Goal: Task Accomplishment & Management: Use online tool/utility

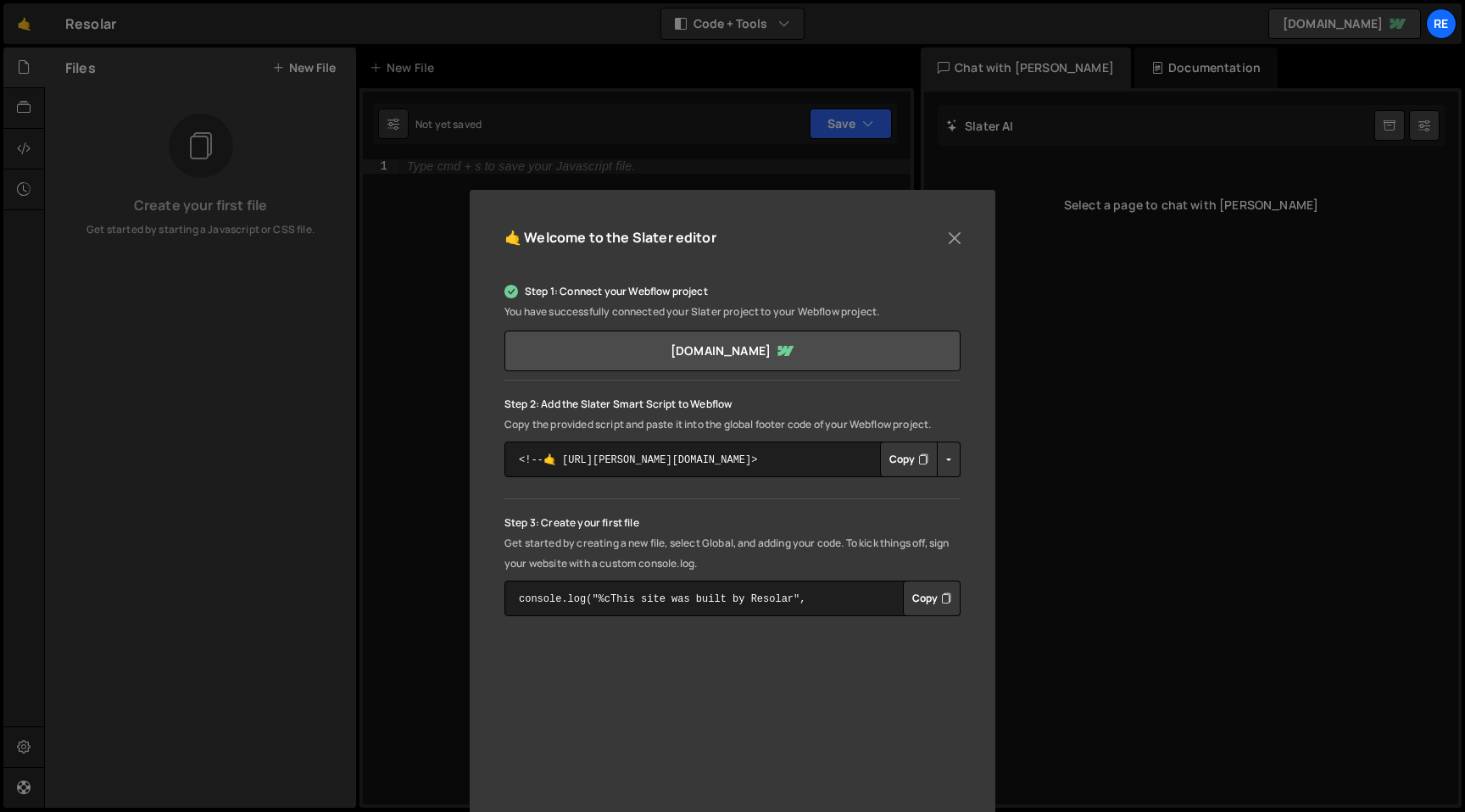
scroll to position [154, 0]
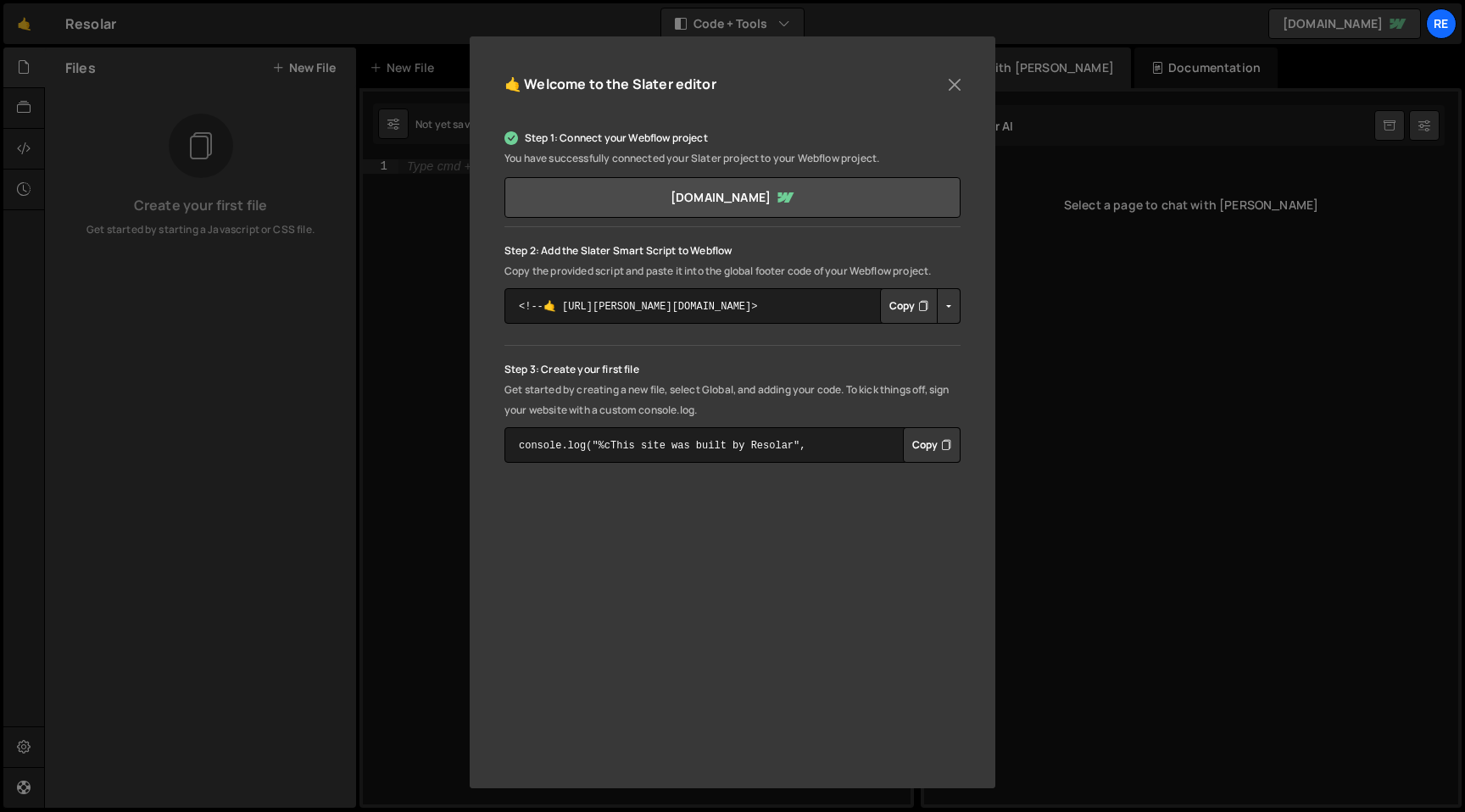
click at [890, 307] on button "Copy" at bounding box center [909, 306] width 58 height 36
click at [925, 448] on button "Copy" at bounding box center [932, 445] width 58 height 36
click at [944, 83] on button "Close" at bounding box center [954, 84] width 25 height 25
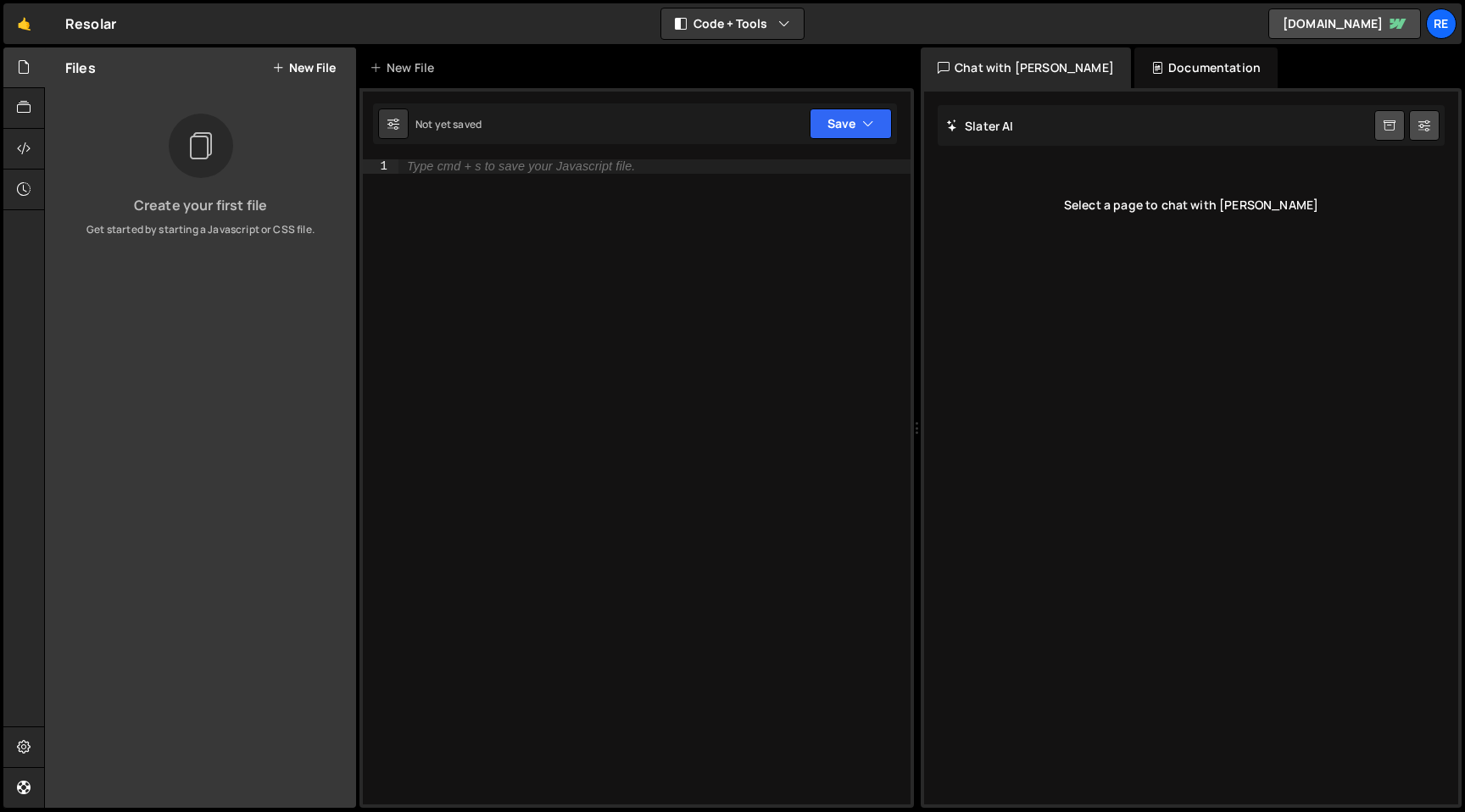
click at [323, 67] on button "New File" at bounding box center [303, 68] width 64 height 14
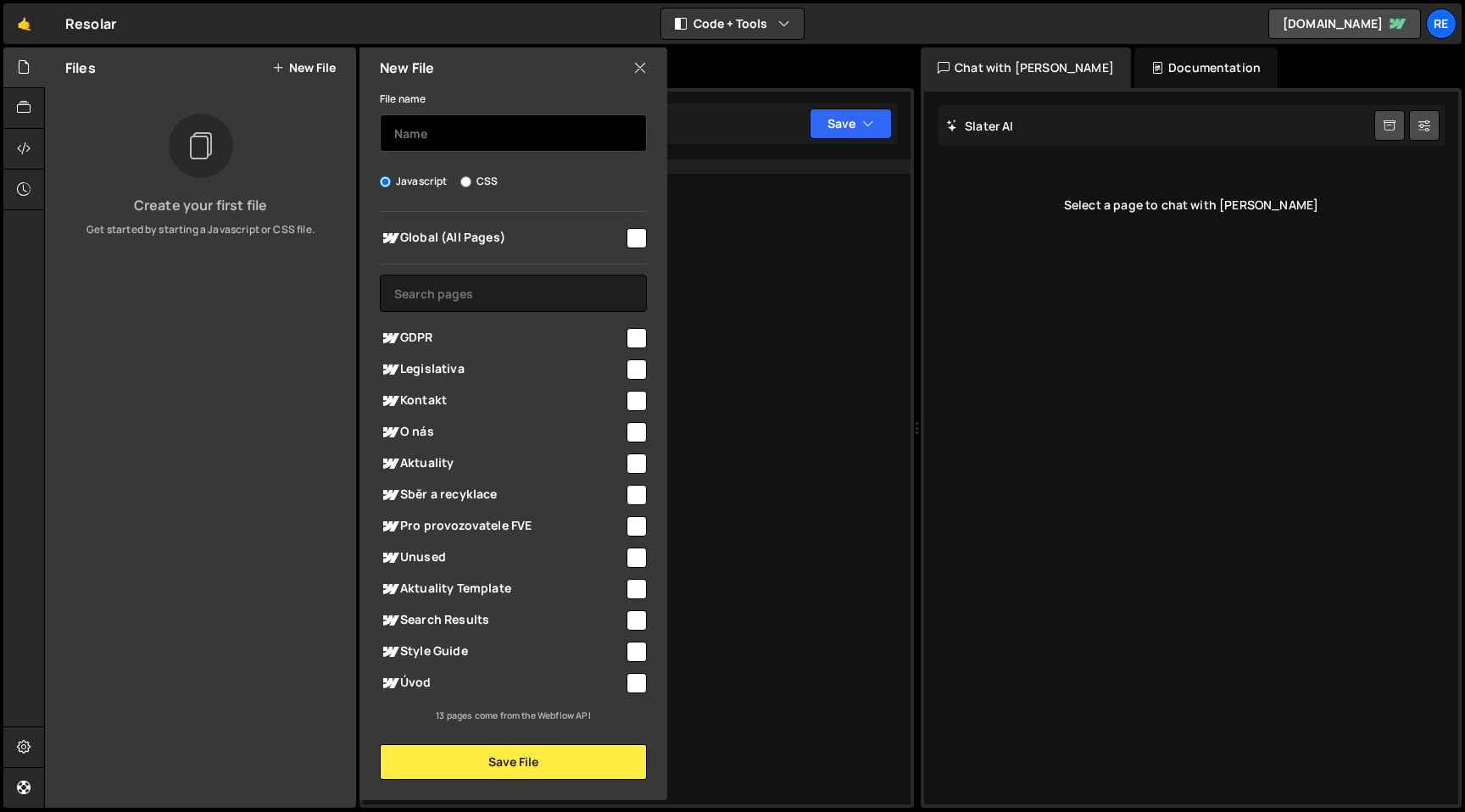
click at [488, 146] on input "text" at bounding box center [512, 133] width 267 height 38
type input "[PERSON_NAME].js"
click at [634, 232] on input "checkbox" at bounding box center [636, 238] width 20 height 20
checkbox input "true"
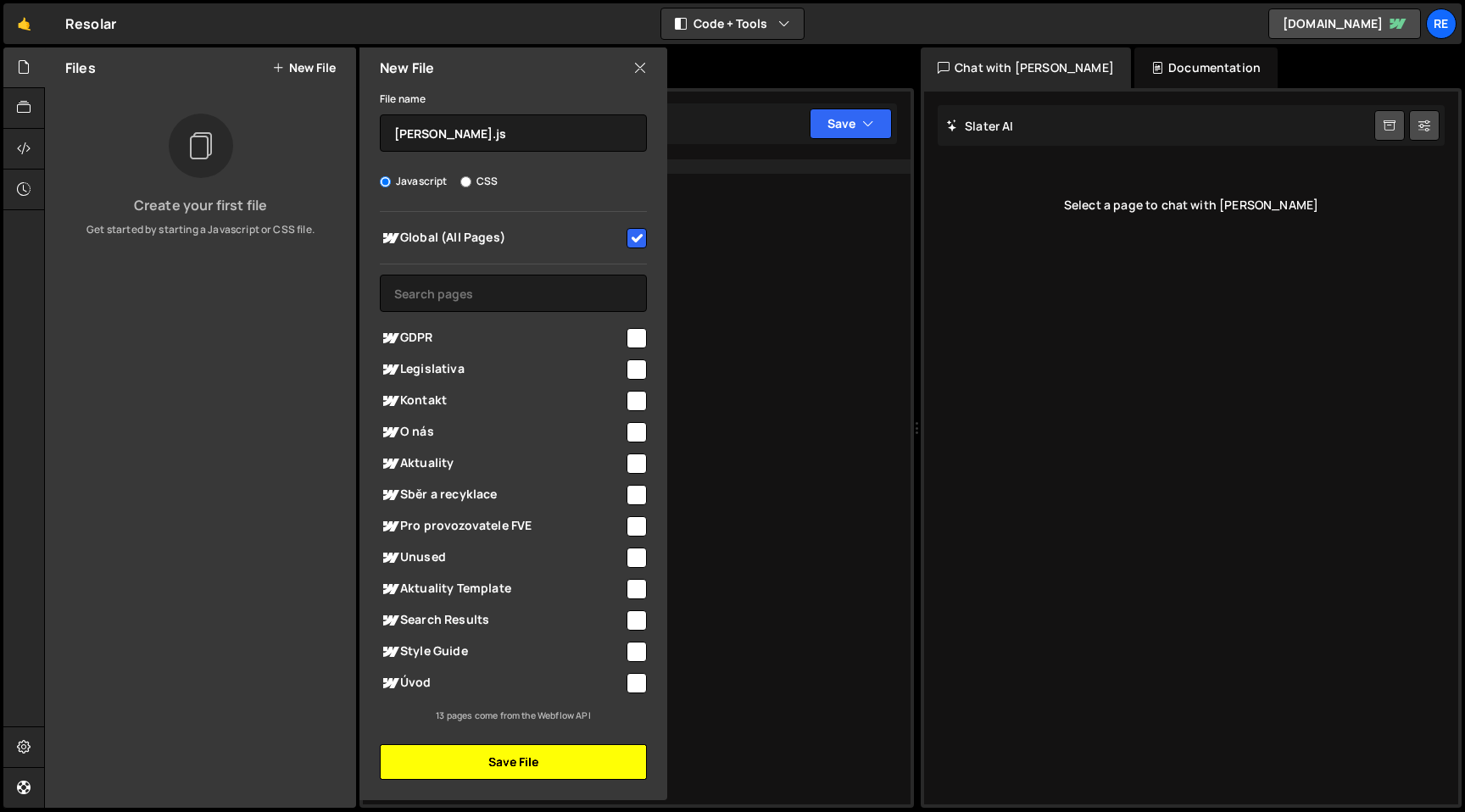
click at [569, 762] on button "Save File" at bounding box center [512, 761] width 267 height 36
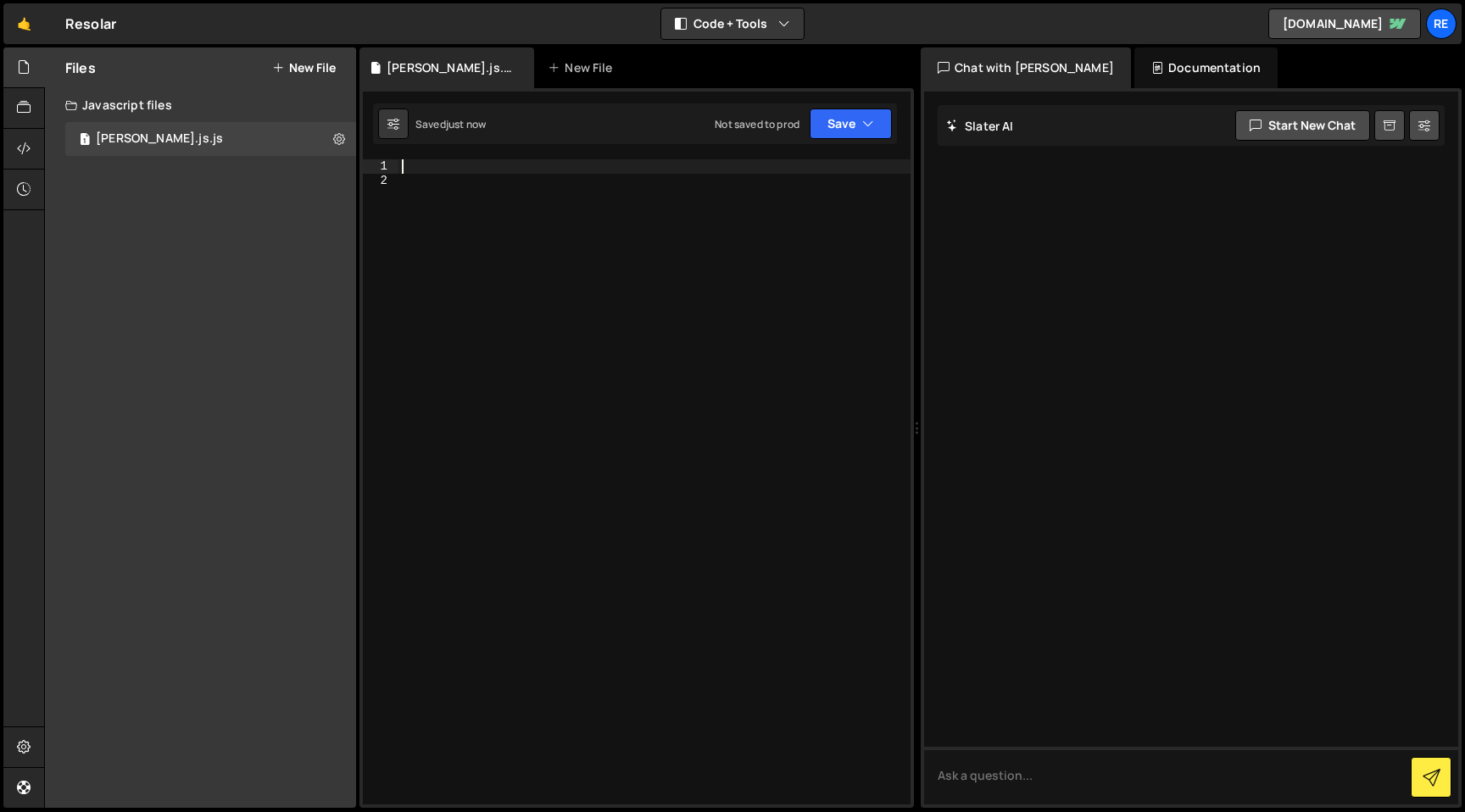
click at [458, 167] on div at bounding box center [655, 496] width 512 height 673
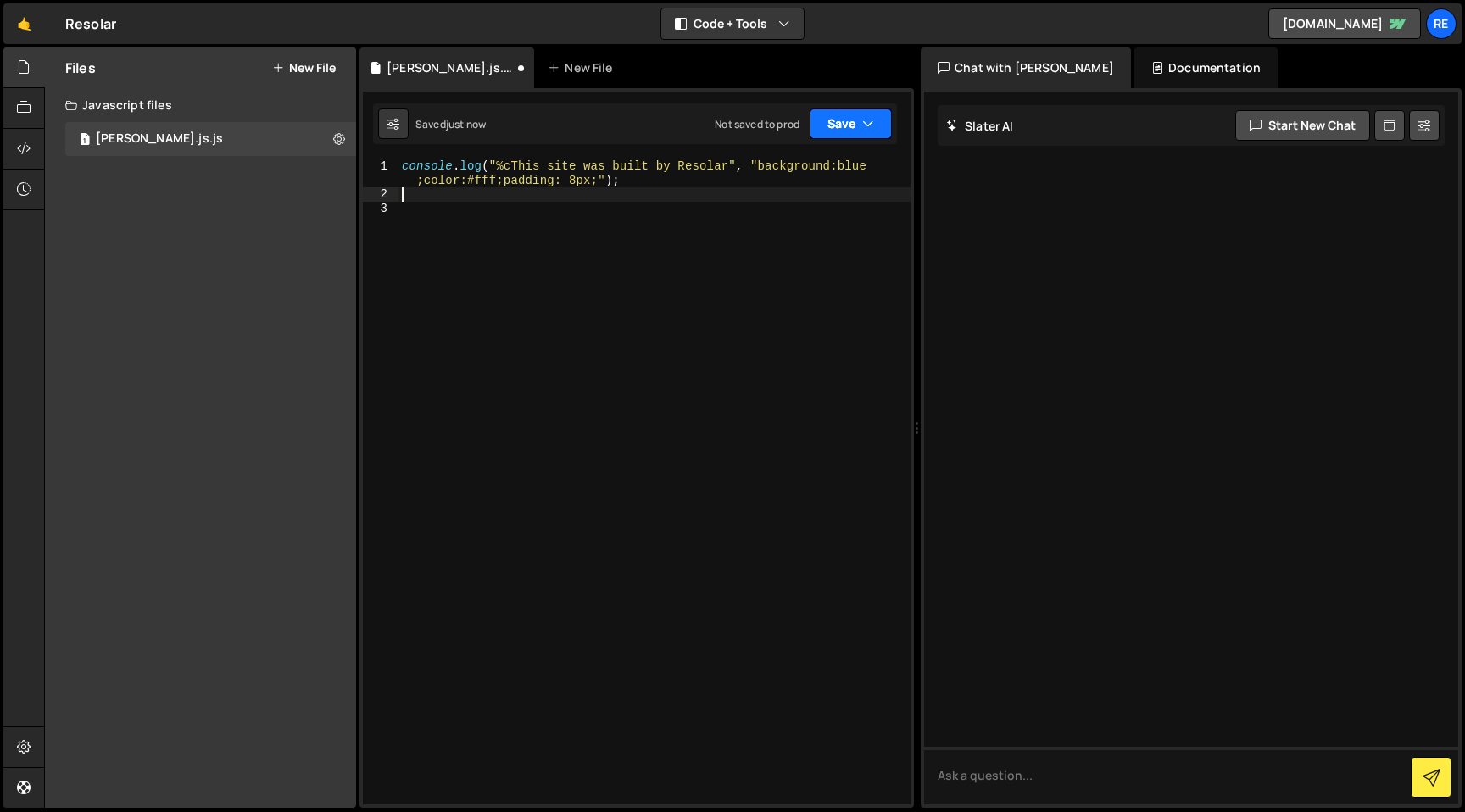
click at [859, 121] on button "Save" at bounding box center [851, 123] width 82 height 31
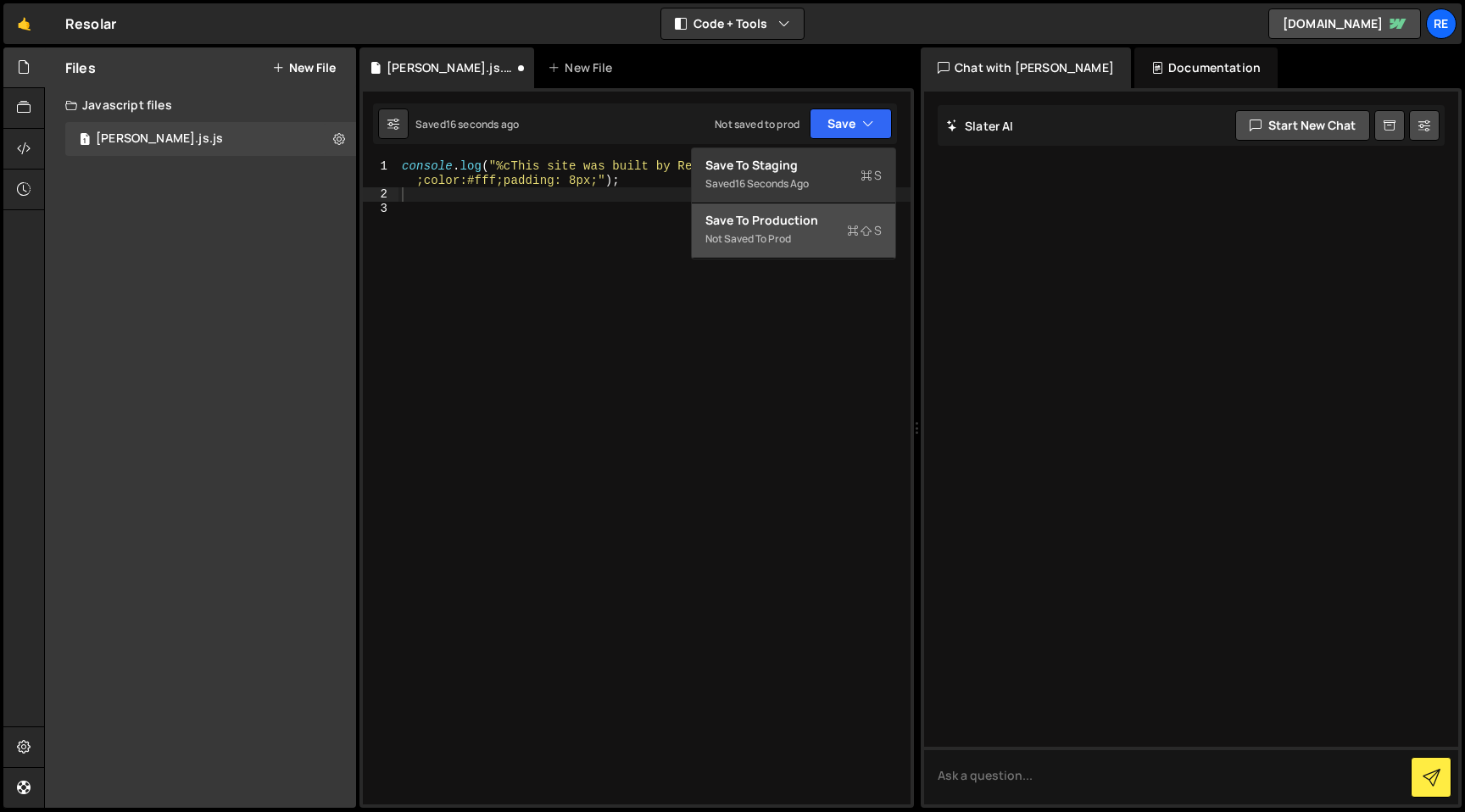
click at [831, 235] on div "Not saved to prod" at bounding box center [794, 239] width 177 height 20
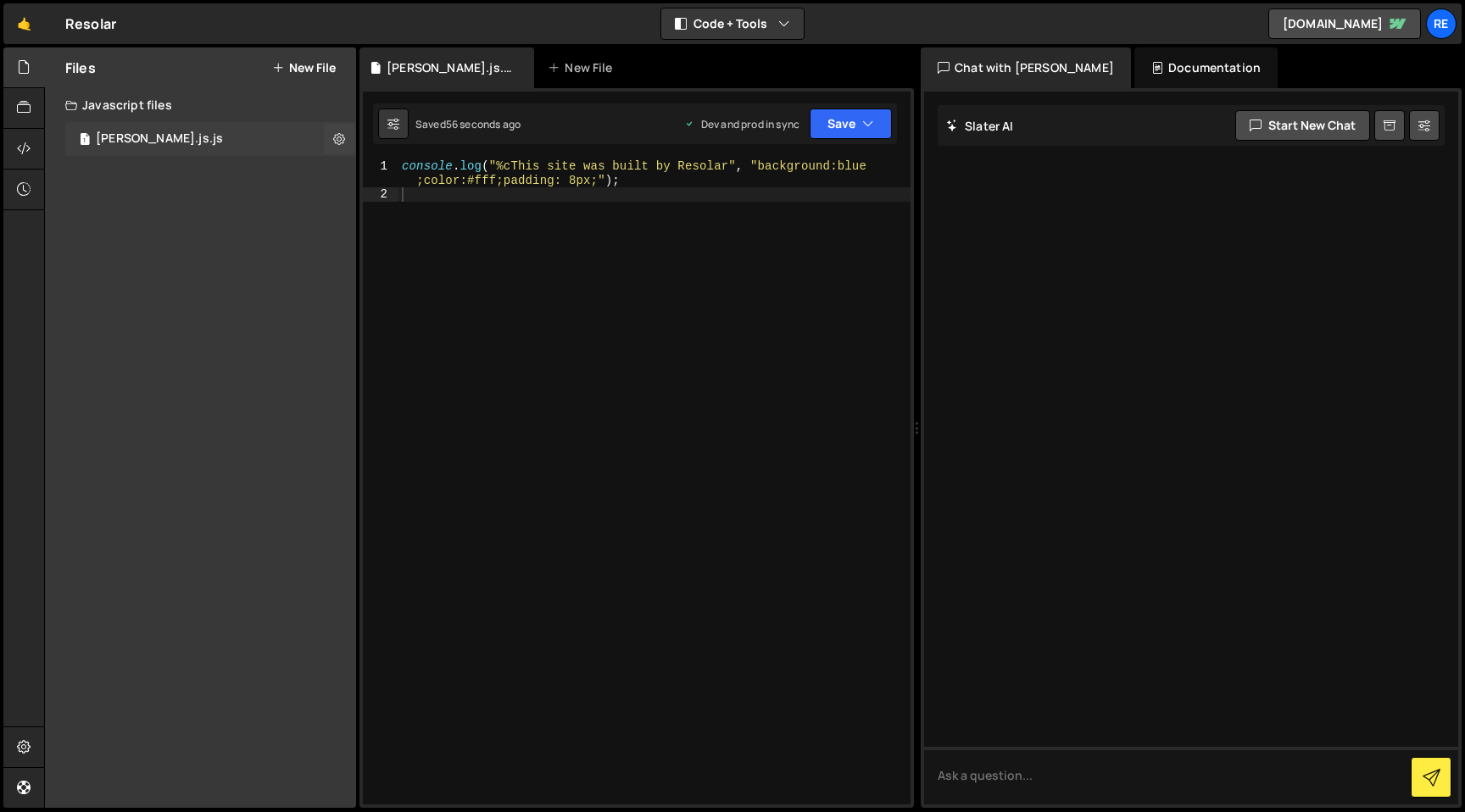
click at [135, 142] on div "[PERSON_NAME].js.js" at bounding box center [159, 138] width 127 height 15
click at [347, 142] on button at bounding box center [338, 139] width 31 height 31
type input "[PERSON_NAME].js"
radio input "true"
checkbox input "true"
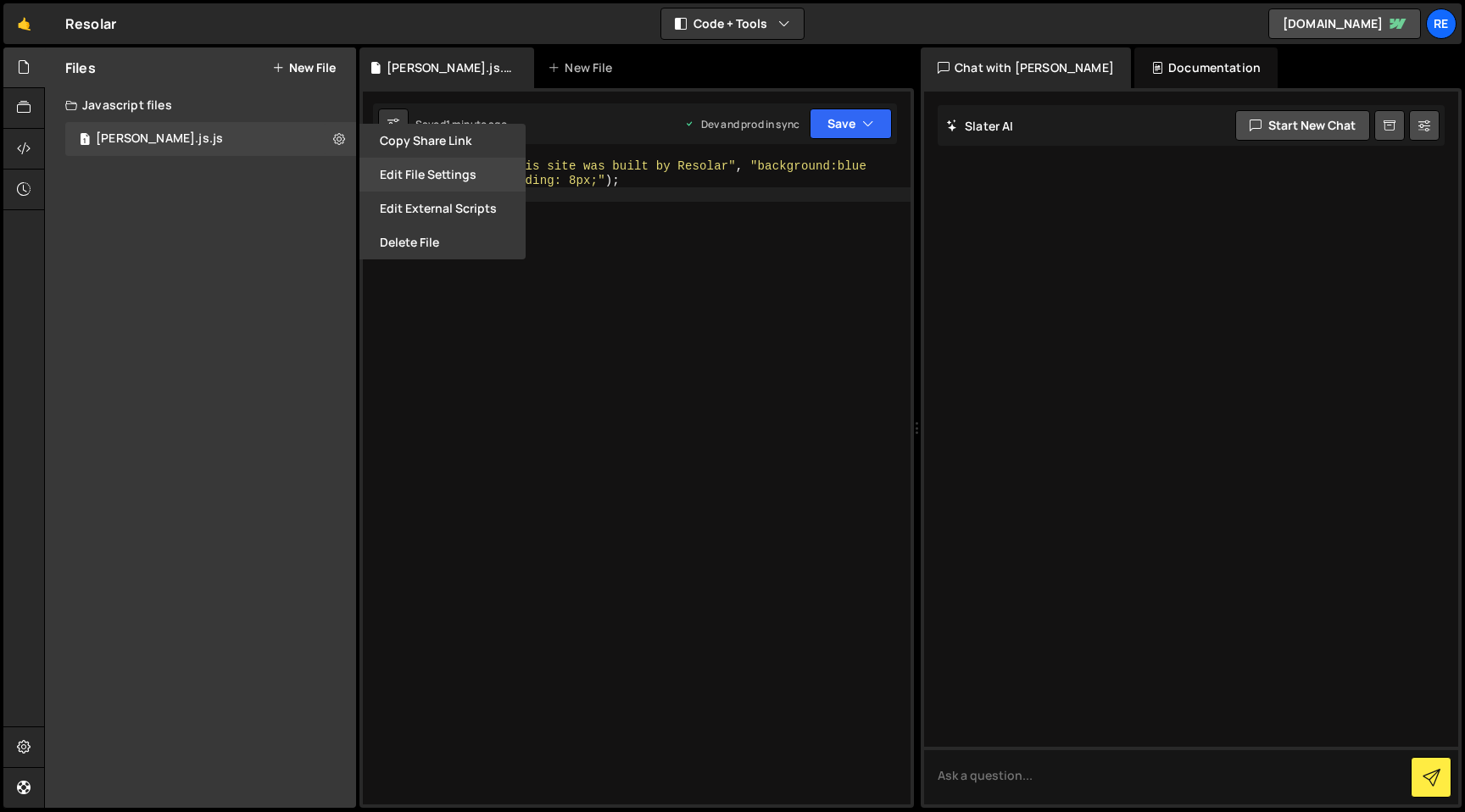
click at [455, 182] on button "Edit File Settings" at bounding box center [442, 174] width 166 height 34
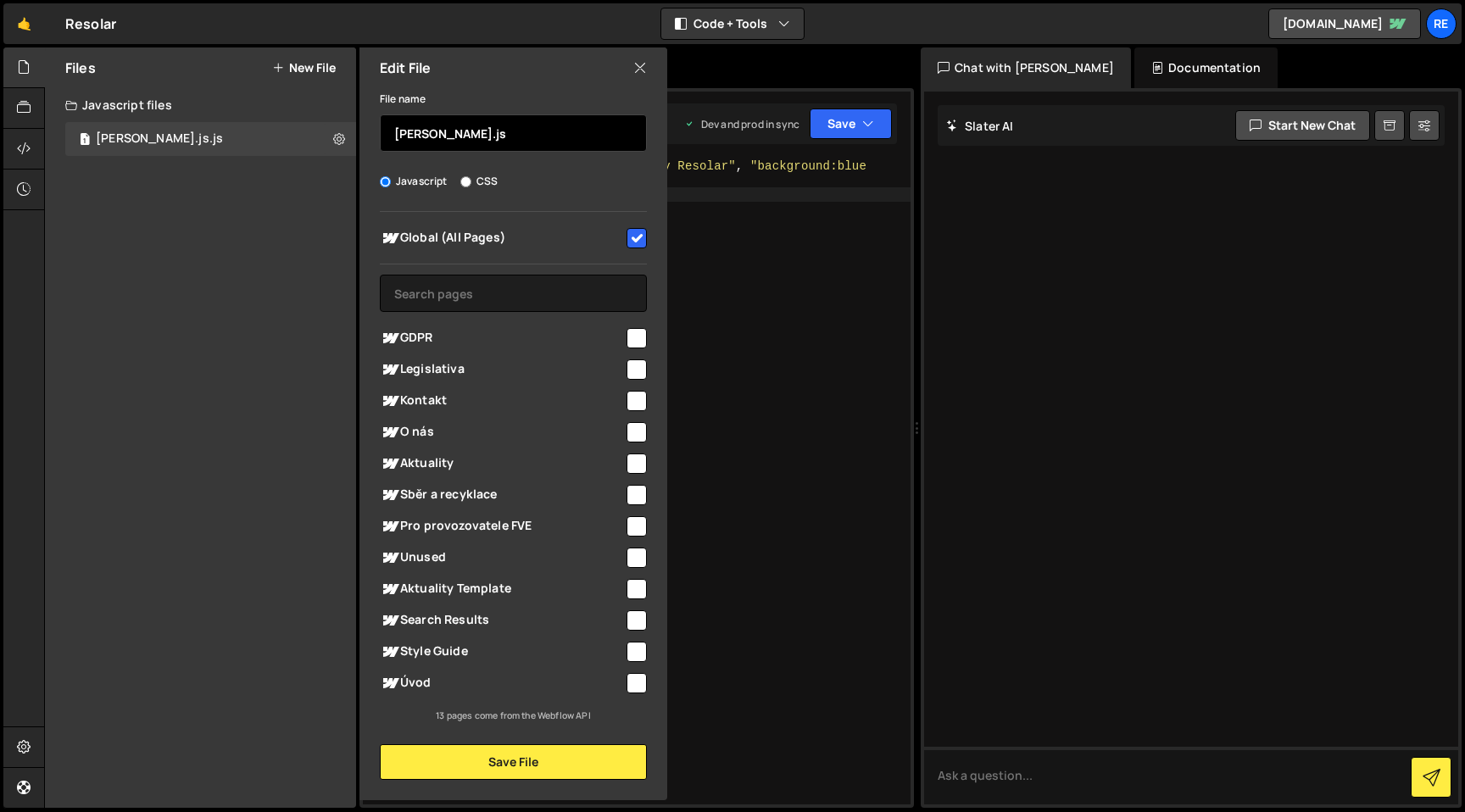
click at [451, 146] on input "[PERSON_NAME].js" at bounding box center [512, 133] width 267 height 38
type input "slater"
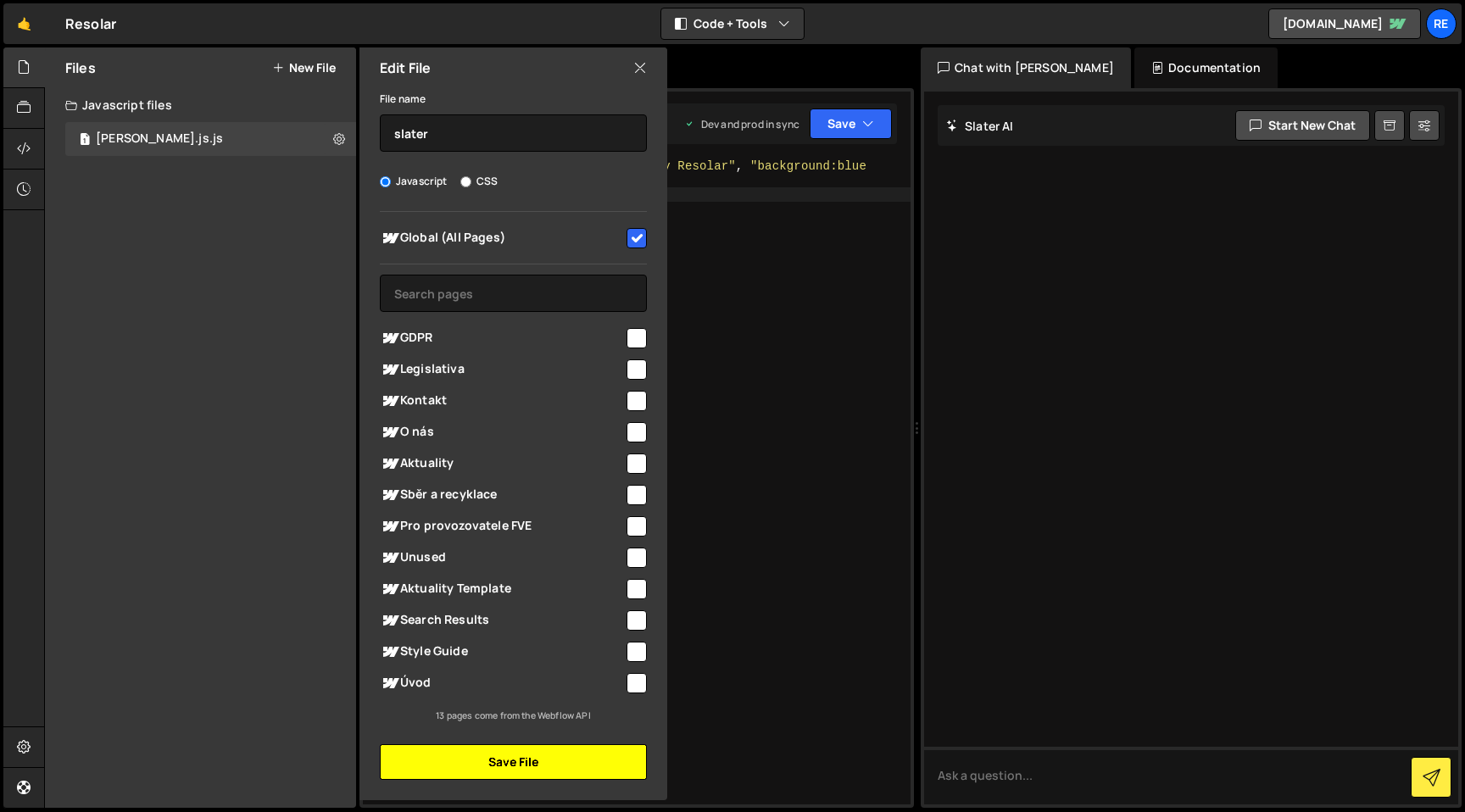
click at [592, 773] on button "Save File" at bounding box center [512, 761] width 267 height 36
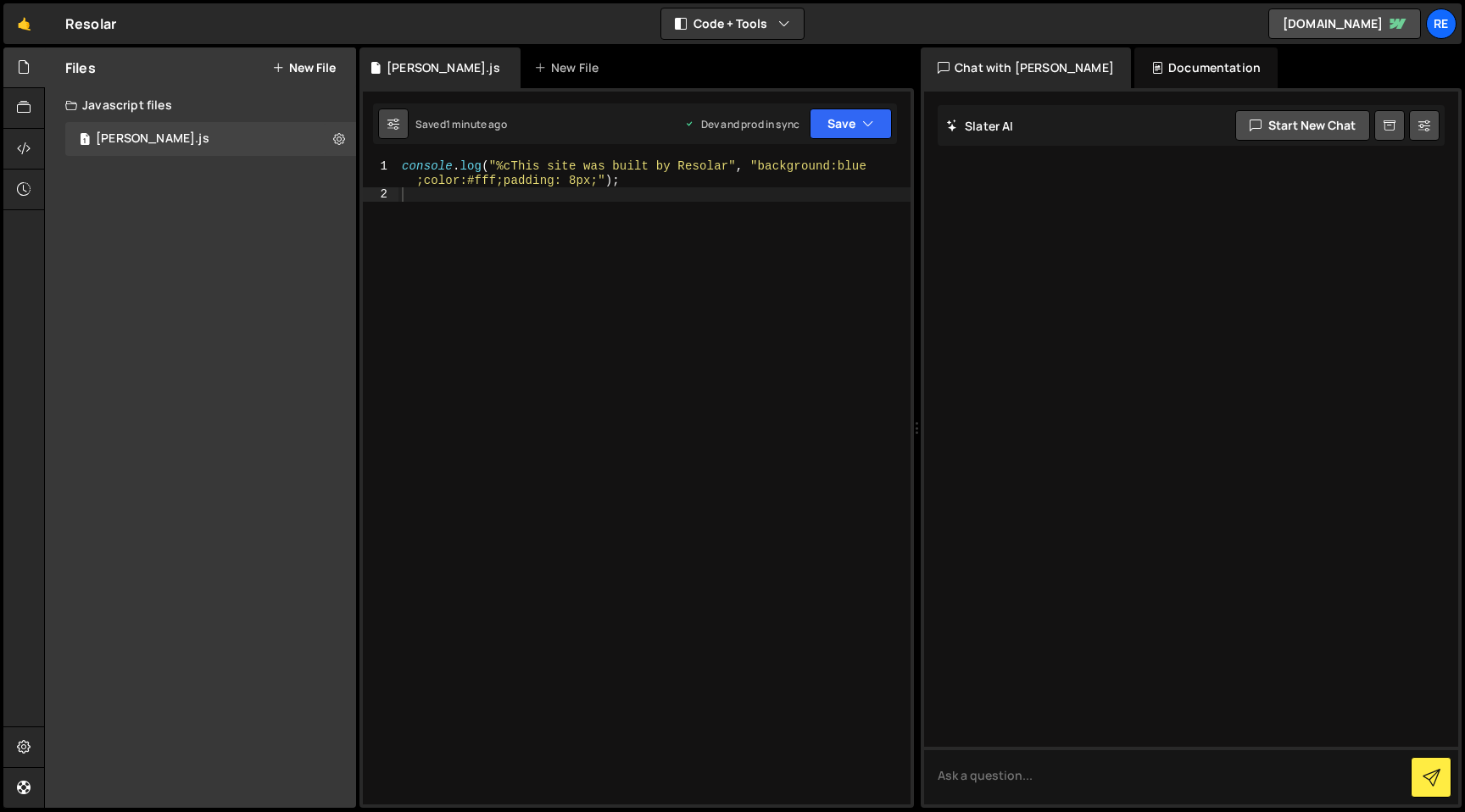
click at [388, 123] on icon at bounding box center [393, 123] width 12 height 17
select select "editor"
select select "ace/theme/monokai"
type input "14"
checkbox input "true"
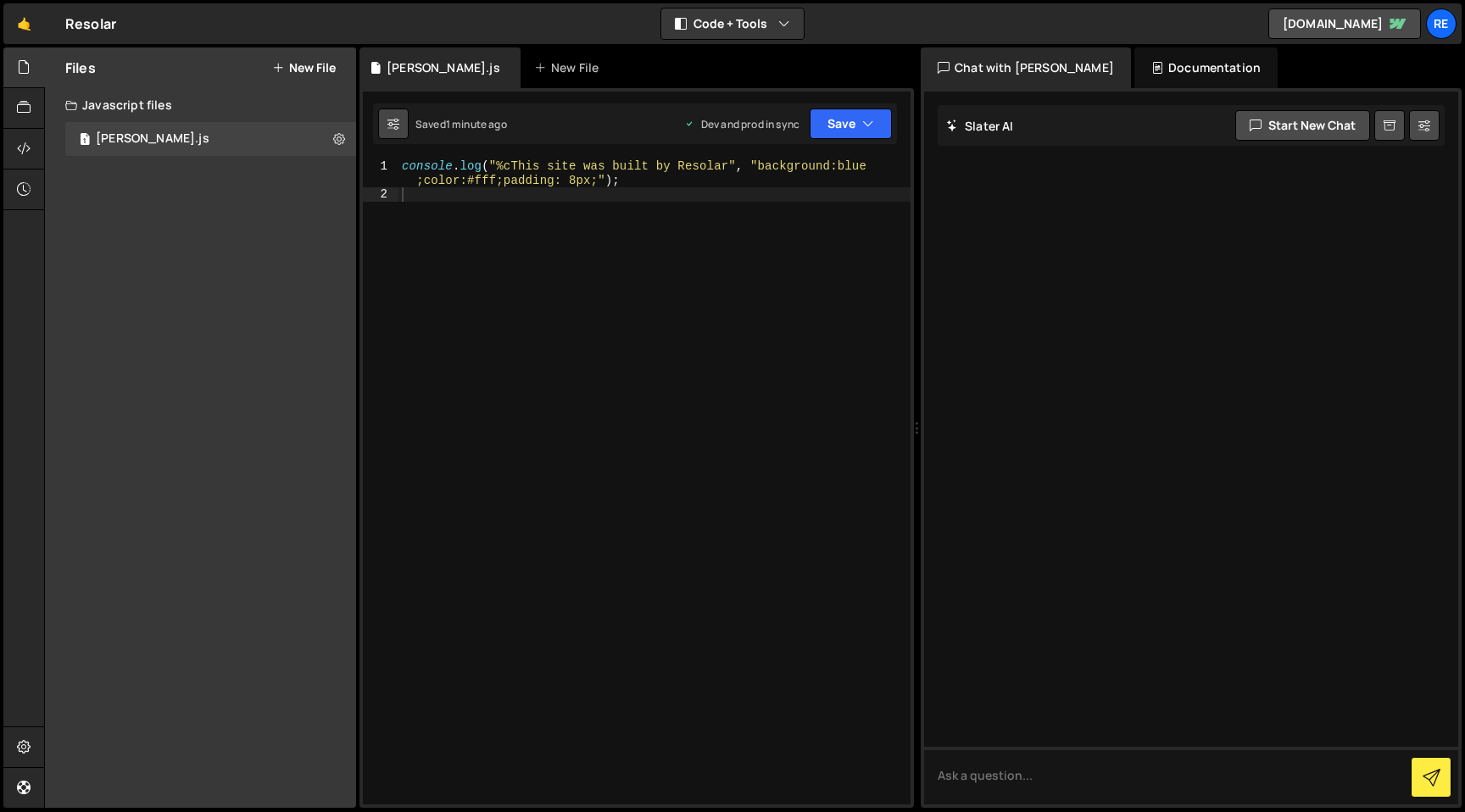
checkbox input "true"
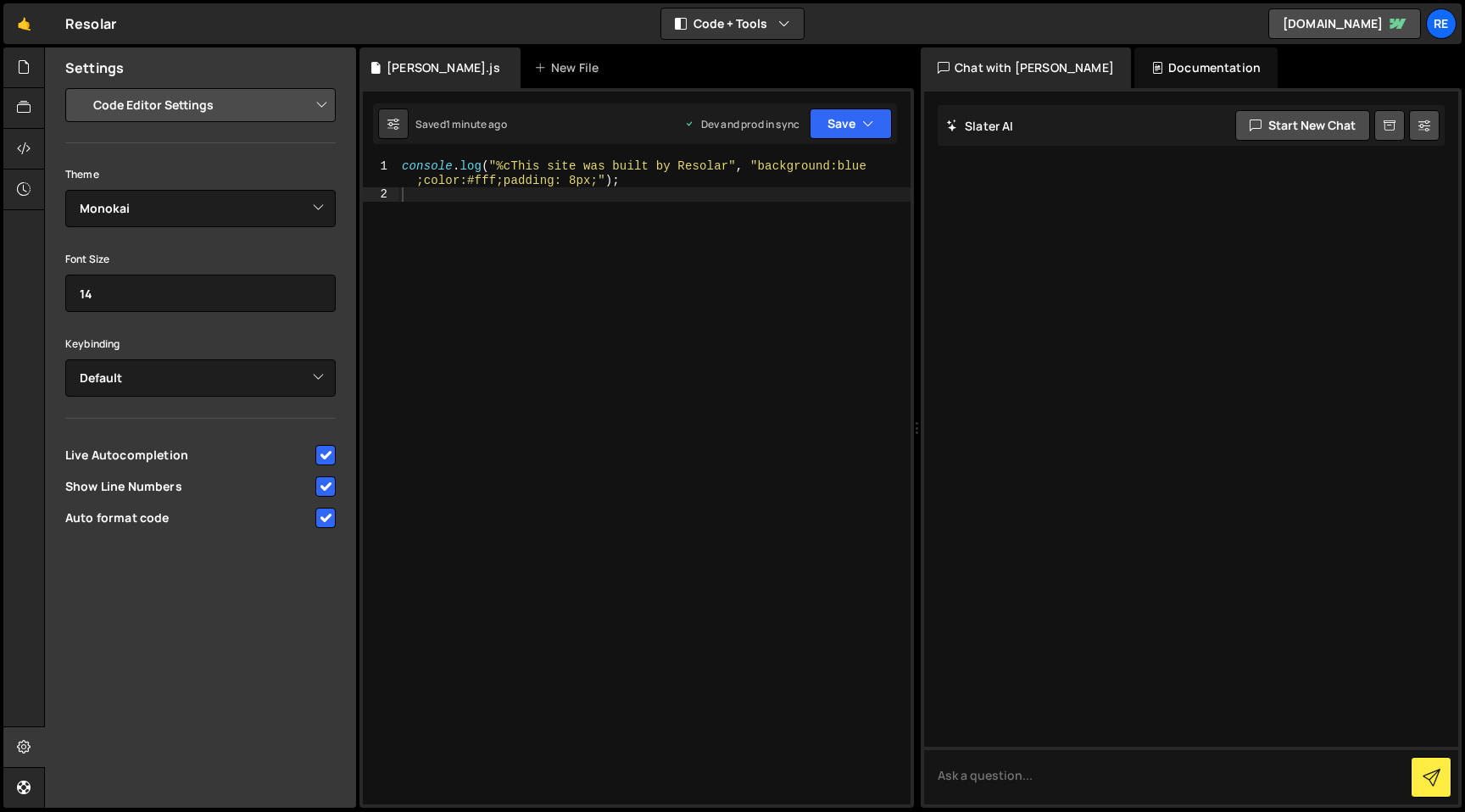
click at [263, 109] on select "Project Settings Code Editor Settings Chat Settings" at bounding box center [204, 105] width 248 height 38
click at [26, 73] on icon at bounding box center [24, 66] width 14 height 18
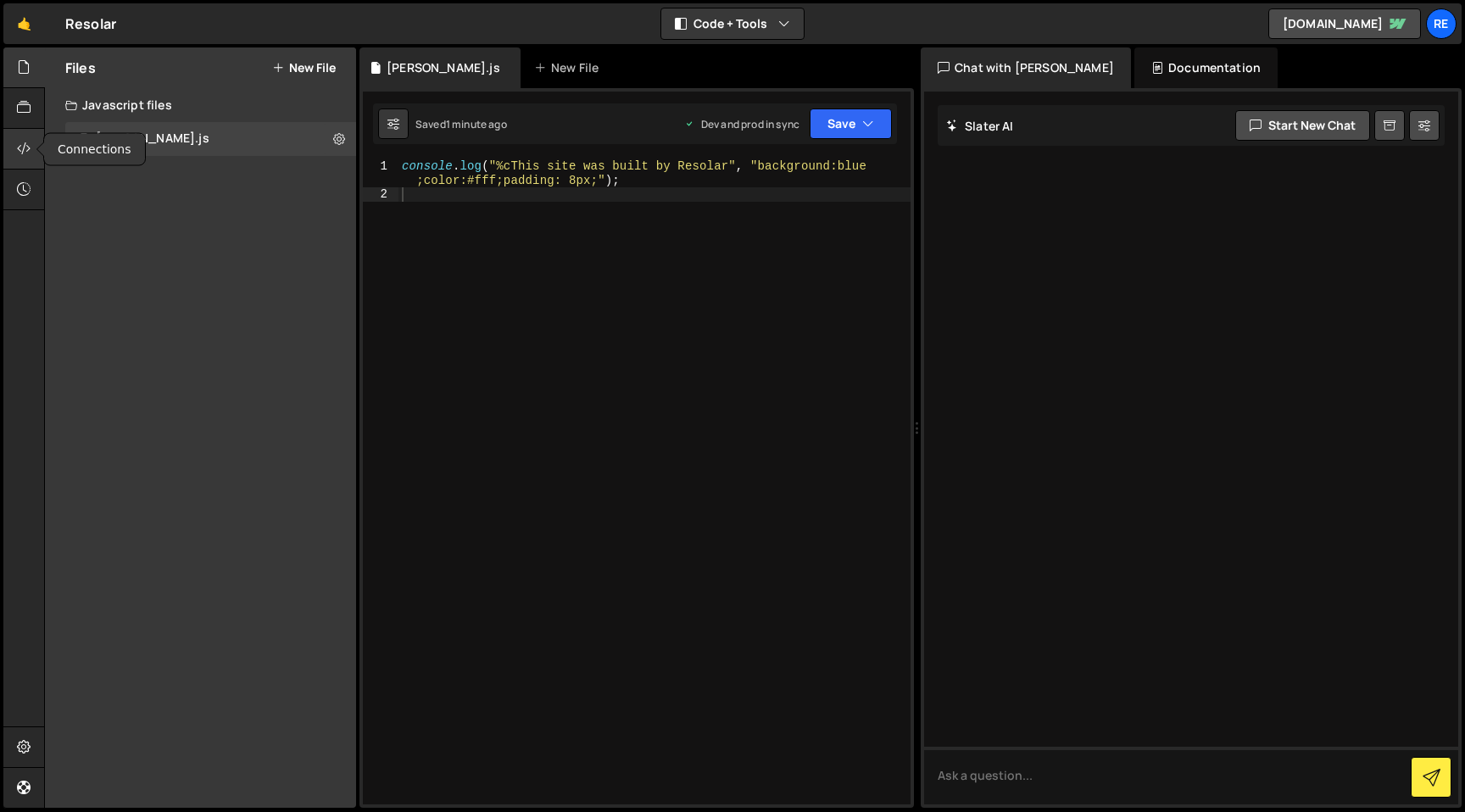
click at [20, 163] on div at bounding box center [24, 149] width 42 height 41
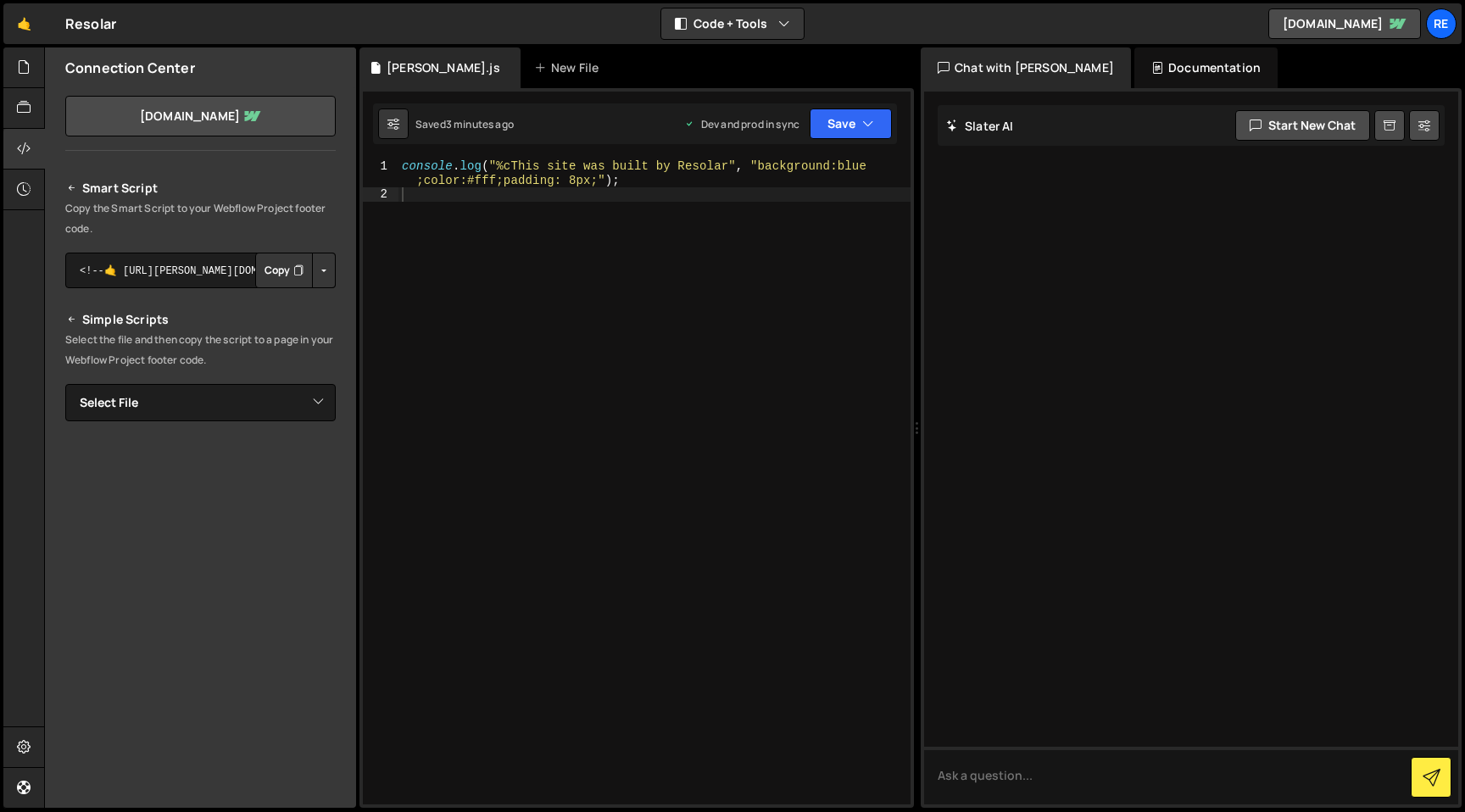
scroll to position [0, 0]
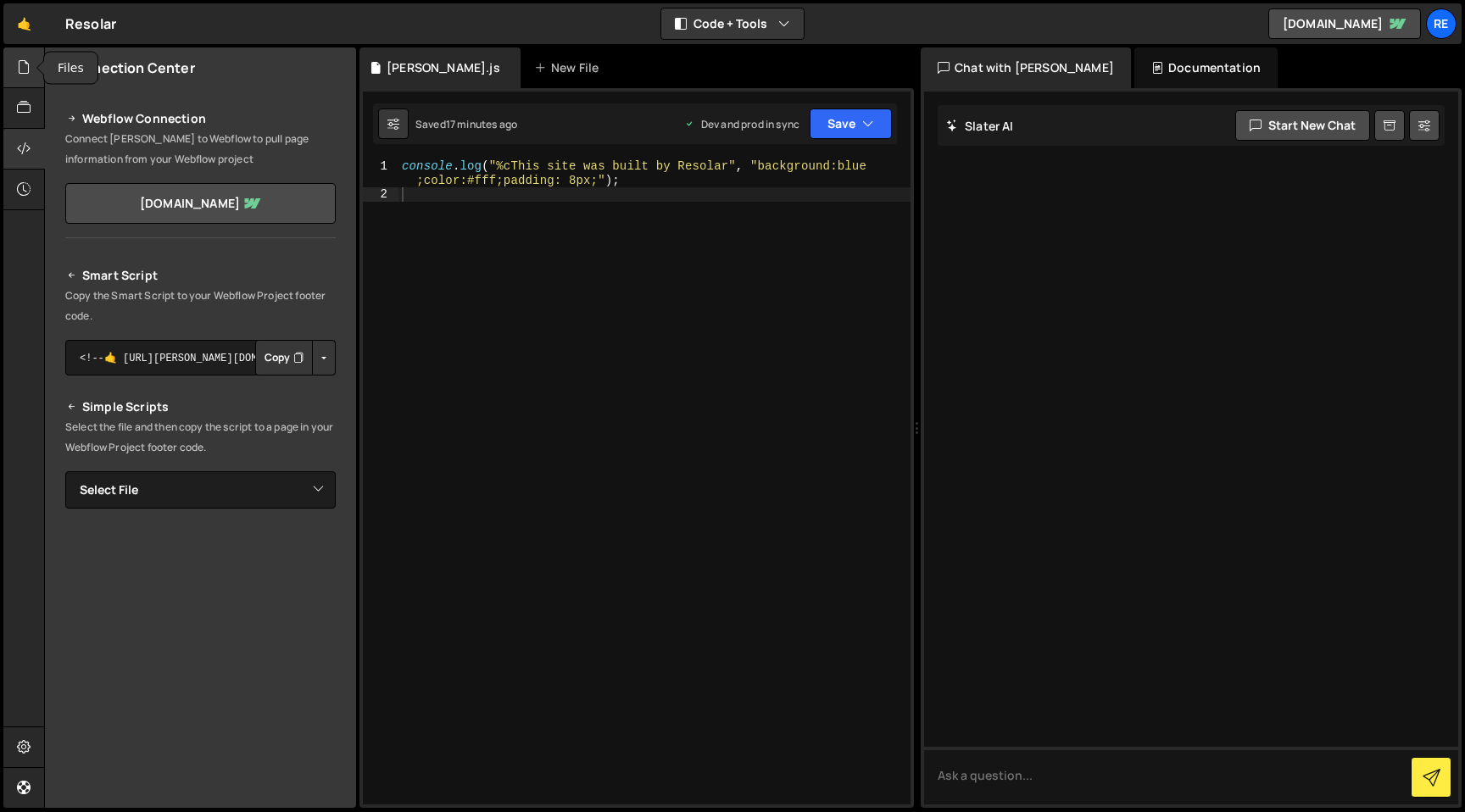
click at [21, 73] on icon at bounding box center [24, 66] width 14 height 18
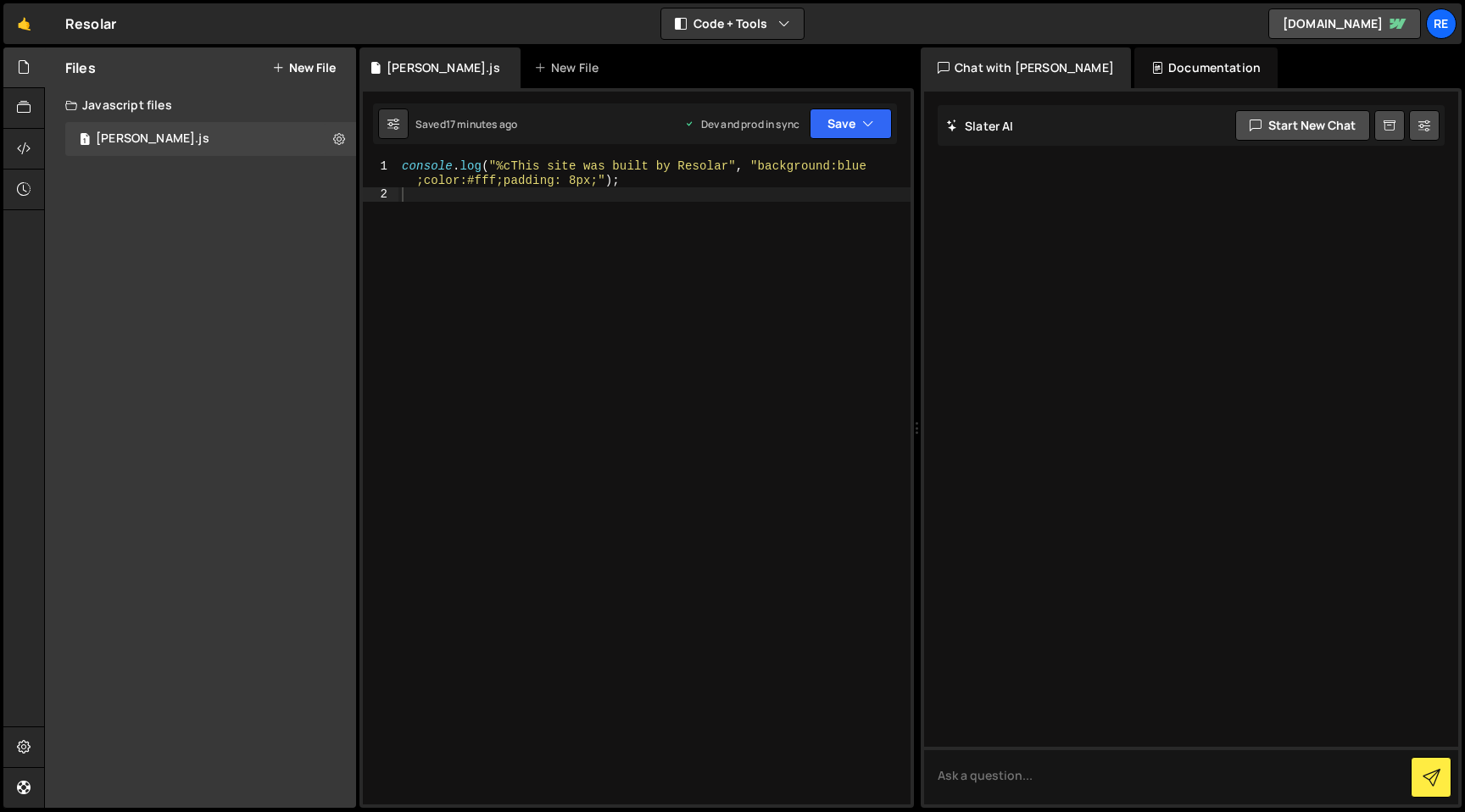
click at [308, 70] on button "New File" at bounding box center [303, 68] width 64 height 14
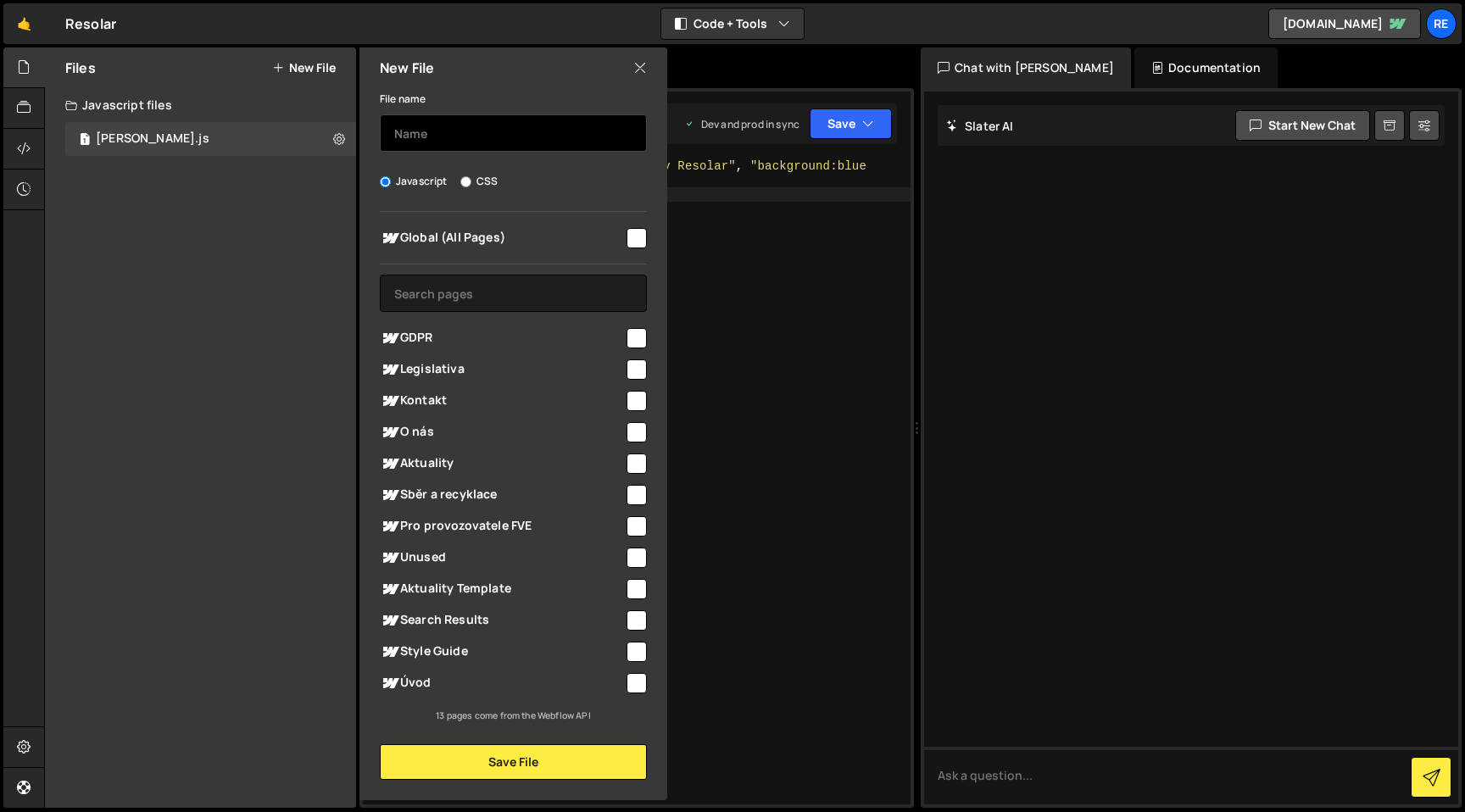
click at [479, 133] on input "text" at bounding box center [512, 133] width 267 height 38
type input "Kontakt"
click at [635, 403] on input "checkbox" at bounding box center [636, 400] width 20 height 20
checkbox input "true"
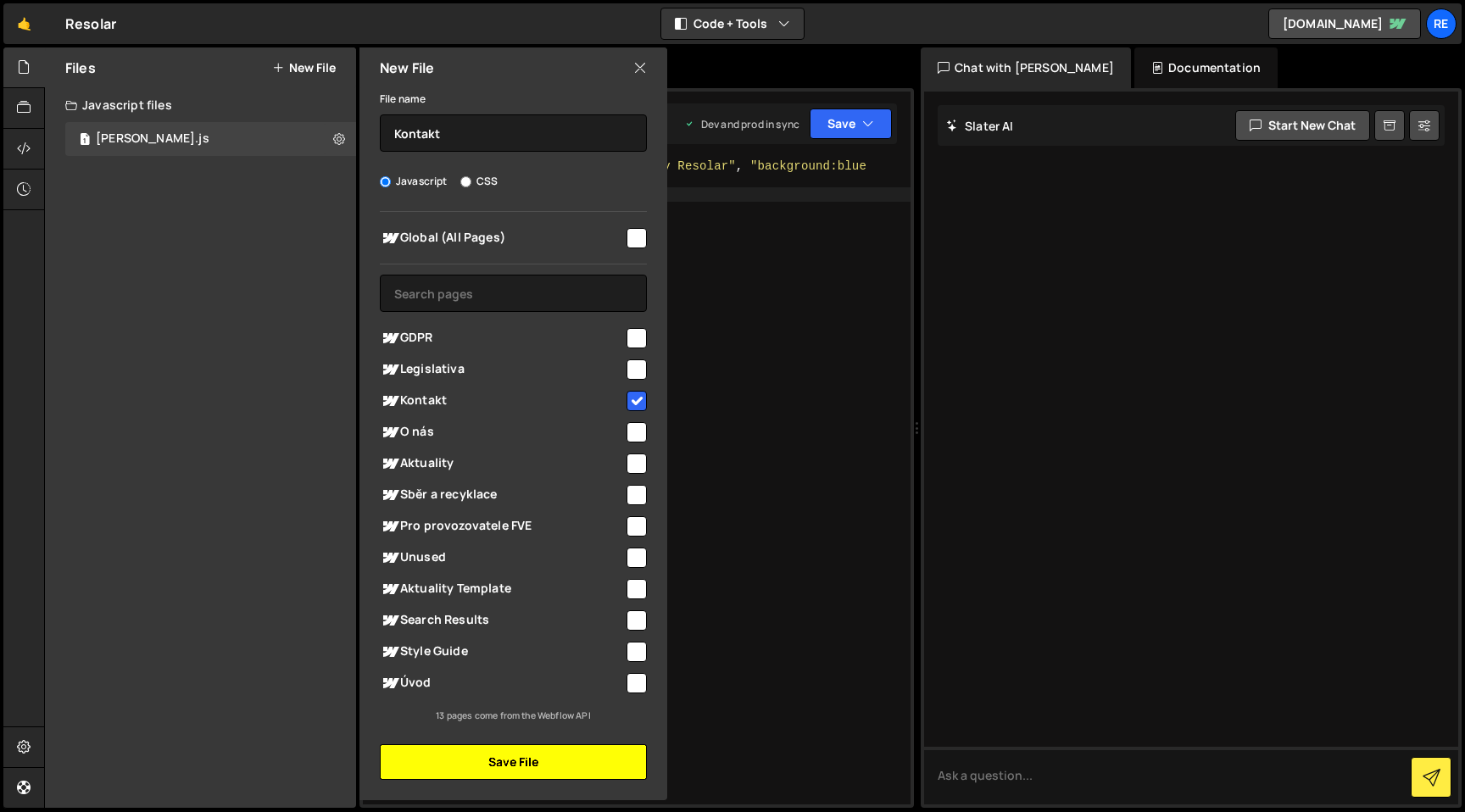
click at [562, 772] on button "Save File" at bounding box center [512, 761] width 267 height 36
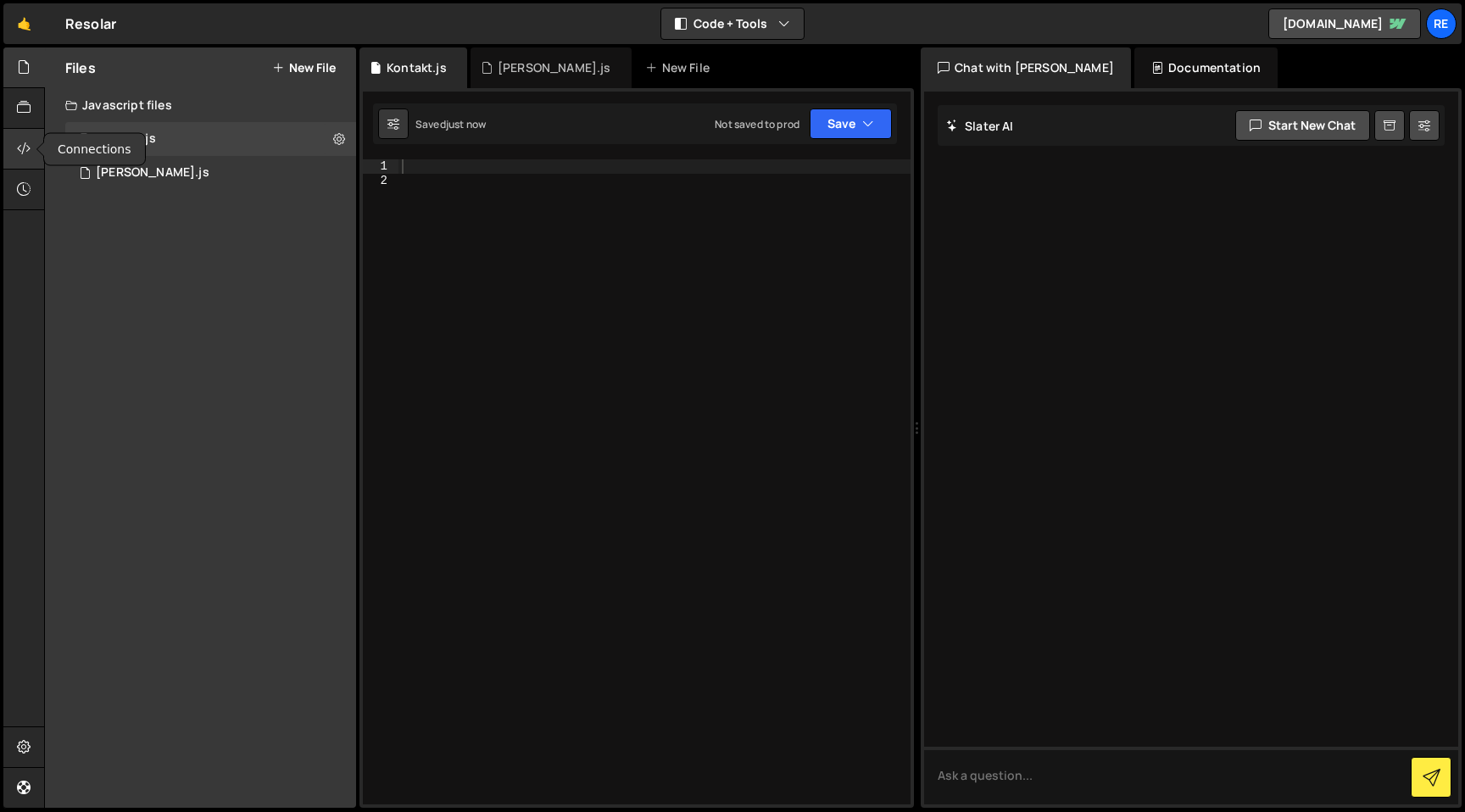
click at [18, 142] on icon at bounding box center [24, 148] width 14 height 18
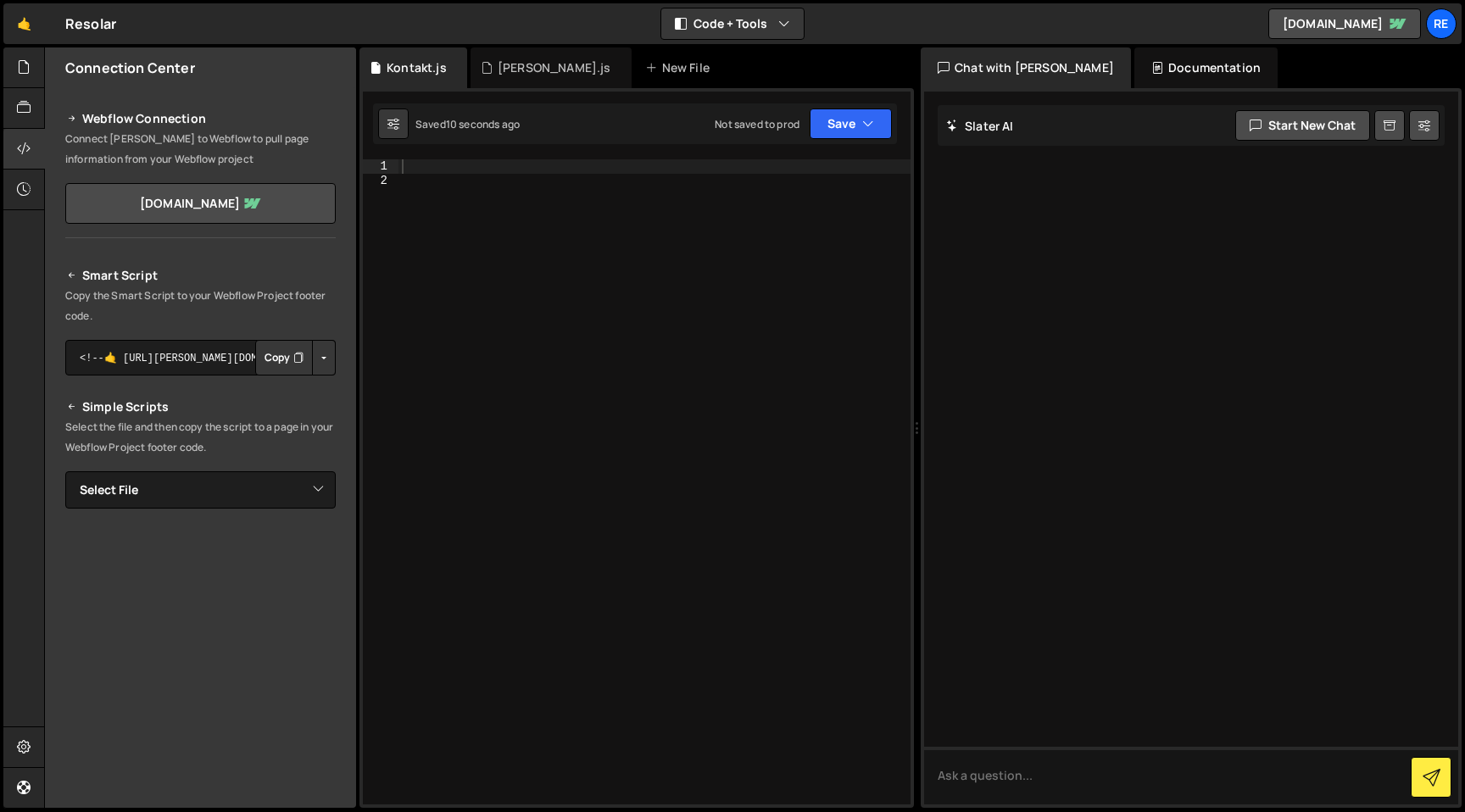
click at [320, 360] on button "Button group with nested dropdown" at bounding box center [323, 357] width 24 height 36
click at [295, 409] on link "Copy Production Script" at bounding box center [252, 413] width 166 height 24
click at [314, 483] on select "Select File [PERSON_NAME].js.js Kontakt.js" at bounding box center [200, 489] width 270 height 38
select select "45720"
click at [66, 471] on select "Select File [PERSON_NAME].js.js Kontakt.js" at bounding box center [200, 489] width 270 height 38
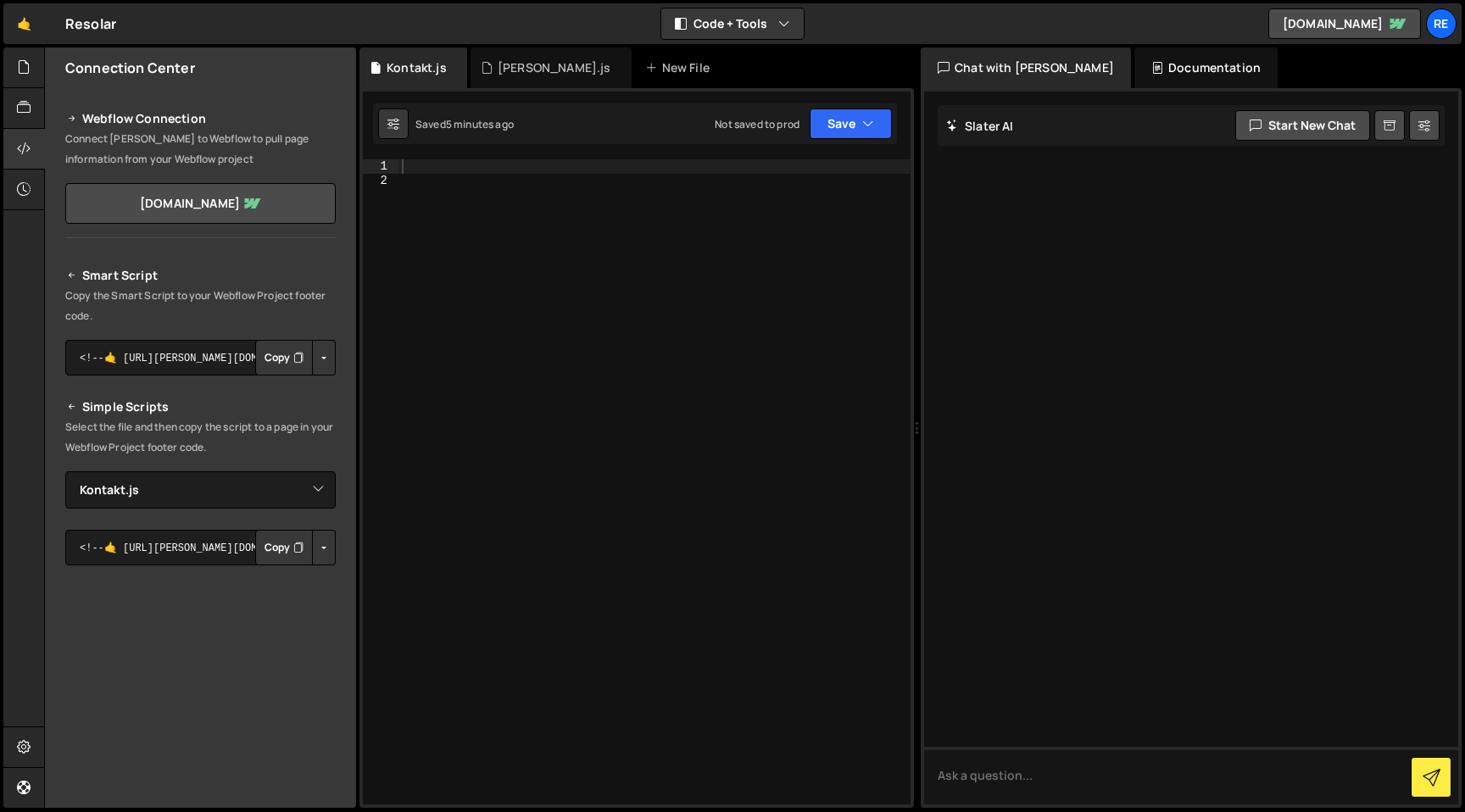
click at [294, 550] on icon "Button group with nested dropdown" at bounding box center [299, 547] width 10 height 17
click at [312, 548] on button "Button group with nested dropdown" at bounding box center [323, 547] width 24 height 36
click at [311, 600] on link "Copy Production js" at bounding box center [264, 603] width 141 height 24
click at [326, 554] on button "Button group with nested dropdown" at bounding box center [323, 547] width 24 height 36
click at [317, 607] on link "Copy Production js" at bounding box center [264, 603] width 141 height 24
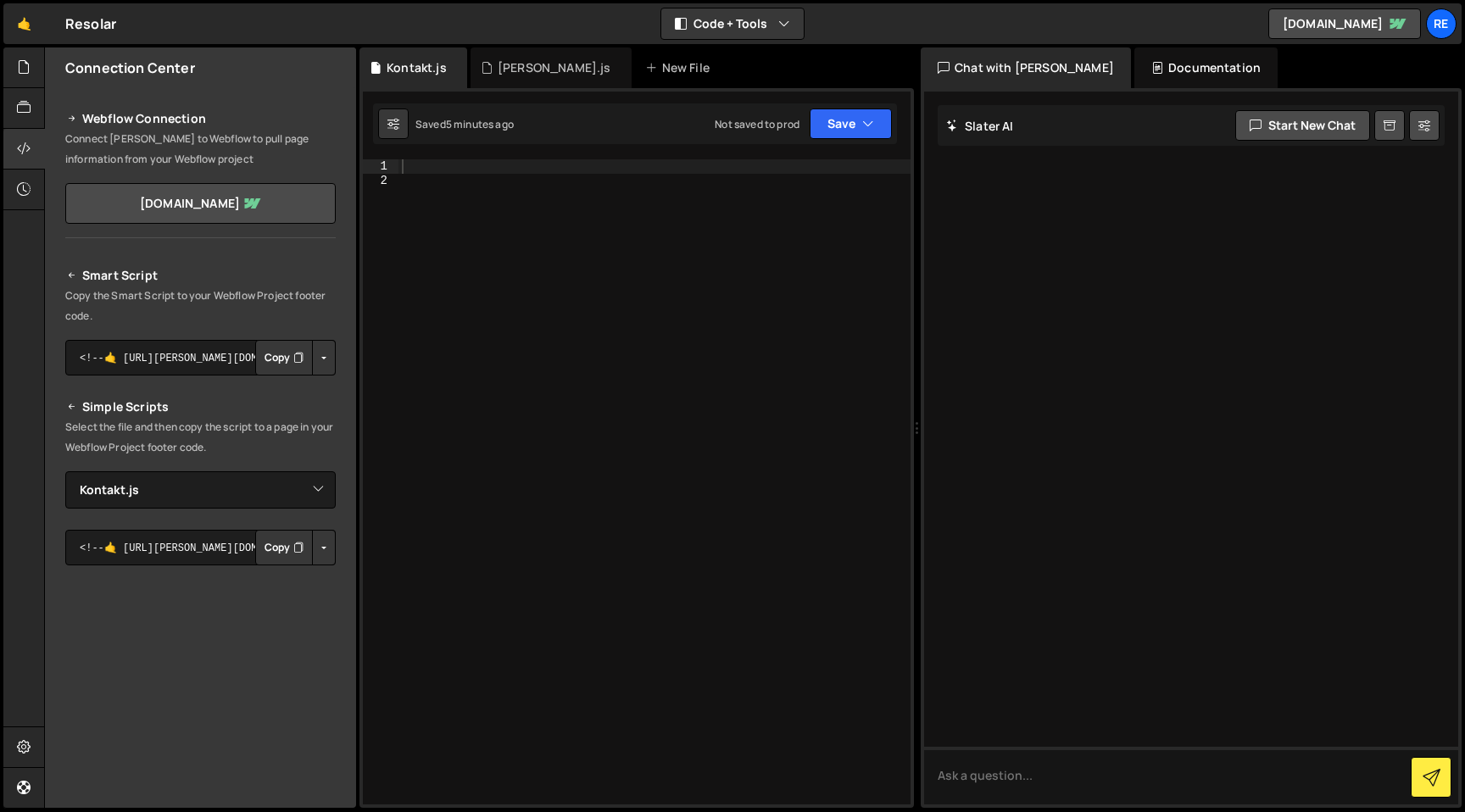
click at [283, 555] on button "Copy" at bounding box center [284, 547] width 58 height 36
click at [312, 354] on button "Button group with nested dropdown" at bounding box center [323, 357] width 24 height 36
click at [295, 406] on link "Copy Production Script" at bounding box center [252, 413] width 166 height 24
click at [283, 356] on button "Copy" at bounding box center [284, 357] width 58 height 36
click at [320, 369] on button "Button group with nested dropdown" at bounding box center [323, 357] width 24 height 36
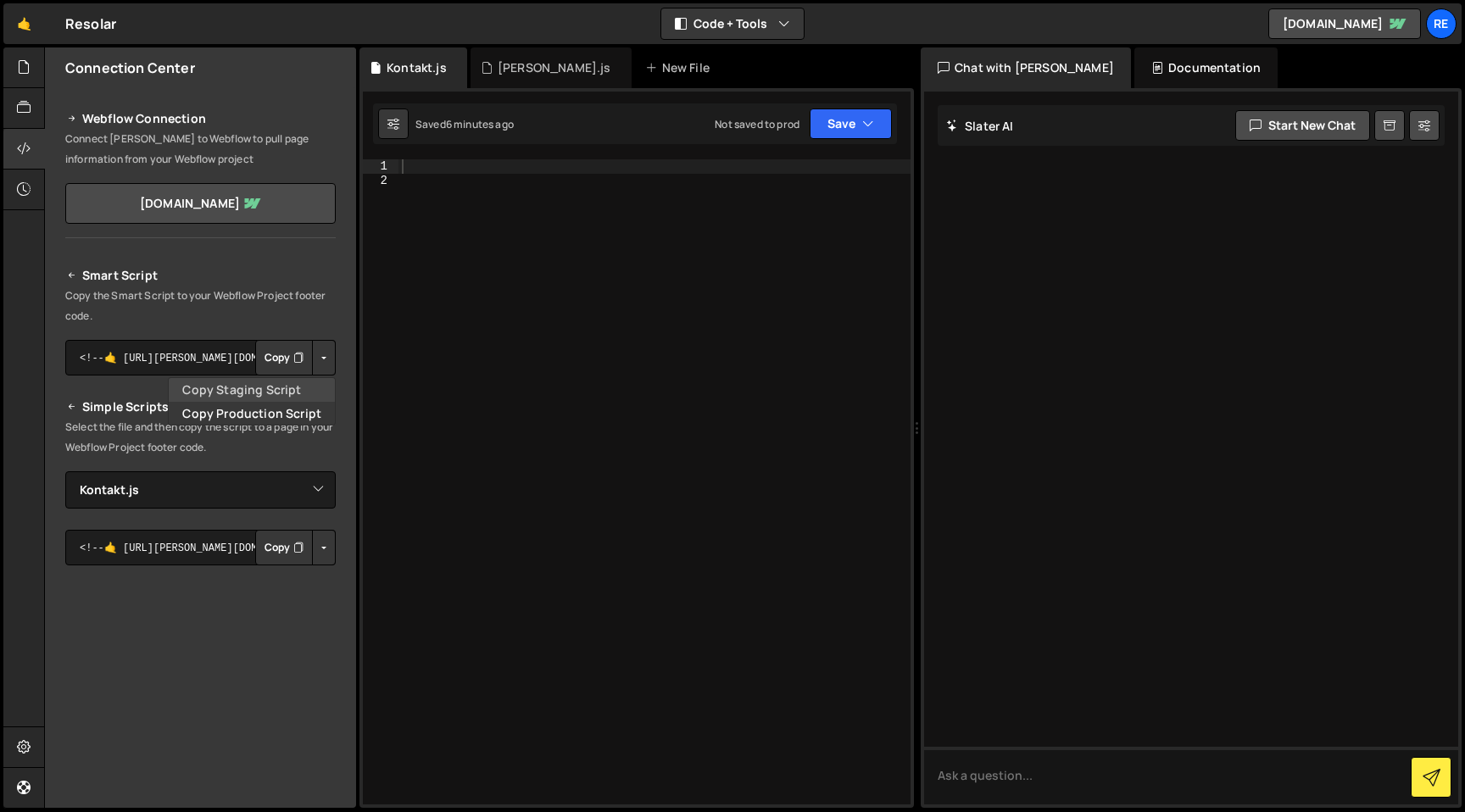
click at [310, 384] on link "Copy Staging Script" at bounding box center [252, 390] width 166 height 24
click at [274, 350] on button "Copy" at bounding box center [284, 357] width 58 height 36
click at [20, 46] on div "Hold on a sec... Are you certain you wish to leave this page? Any changes you'v…" at bounding box center [732, 406] width 1465 height 812
click at [19, 60] on icon at bounding box center [24, 66] width 14 height 18
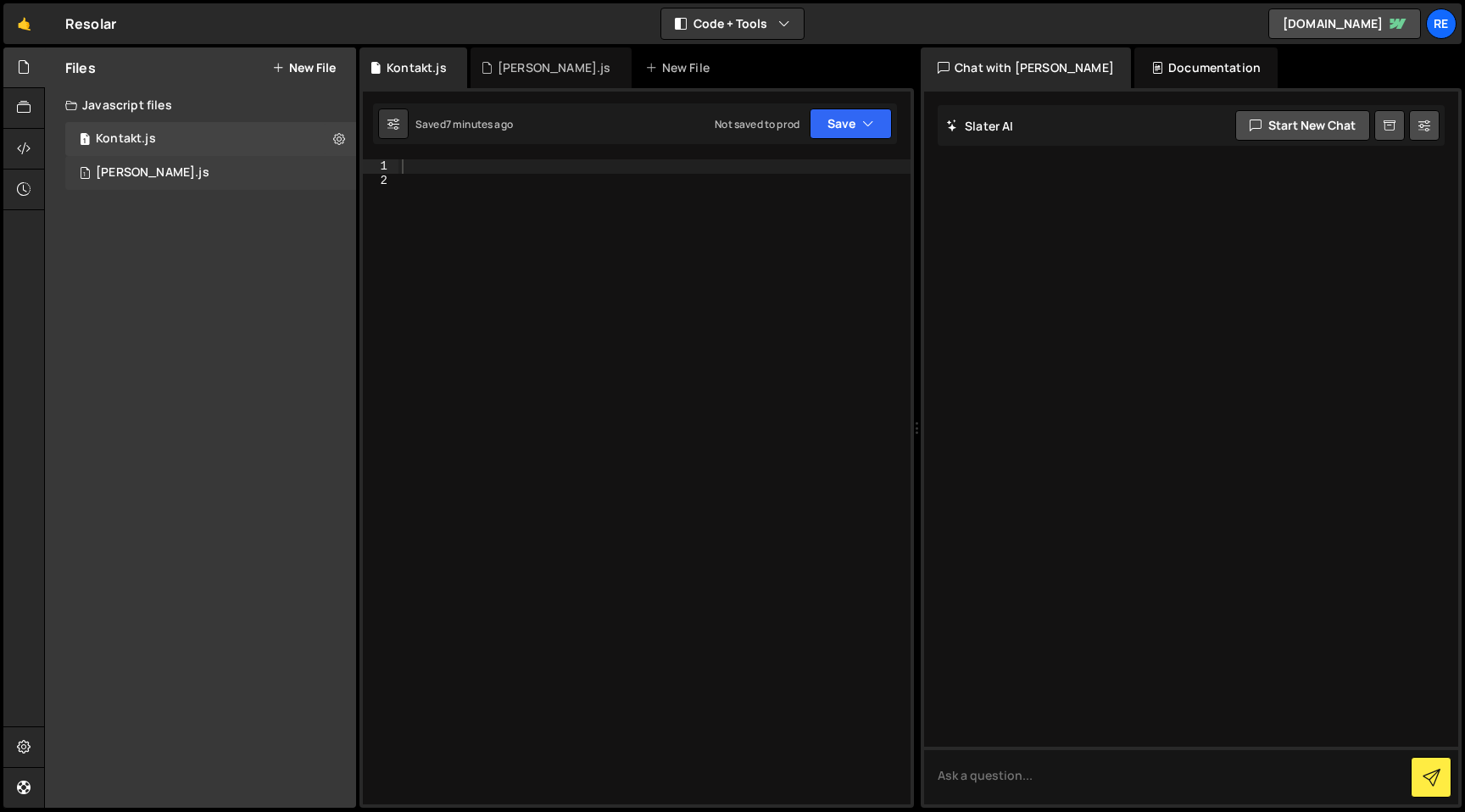
click at [198, 174] on div "1 [PERSON_NAME].js 0" at bounding box center [211, 172] width 291 height 34
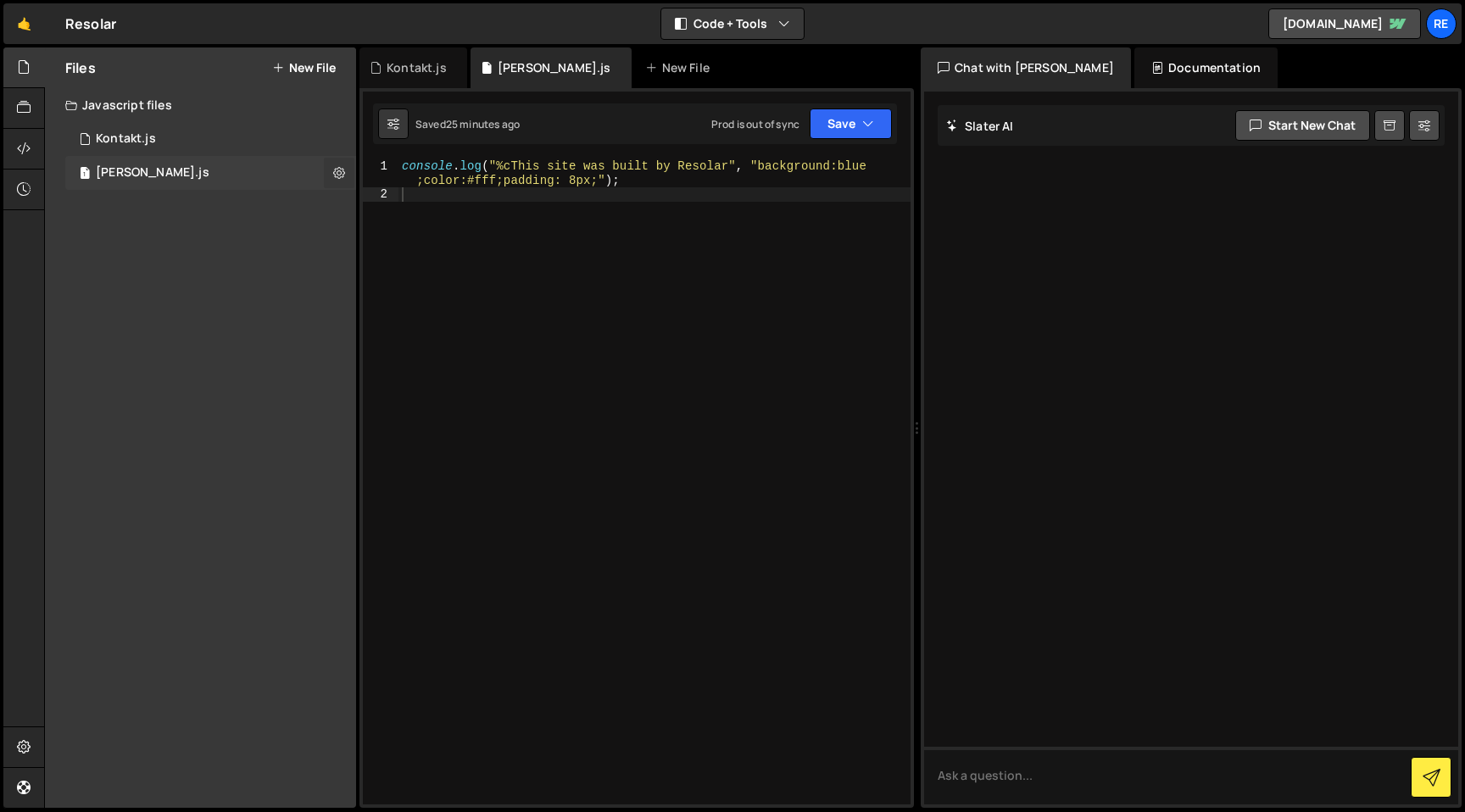
click at [332, 170] on button at bounding box center [338, 172] width 31 height 31
type input "slater"
radio input "true"
checkbox input "true"
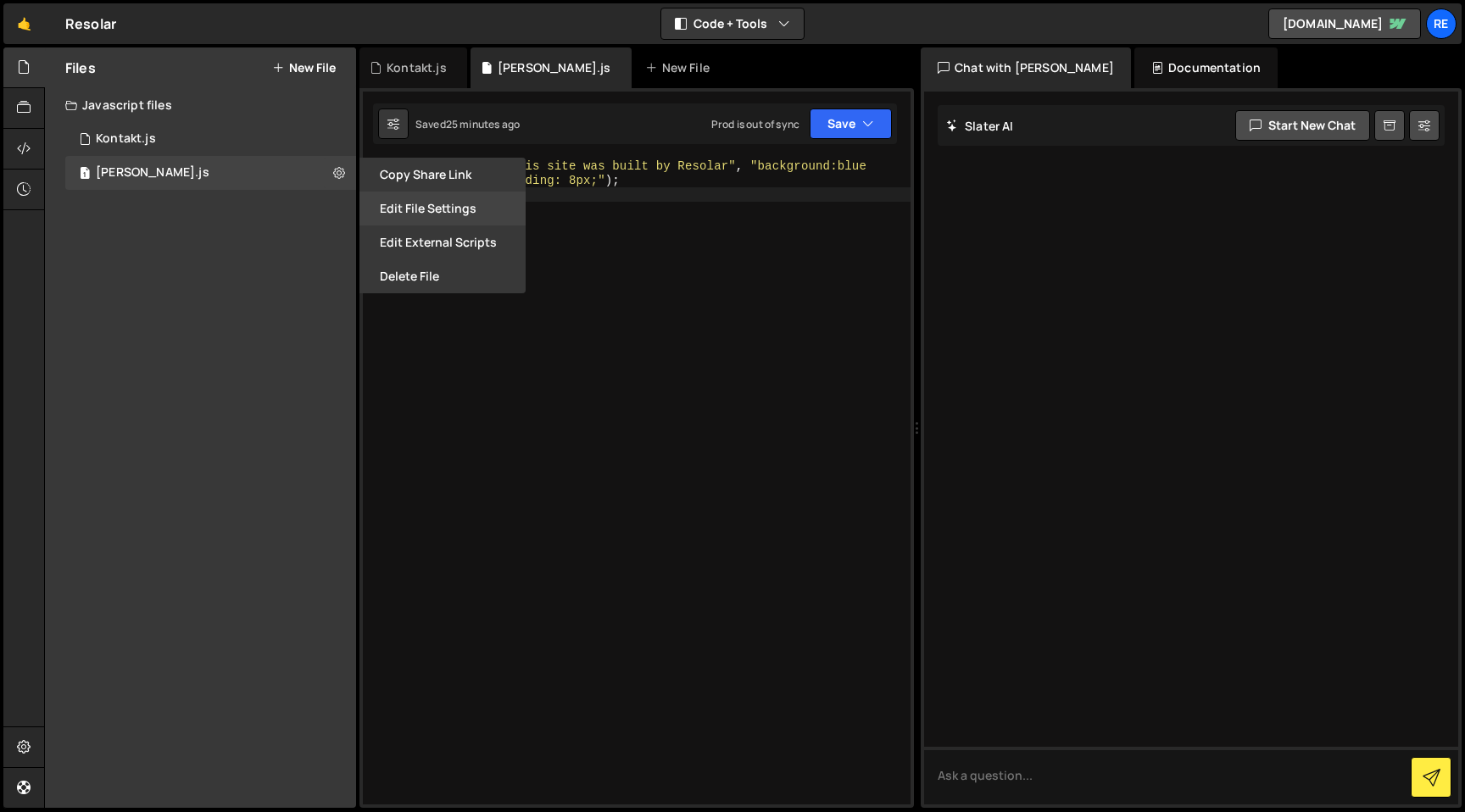
click at [378, 201] on button "Edit File Settings" at bounding box center [442, 208] width 166 height 34
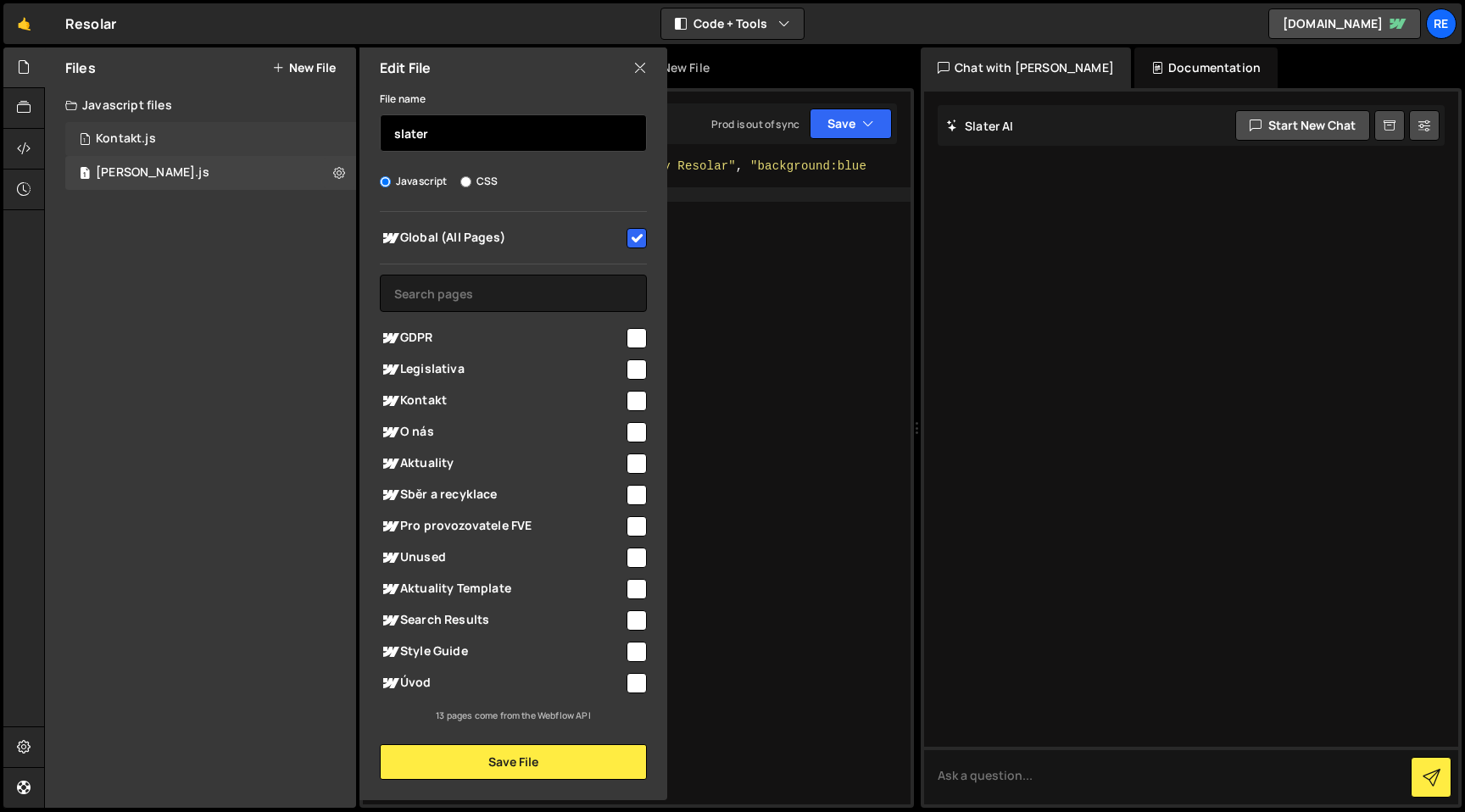
drag, startPoint x: 388, startPoint y: 135, endPoint x: 352, endPoint y: 131, distance: 36.2
click at [352, 131] on div "Files New File Create your first file Get started by starting a Javascript or C…" at bounding box center [200, 427] width 311 height 760
type input "Global"
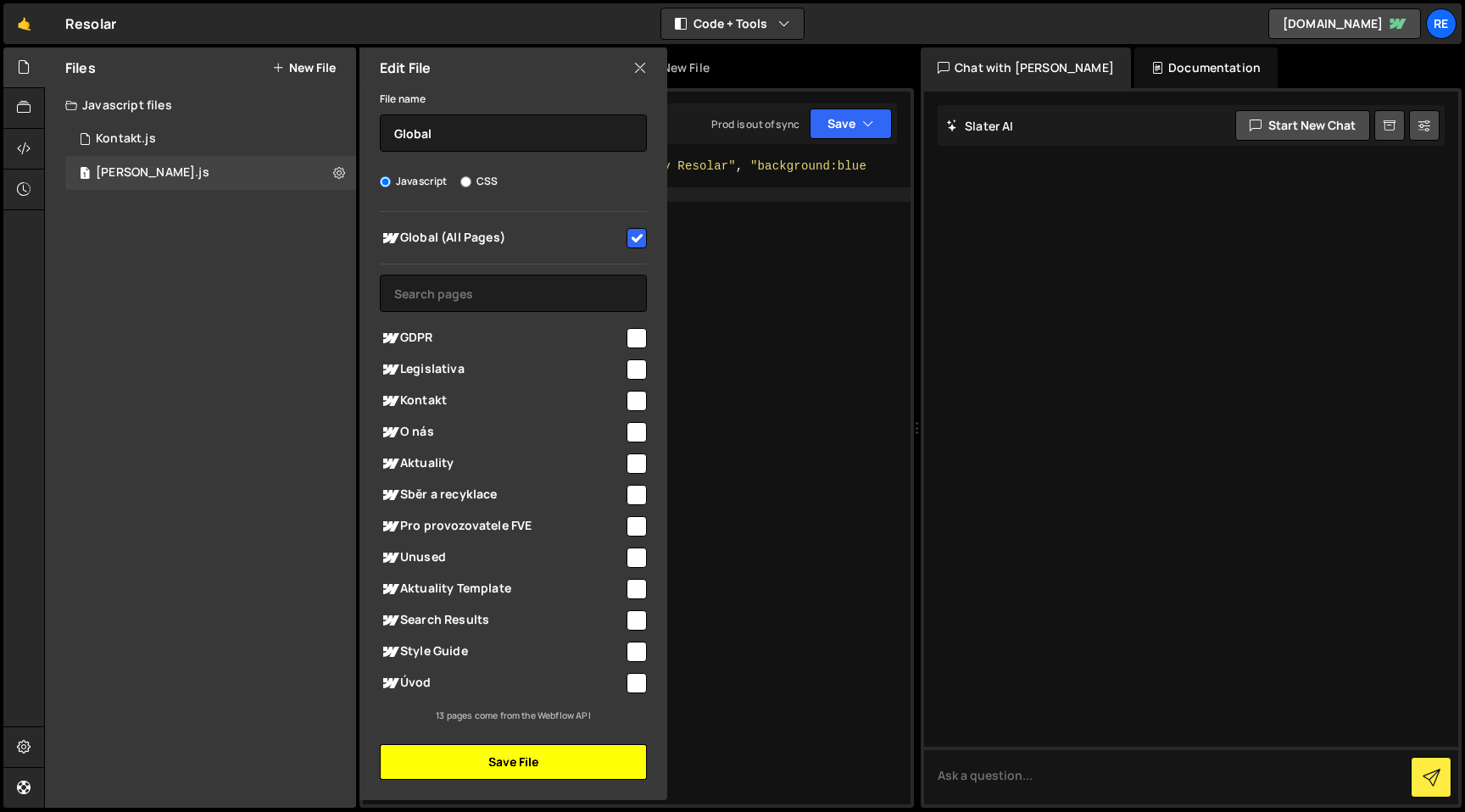
click at [533, 765] on button "Save File" at bounding box center [512, 761] width 267 height 36
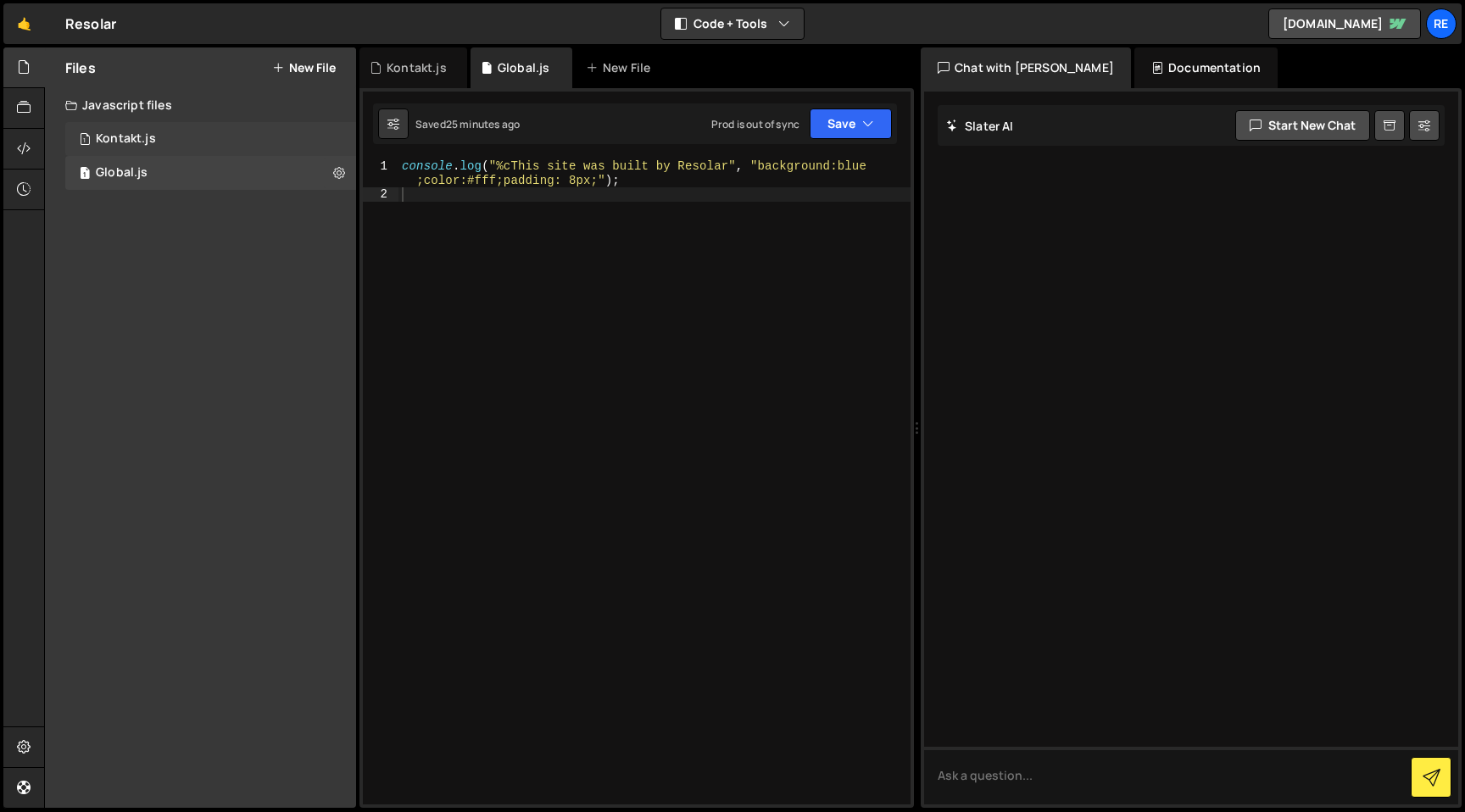
click at [149, 146] on div "Kontakt.js" at bounding box center [126, 138] width 60 height 15
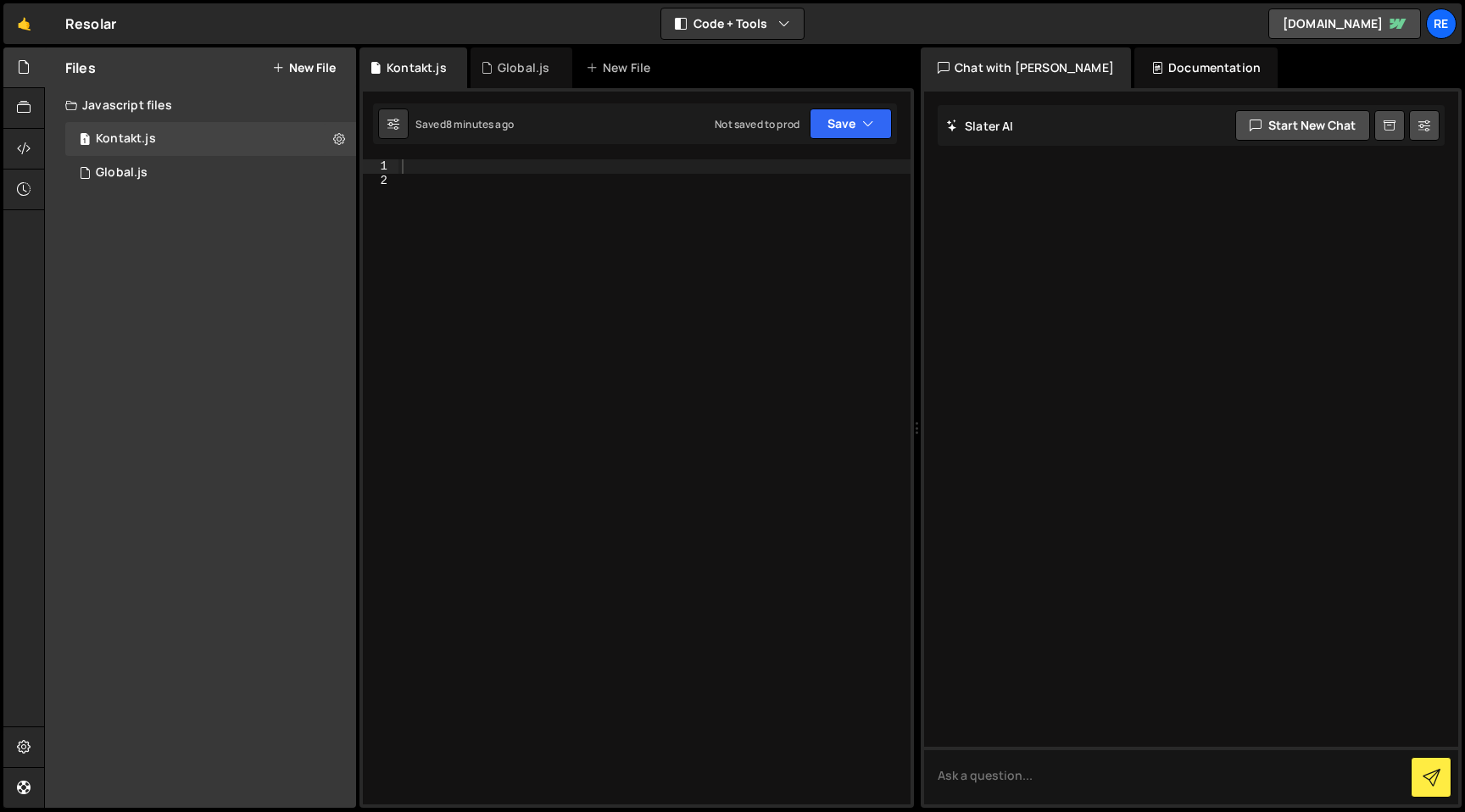
click at [1135, 127] on div "[PERSON_NAME] Start new chat" at bounding box center [1191, 125] width 507 height 41
click at [970, 129] on h2 "Slater AI" at bounding box center [980, 126] width 68 height 16
click at [1033, 769] on textarea at bounding box center [1191, 775] width 534 height 58
click at [1302, 115] on button "Start new chat" at bounding box center [1302, 125] width 135 height 31
click at [1034, 779] on textarea at bounding box center [1191, 775] width 534 height 58
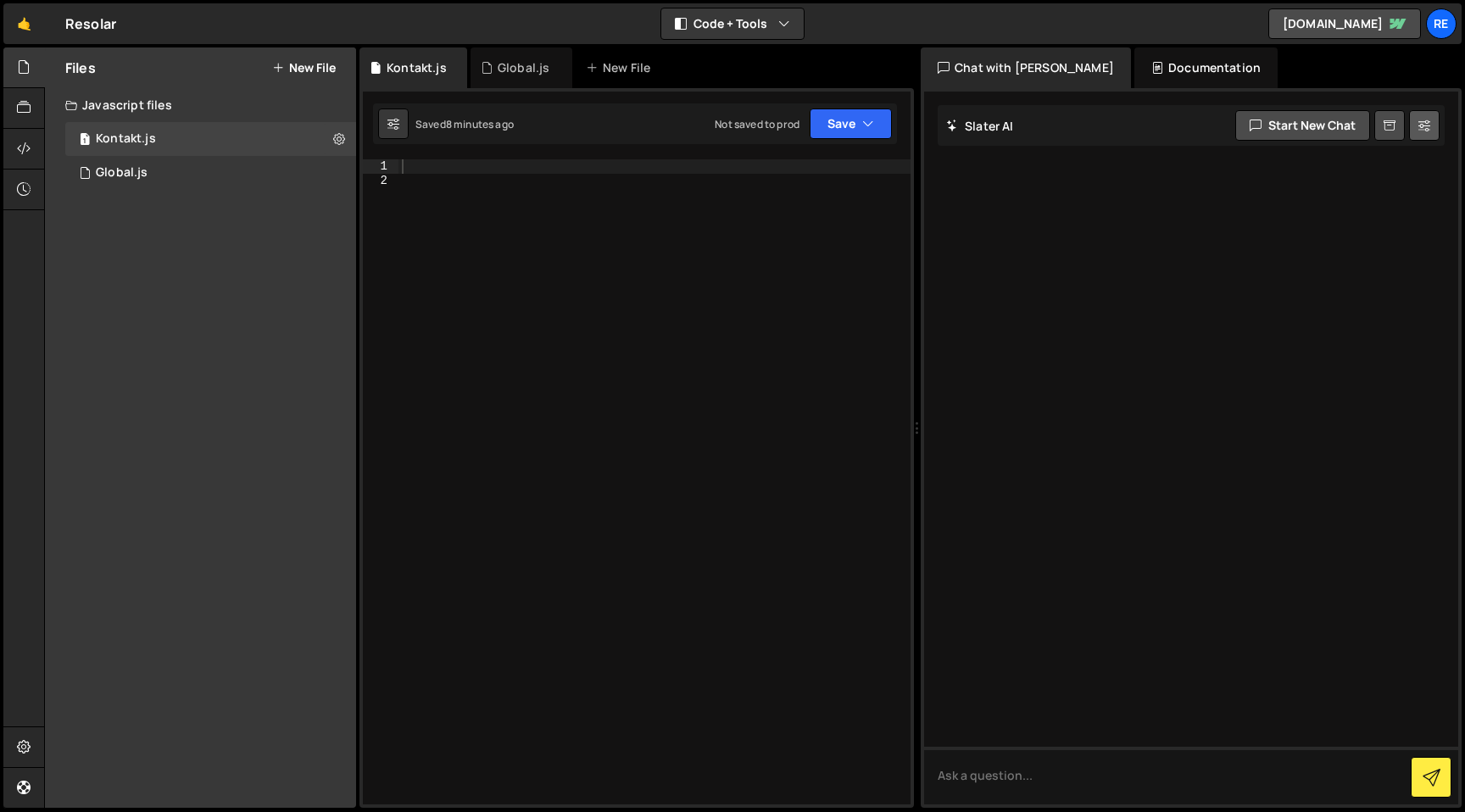
click at [1423, 130] on icon at bounding box center [1424, 125] width 12 height 17
select select "chat"
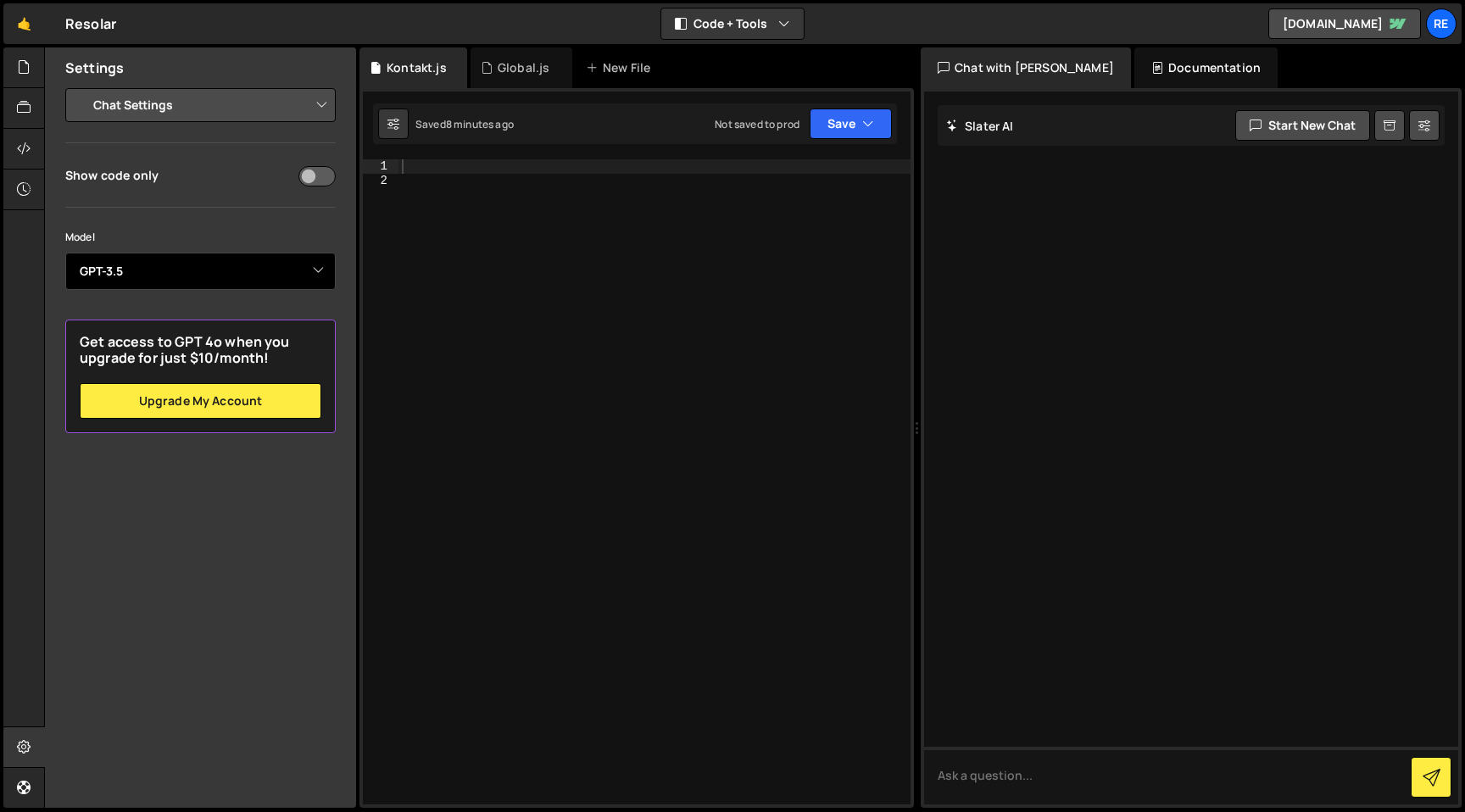
click at [296, 266] on select "Select Model GPT-3.5 GPT-4o mini GPT-4o (Pro) GPT-4.1 (Pro)" at bounding box center [200, 271] width 270 height 38
click at [999, 134] on div "[PERSON_NAME] Start new chat" at bounding box center [1191, 125] width 507 height 41
click at [1171, 108] on div "[PERSON_NAME] Start new chat" at bounding box center [1191, 125] width 507 height 41
click at [1139, 139] on div "[PERSON_NAME] Start new chat" at bounding box center [1191, 125] width 507 height 41
click at [1134, 123] on div "[PERSON_NAME] Start new chat" at bounding box center [1191, 125] width 507 height 41
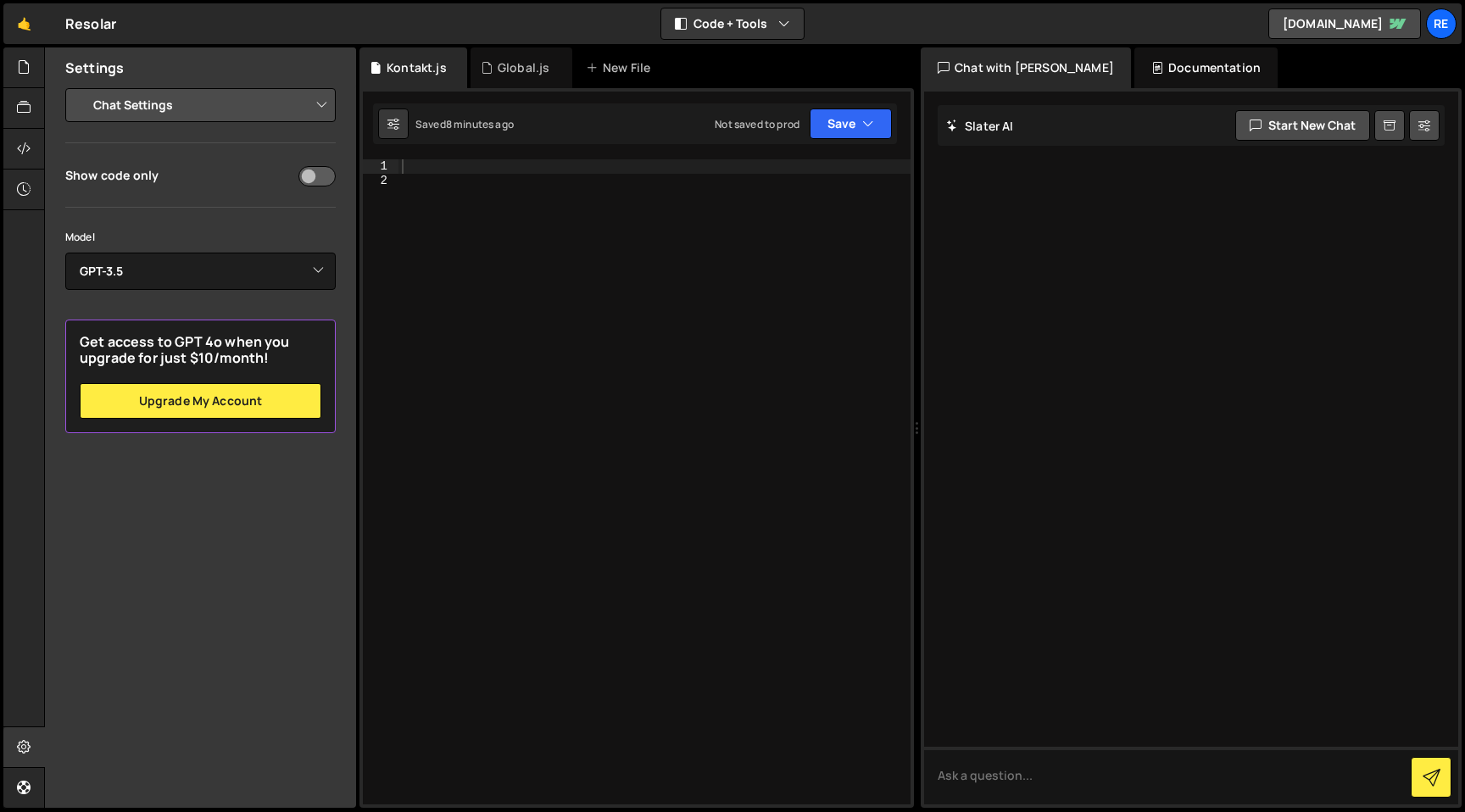
click at [1017, 133] on div "[PERSON_NAME] Start new chat" at bounding box center [1191, 125] width 507 height 41
click at [986, 131] on h2 "Slater AI" at bounding box center [980, 126] width 68 height 16
click at [1164, 751] on textarea at bounding box center [1191, 775] width 534 height 58
click at [30, 141] on icon at bounding box center [24, 148] width 14 height 18
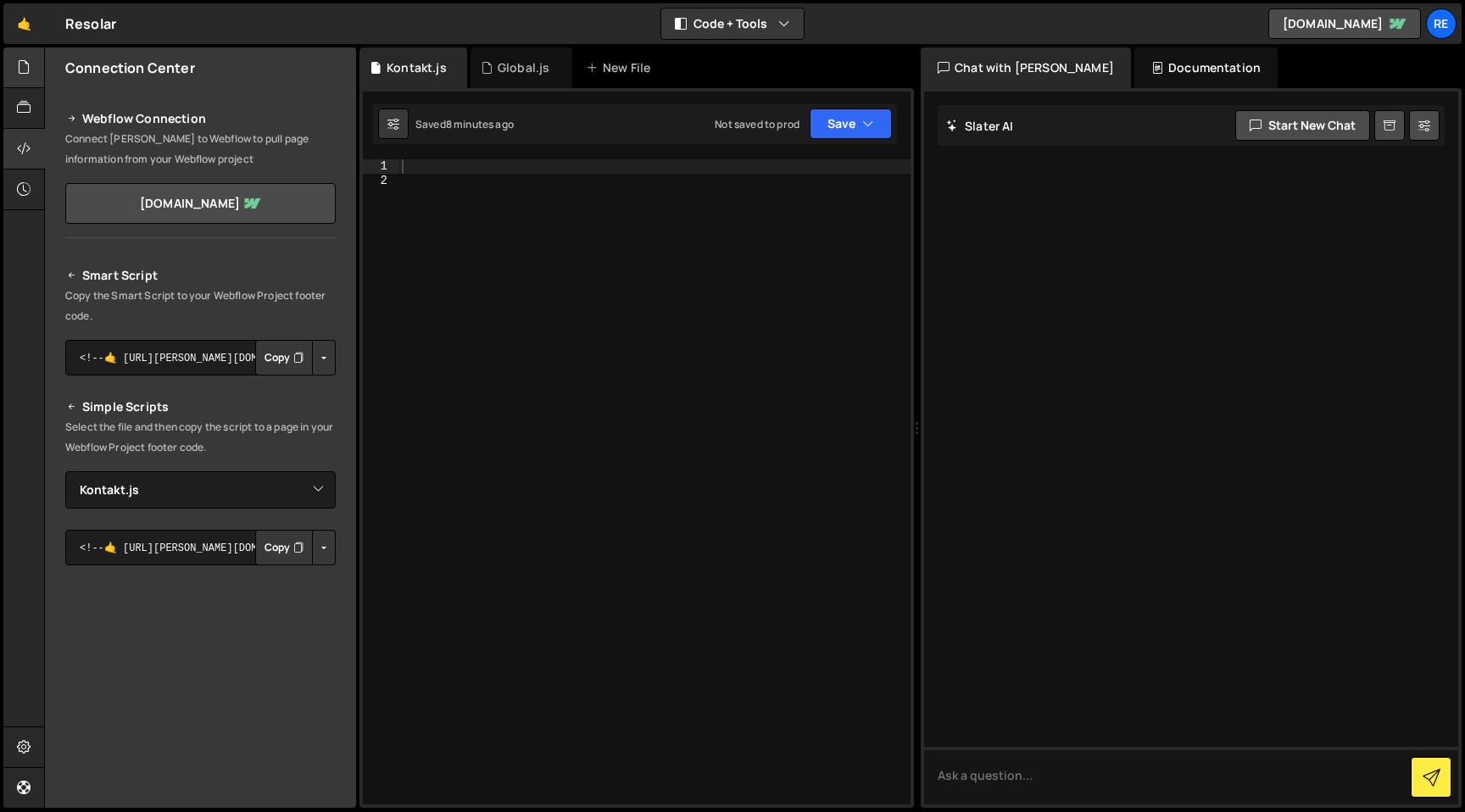
click at [37, 70] on div at bounding box center [40, 68] width 7 height 14
click at [26, 70] on icon at bounding box center [24, 66] width 14 height 18
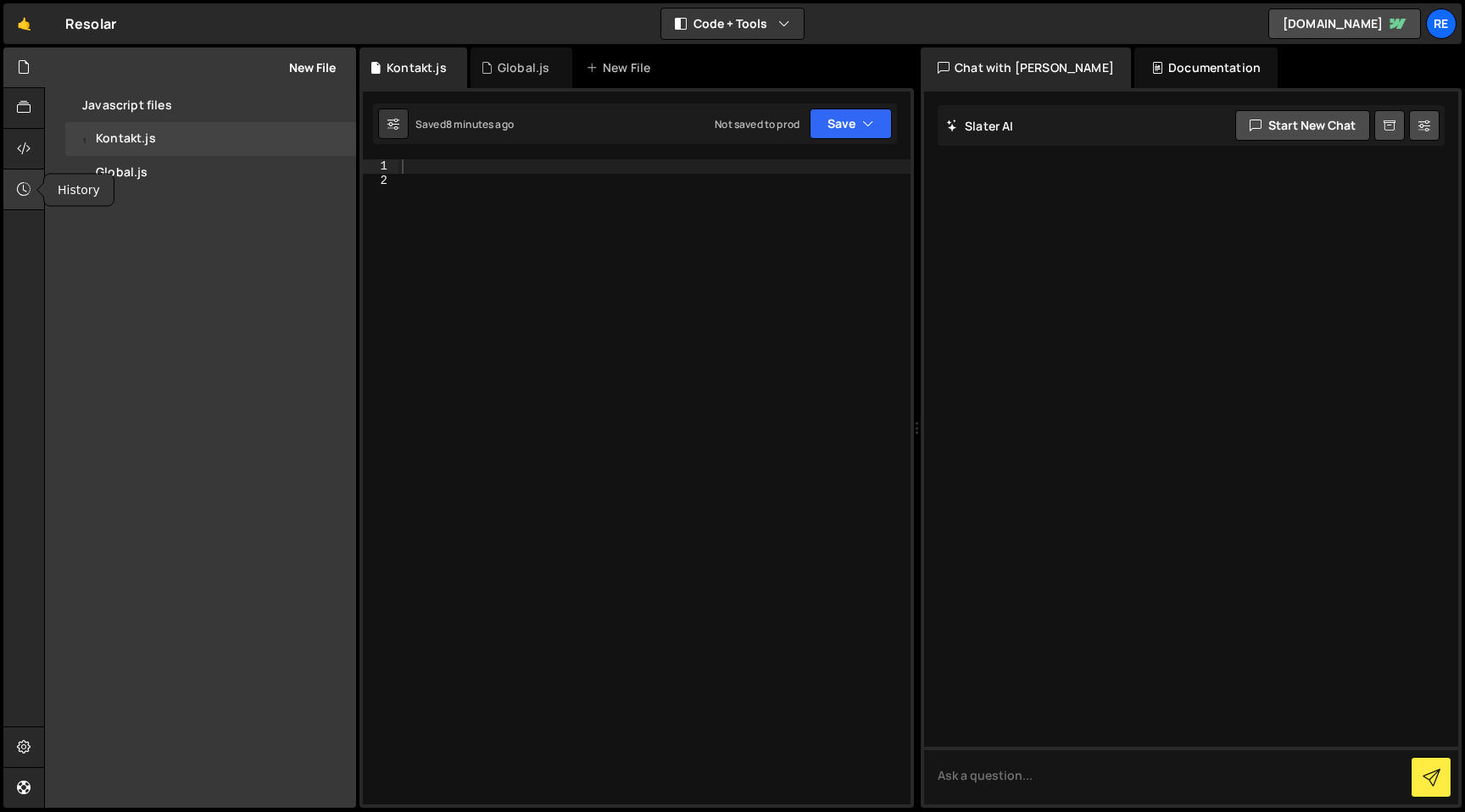
click at [39, 198] on div at bounding box center [24, 190] width 42 height 41
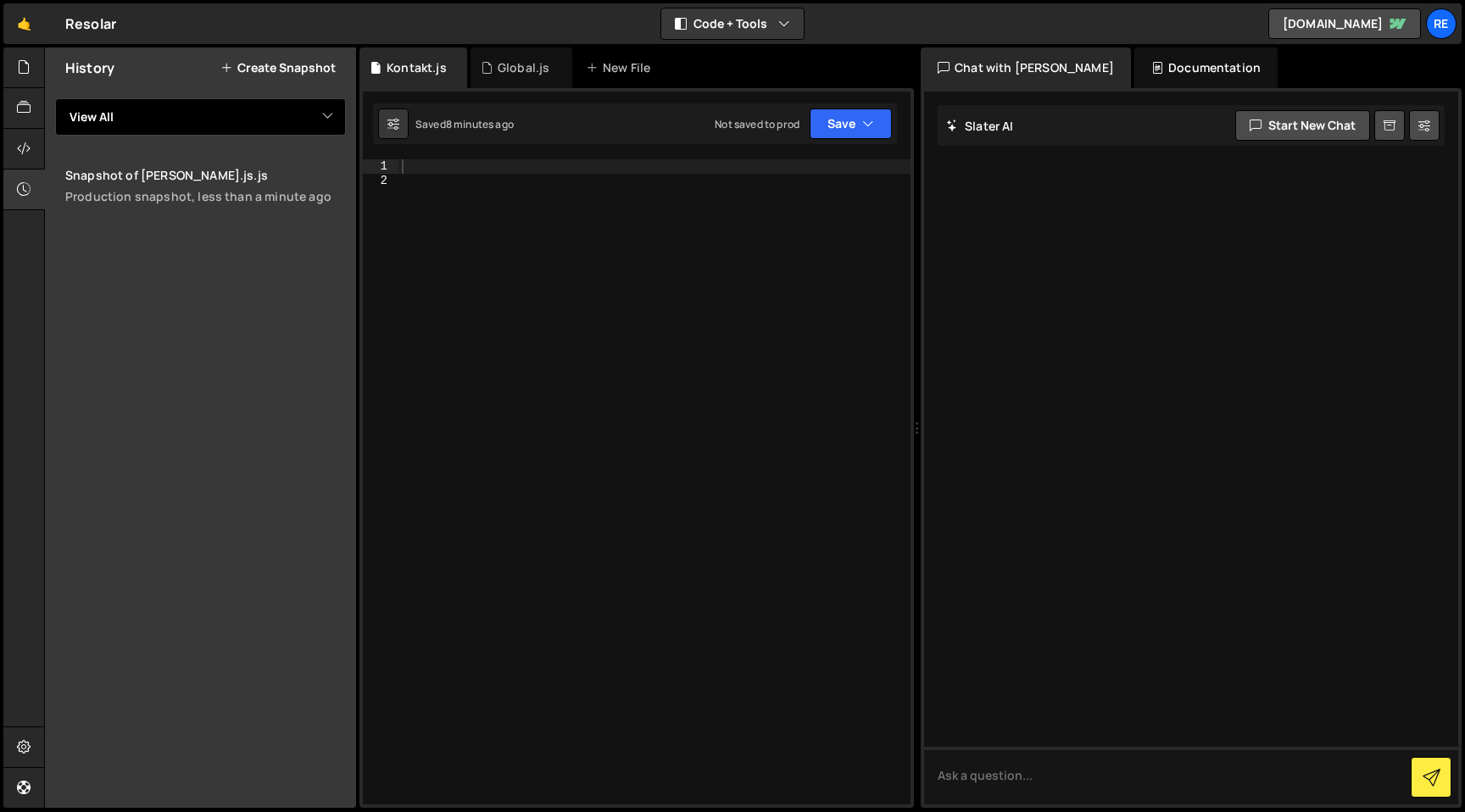
click at [171, 107] on select "View All" at bounding box center [200, 116] width 291 height 38
click at [19, 70] on icon at bounding box center [24, 66] width 14 height 18
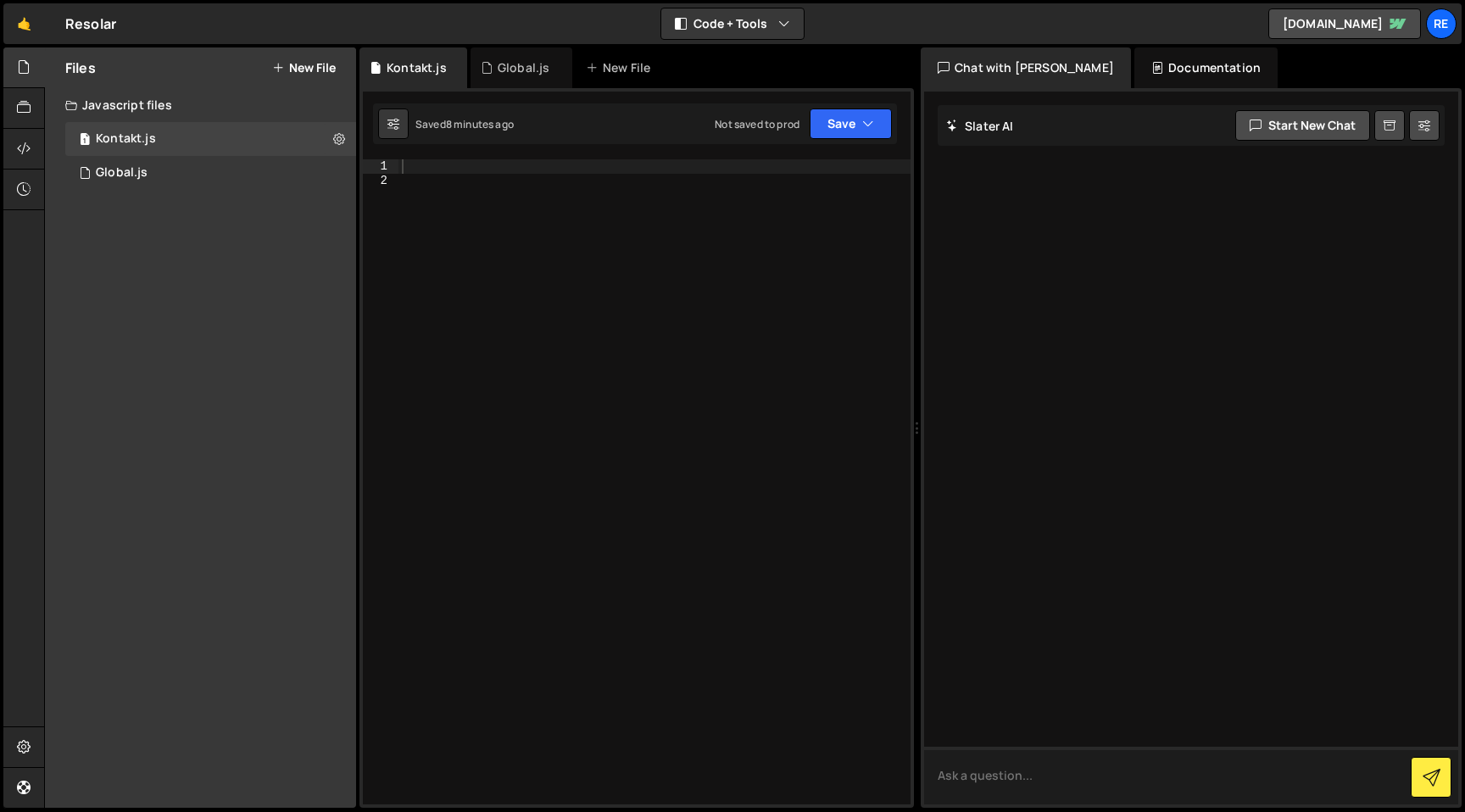
click at [1099, 778] on textarea at bounding box center [1191, 775] width 534 height 58
click at [1052, 120] on div "[PERSON_NAME] Start new chat" at bounding box center [1191, 125] width 507 height 41
click at [1077, 783] on textarea at bounding box center [1191, 775] width 534 height 58
type textarea "N"
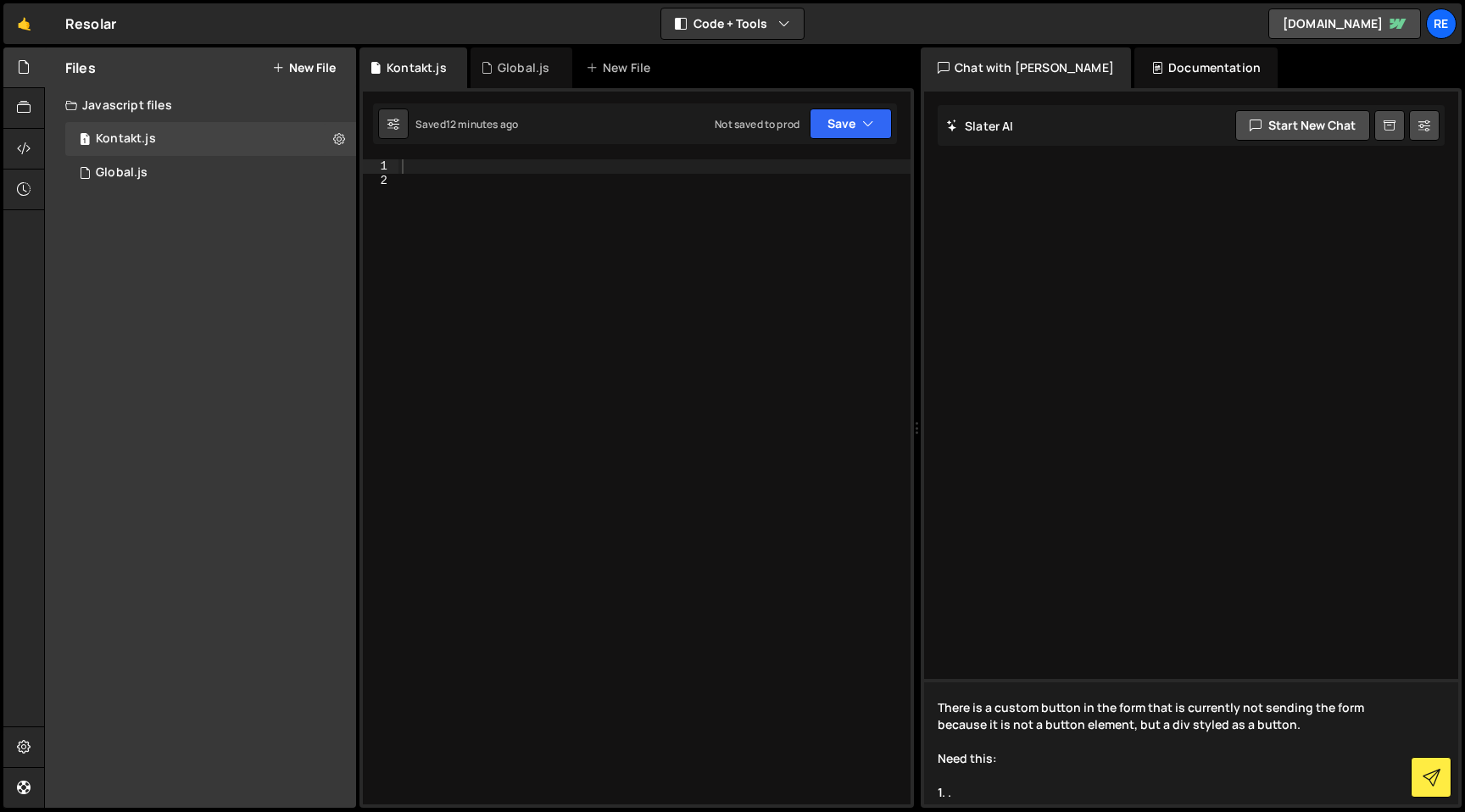
paste textarea "button-primary"
paste textarea "is--send-form"
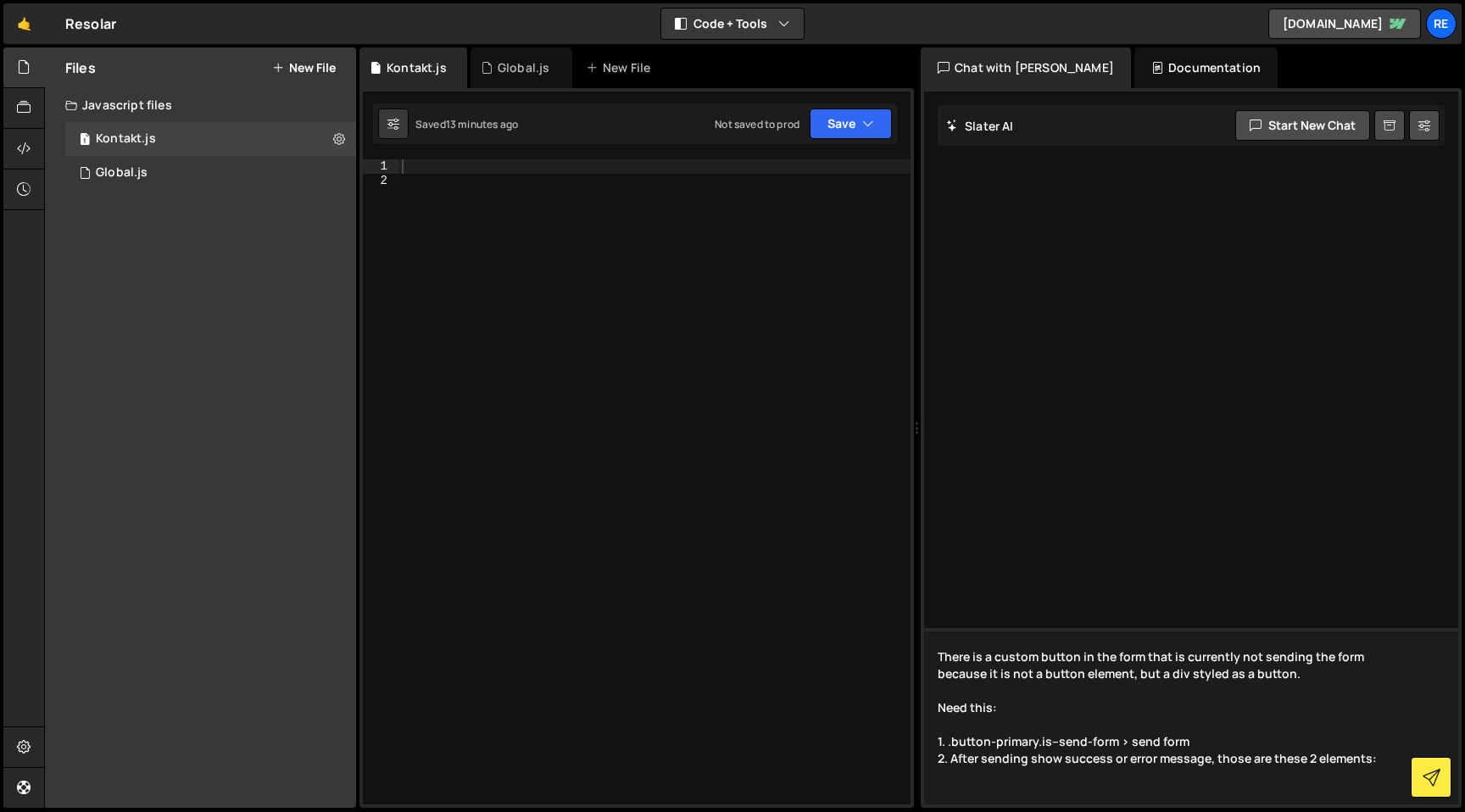
type textarea "There is a custom button in the form that is currently not sending the form bec…"
click at [1032, 793] on textarea "There is a custom button in the form that is currently not sending the form bec…" at bounding box center [1191, 717] width 534 height 177
paste textarea "success-message"
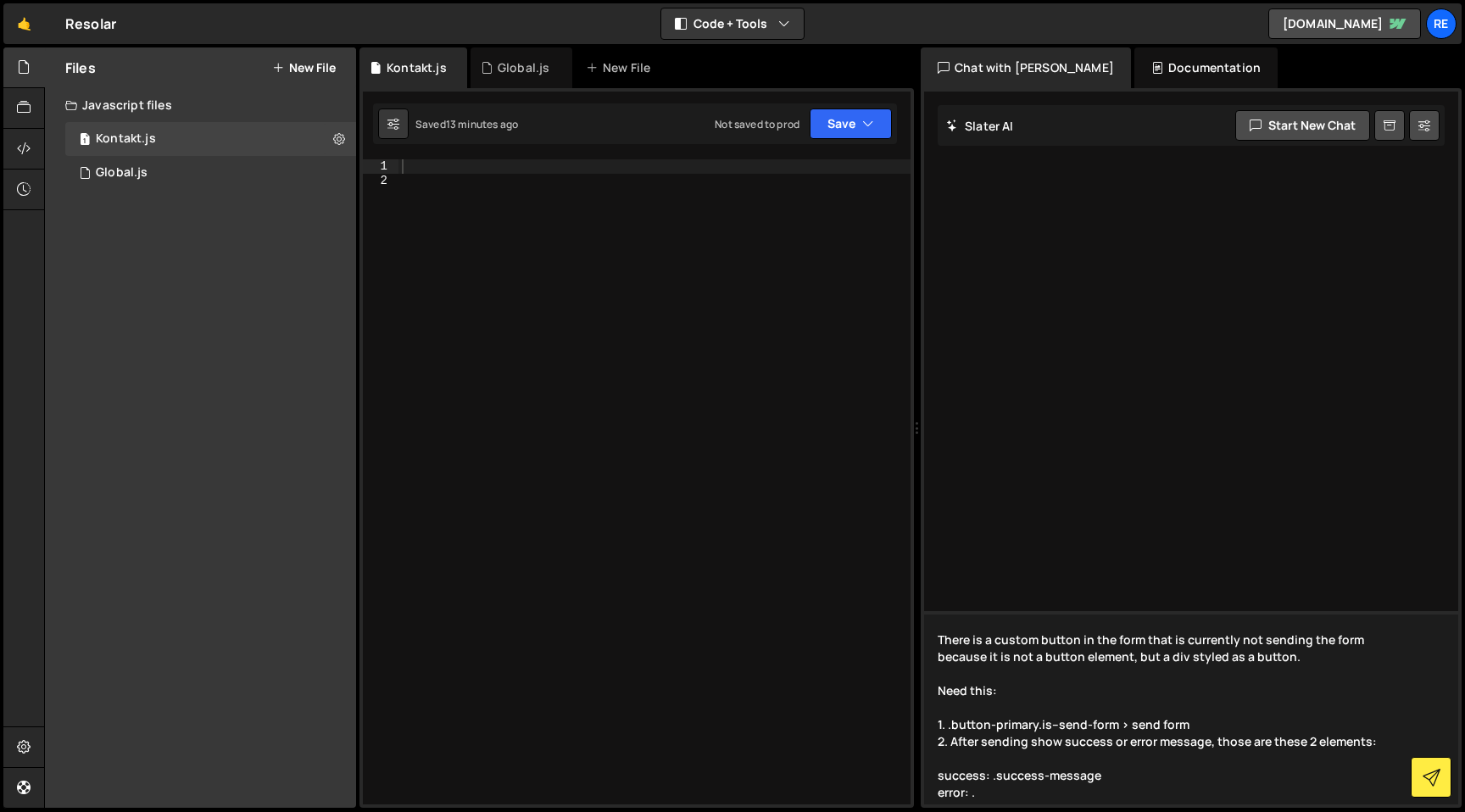
paste textarea "error-message"
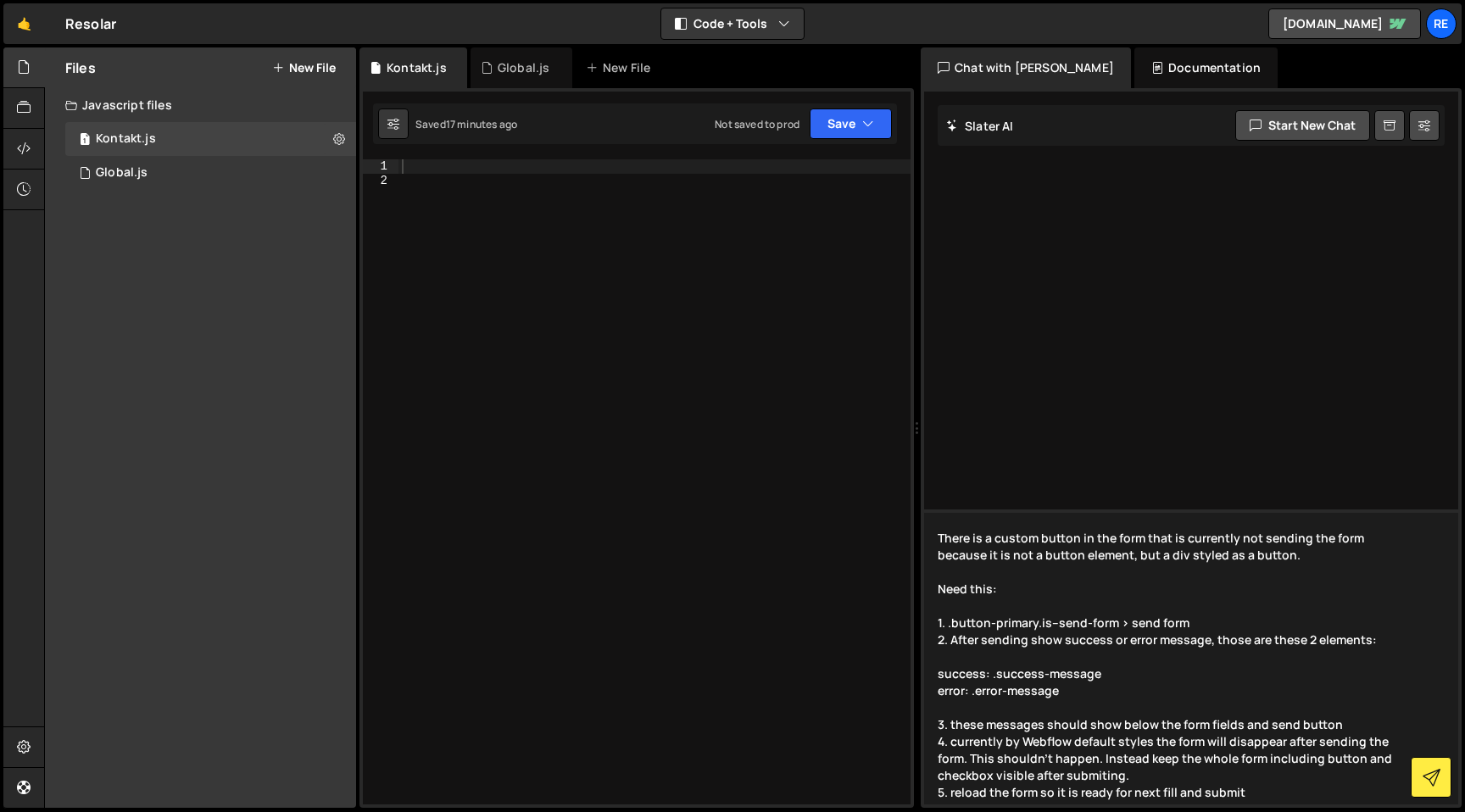
drag, startPoint x: 1250, startPoint y: 790, endPoint x: 1128, endPoint y: 795, distance: 122.1
click at [1128, 795] on textarea "There is a custom button in the form that is currently not sending the form bec…" at bounding box center [1191, 656] width 534 height 295
type textarea "There is a custom button in the form that is currently not sending the form bec…"
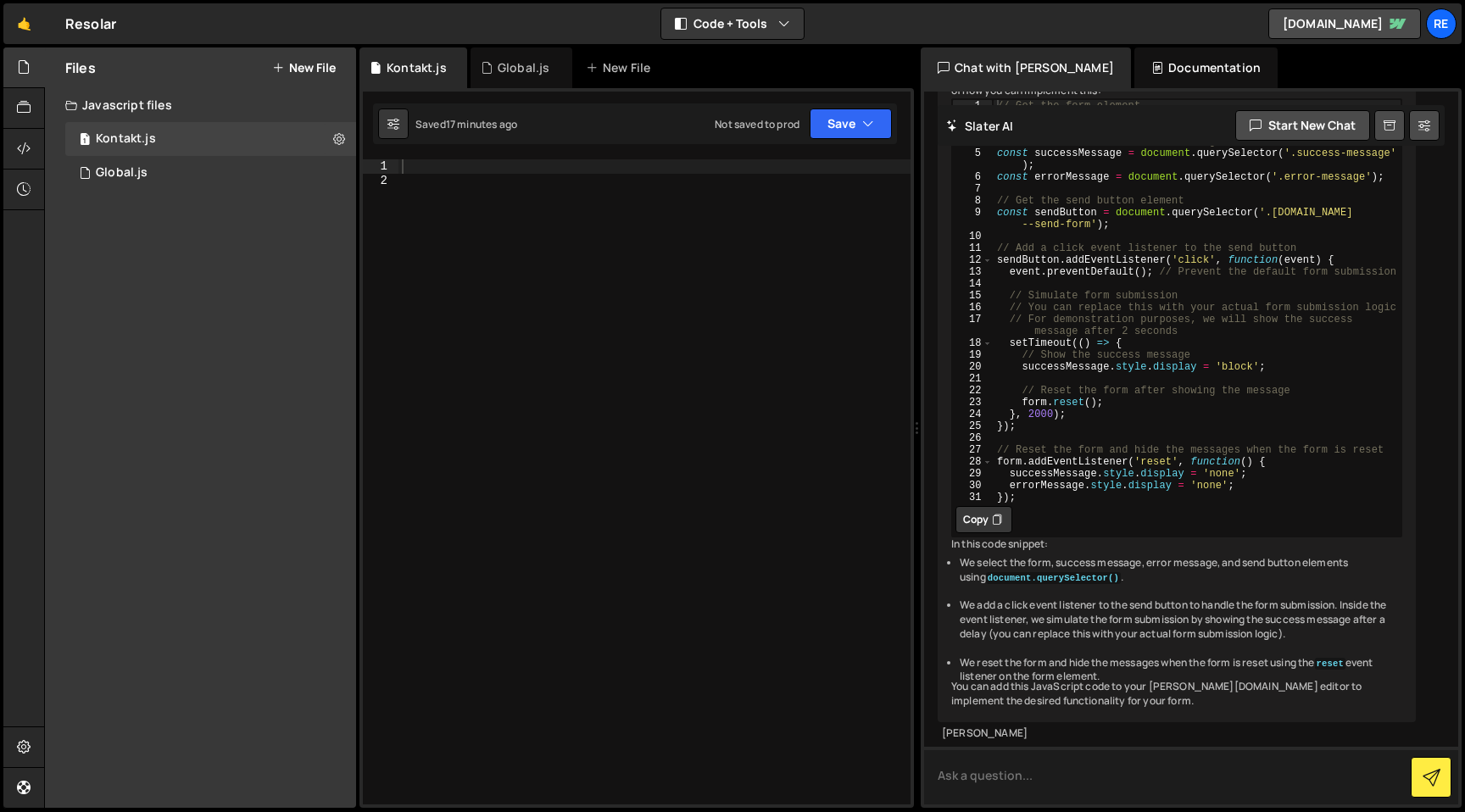
scroll to position [496, 0]
click at [992, 511] on icon at bounding box center [997, 519] width 10 height 17
click at [691, 312] on div at bounding box center [655, 496] width 512 height 673
click at [555, 179] on div at bounding box center [655, 496] width 512 height 673
click at [538, 170] on div at bounding box center [655, 496] width 512 height 673
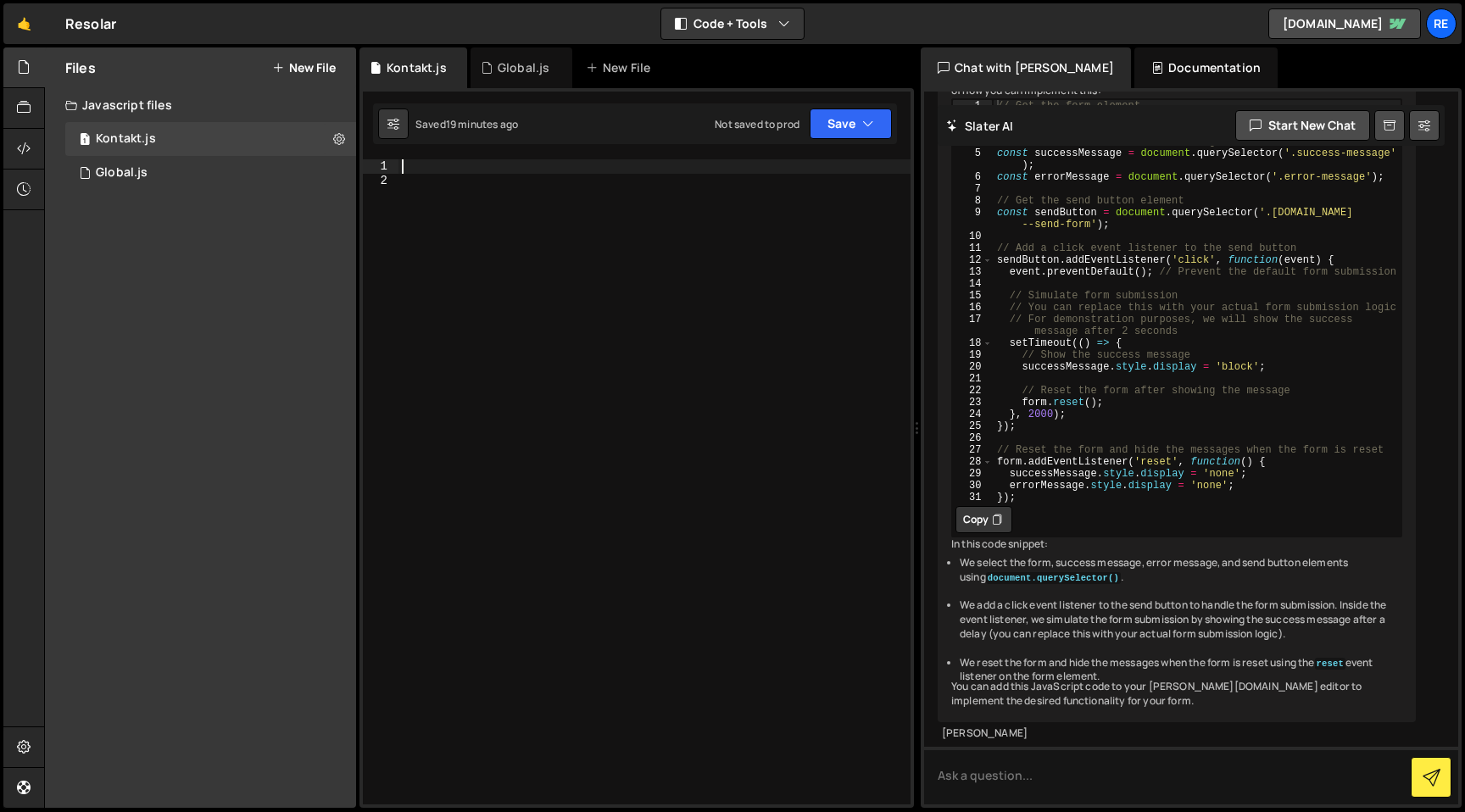
paste textarea "});"
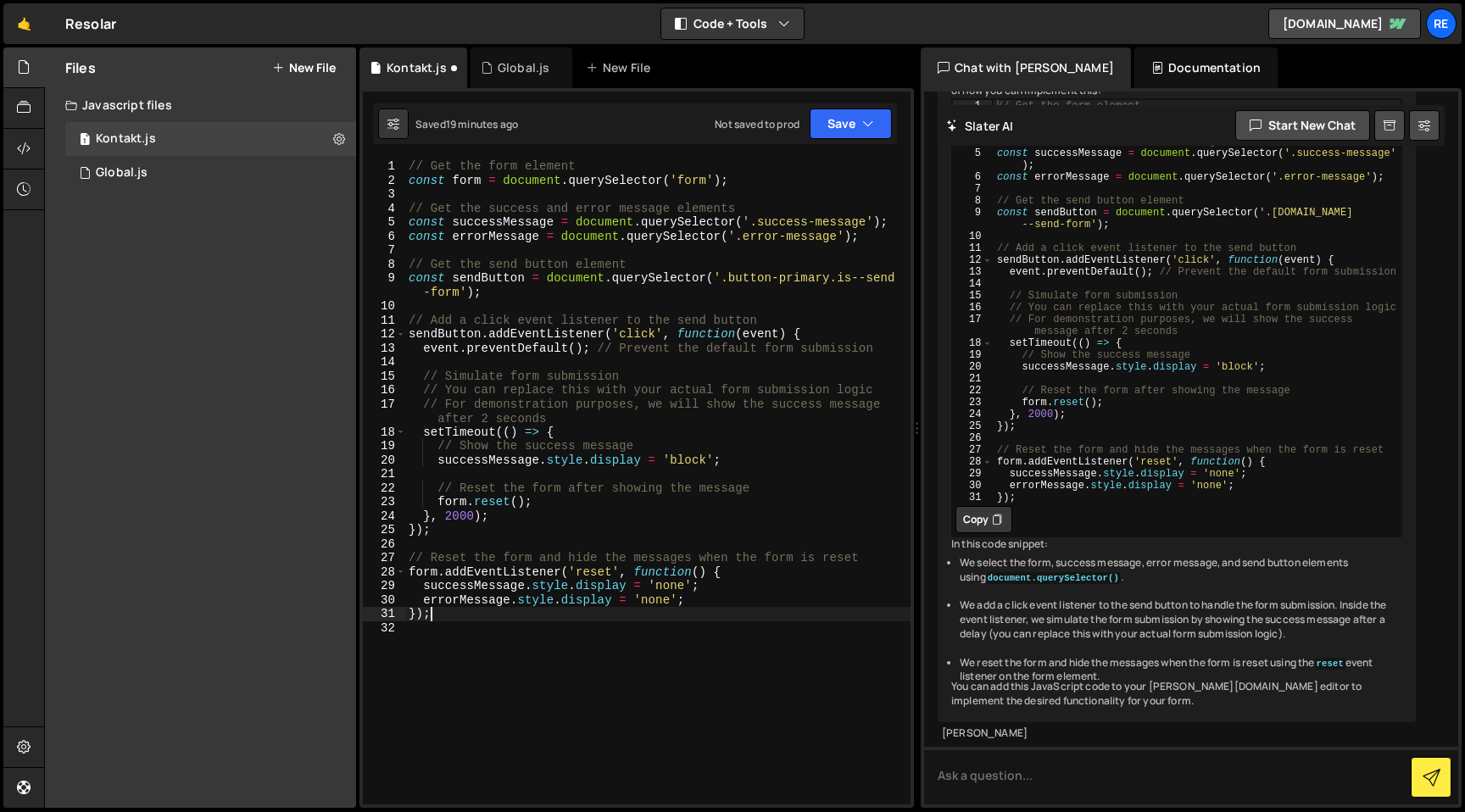
scroll to position [6, 0]
click at [843, 119] on button "Save" at bounding box center [851, 123] width 82 height 31
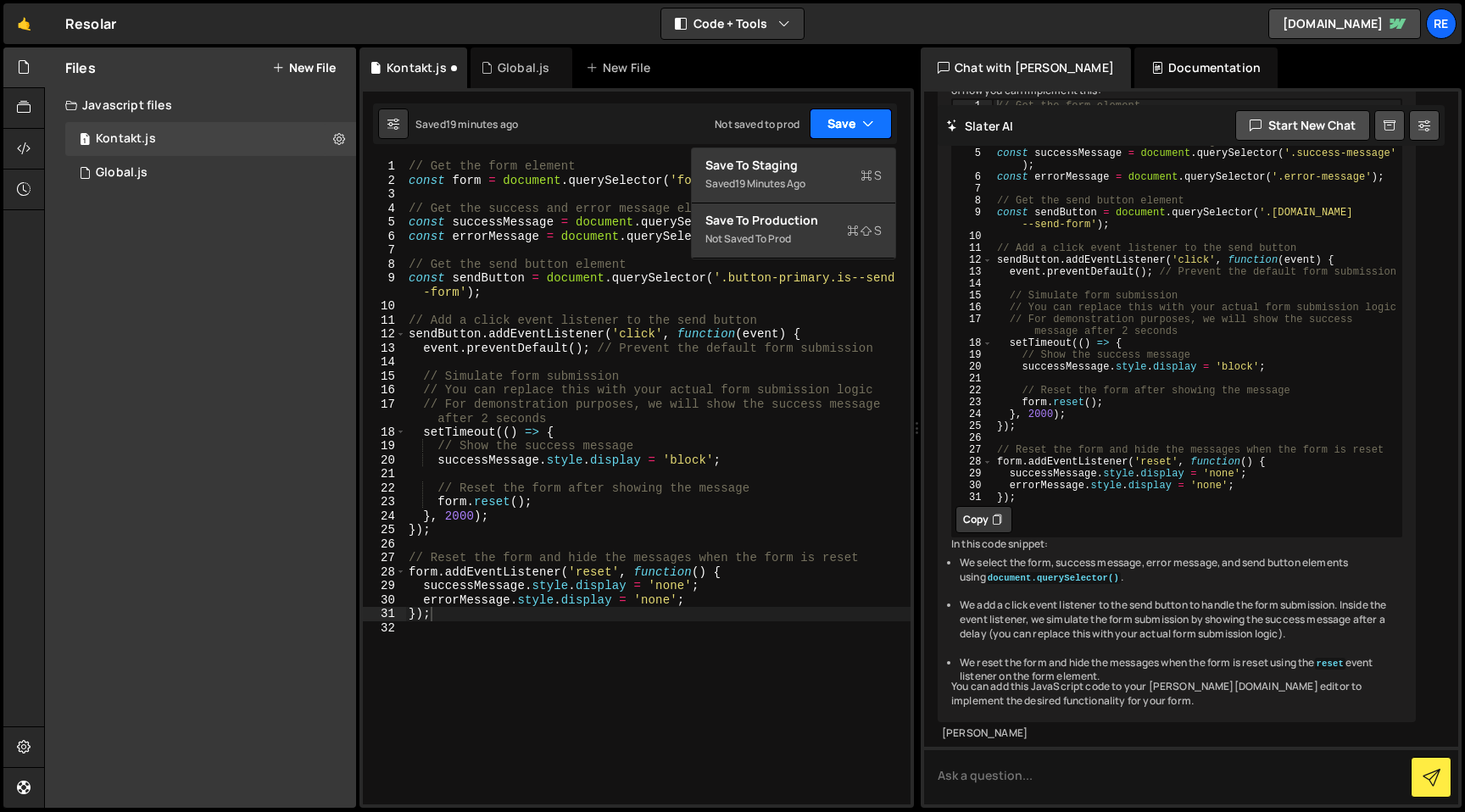
click at [843, 119] on button "Save" at bounding box center [851, 123] width 82 height 31
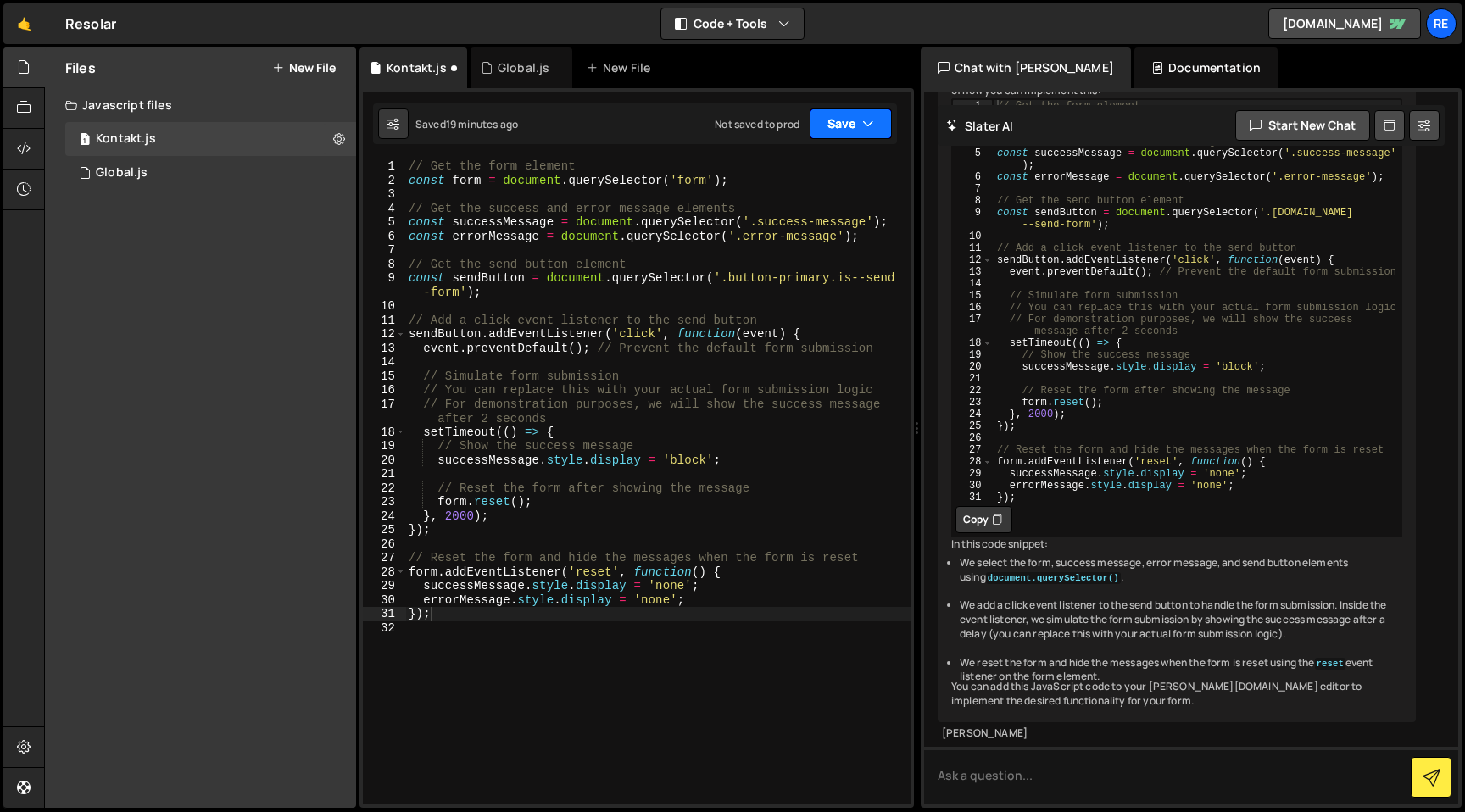
click at [843, 119] on button "Save" at bounding box center [851, 123] width 82 height 31
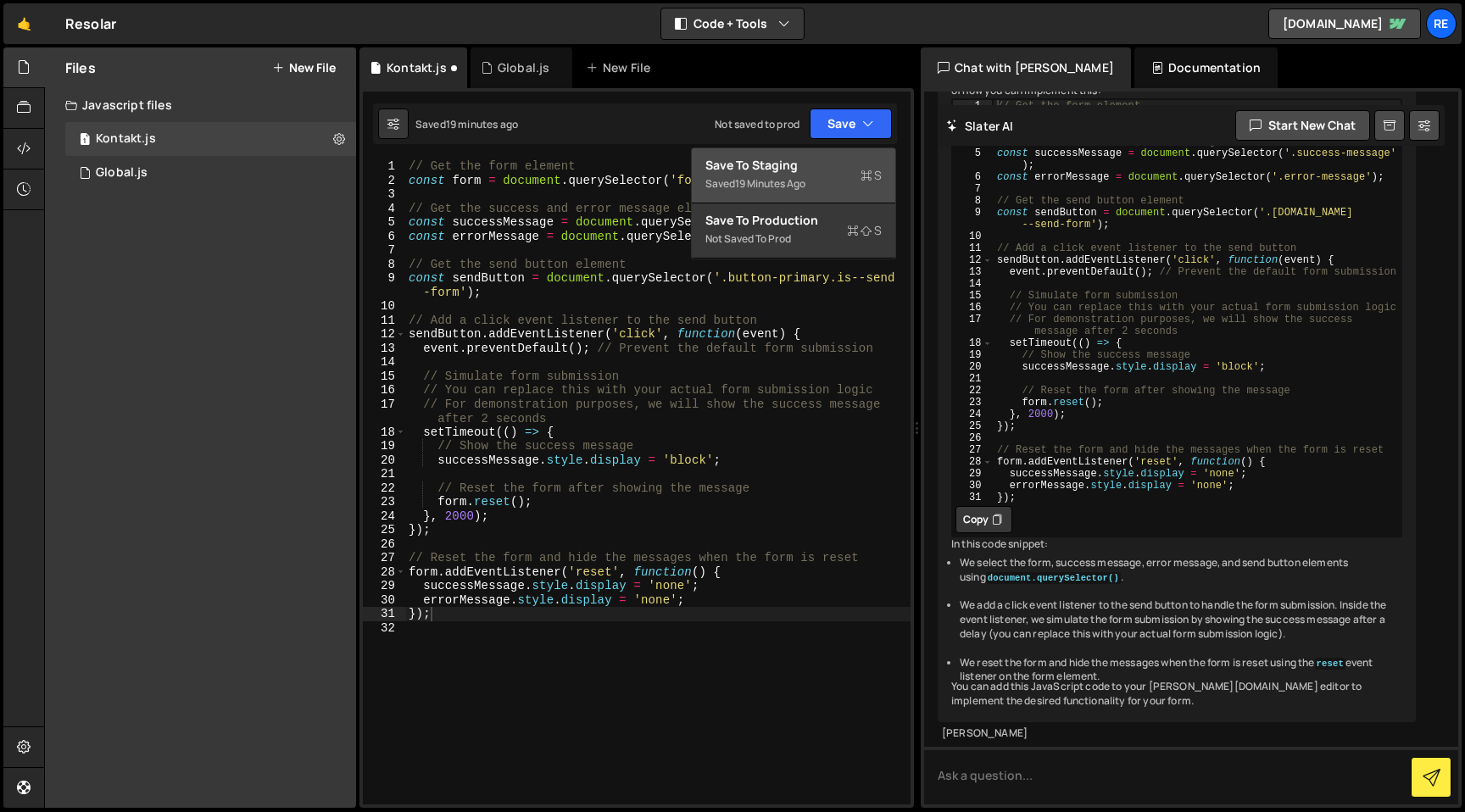
click at [835, 180] on div "Saved 19 minutes ago" at bounding box center [794, 184] width 177 height 20
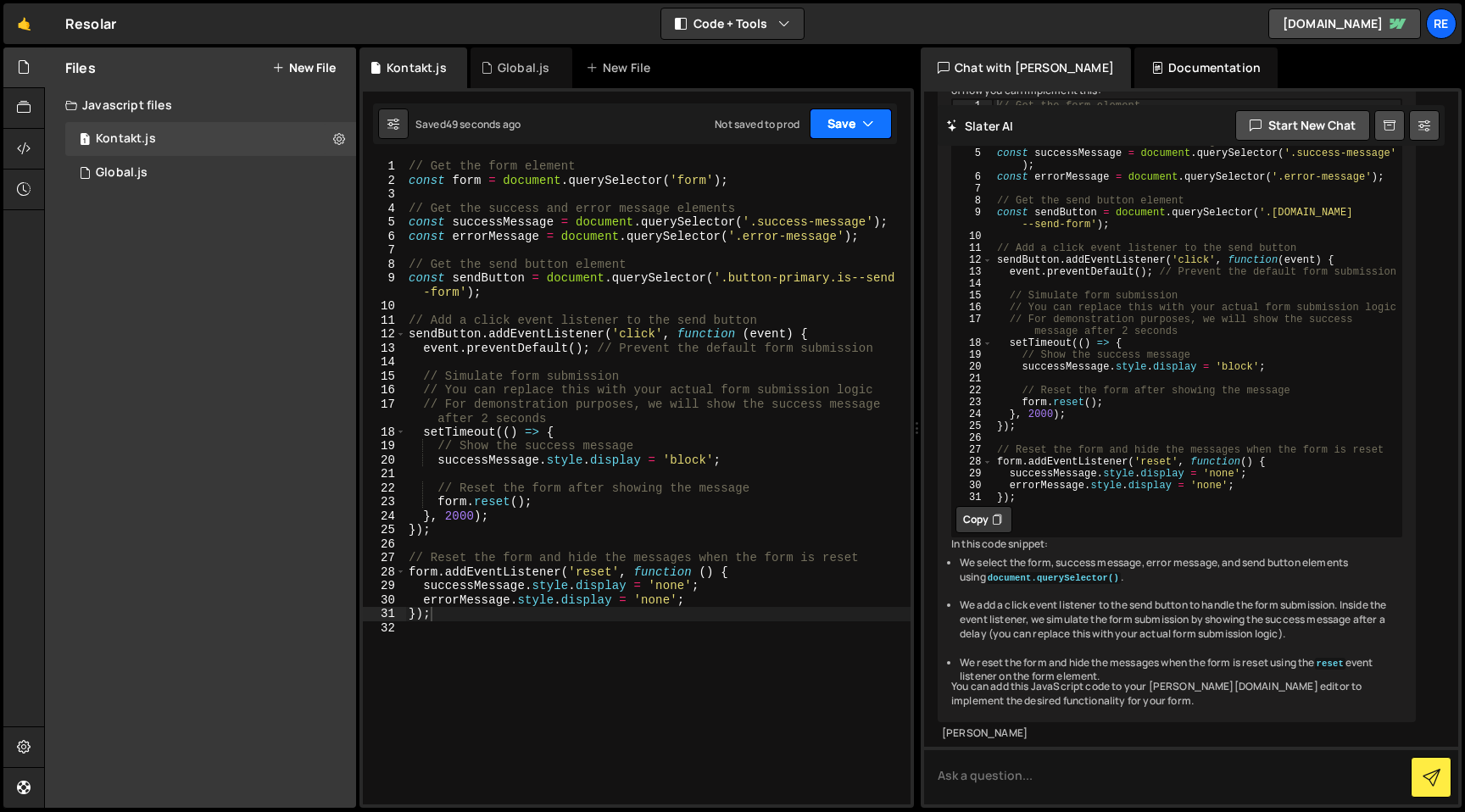
click at [876, 126] on button "Save" at bounding box center [851, 123] width 82 height 31
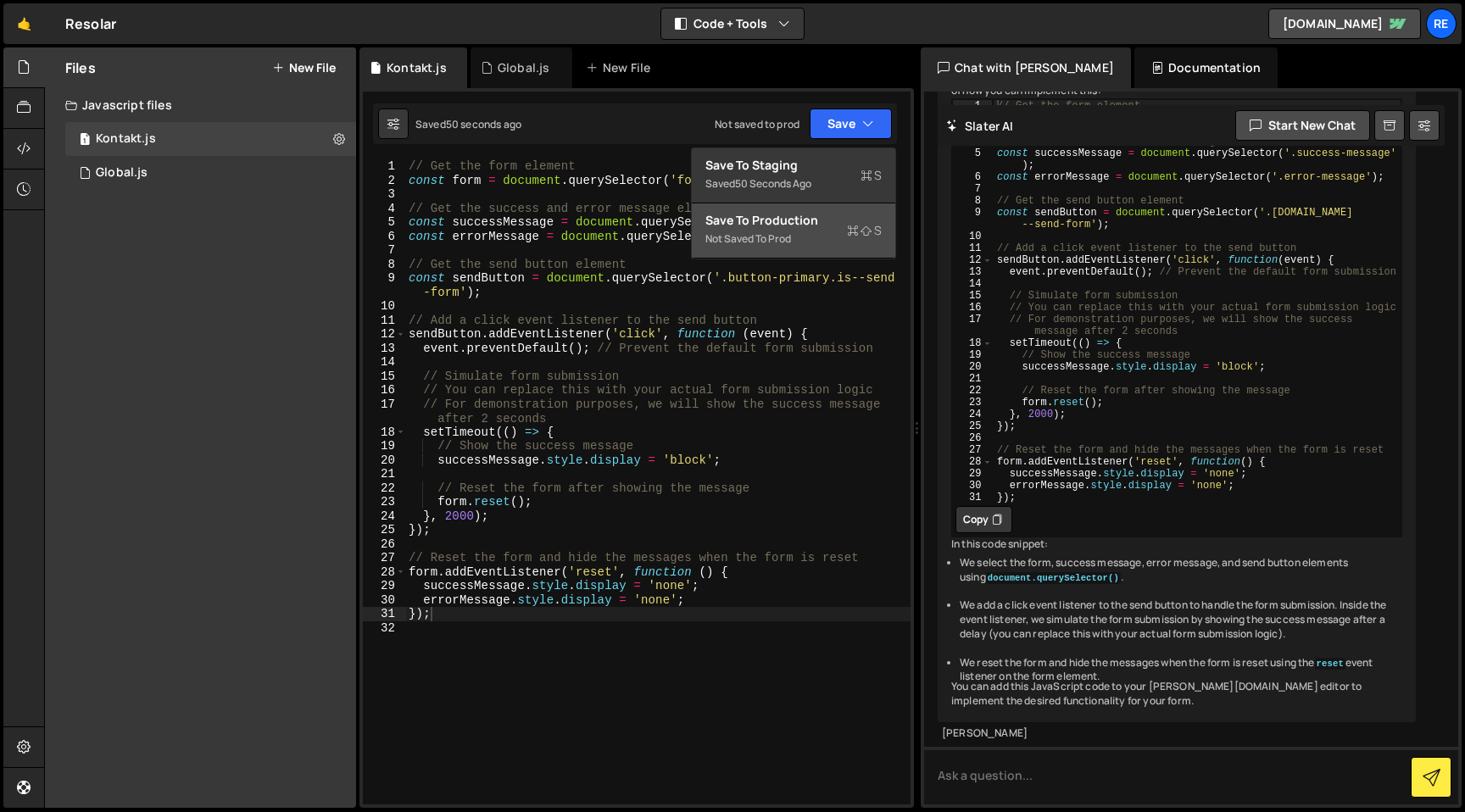
click at [850, 231] on icon at bounding box center [853, 230] width 12 height 17
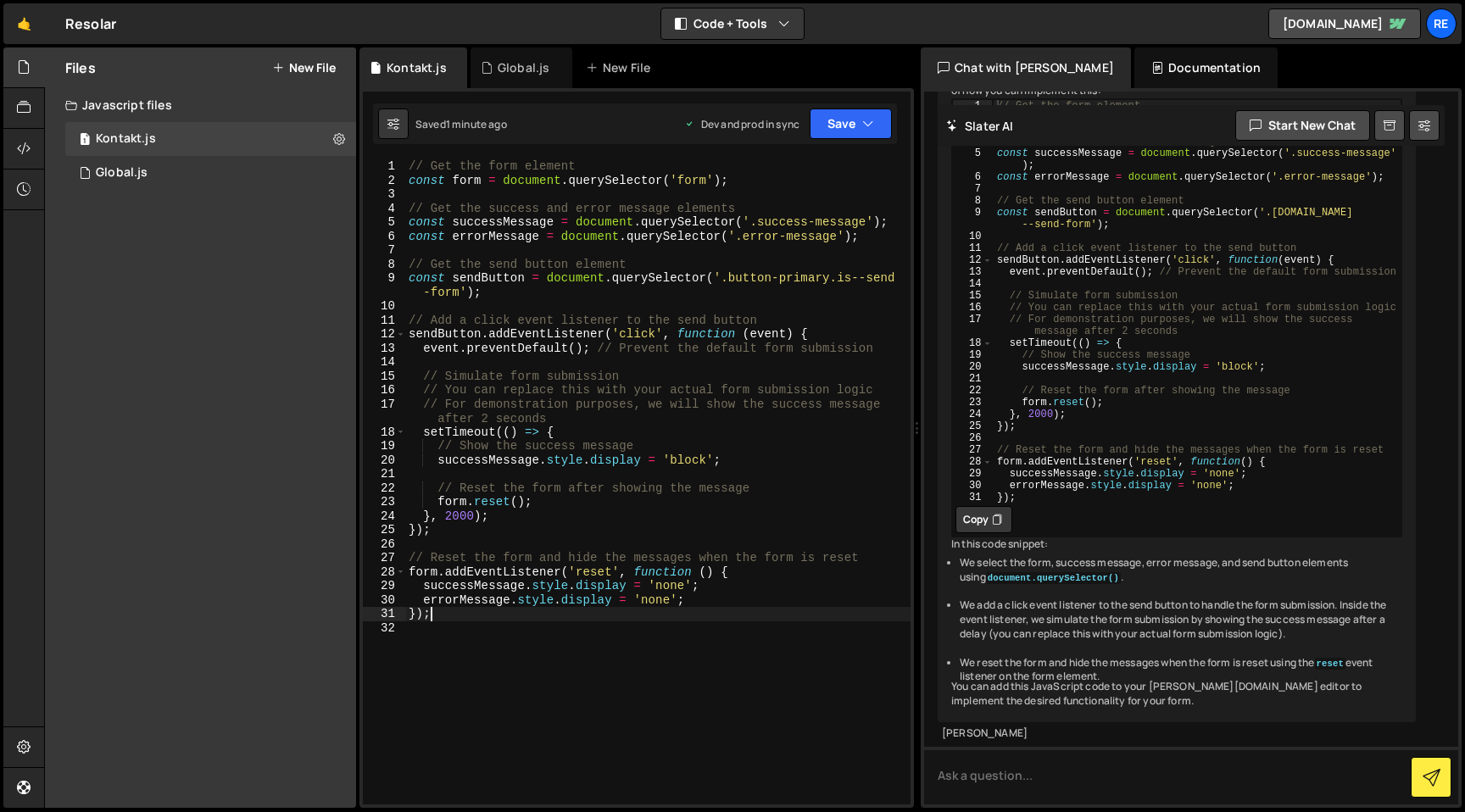
click at [387, 160] on div "1" at bounding box center [384, 166] width 43 height 14
click at [395, 159] on div "1" at bounding box center [384, 166] width 43 height 14
type textarea "const form = document.querySelector('form');"
click at [466, 149] on div "1 Type cmd + s to save your Javascript file. הההההההההההההההההההההההההההההההההה…" at bounding box center [636, 448] width 554 height 719
click at [469, 155] on div "1 Type cmd + s to save your Javascript file. הההההההההההההההההההההההההההההההההה…" at bounding box center [636, 448] width 554 height 719
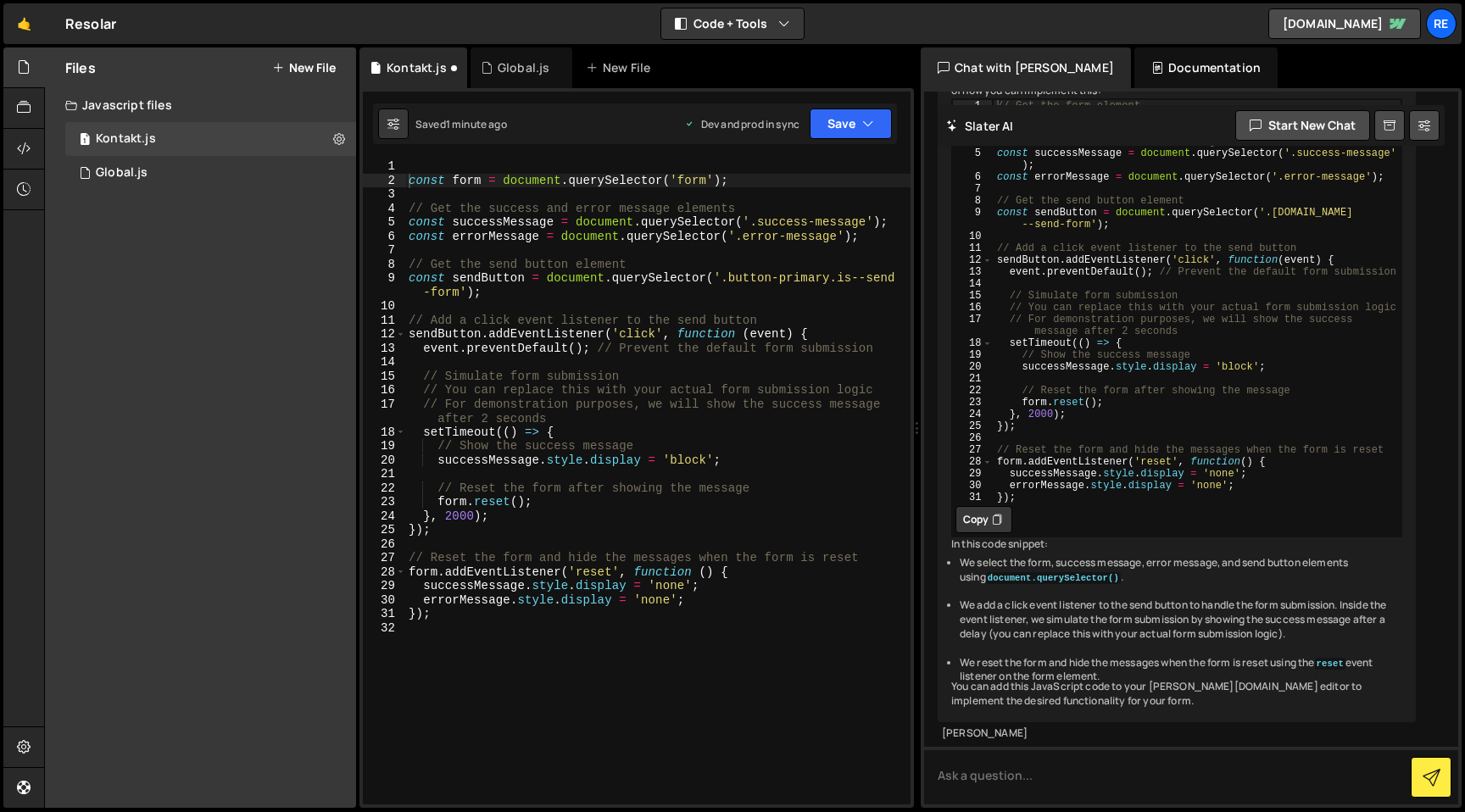
click at [462, 162] on div "const form = document . querySelector ( 'form' ) ; // Get the success and error…" at bounding box center [658, 496] width 505 height 673
type textarea "<script>"
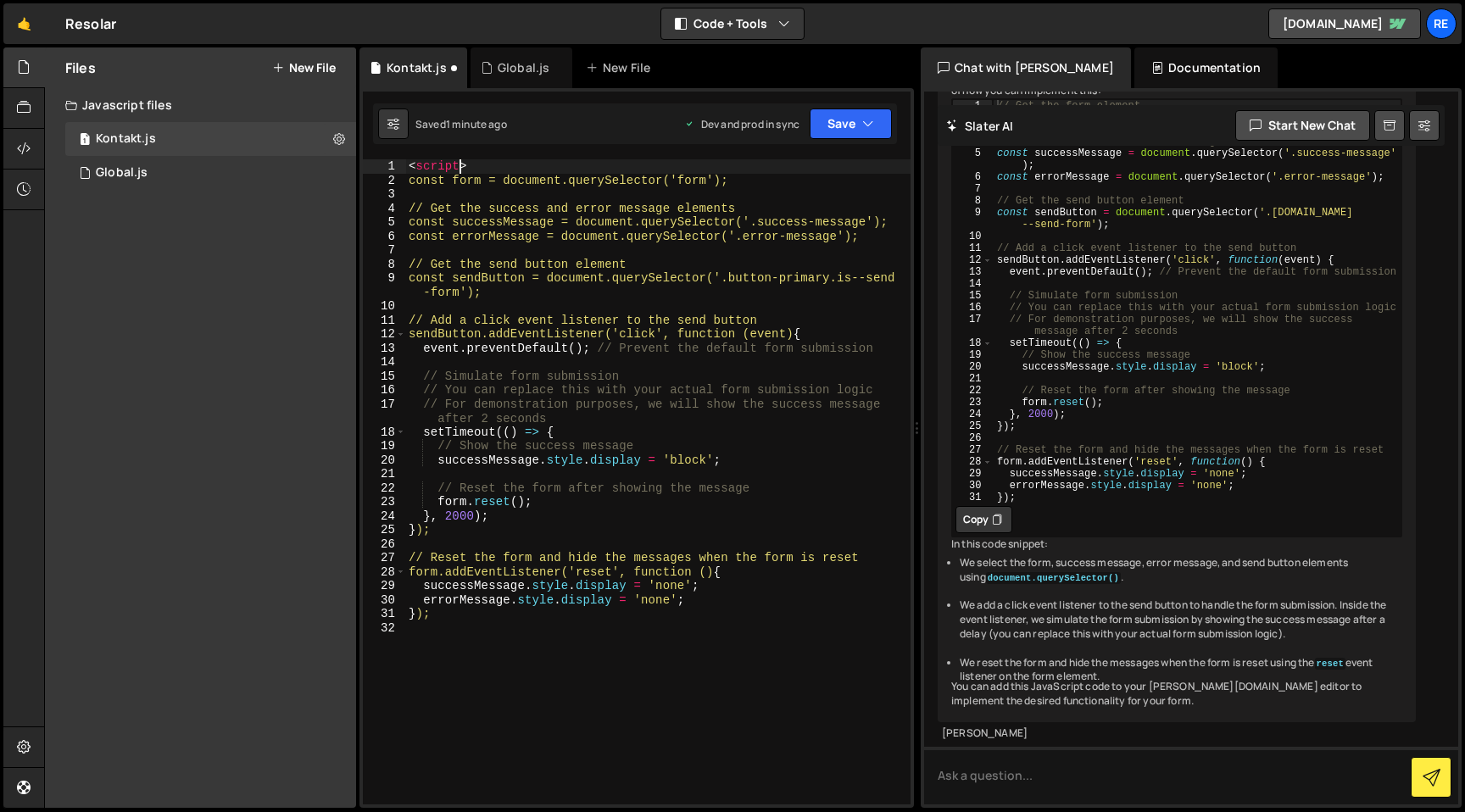
click at [566, 640] on div "< script > const form = document.querySelector('form'); // Get the success and …" at bounding box center [658, 496] width 505 height 673
click at [675, 663] on div "< script > const form = document.querySelector('form'); // Get the success and …" at bounding box center [658, 496] width 505 height 673
click at [832, 119] on button "Save" at bounding box center [851, 123] width 82 height 31
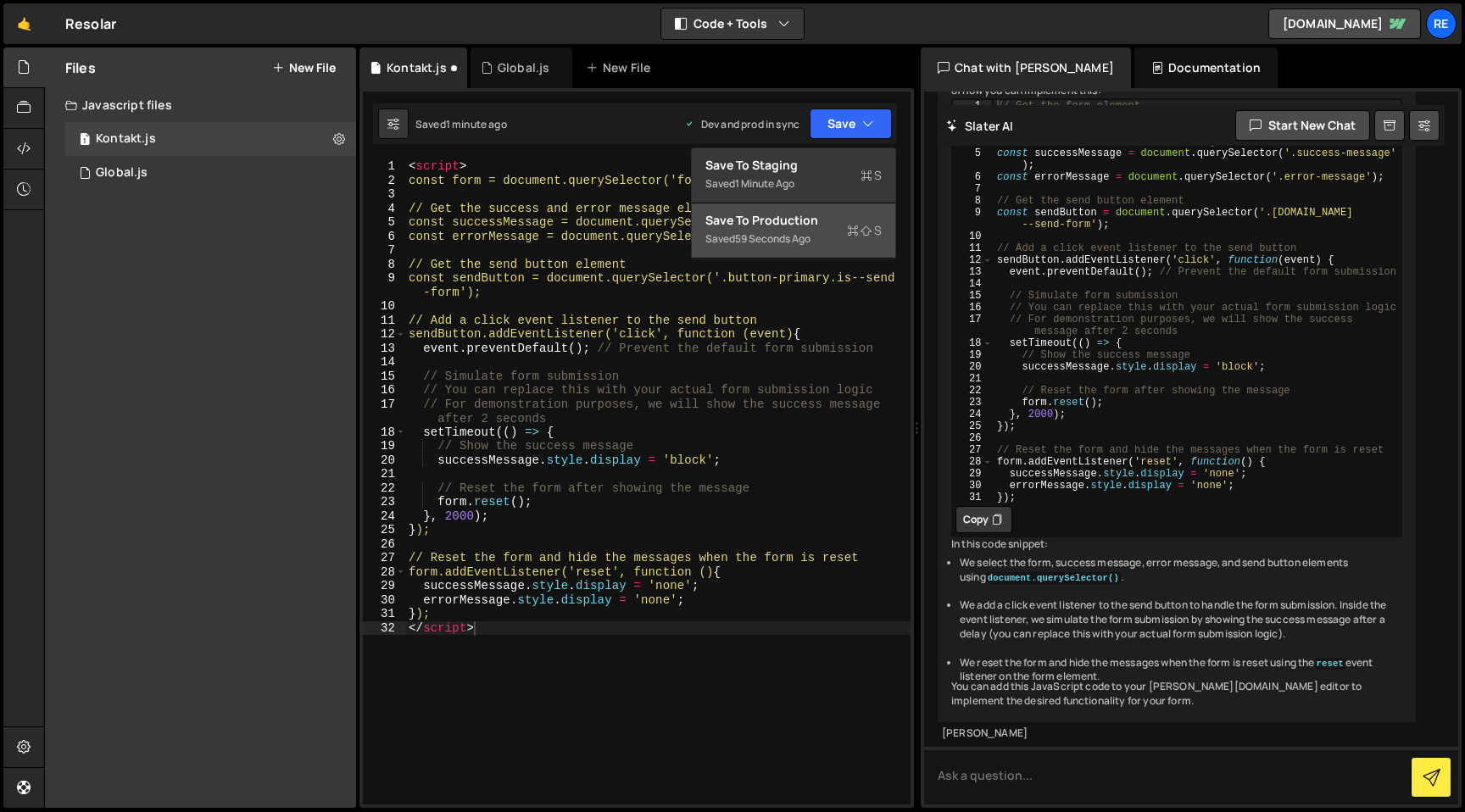
click at [822, 226] on div "Save to Production S" at bounding box center [794, 219] width 177 height 17
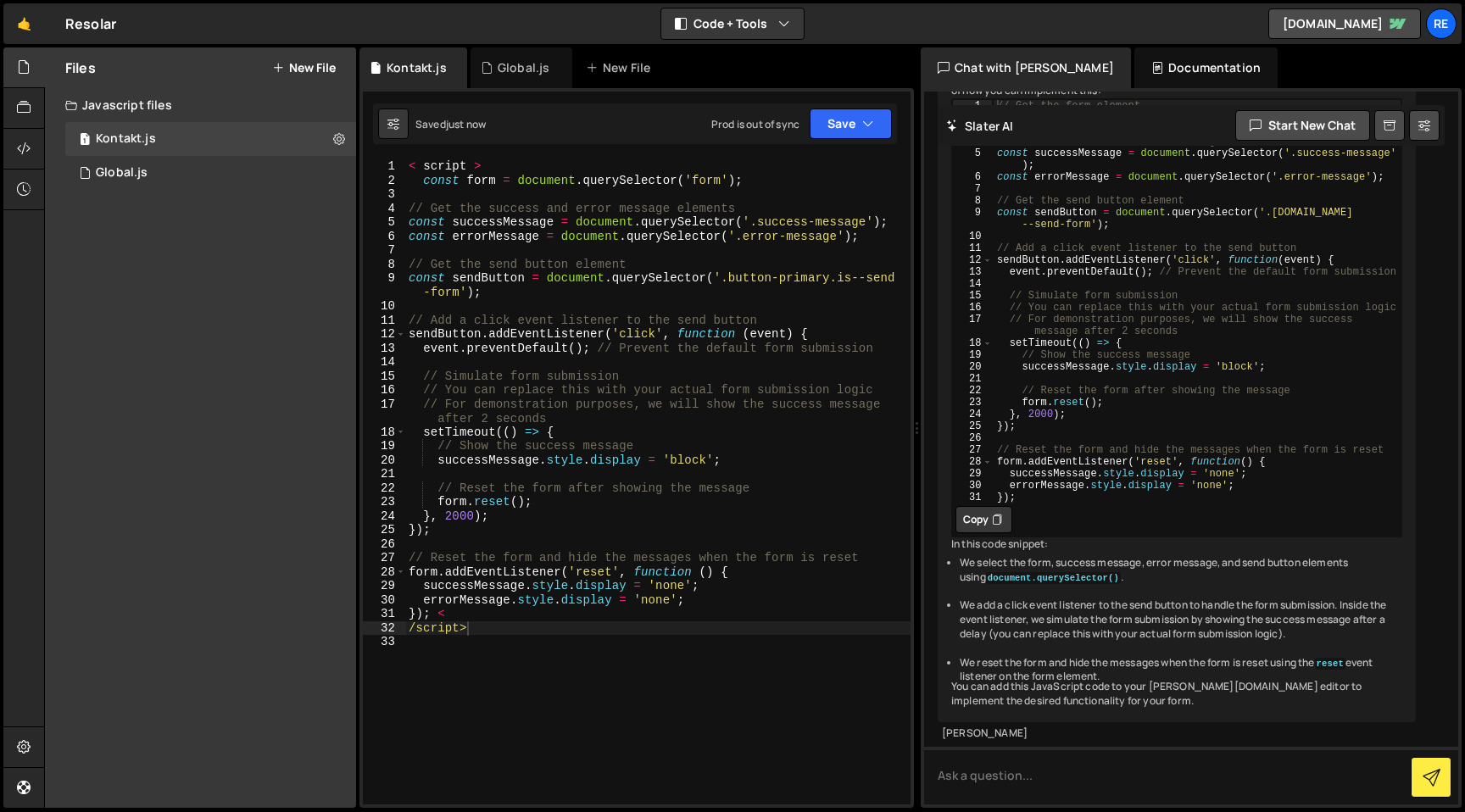
click at [476, 168] on div "< script > const form = document . querySelector ( 'form' ) ; // Get the succes…" at bounding box center [658, 496] width 505 height 673
click at [423, 162] on div "< script > const form = document . querySelector ( 'form' ) ; // Get the succes…" at bounding box center [658, 496] width 505 height 673
type textarea "<script>"
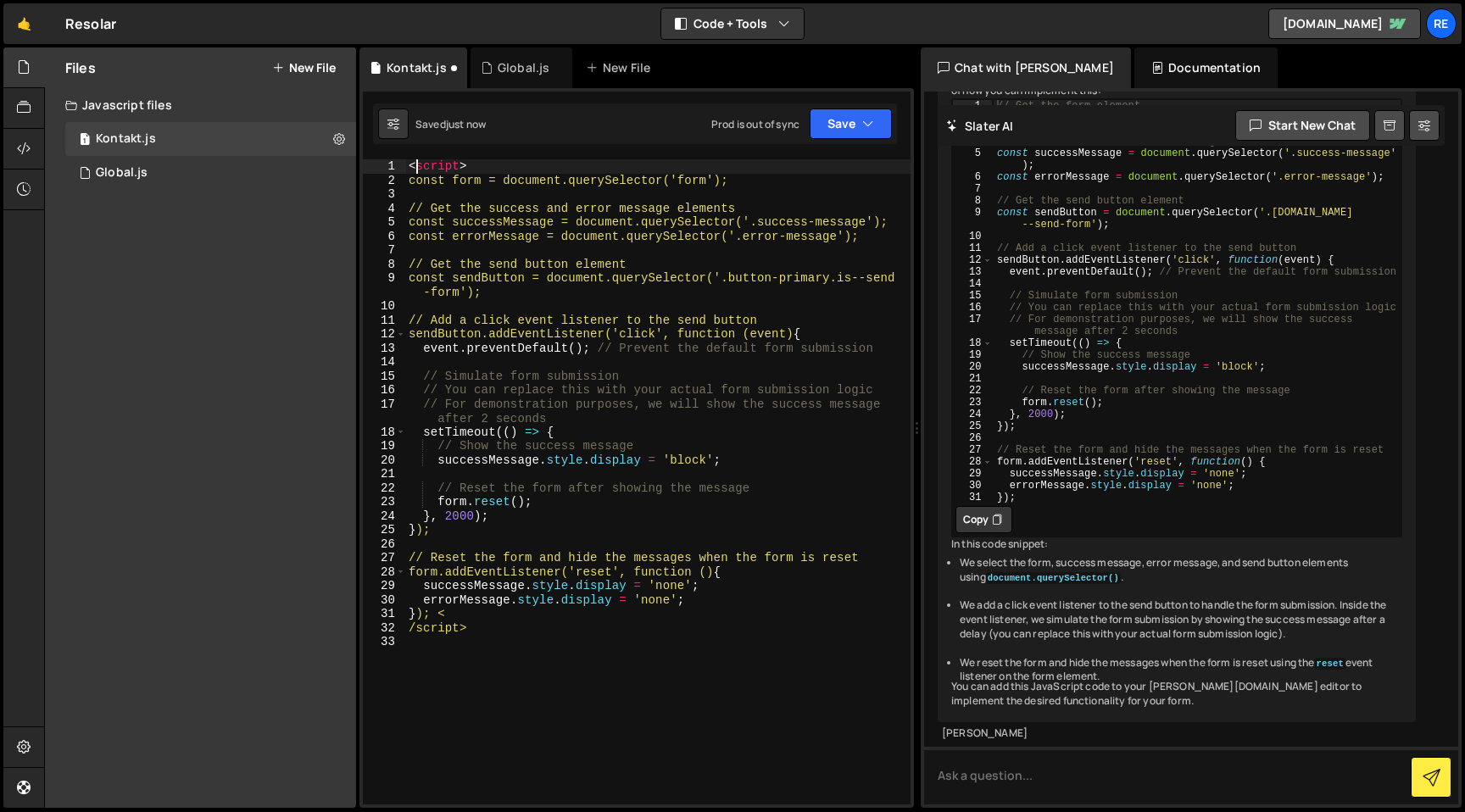
click at [548, 658] on div "< script > const form = document.querySelector('form'); // Get the success and …" at bounding box center [658, 496] width 505 height 673
click at [412, 630] on div "< script > const form = document.querySelector('form'); // Get the success and …" at bounding box center [658, 496] width 505 height 673
type textarea "</script>"
click at [637, 692] on div "< script > const form = document.querySelector('form'); // Get the success and …" at bounding box center [658, 496] width 505 height 673
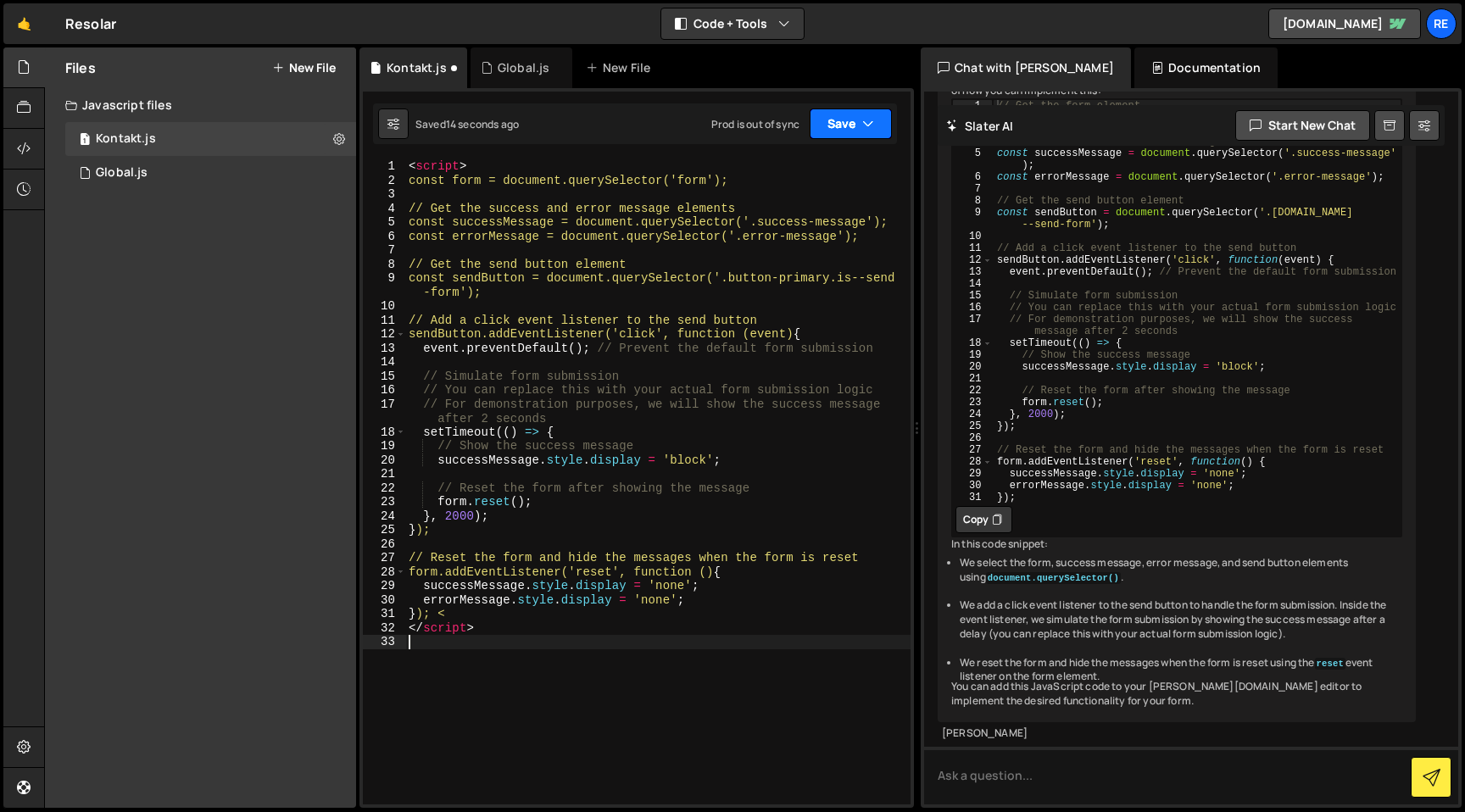
click at [855, 134] on button "Save" at bounding box center [851, 123] width 82 height 31
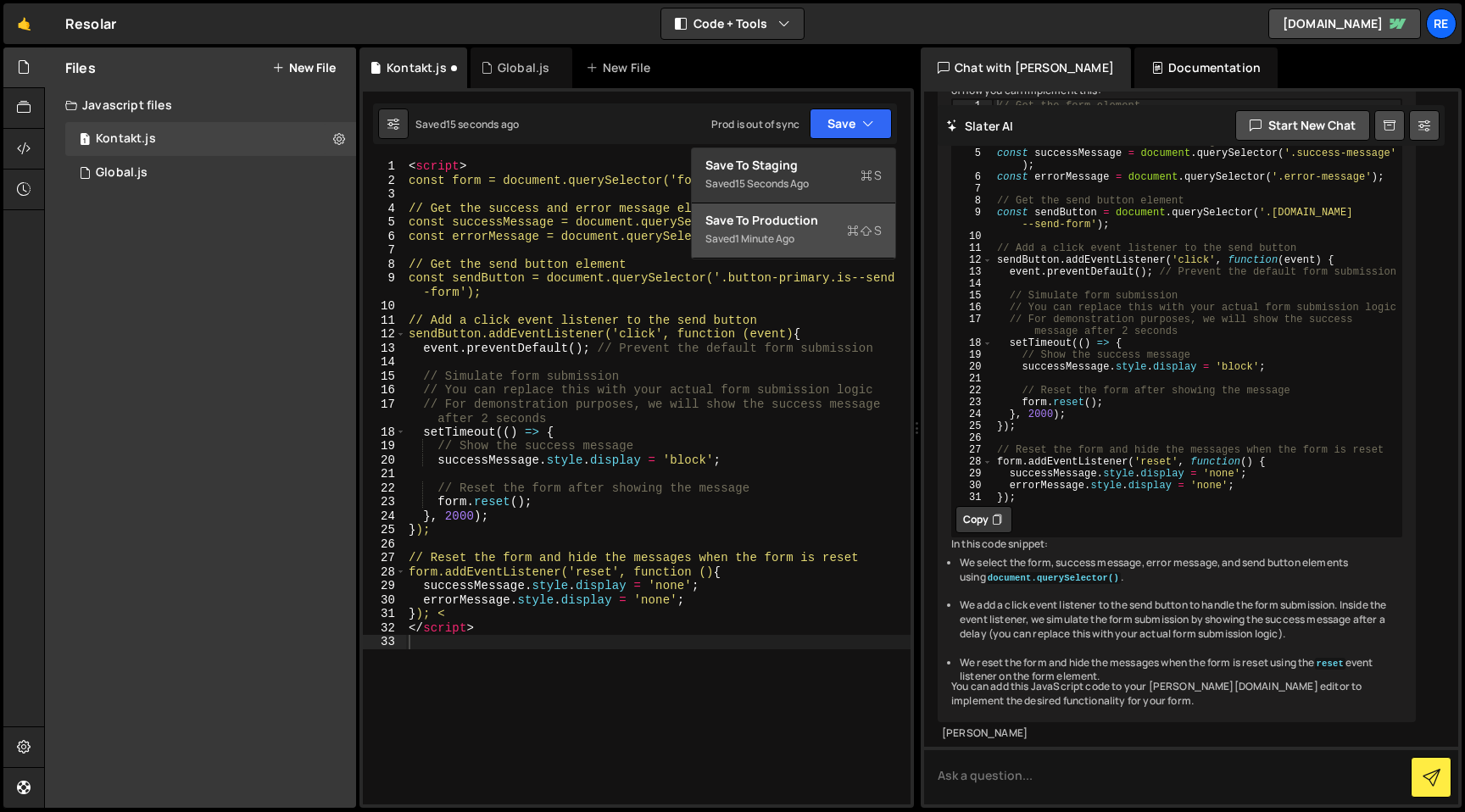
click at [853, 219] on div "Save to Production S" at bounding box center [794, 219] width 177 height 17
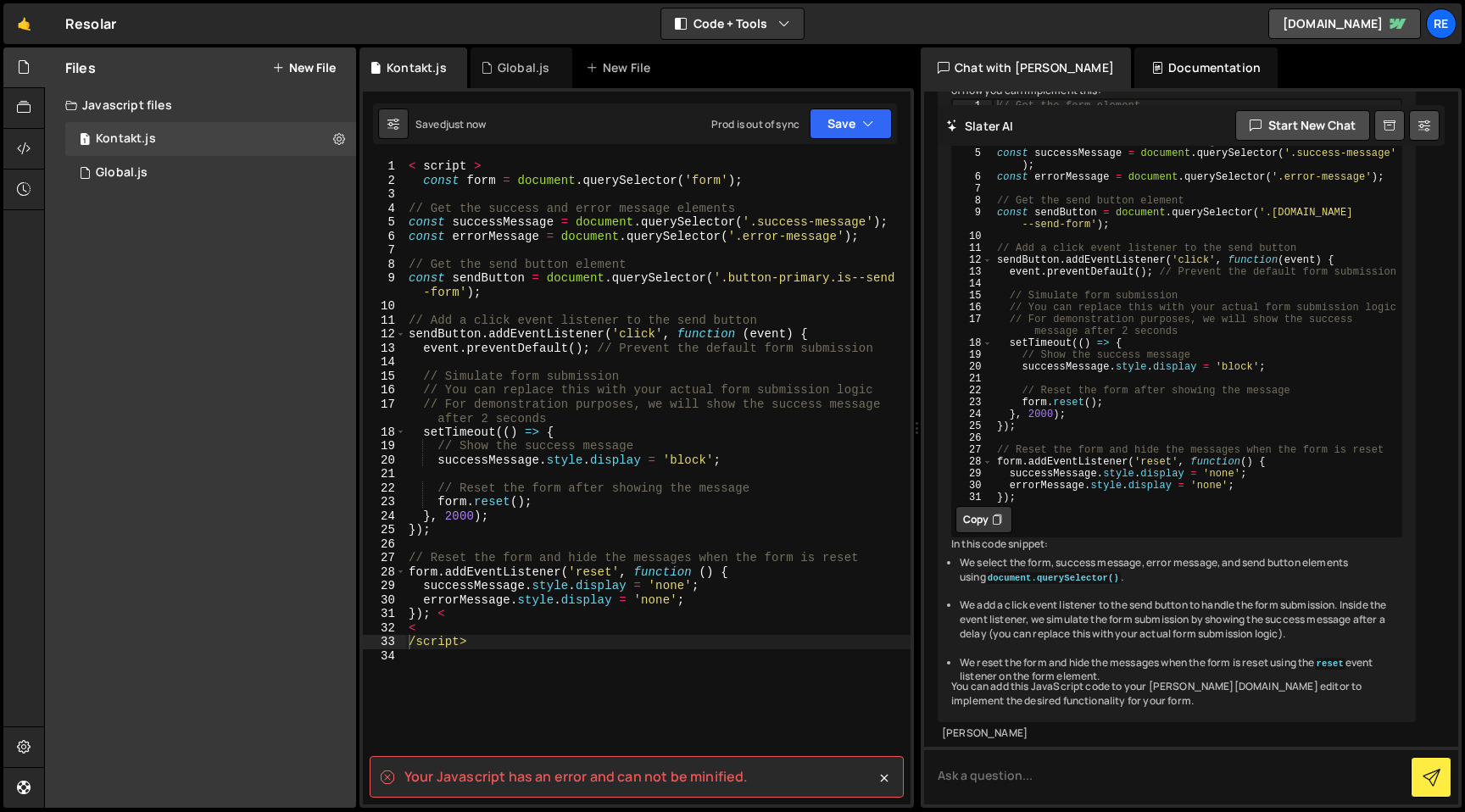
click at [674, 656] on div "< script > const form = document . querySelector ( 'form' ) ; // Get the succes…" at bounding box center [658, 496] width 505 height 673
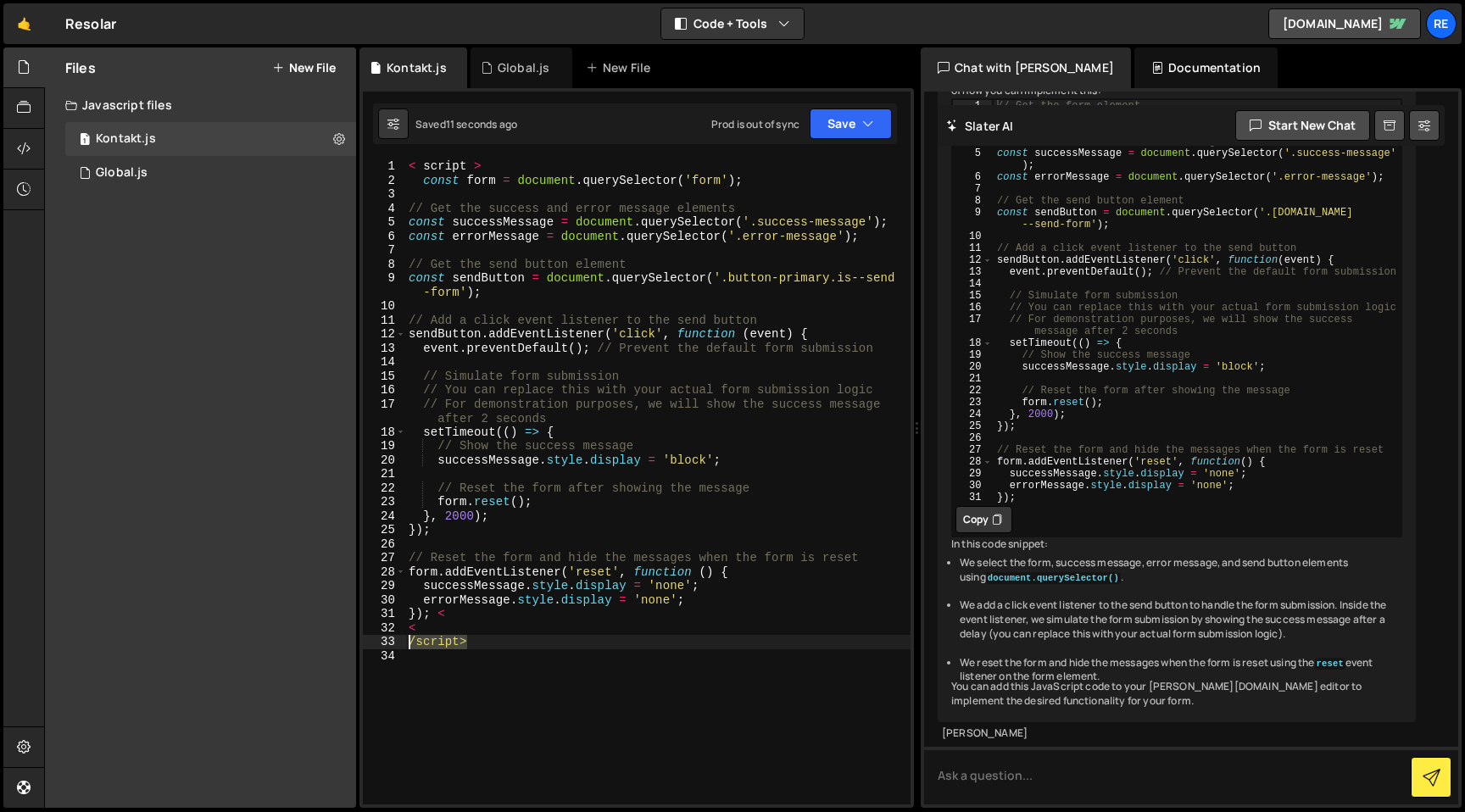
drag, startPoint x: 427, startPoint y: 649, endPoint x: 368, endPoint y: 641, distance: 59.5
click at [368, 641] on div "1 2 3 4 5 6 7 8 9 10 11 12 13 14 15 16 17 18 19 20 21 22 23 24 25 26 27 28 29 3…" at bounding box center [636, 482] width 547 height 645
type textarea "/script>"
click at [404, 643] on div "33" at bounding box center [384, 642] width 43 height 14
click at [407, 643] on div "< script > const form = document . querySelector ( 'form' ) ; // Get the succes…" at bounding box center [658, 482] width 505 height 645
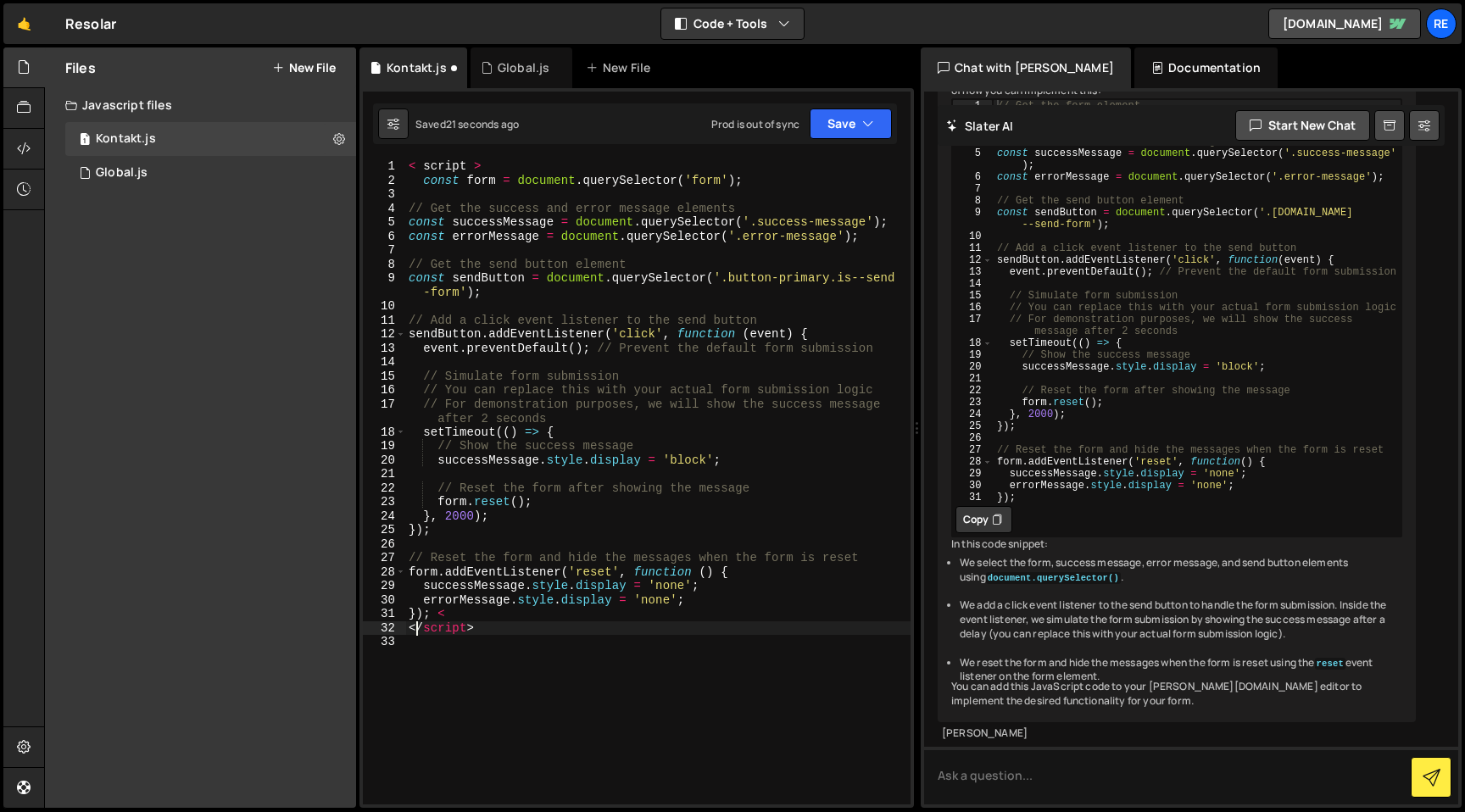
click at [477, 163] on div "< script > const form = document . querySelector ( 'form' ) ; // Get the succes…" at bounding box center [658, 496] width 505 height 673
click at [426, 168] on div "< script > const form = document . querySelector ( 'form' ) ; // Get the succes…" at bounding box center [658, 496] width 505 height 673
type textarea "<script>"
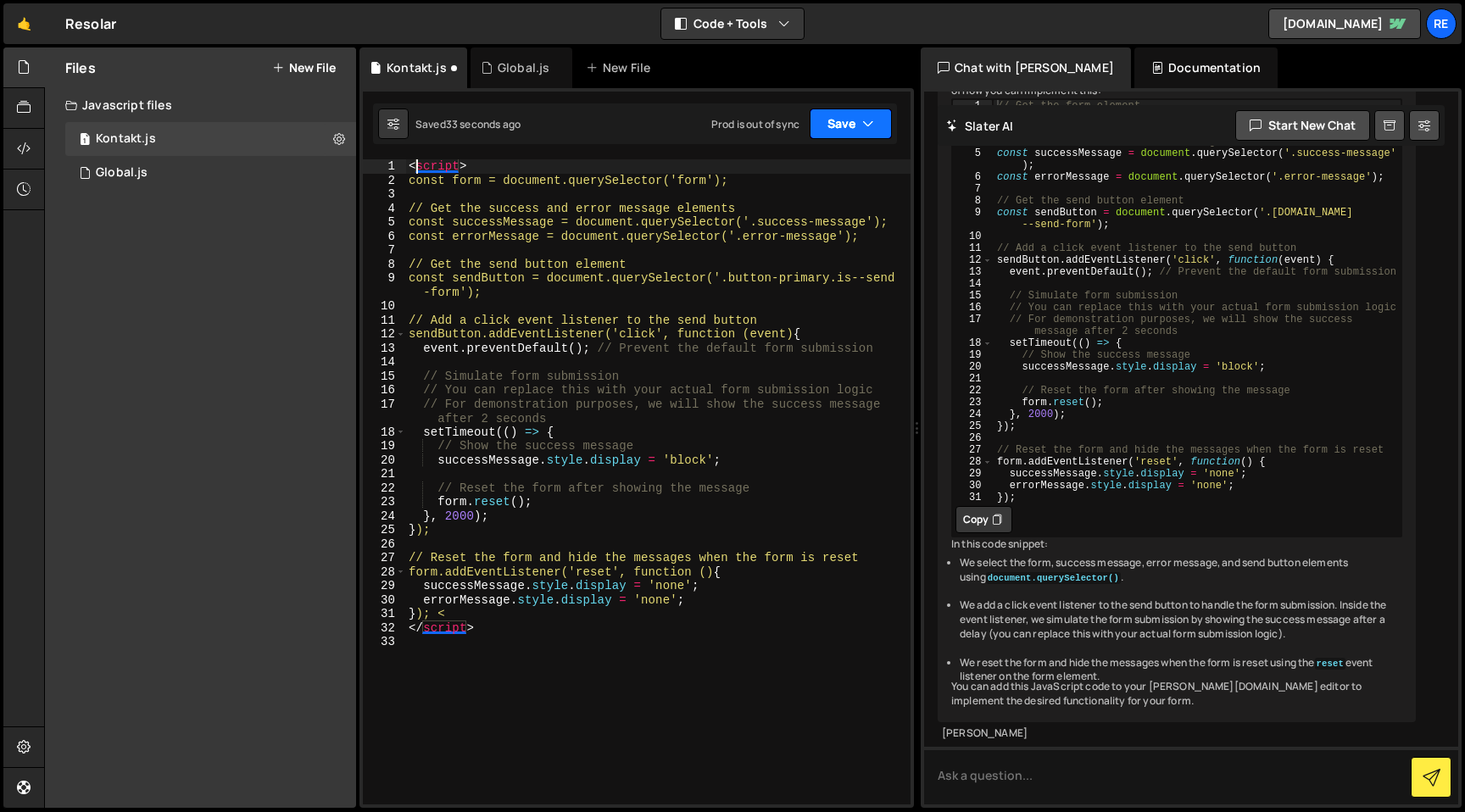
click at [843, 123] on button "Save" at bounding box center [851, 123] width 82 height 31
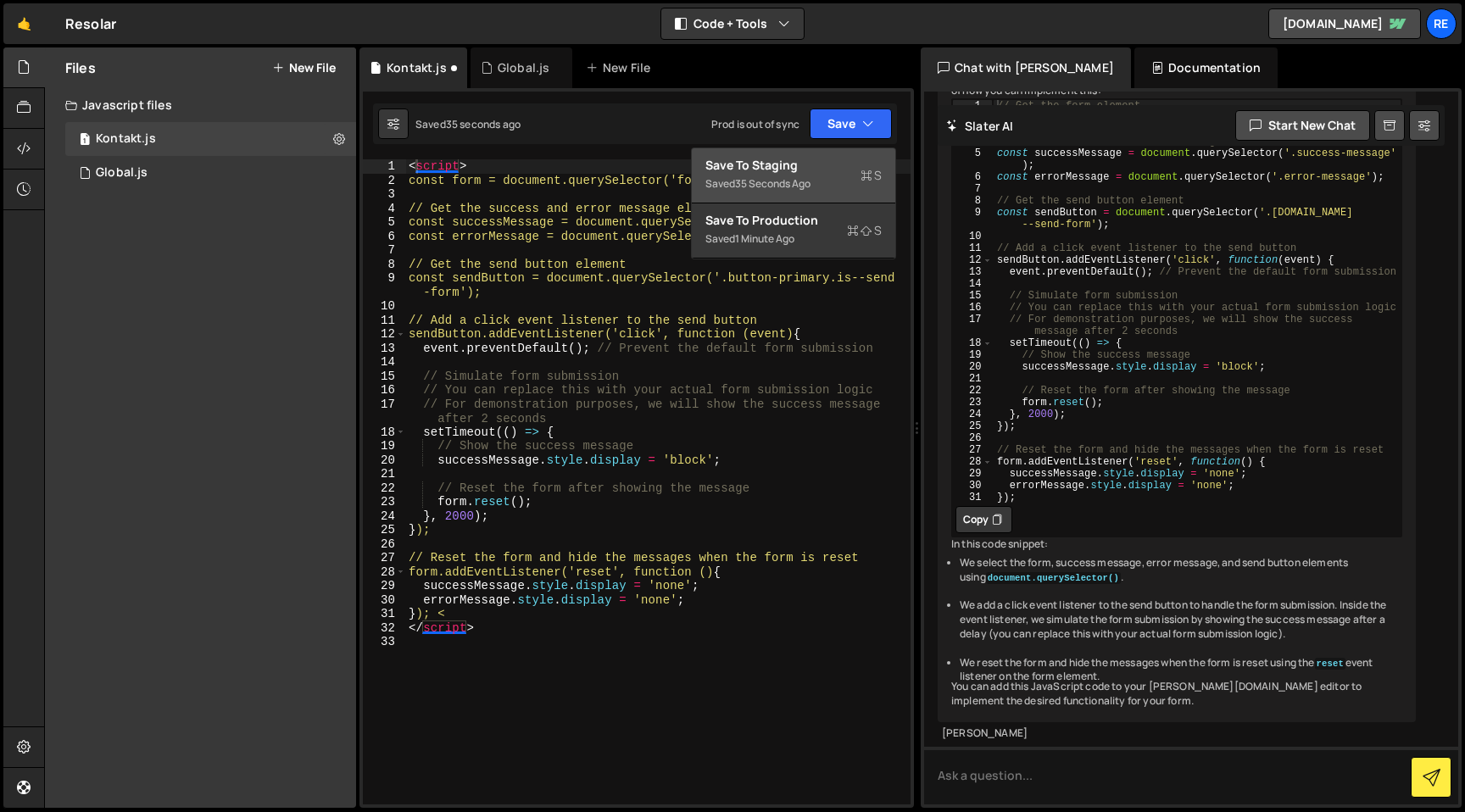
click at [813, 176] on div "Saved 35 seconds ago" at bounding box center [794, 184] width 177 height 20
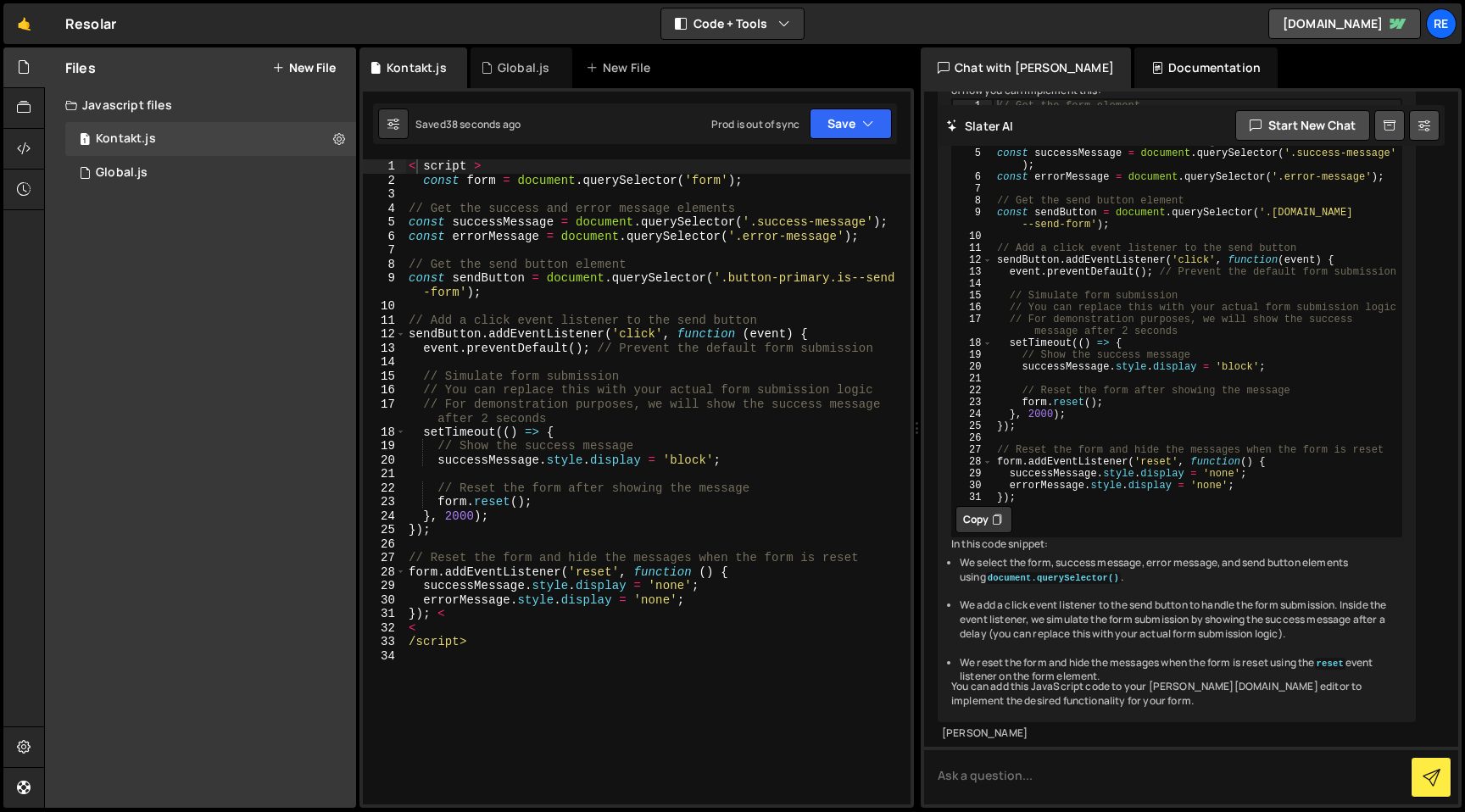
click at [546, 684] on div "< script > const form = document . querySelector ( 'form' ) ; // Get the succes…" at bounding box center [658, 496] width 505 height 673
click at [830, 125] on button "Save" at bounding box center [851, 123] width 82 height 31
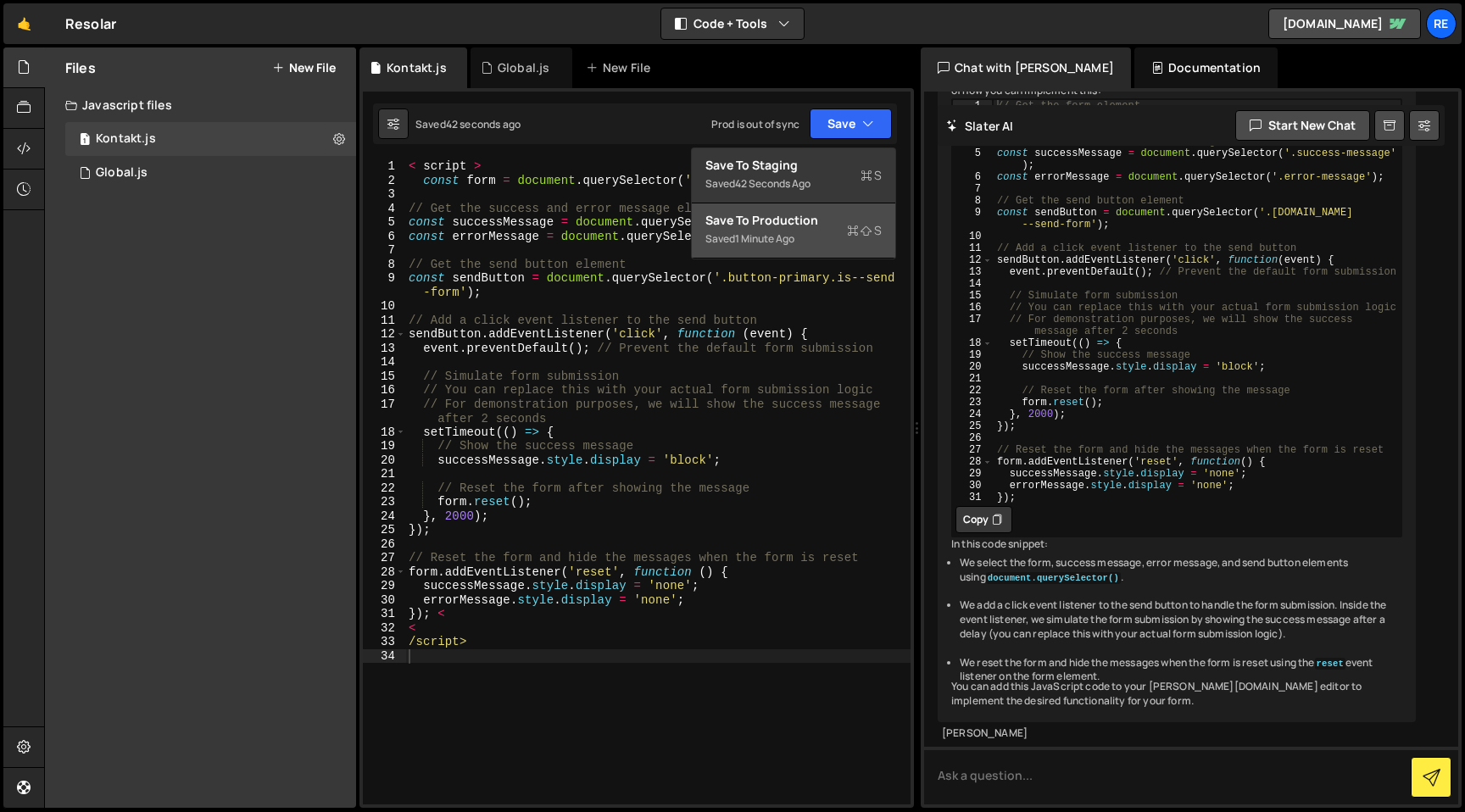
click at [829, 241] on div "Saved 1 minute ago" at bounding box center [794, 239] width 177 height 20
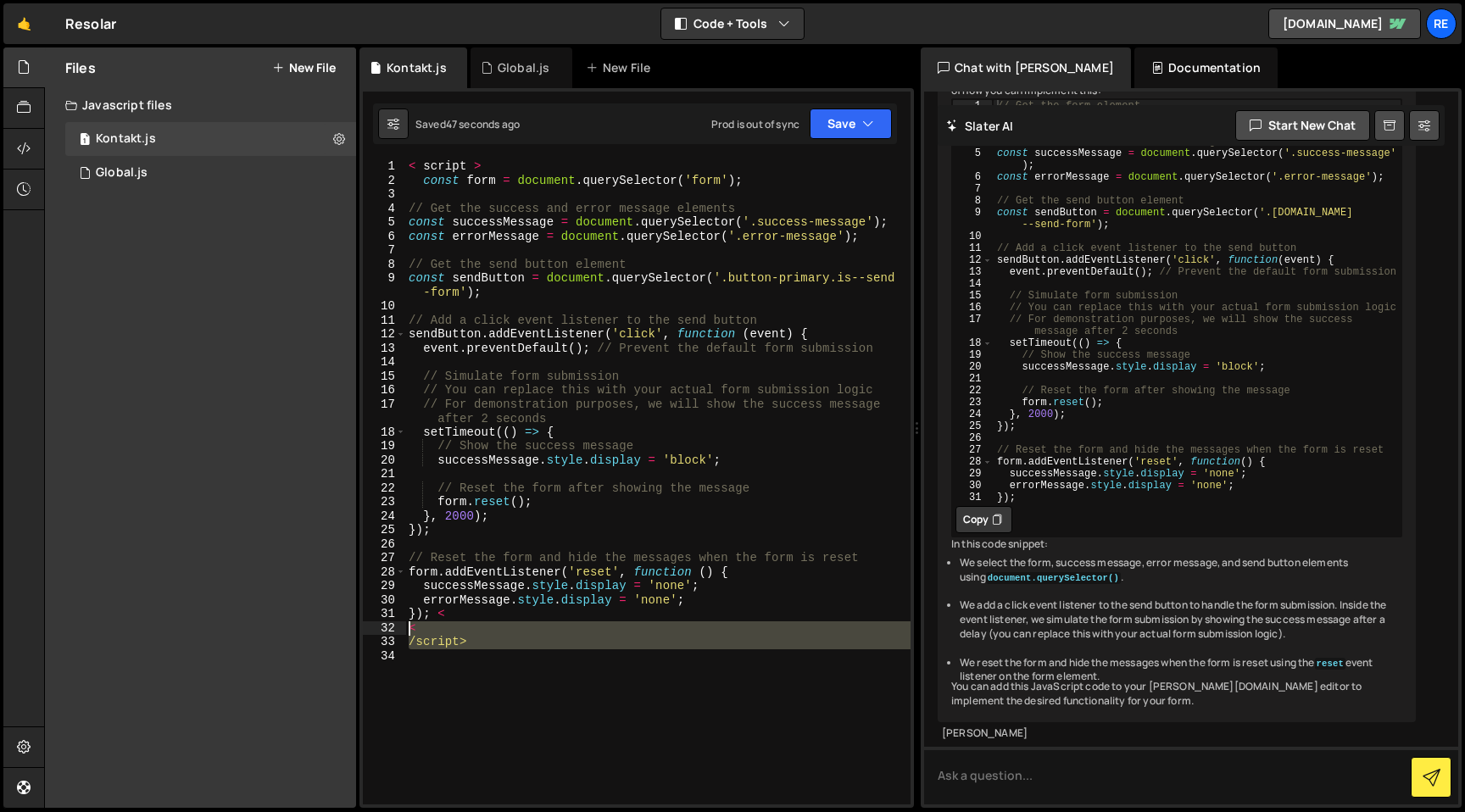
drag, startPoint x: 442, startPoint y: 675, endPoint x: 392, endPoint y: 628, distance: 68.6
click at [392, 628] on div "1 2 3 4 5 6 7 8 9 10 11 12 13 14 15 16 17 18 19 20 21 22 23 24 25 26 27 28 29 3…" at bounding box center [636, 482] width 547 height 645
type textarea "< /script>"
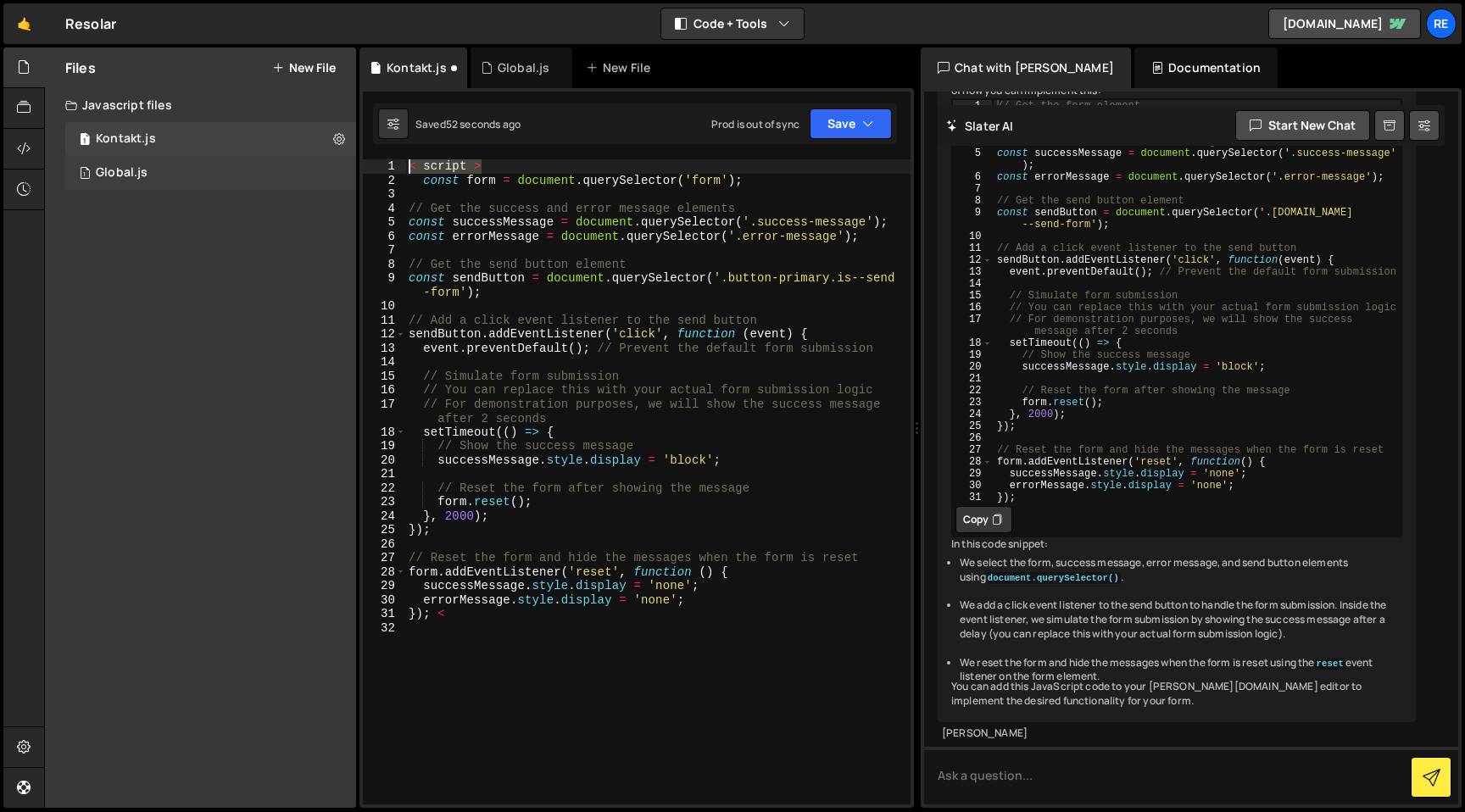
drag, startPoint x: 534, startPoint y: 170, endPoint x: 343, endPoint y: 159, distance: 191.3
click at [343, 159] on div "Files New File Create your first file Get started by starting a Javascript or C…" at bounding box center [753, 427] width 1420 height 761
type textarea "< script >"
click at [445, 163] on div "const form = document . querySelector ( 'form' ) ; // Get the success and error…" at bounding box center [658, 496] width 505 height 673
type textarea "< script >"
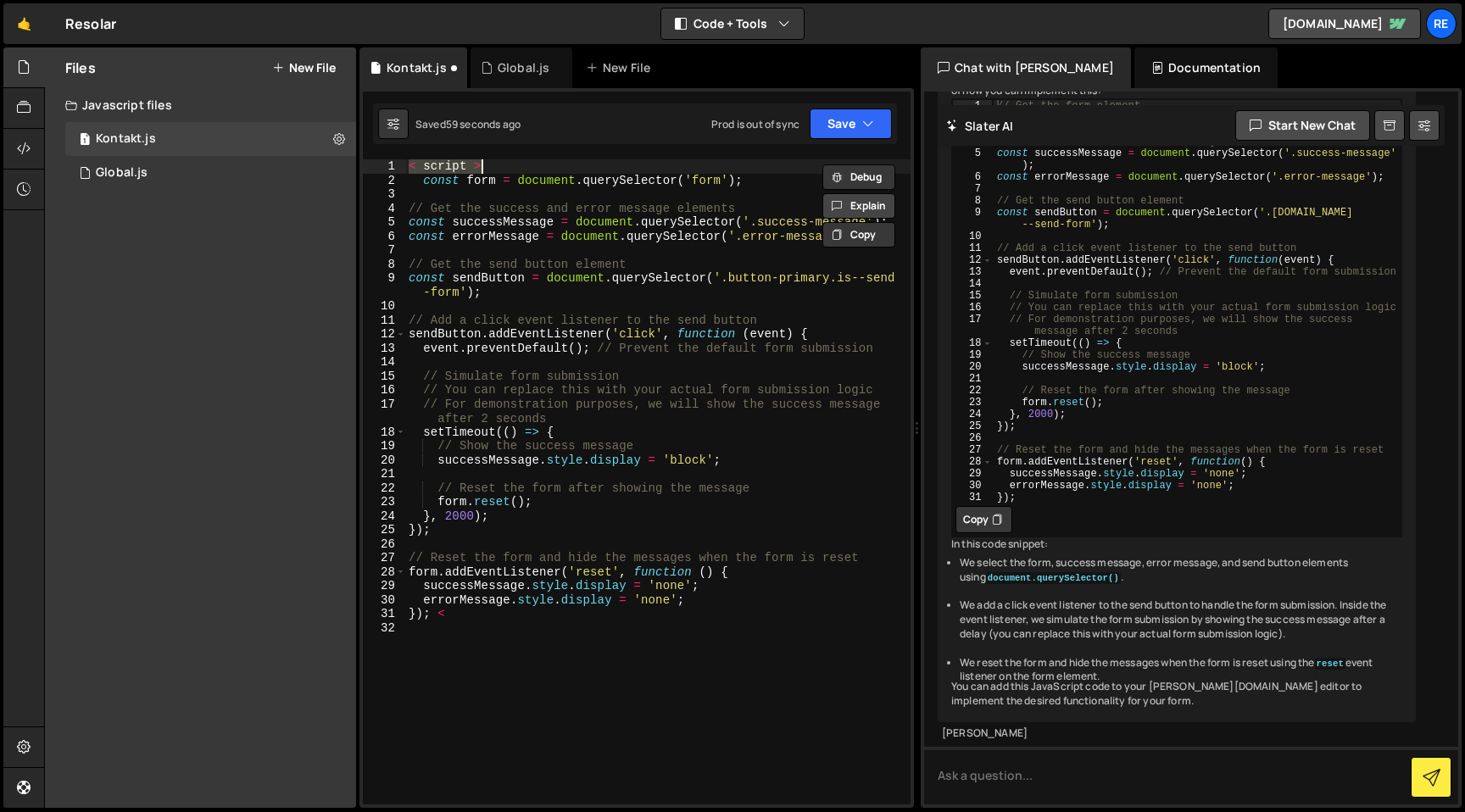
click at [872, 205] on button "Explain" at bounding box center [858, 205] width 73 height 25
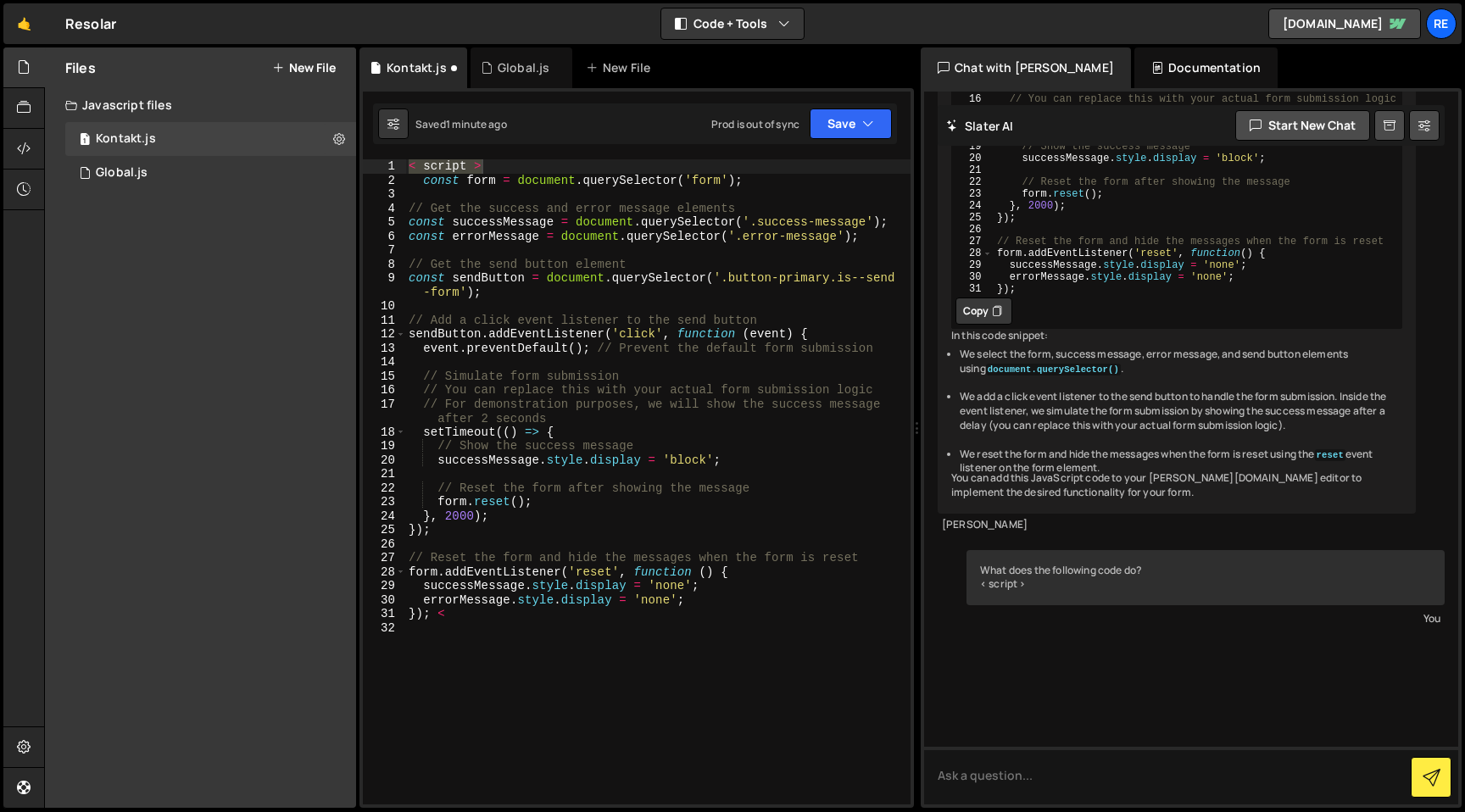
scroll to position [771, 0]
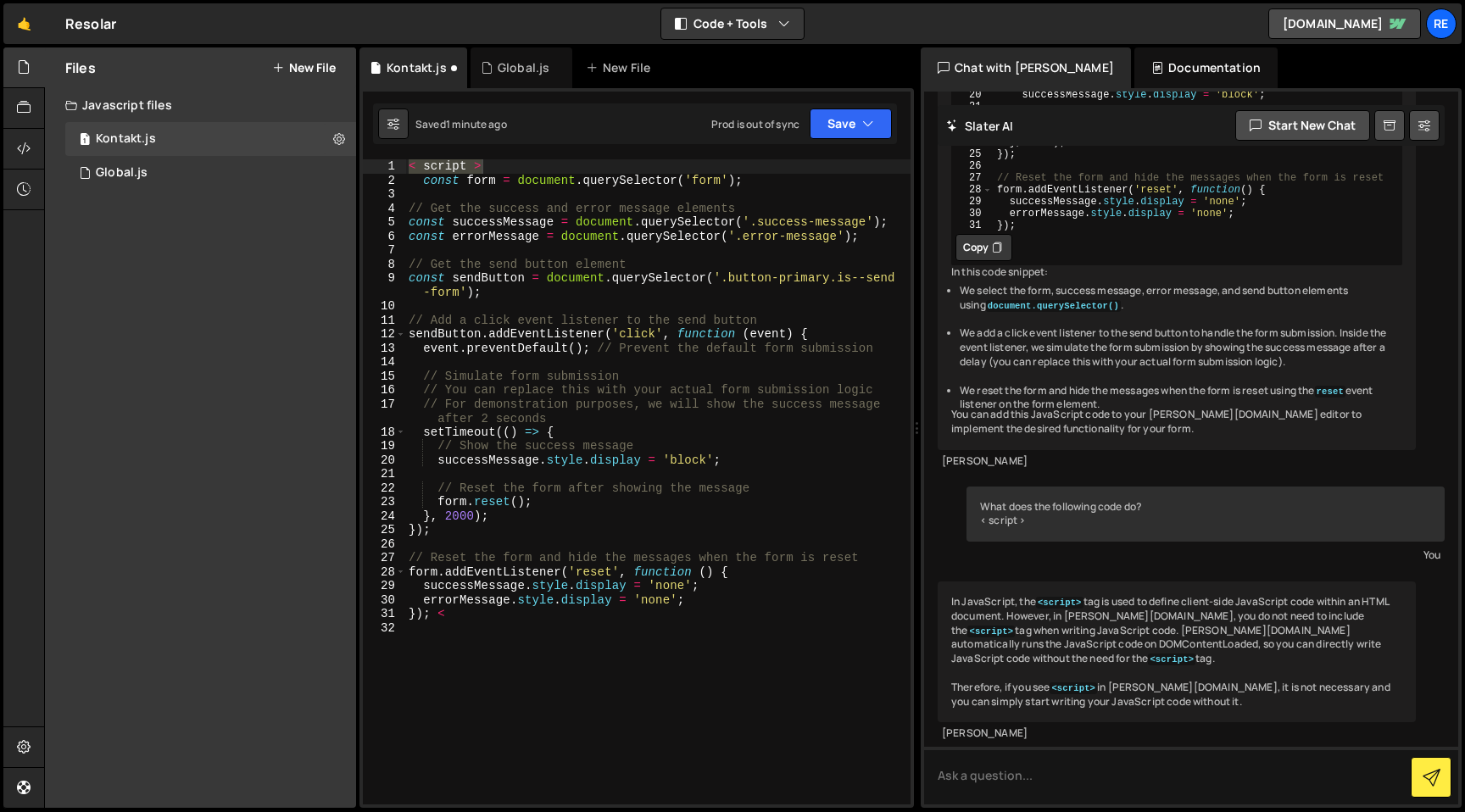
click at [521, 164] on div "< script > const form = document . querySelector ( 'form' ) ; // Get the succes…" at bounding box center [658, 482] width 505 height 645
drag, startPoint x: 521, startPoint y: 164, endPoint x: 406, endPoint y: 164, distance: 115.0
click at [406, 164] on div "< script > const form = document . querySelector ( 'form' ) ; // Get the succes…" at bounding box center [658, 496] width 505 height 673
type textarea "const form = document.querySelector('form');"
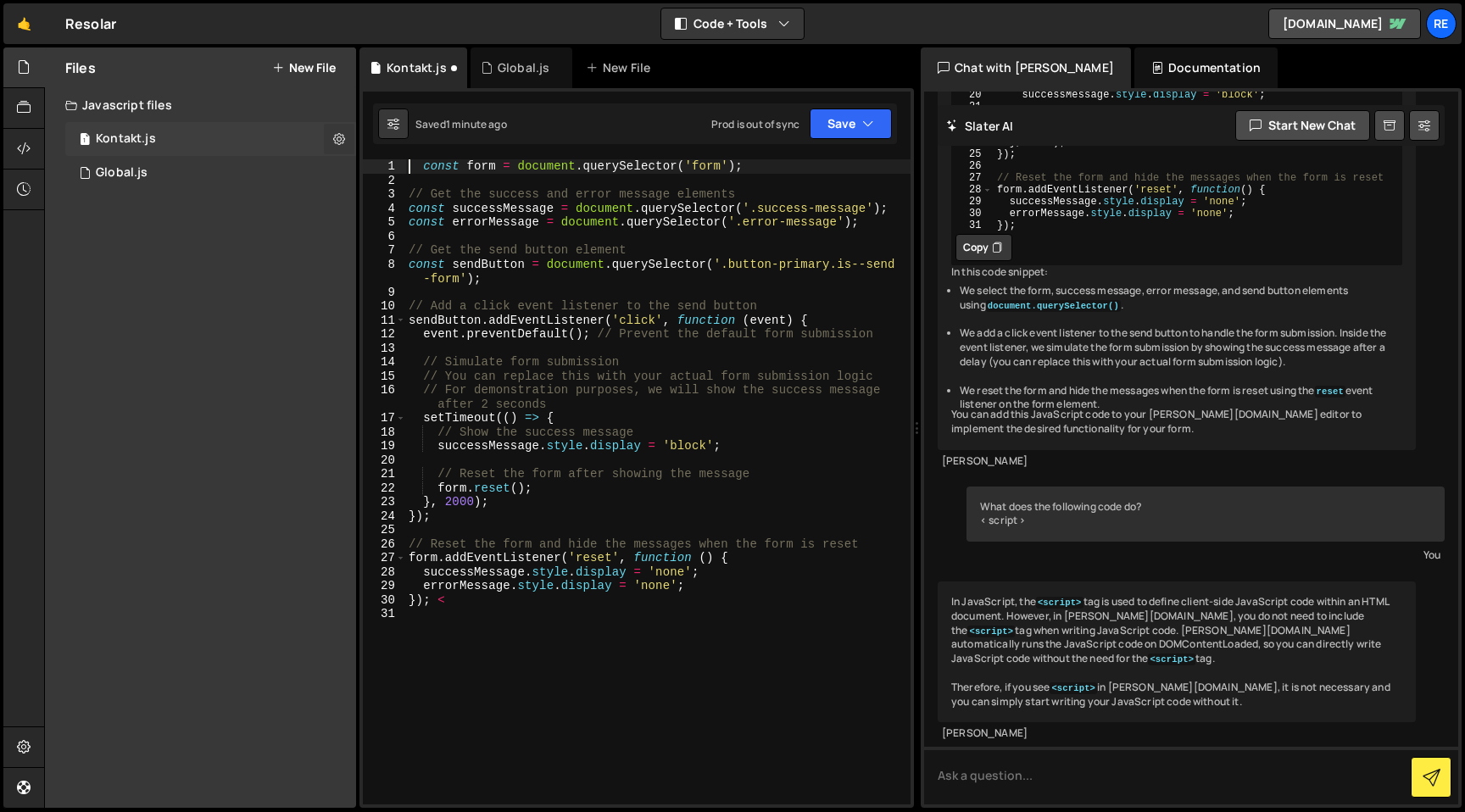
click at [337, 141] on icon at bounding box center [339, 138] width 12 height 16
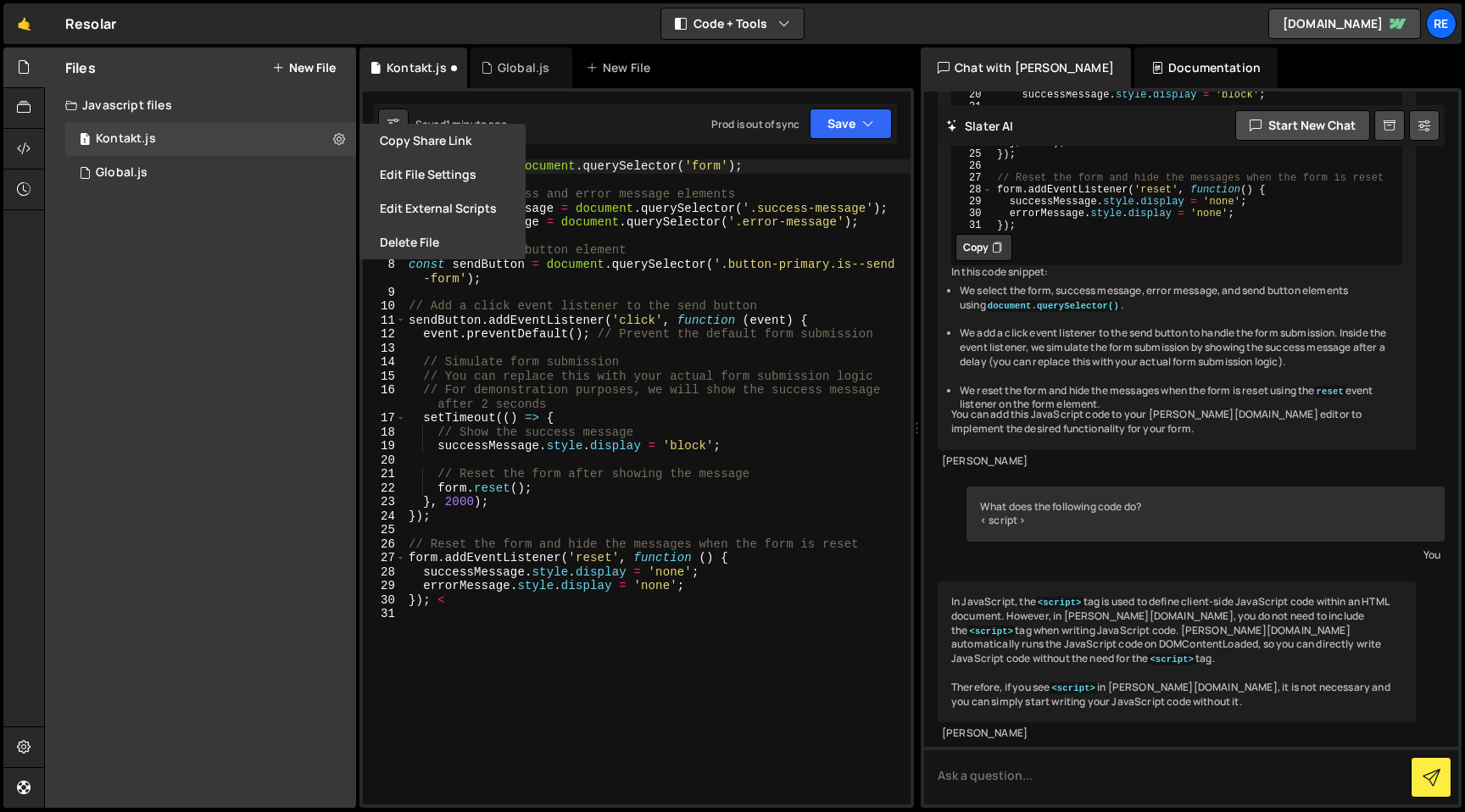
click at [587, 697] on div "const form = document . querySelector ( 'form' ) ; // Get the success and error…" at bounding box center [658, 496] width 505 height 673
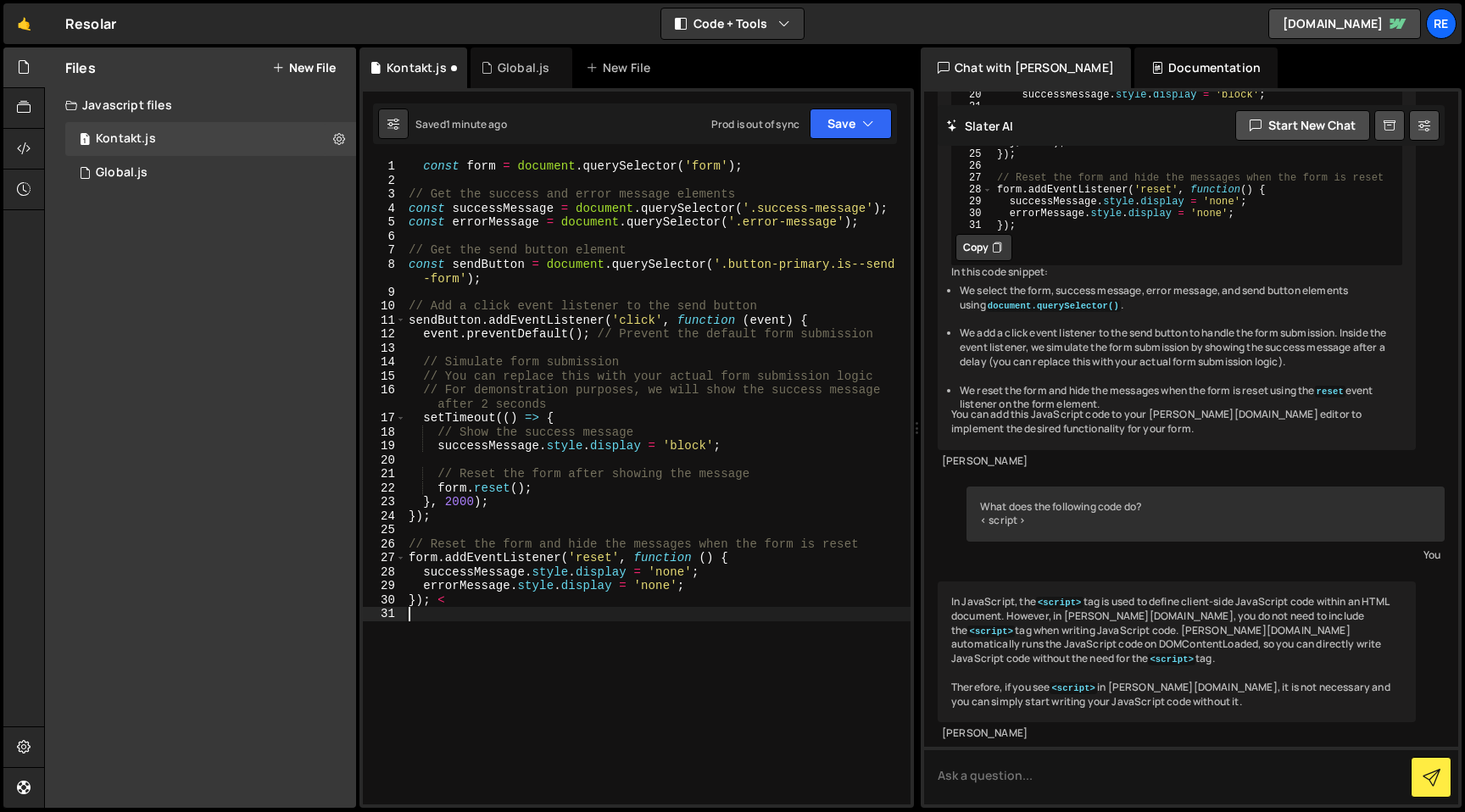
click at [489, 611] on div "const form = document . querySelector ( 'form' ) ; // Get the success and error…" at bounding box center [658, 496] width 505 height 673
click at [490, 606] on div "const form = document . querySelector ( 'form' ) ; // Get the success and error…" at bounding box center [658, 496] width 505 height 673
type textarea "});"
click at [138, 145] on div "Kontakt.js" at bounding box center [126, 138] width 60 height 15
click at [18, 107] on icon at bounding box center [24, 107] width 14 height 18
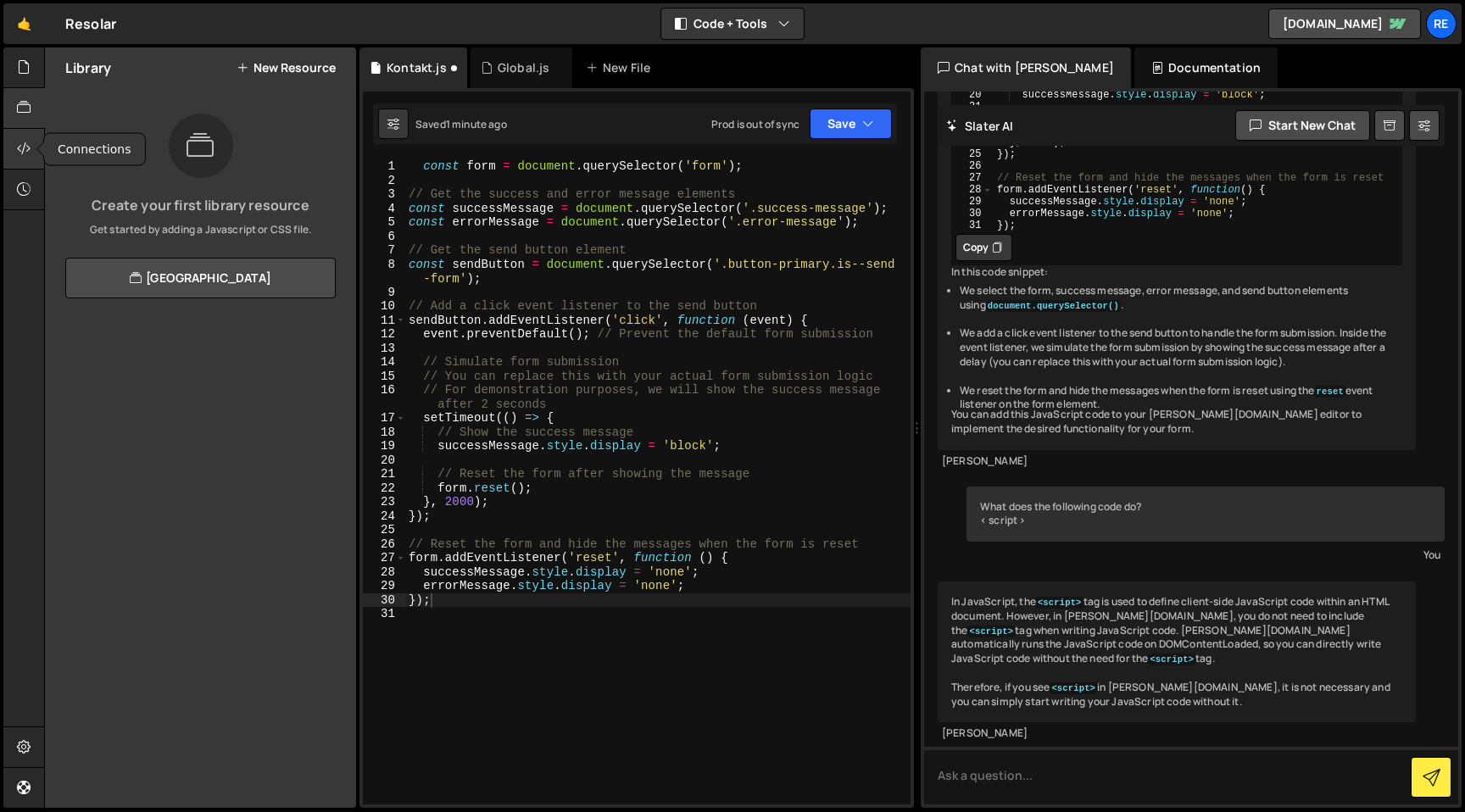
click at [18, 140] on icon at bounding box center [24, 148] width 14 height 18
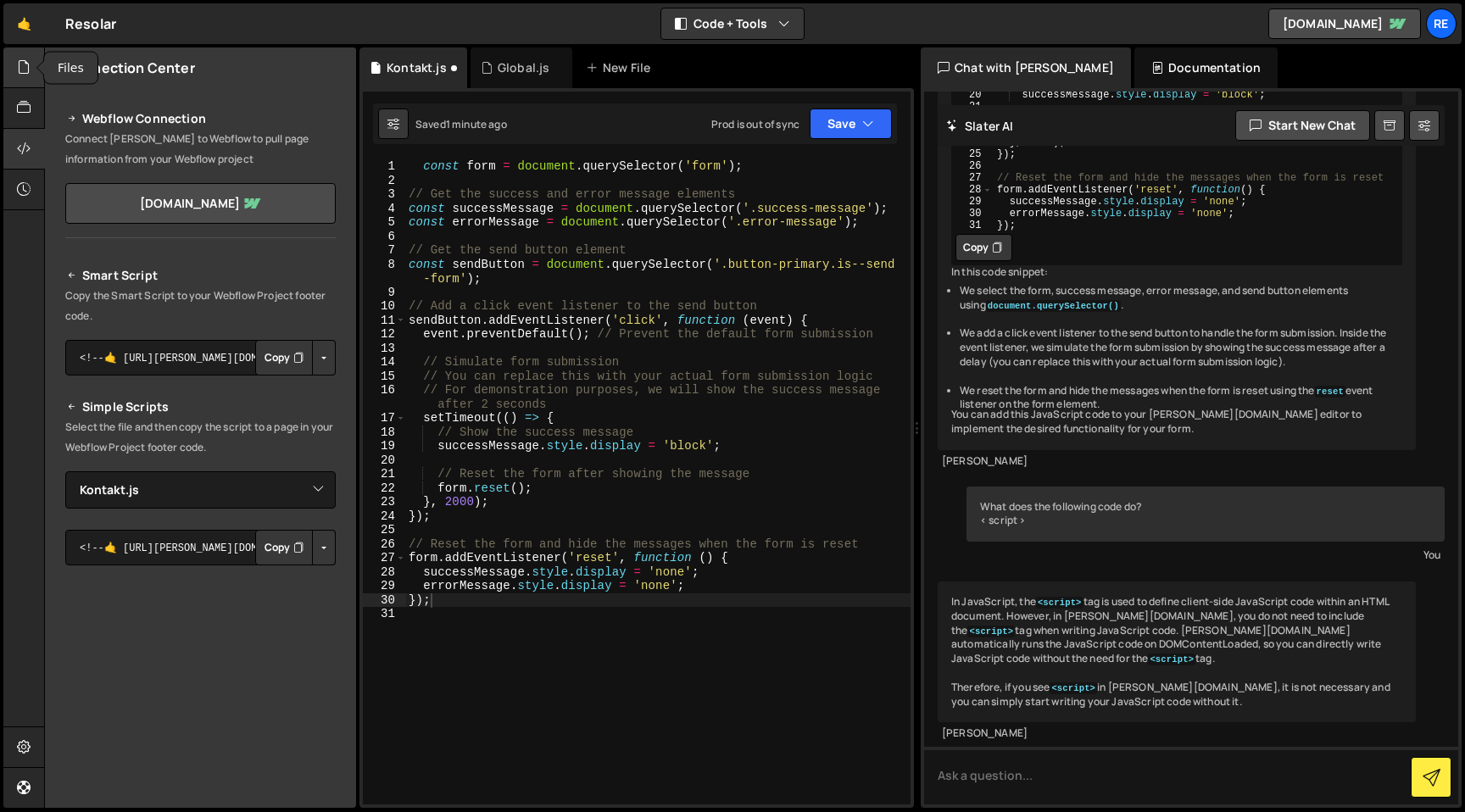
click at [24, 71] on icon at bounding box center [24, 66] width 14 height 18
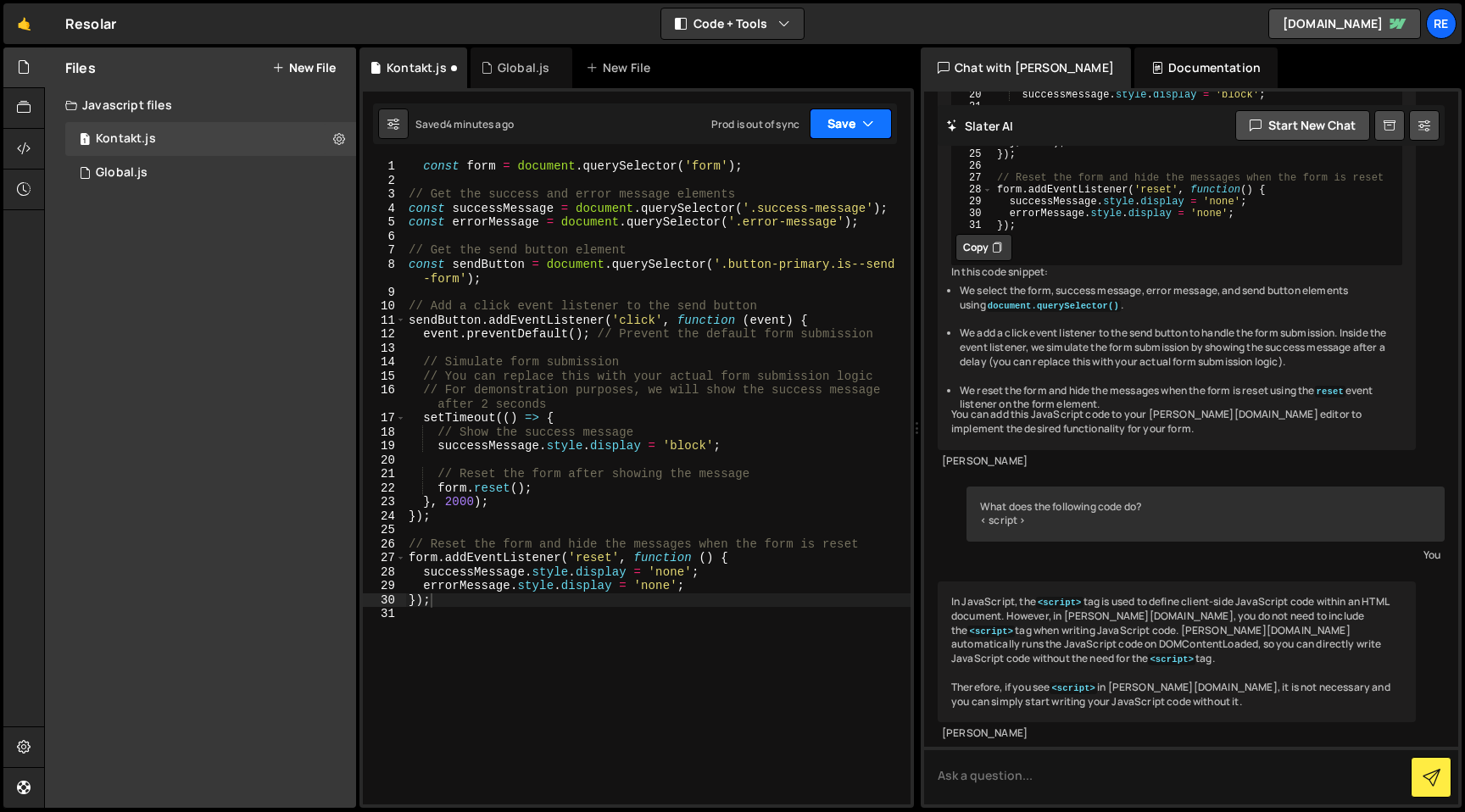
click at [876, 127] on button "Save" at bounding box center [851, 123] width 82 height 31
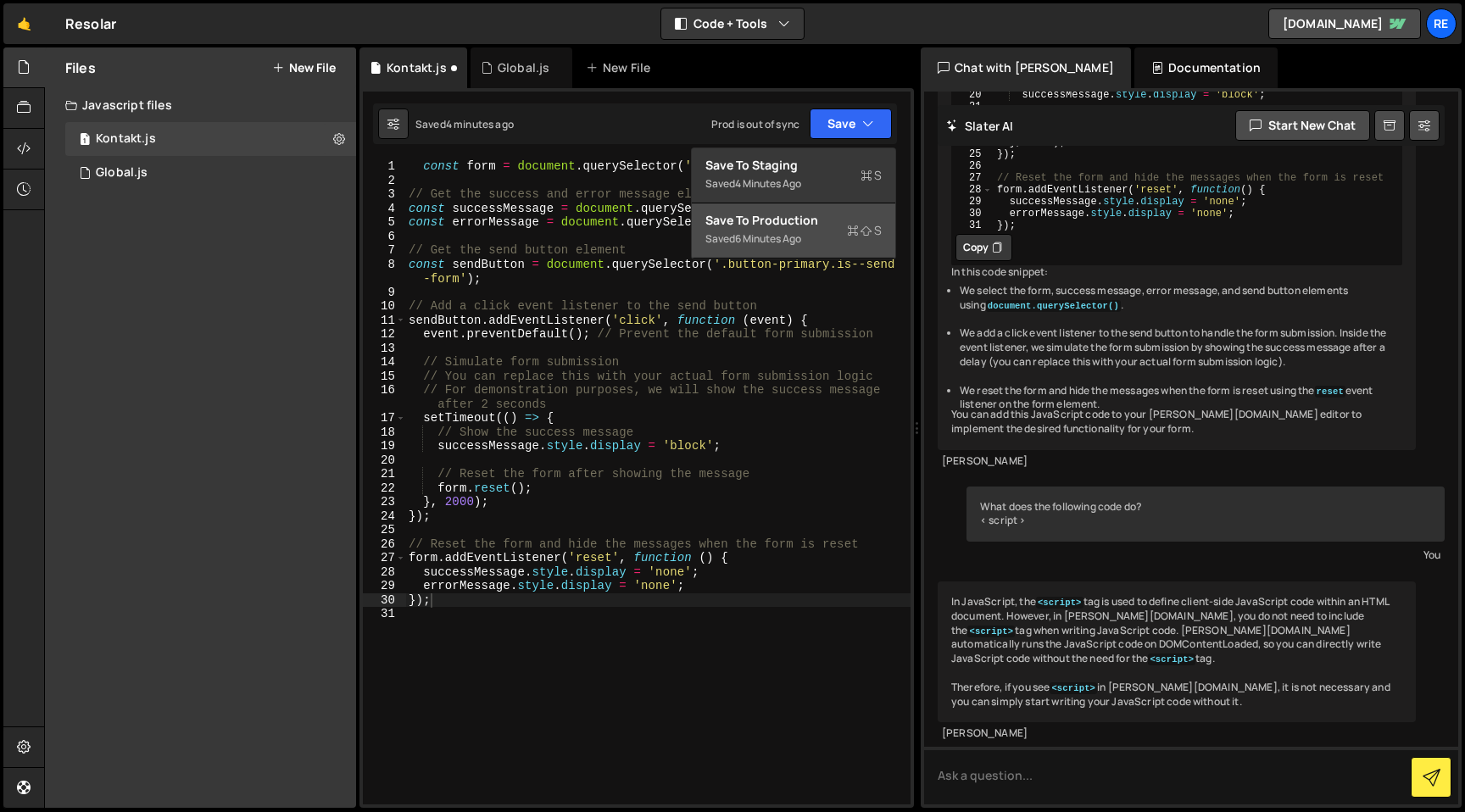
click at [781, 239] on div "6 minutes ago" at bounding box center [768, 239] width 66 height 14
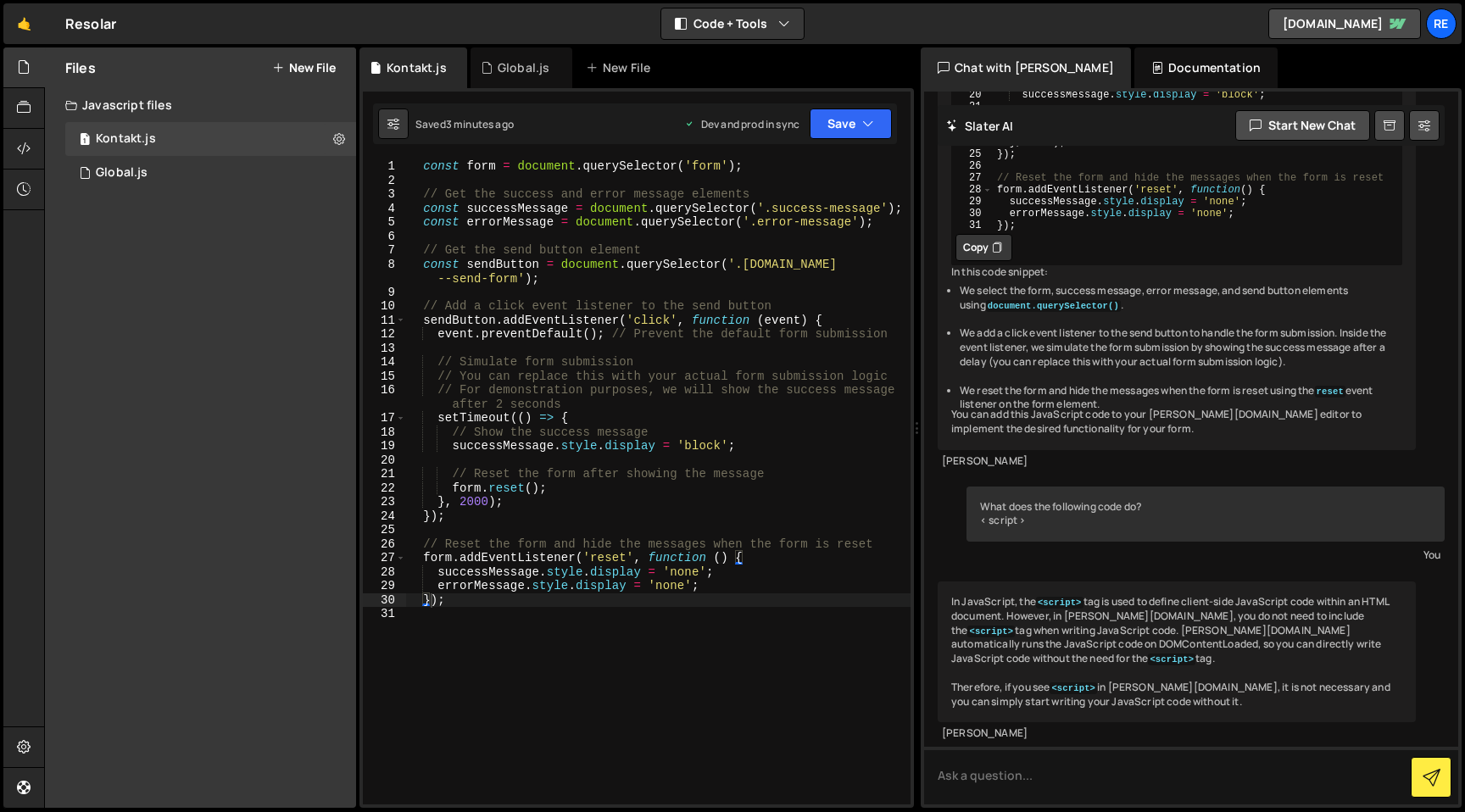
click at [524, 612] on div "const form = document . querySelector ( 'form' ) ; // Get the success and error…" at bounding box center [658, 496] width 505 height 673
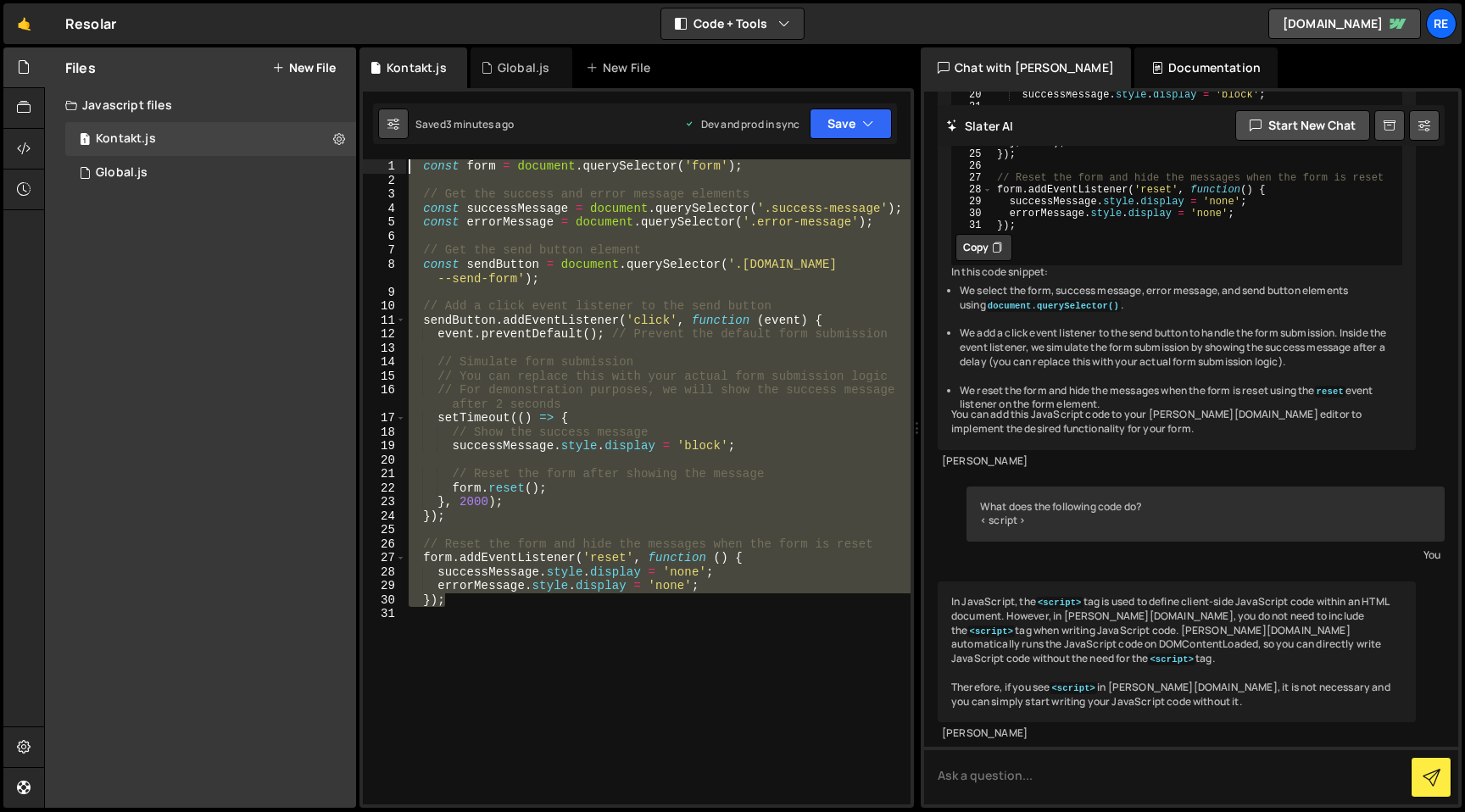
drag, startPoint x: 495, startPoint y: 605, endPoint x: 396, endPoint y: 118, distance: 497.0
click at [396, 118] on div "Debug Explain Copy Kontakt.js Global.js New File Saved 3 minutes ago Dev and pr…" at bounding box center [636, 427] width 554 height 761
type textarea "const form = document.querySelector('form');"
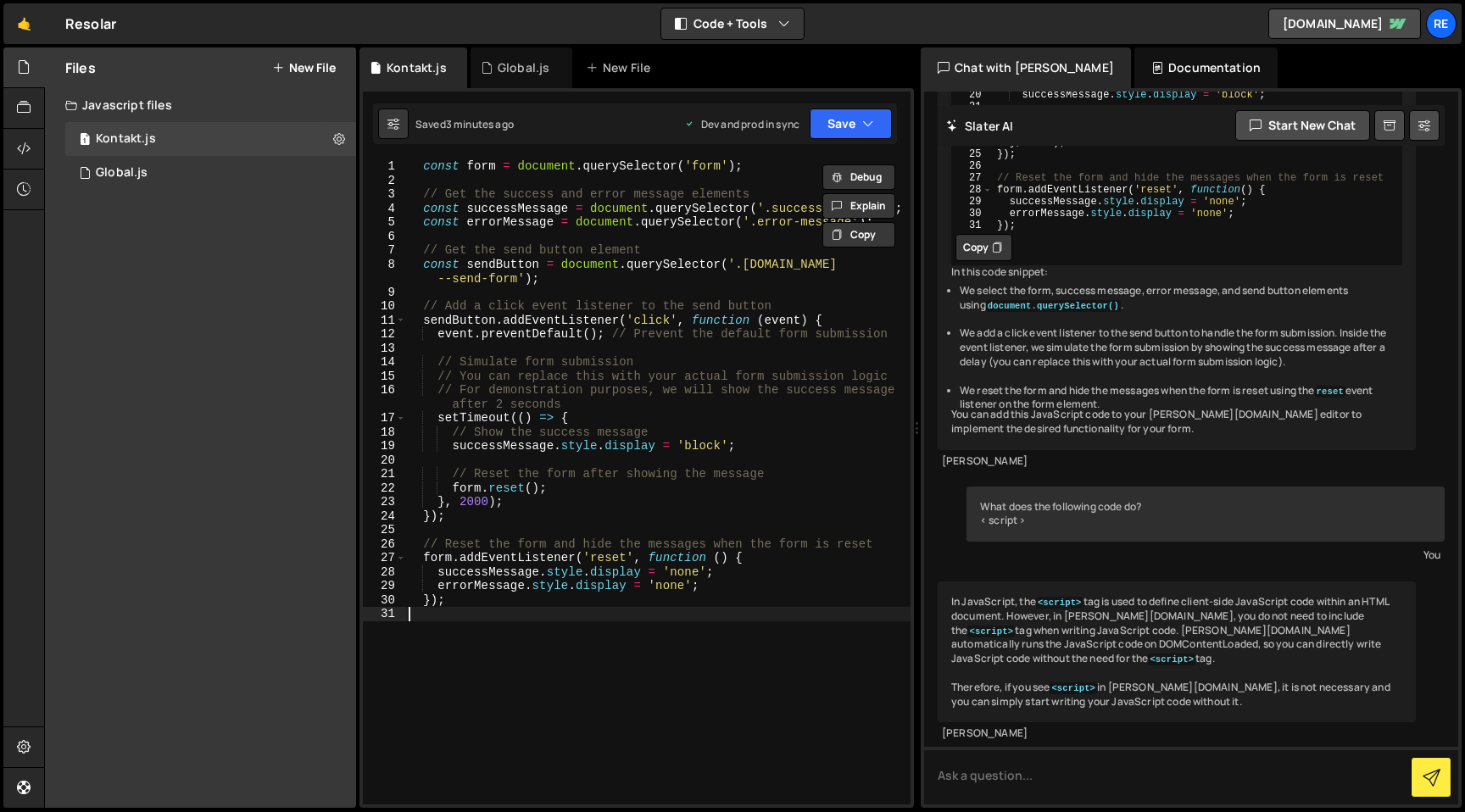
click at [785, 647] on div "const form = document . querySelector ( 'form' ) ; // Get the success and error…" at bounding box center [658, 496] width 505 height 673
drag, startPoint x: 691, startPoint y: 167, endPoint x: 724, endPoint y: 170, distance: 33.1
click at [724, 170] on div "const form = document . querySelector ( 'form' ) ; // Get the success and error…" at bounding box center [658, 496] width 505 height 673
paste textarea "contact-form__wrapper"
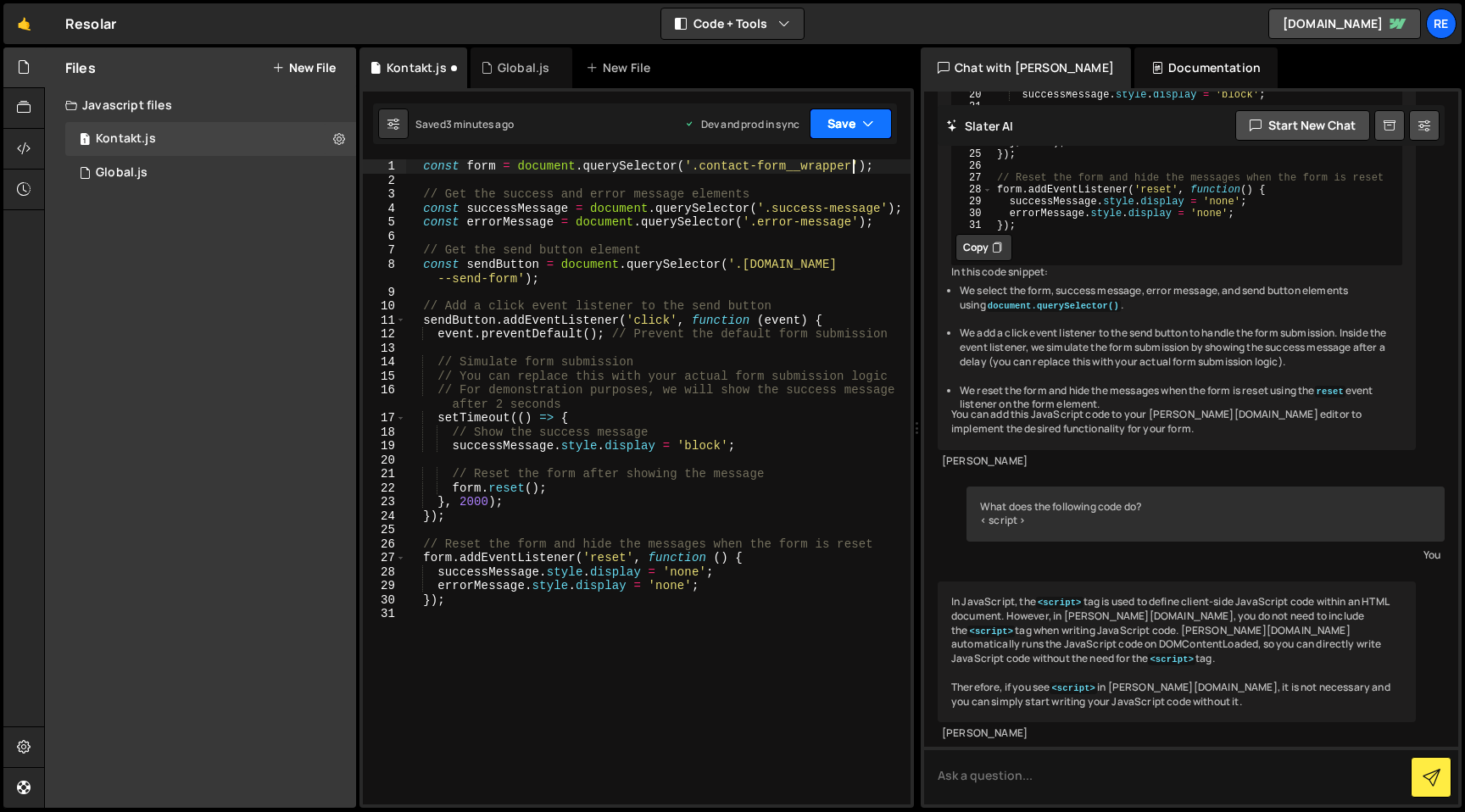
click at [851, 122] on button "Save" at bounding box center [851, 123] width 82 height 31
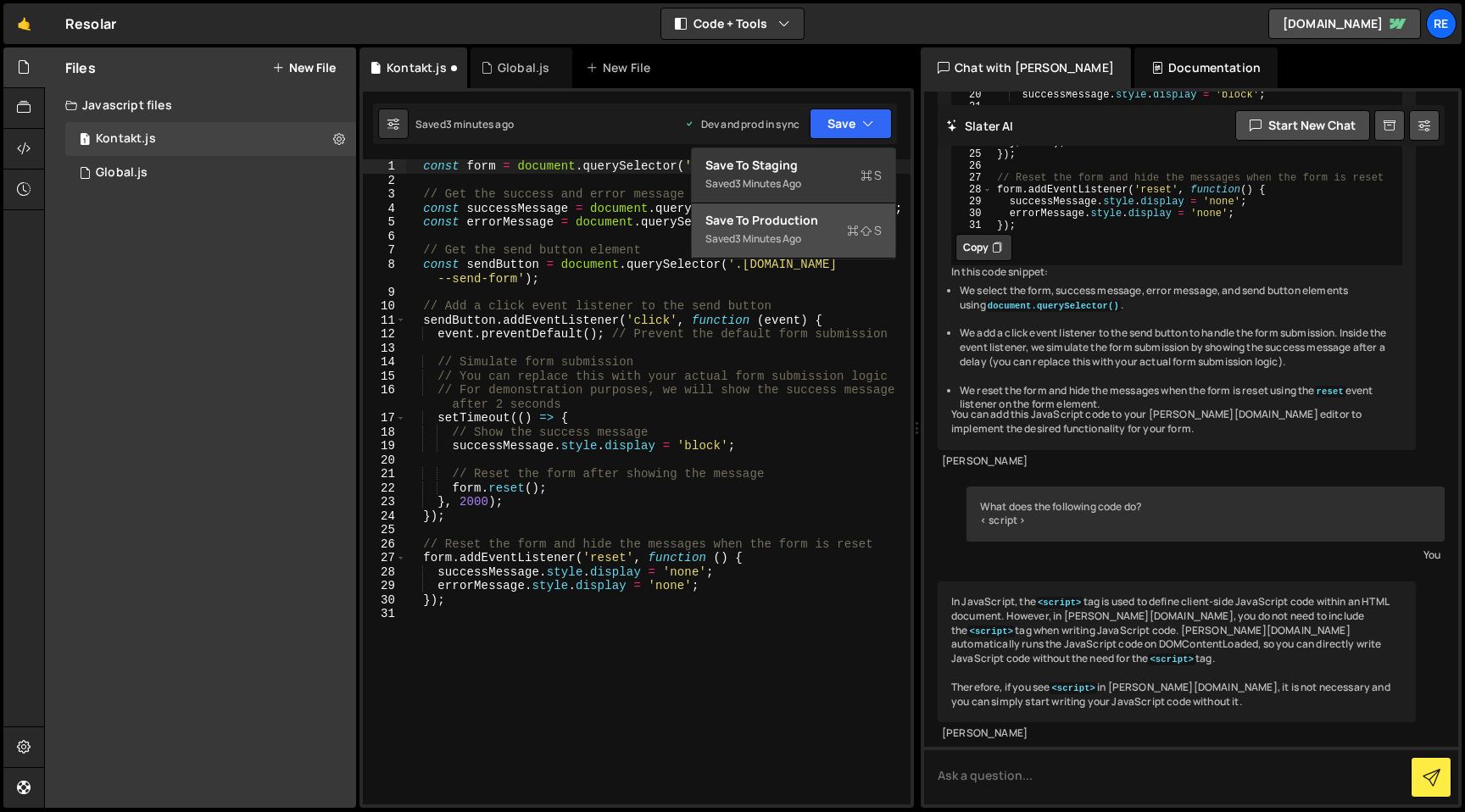
click at [852, 227] on icon at bounding box center [853, 230] width 12 height 17
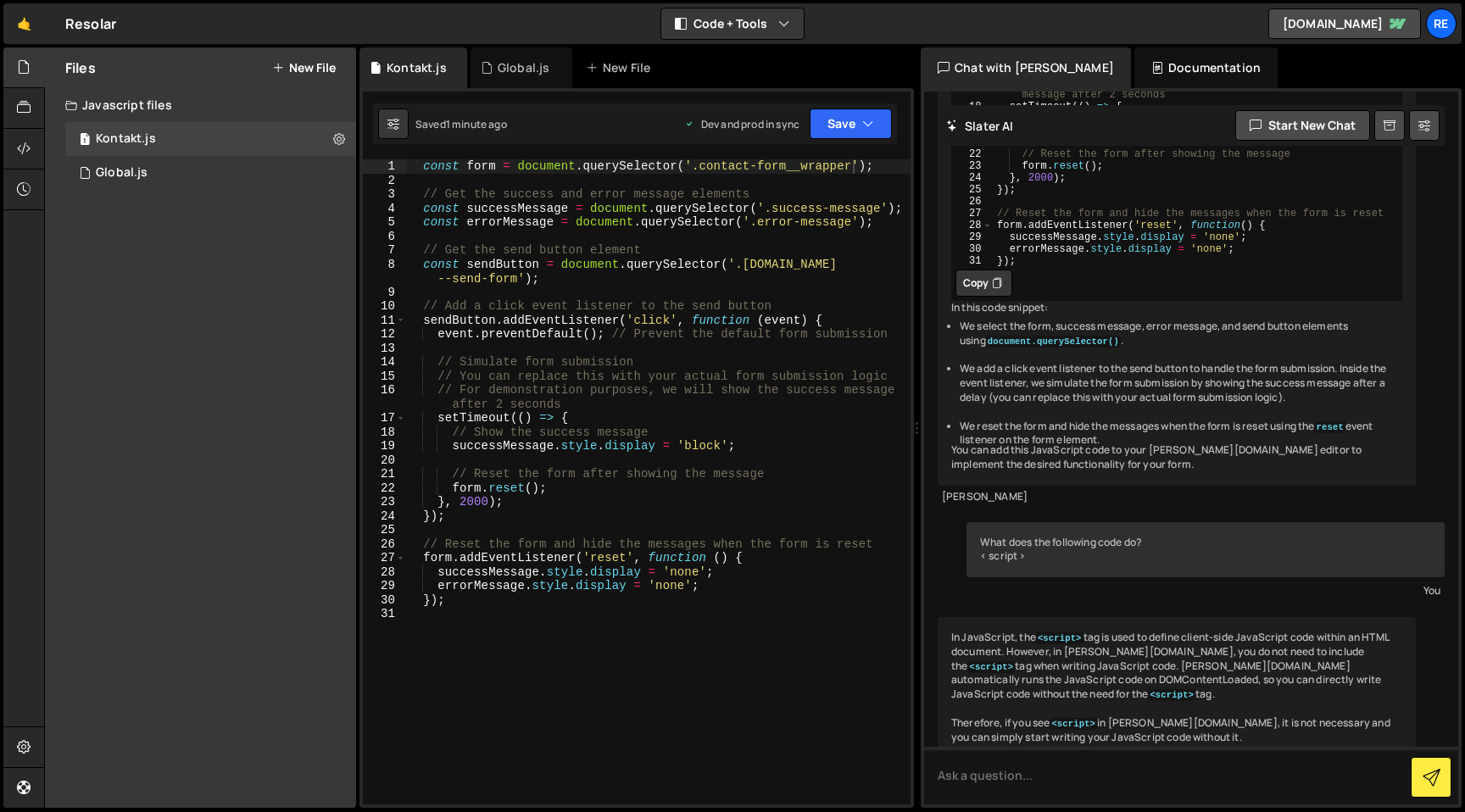
scroll to position [771, 0]
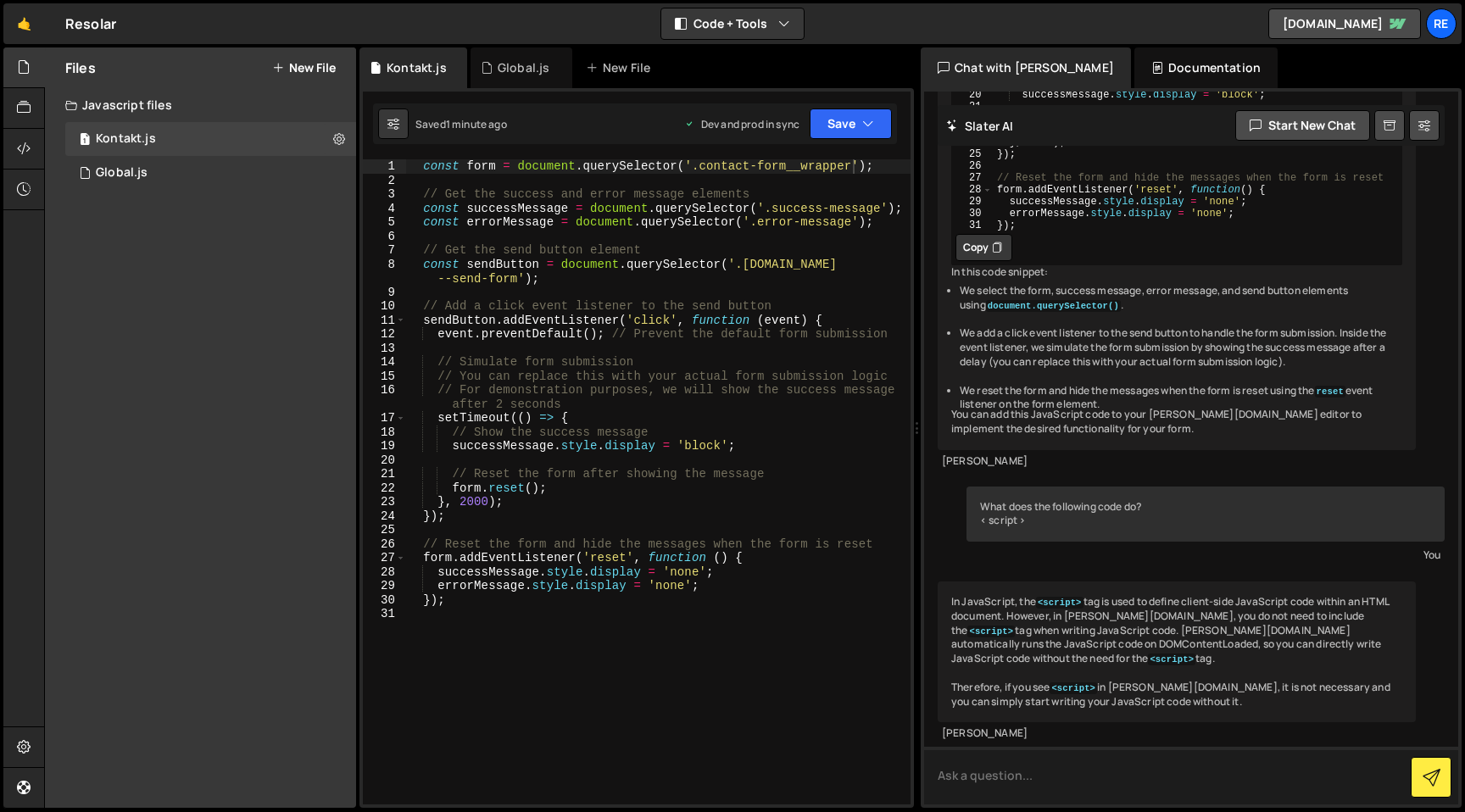
click at [1006, 789] on textarea at bounding box center [1191, 775] width 534 height 58
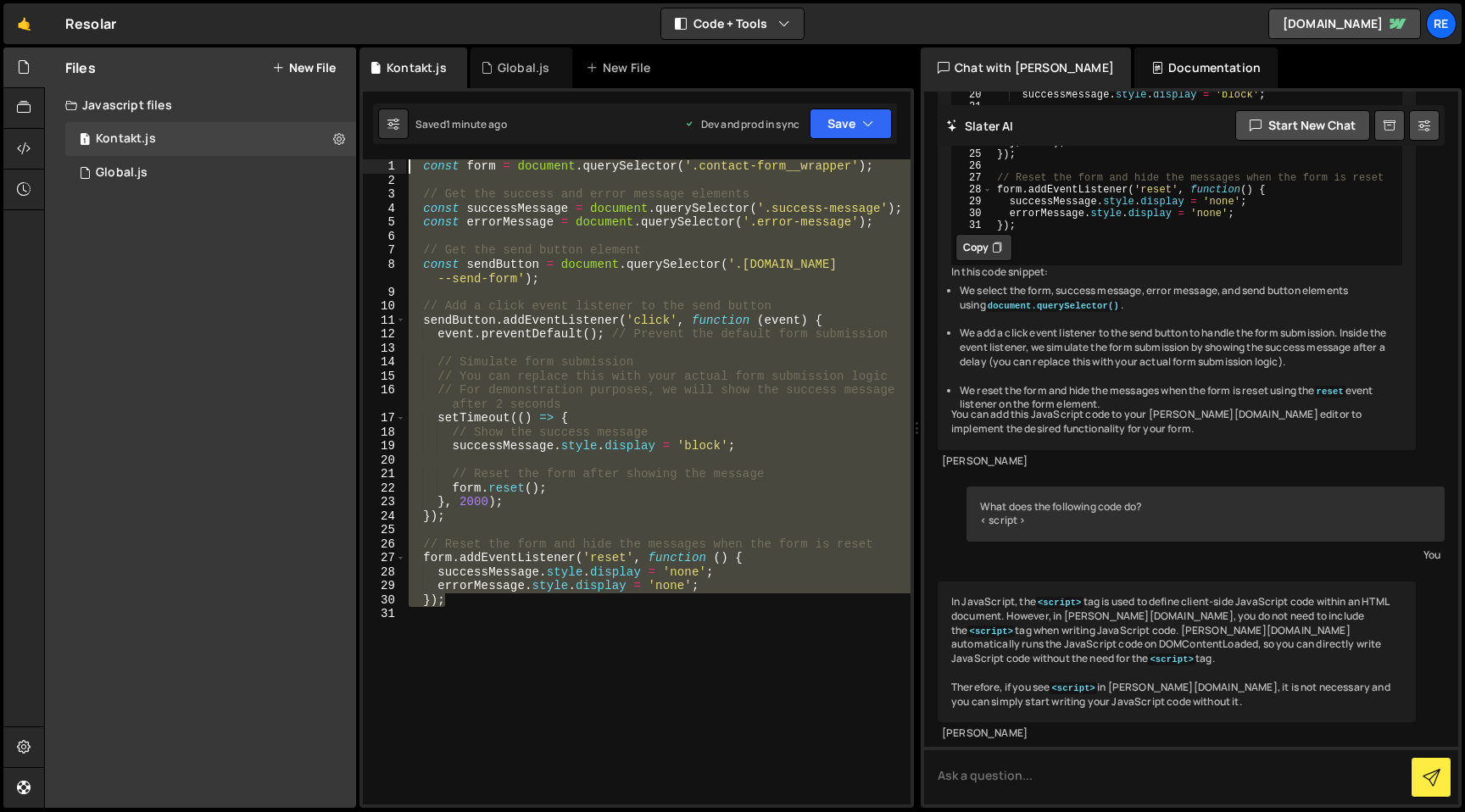
drag, startPoint x: 748, startPoint y: 602, endPoint x: 392, endPoint y: 153, distance: 573.0
click at [392, 153] on div "1 Type cmd + s to save your Javascript file. הההההההההההההההההההההההההההההההההה…" at bounding box center [636, 448] width 554 height 719
click at [858, 175] on button "Debug" at bounding box center [858, 177] width 73 height 25
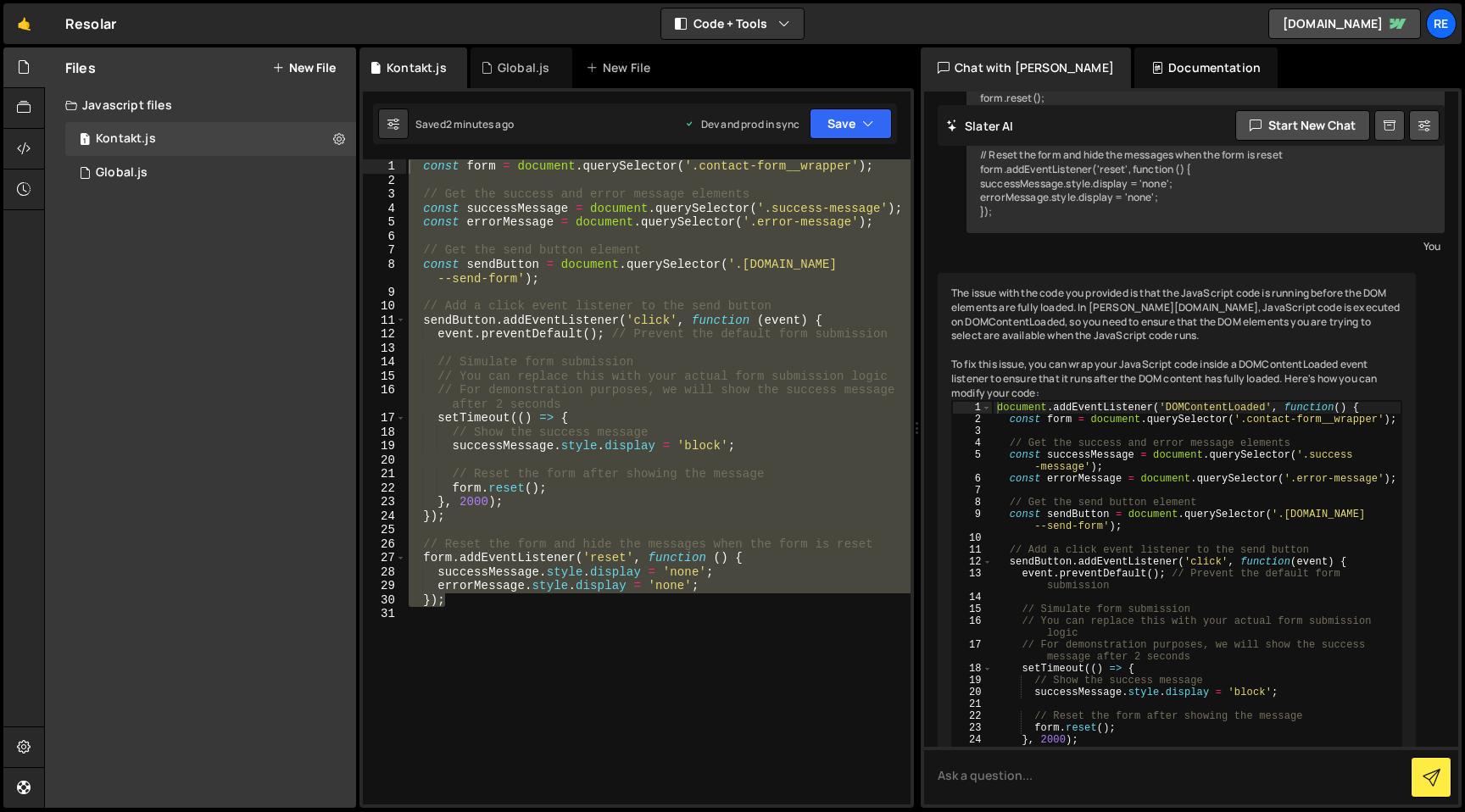
scroll to position [2016, 0]
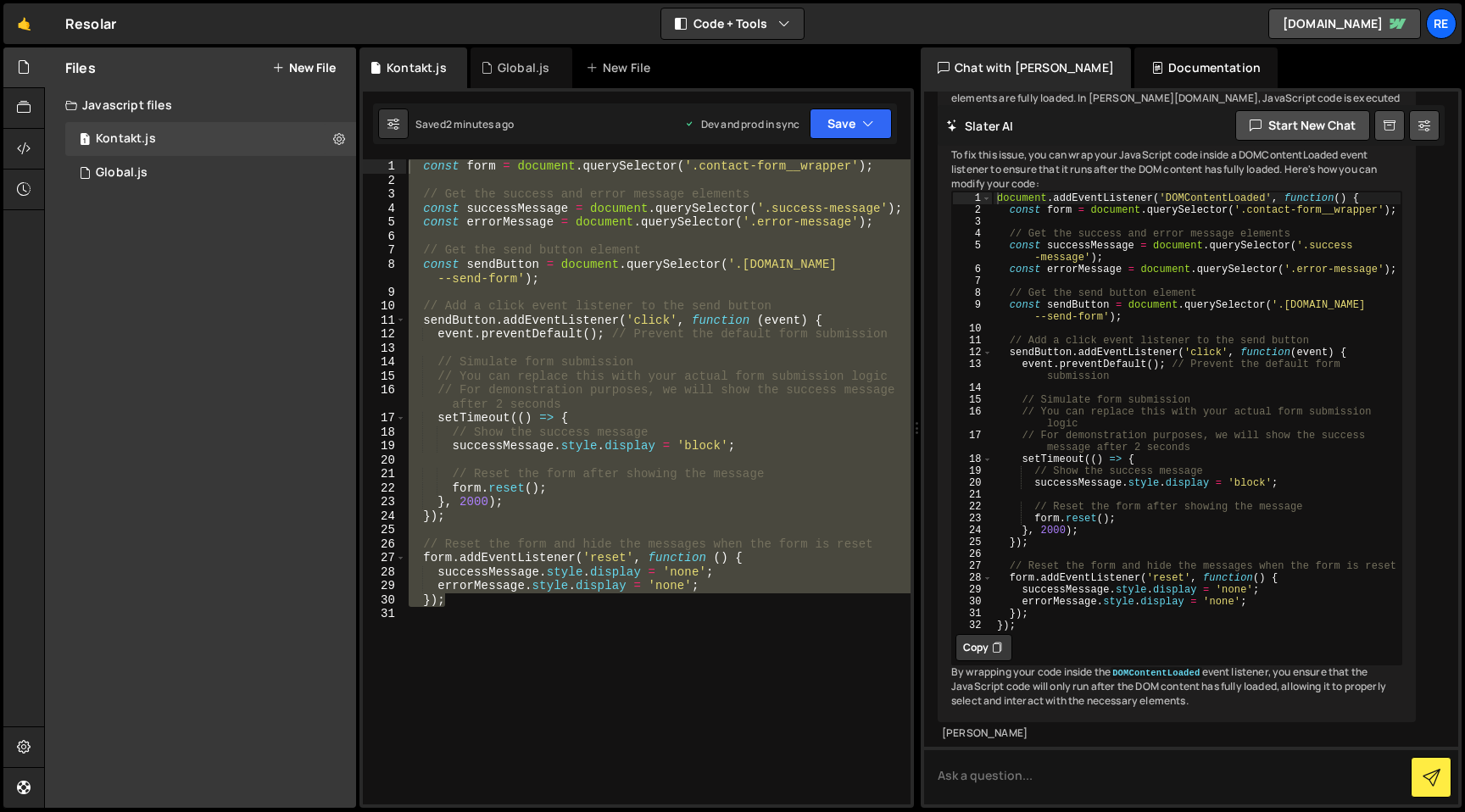
click at [981, 634] on button "Copy" at bounding box center [983, 647] width 57 height 27
click at [503, 606] on div "const form = document . querySelector ( '.contact-form__wrapper' ) ; // Get the…" at bounding box center [658, 482] width 505 height 645
drag, startPoint x: 456, startPoint y: 601, endPoint x: 349, endPoint y: 116, distance: 496.7
click at [349, 116] on div "Files New File Create your first file Get started by starting a Javascript or C…" at bounding box center [753, 427] width 1420 height 761
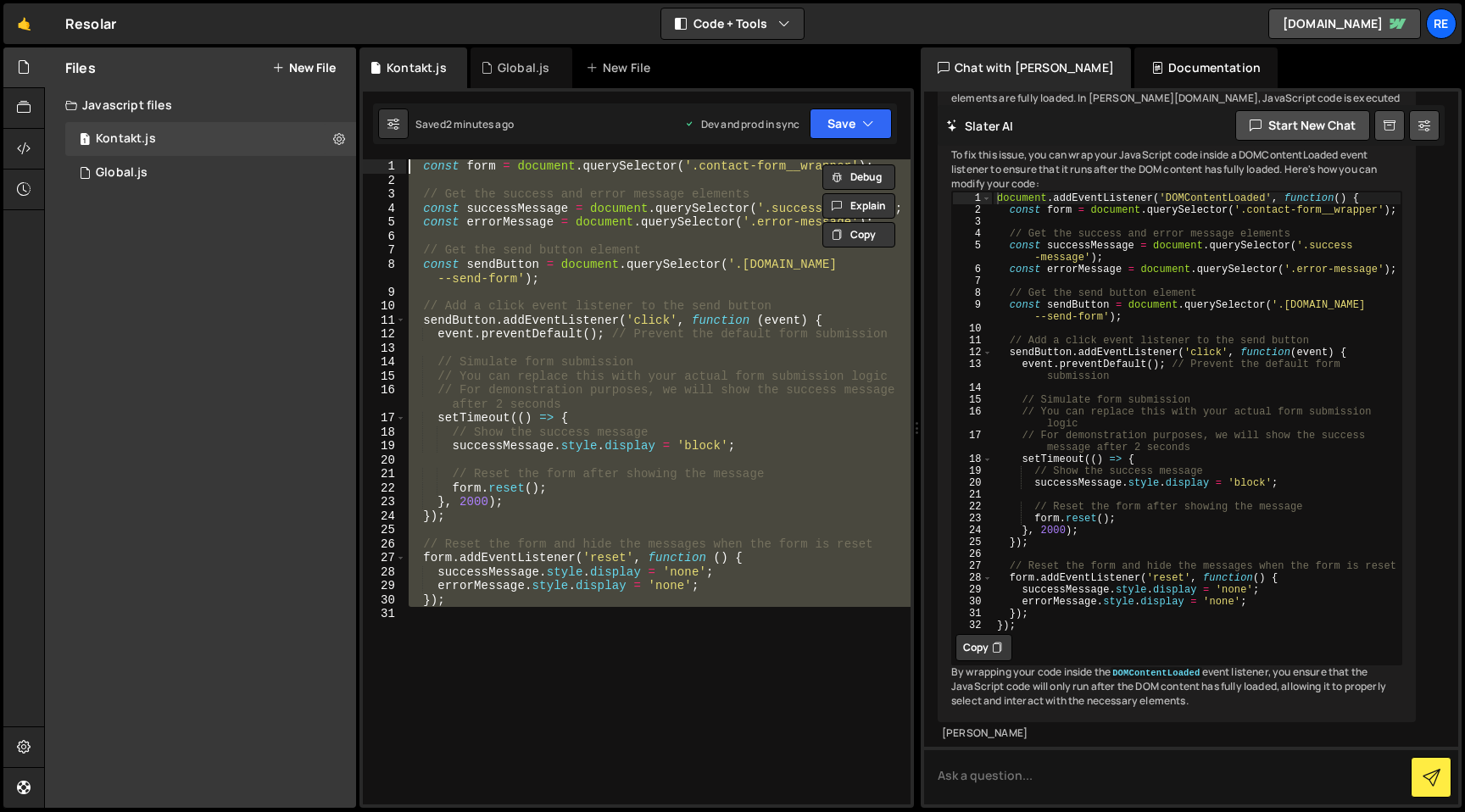
paste textarea "});"
type textarea "});"
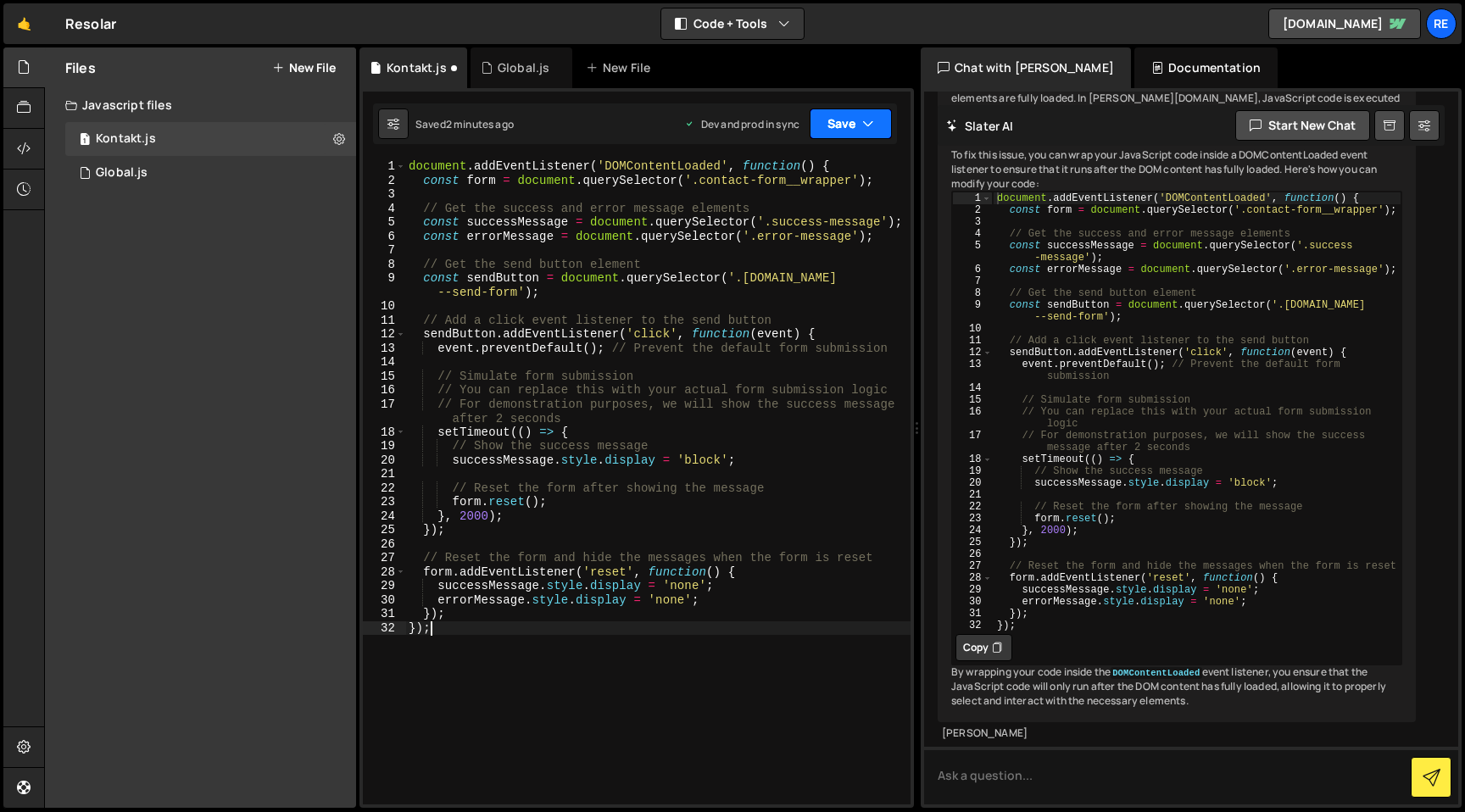
click at [847, 133] on button "Save" at bounding box center [851, 123] width 82 height 31
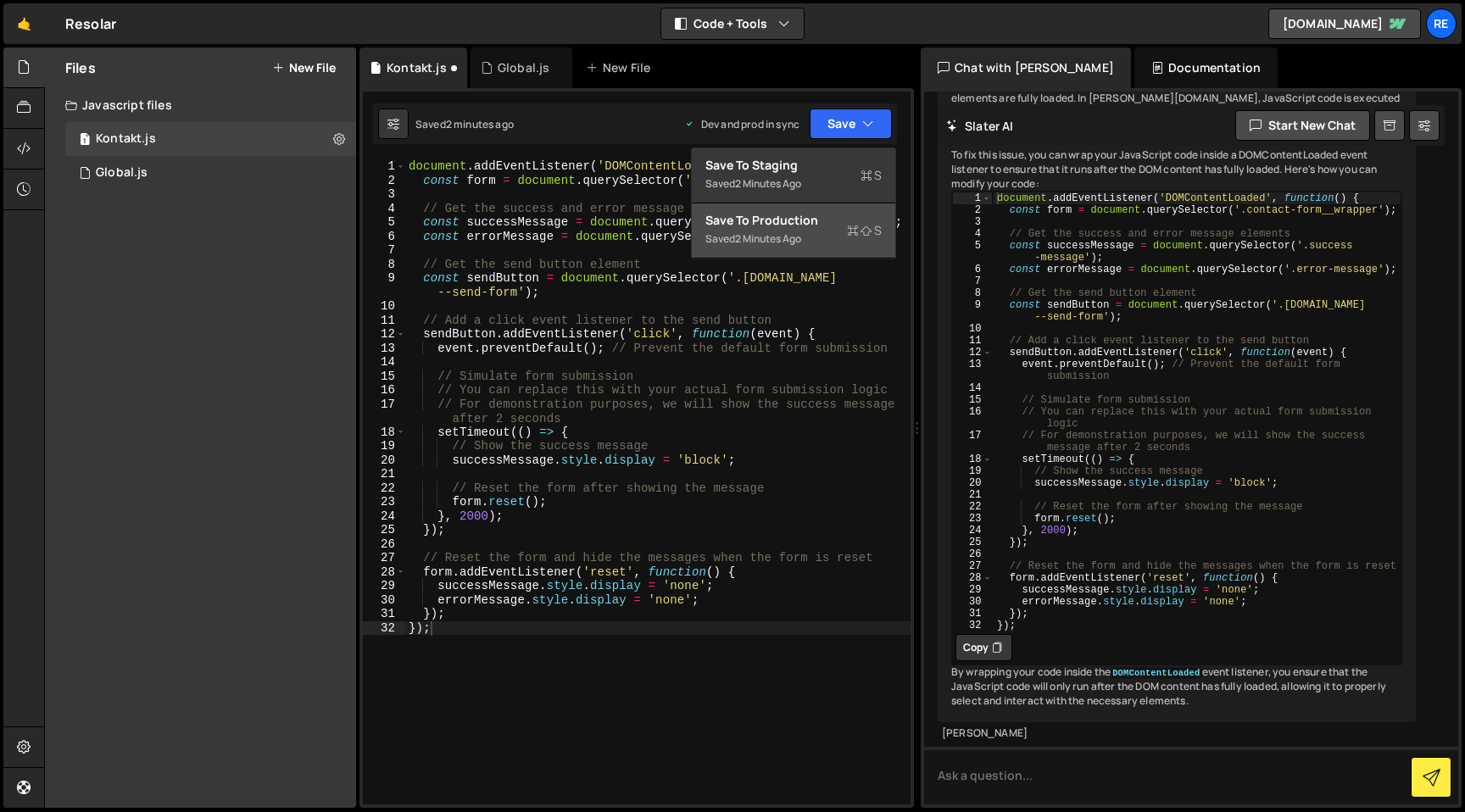
click at [827, 227] on div "Save to Production S" at bounding box center [794, 219] width 177 height 17
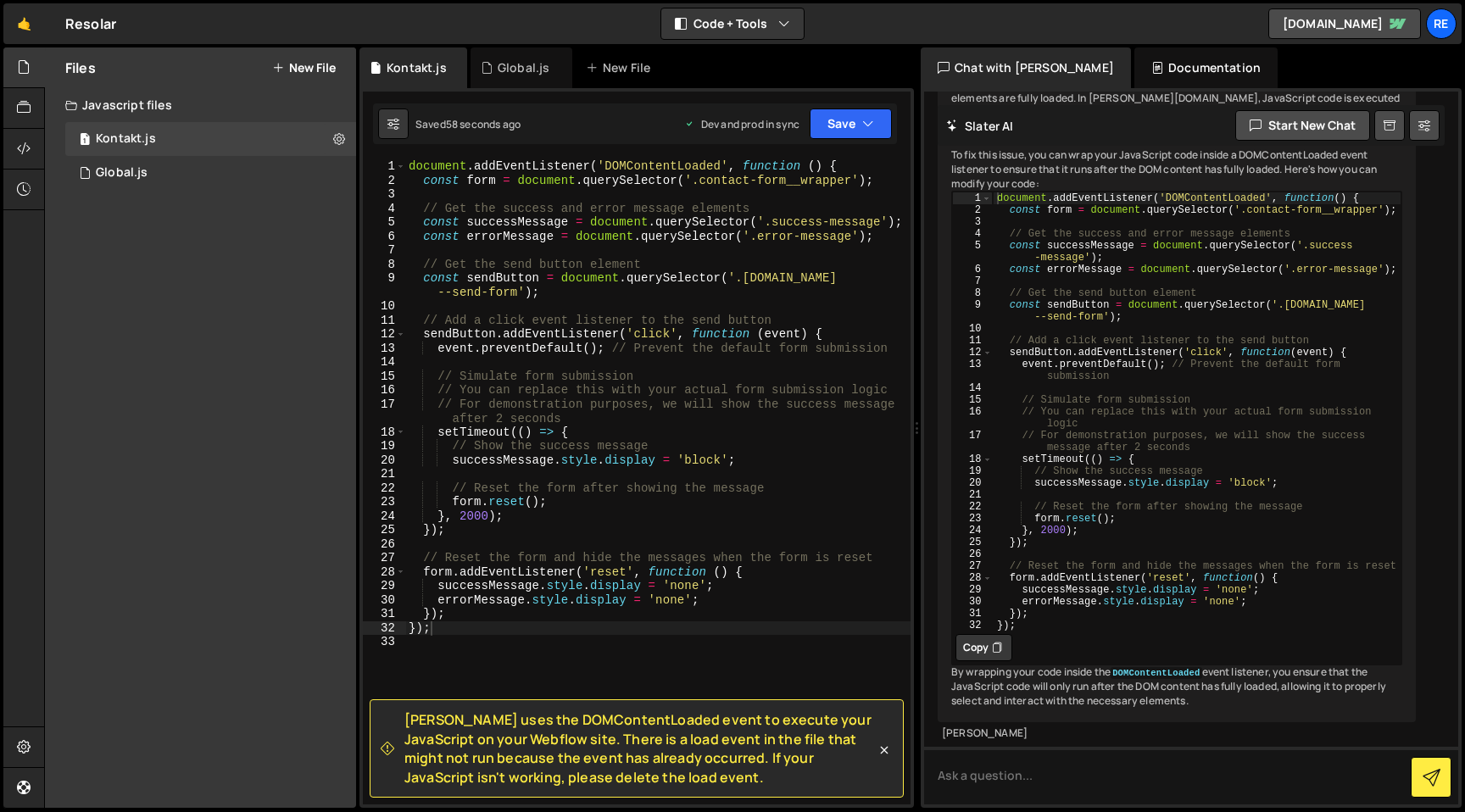
click at [607, 666] on div "document . addEventListener ( 'DOMContentLoaded' , function ( ) { const form = …" at bounding box center [658, 496] width 505 height 673
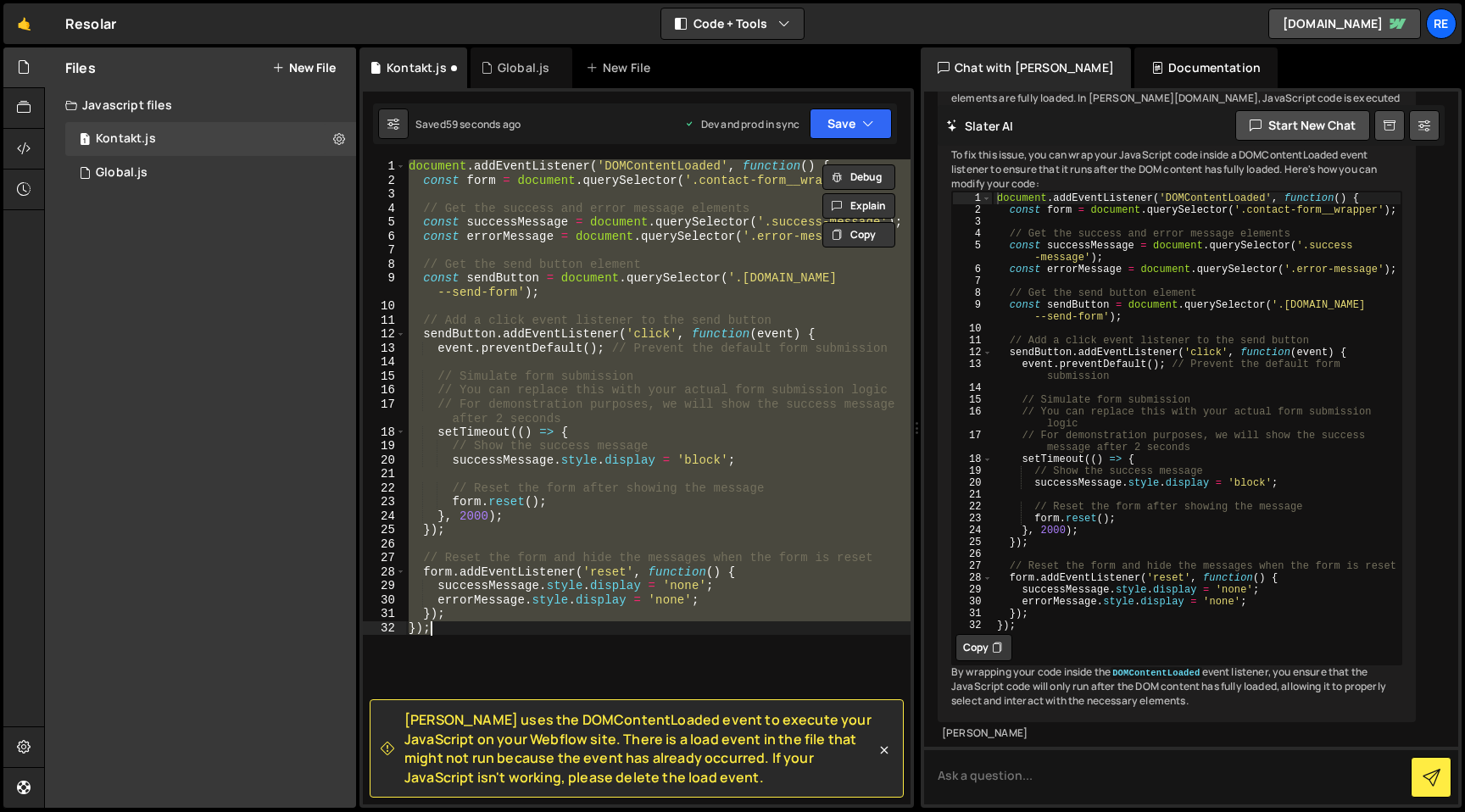
type textarea "});"
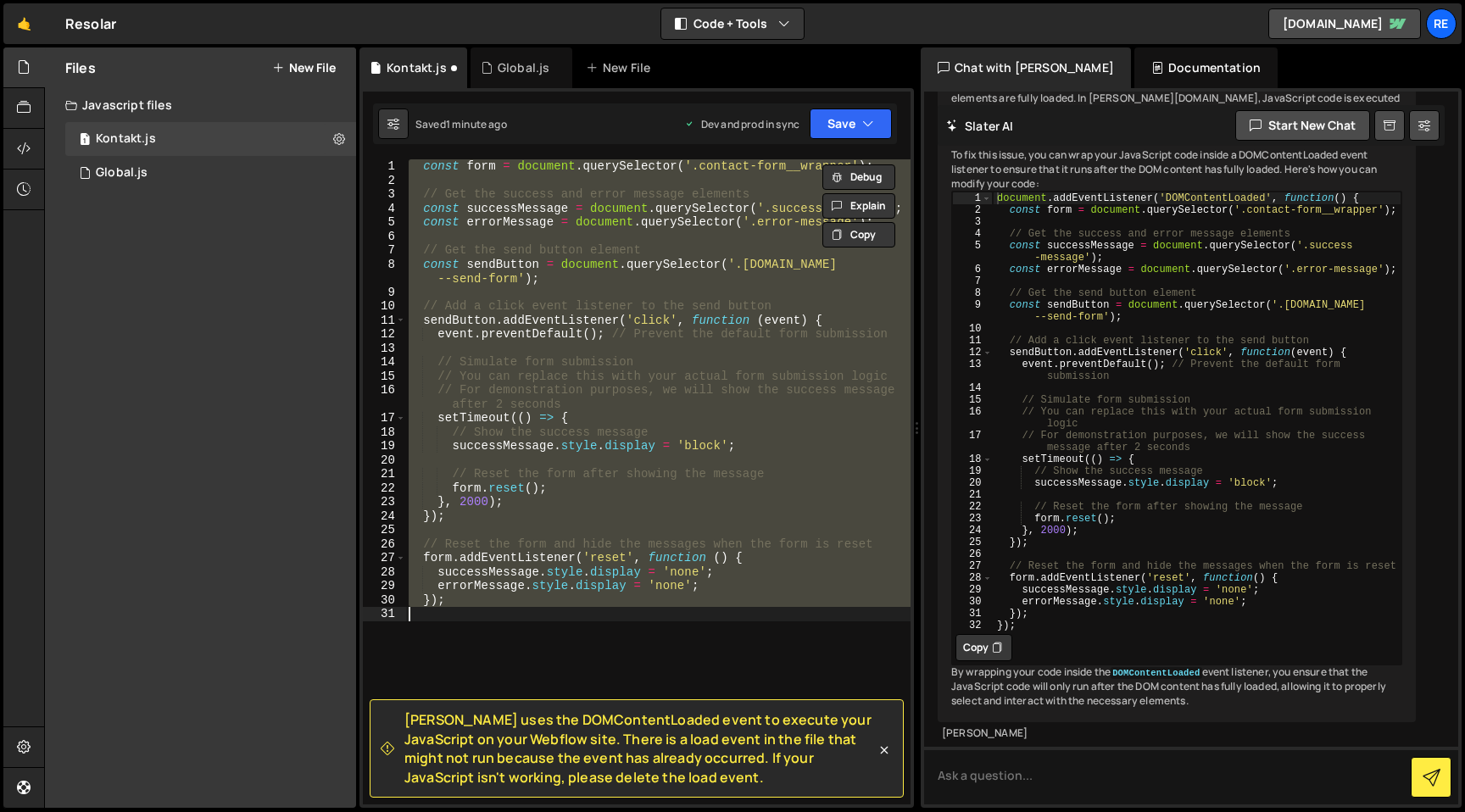
click at [608, 649] on div "const form = document . querySelector ( '.contact-form__wrapper' ) ; // Get the…" at bounding box center [658, 482] width 505 height 645
drag, startPoint x: 525, startPoint y: 614, endPoint x: 298, endPoint y: 142, distance: 523.7
click at [298, 142] on div "Files New File Create your first file Get started by starting a Javascript or C…" at bounding box center [753, 427] width 1420 height 761
type textarea "const form = document.querySelector('.contact-form__wrapper');"
click at [653, 616] on div "const form = document . querySelector ( '.contact-form__wrapper' ) ; // Get the…" at bounding box center [658, 482] width 505 height 645
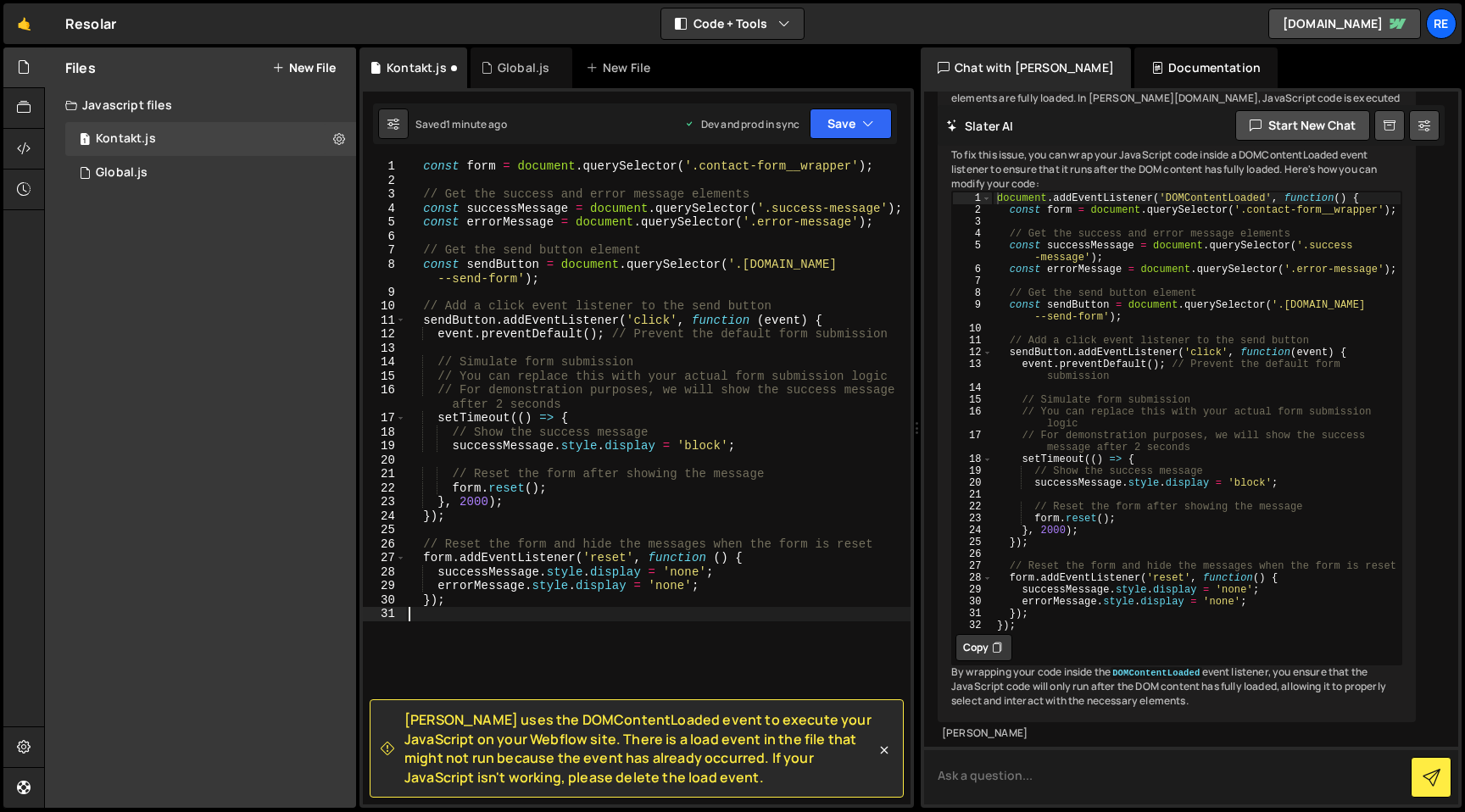
click at [1038, 777] on textarea at bounding box center [1191, 775] width 534 height 58
type textarea "the form is not submiting when clicking the button"
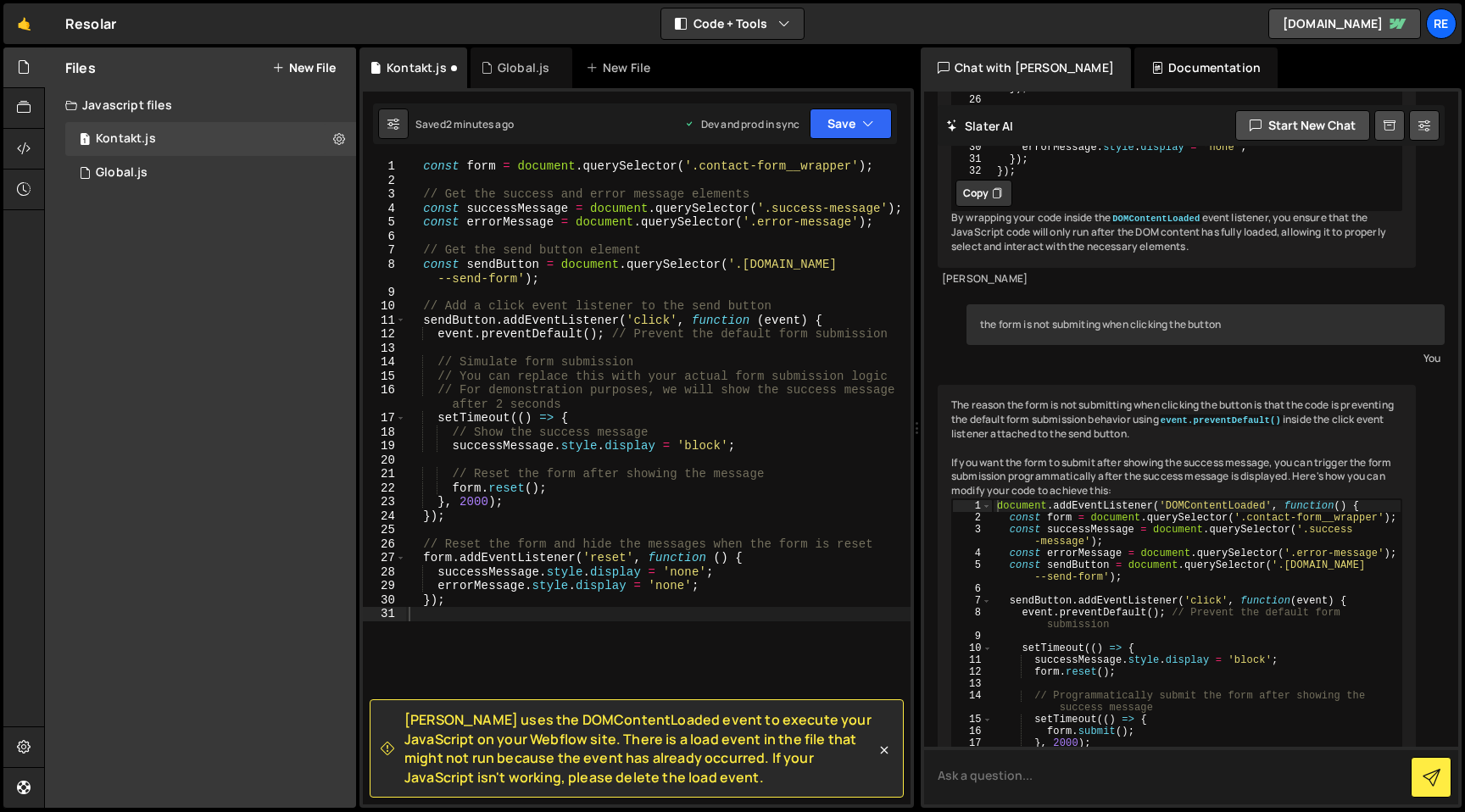
scroll to position [2606, 0]
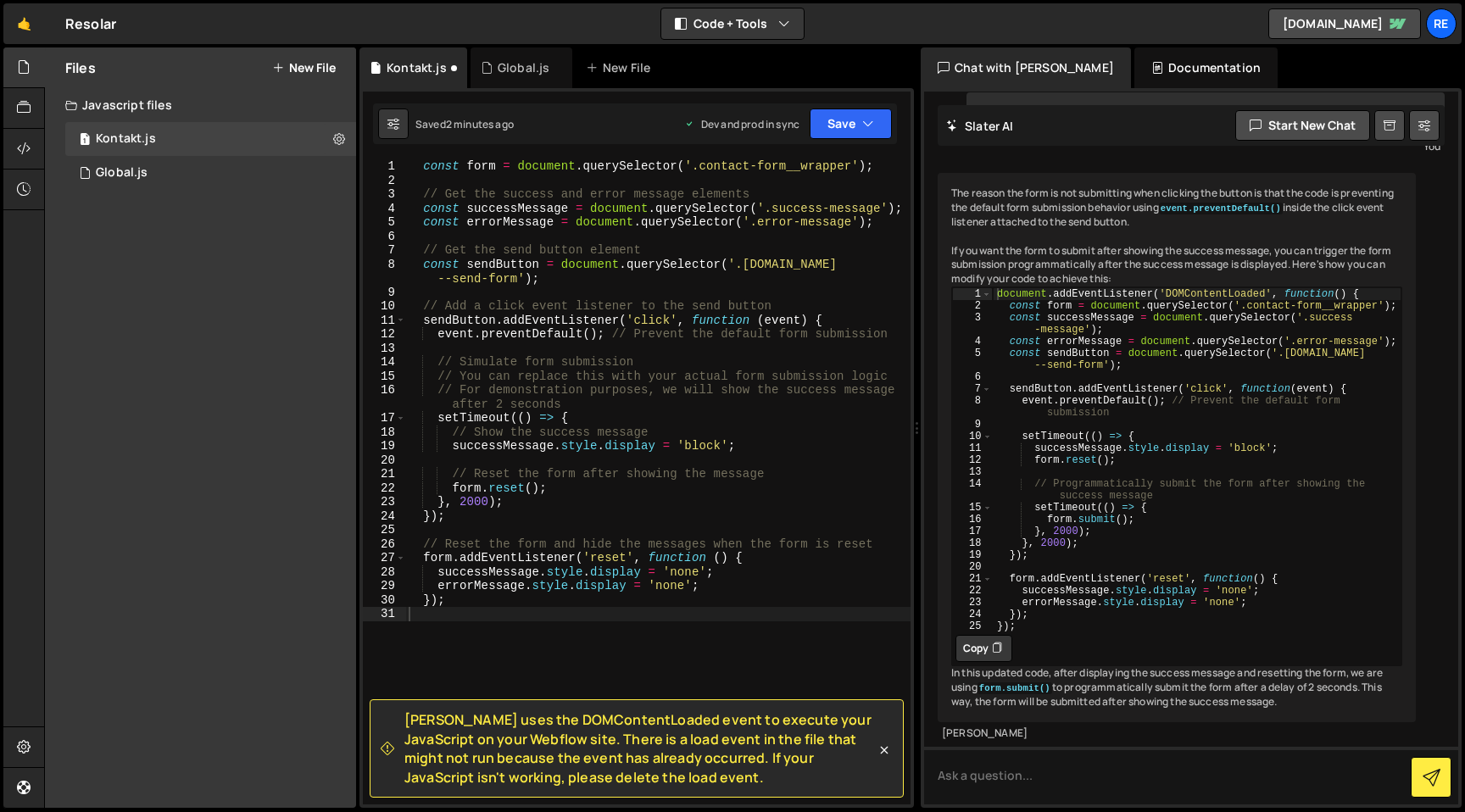
click at [989, 662] on button "Copy" at bounding box center [983, 648] width 57 height 27
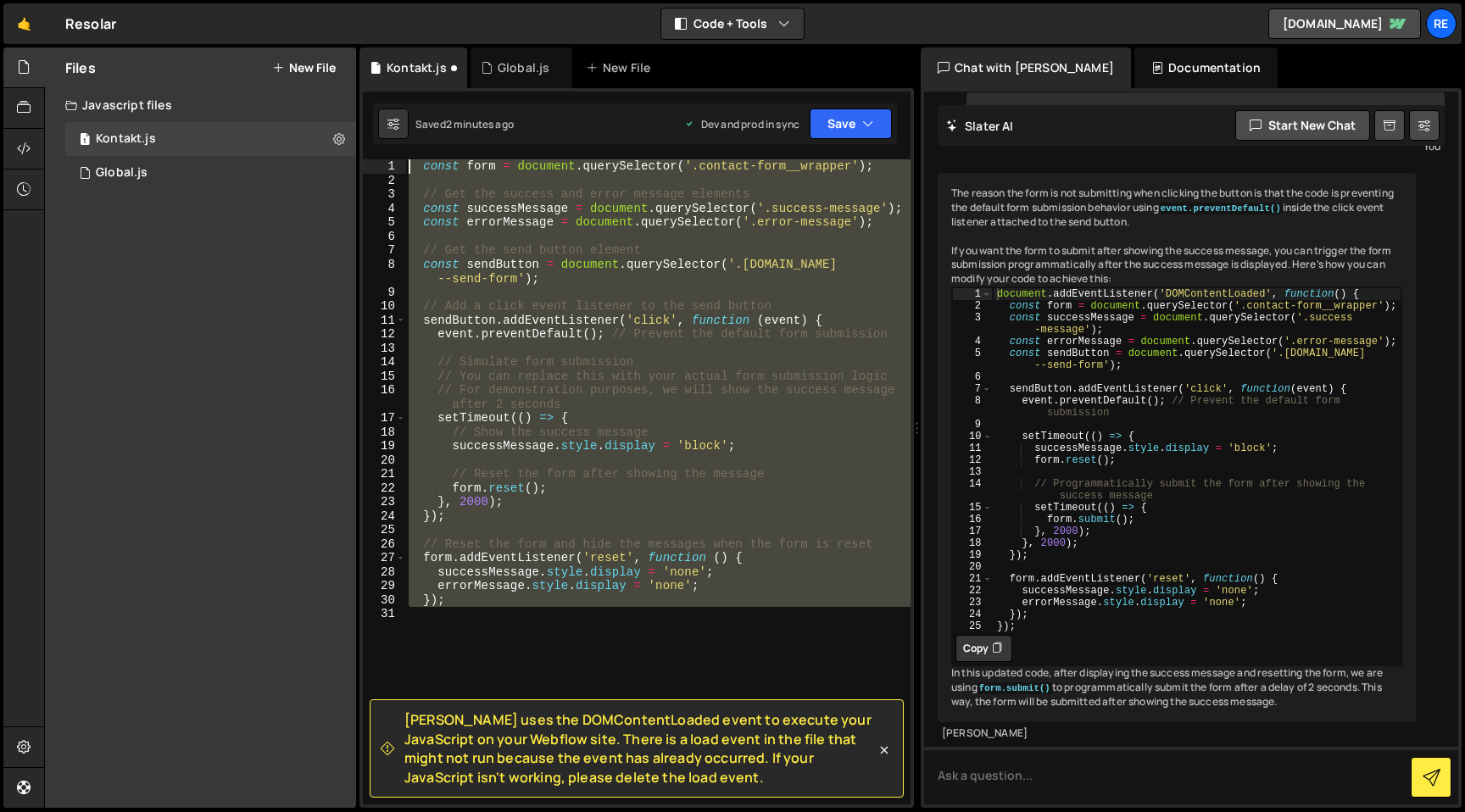
drag, startPoint x: 558, startPoint y: 610, endPoint x: 308, endPoint y: 87, distance: 579.7
click at [308, 87] on div "Files New File Create your first file Get started by starting a Javascript or C…" at bounding box center [753, 427] width 1420 height 761
paste textarea "});"
type textarea "});"
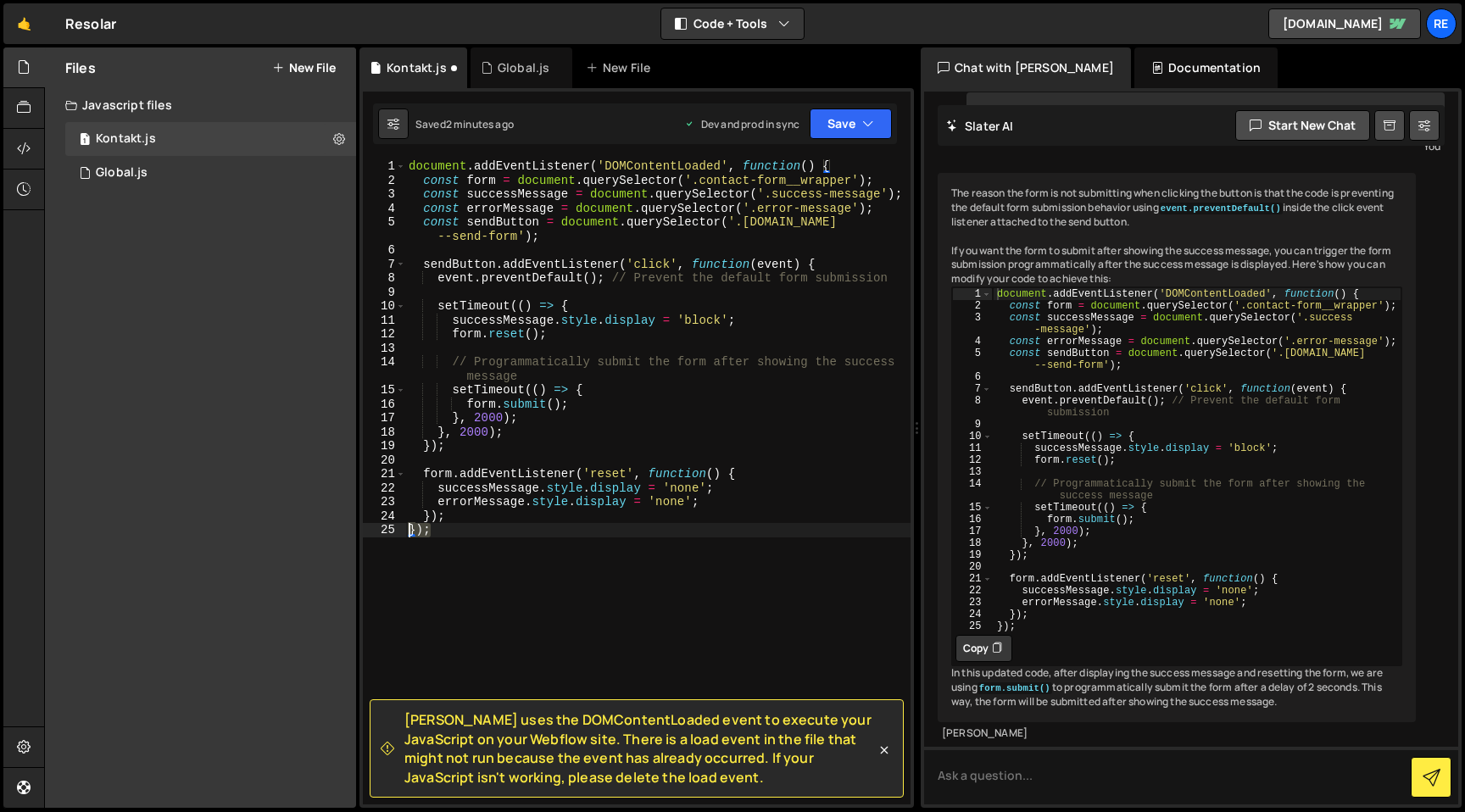
drag, startPoint x: 400, startPoint y: 535, endPoint x: 389, endPoint y: 533, distance: 11.2
click at [389, 533] on div "}); 1 2 3 4 5 6 7 8 9 10 11 12 13 14 15 16 17 18 19 20 21 22 23 24 25 document …" at bounding box center [636, 482] width 547 height 645
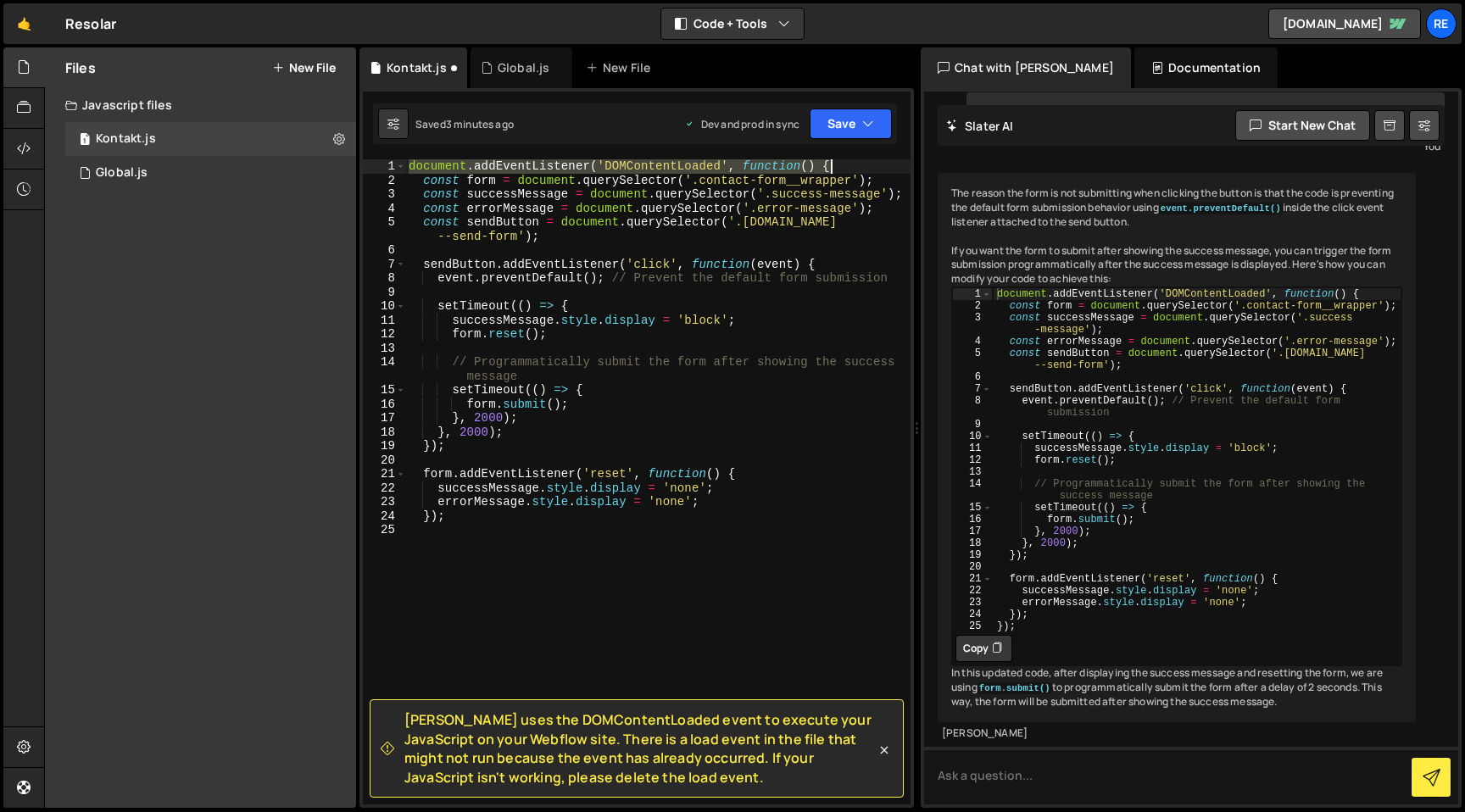
drag, startPoint x: 406, startPoint y: 164, endPoint x: 851, endPoint y: 164, distance: 445.0
click at [851, 164] on div "document . addEventListener ( 'DOMContentLoaded' , function ( ) { const form = …" at bounding box center [658, 496] width 505 height 673
type textarea "document.addEventListener('DOMContentLoaded', function() {"
click at [642, 530] on div "const form = document . querySelector ( '.contact-form__wrapper' ) ; const succ…" at bounding box center [658, 496] width 505 height 673
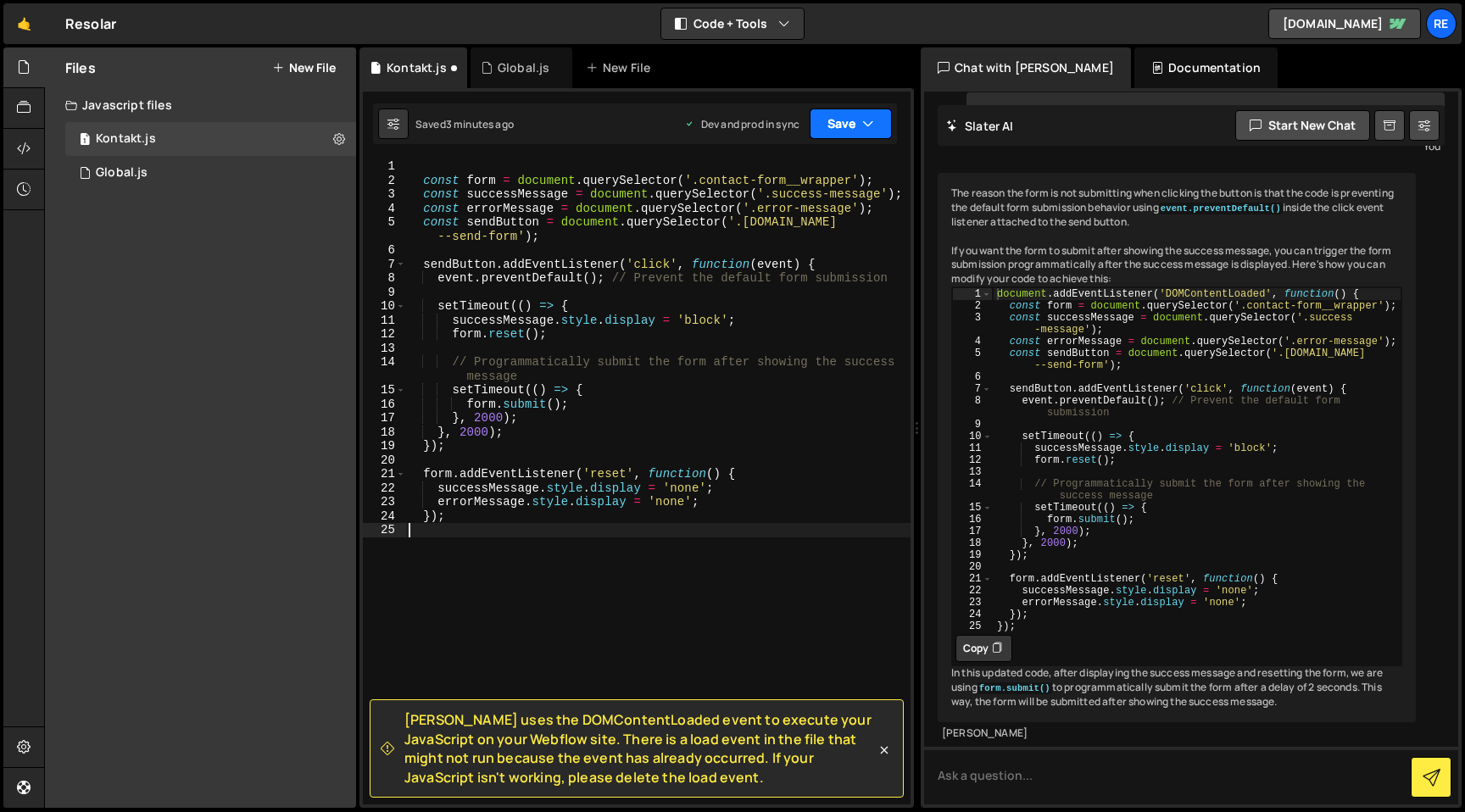
click at [871, 121] on icon "button" at bounding box center [868, 123] width 12 height 17
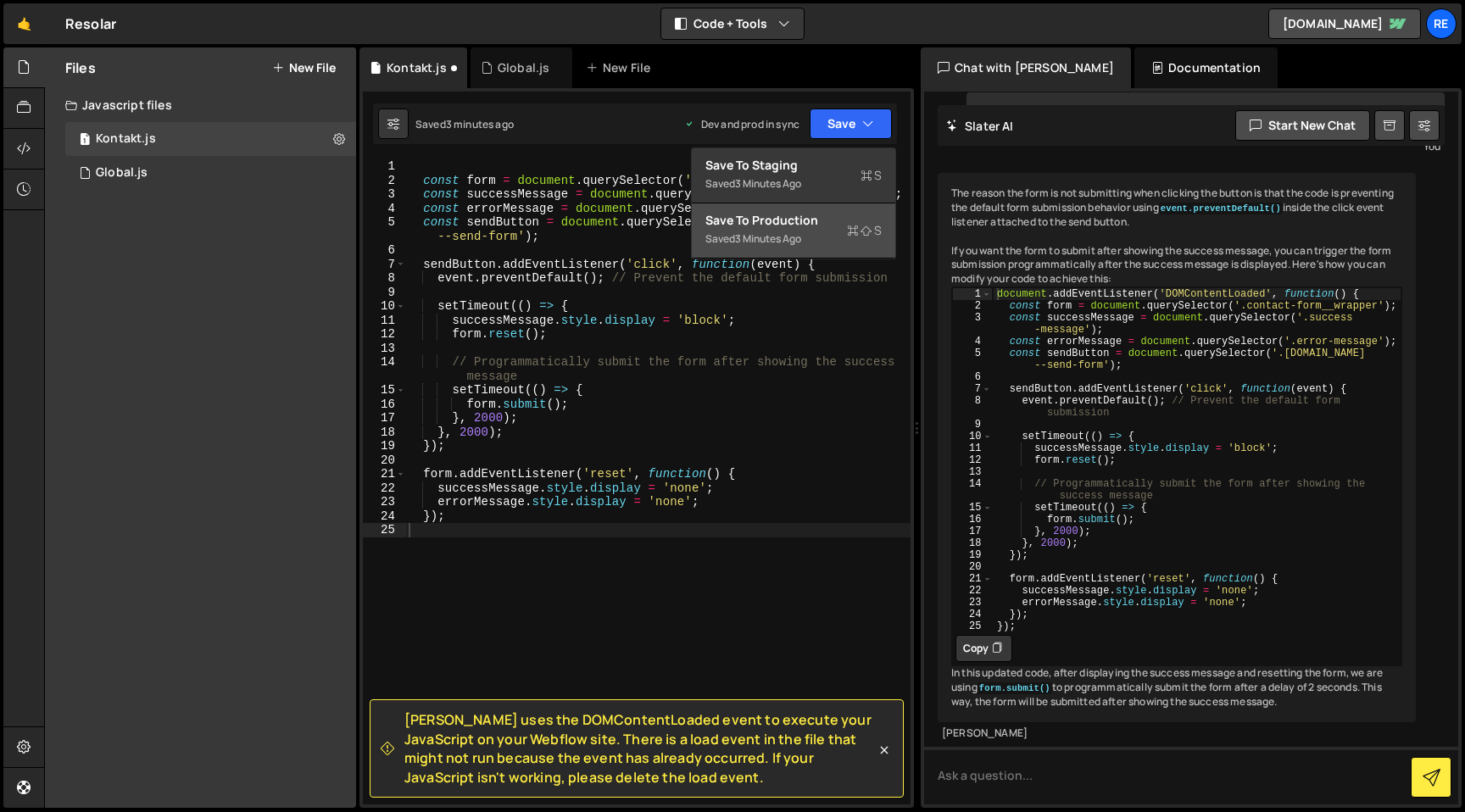
click at [852, 238] on icon at bounding box center [853, 230] width 12 height 17
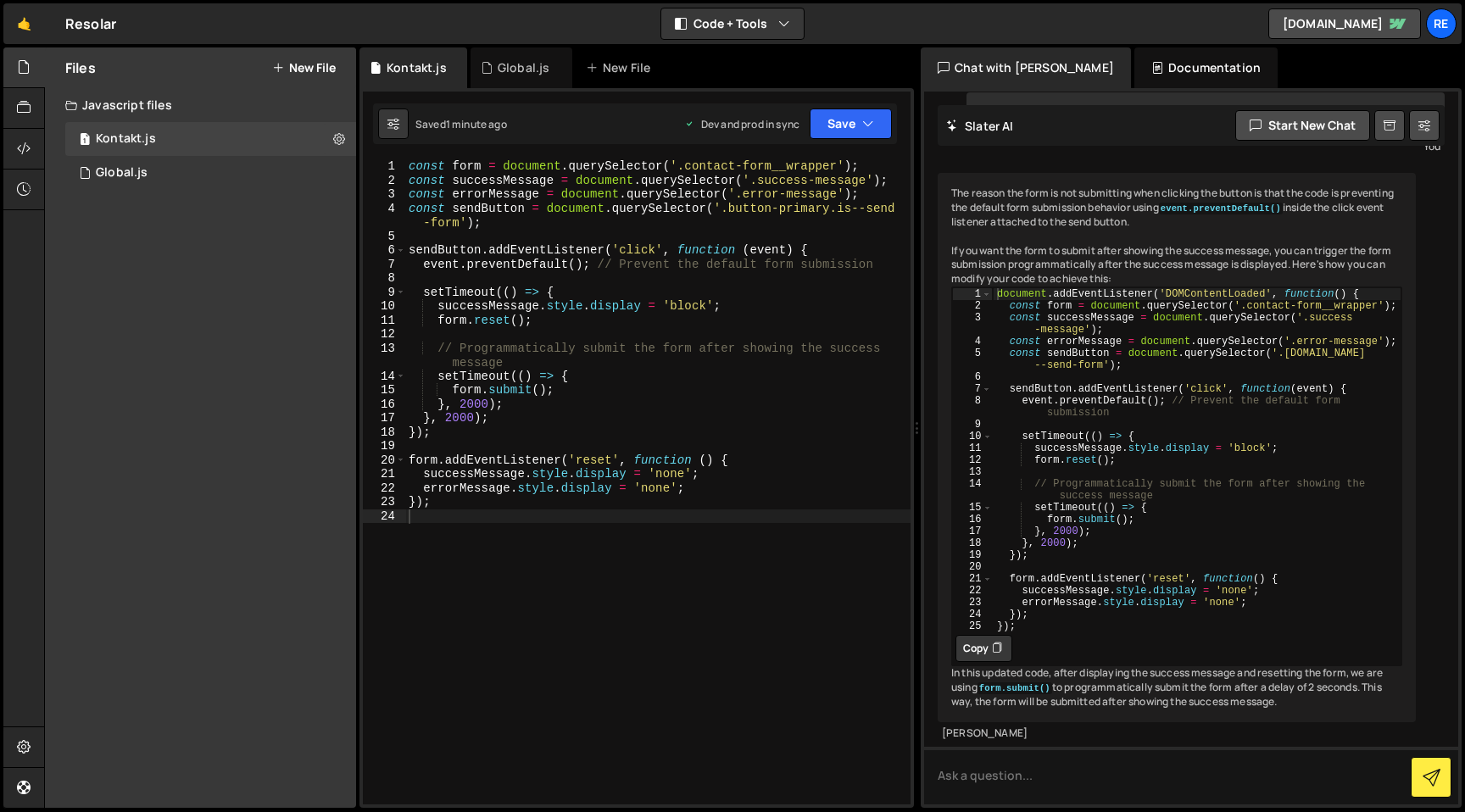
scroll to position [2727, 0]
click at [1071, 753] on textarea at bounding box center [1191, 775] width 534 height 58
type textarea "not working"
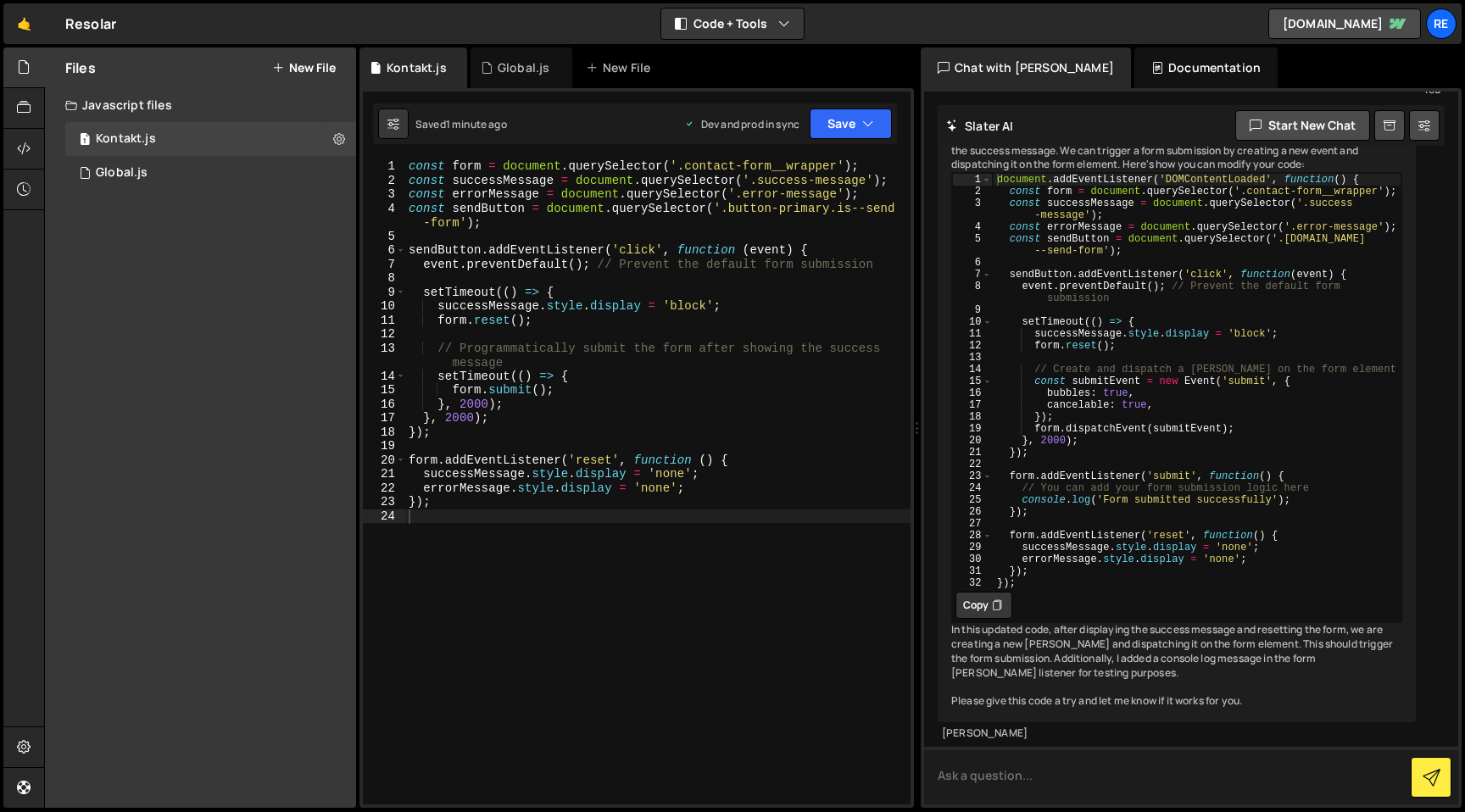
scroll to position [3493, 0]
click at [996, 597] on icon at bounding box center [997, 605] width 10 height 17
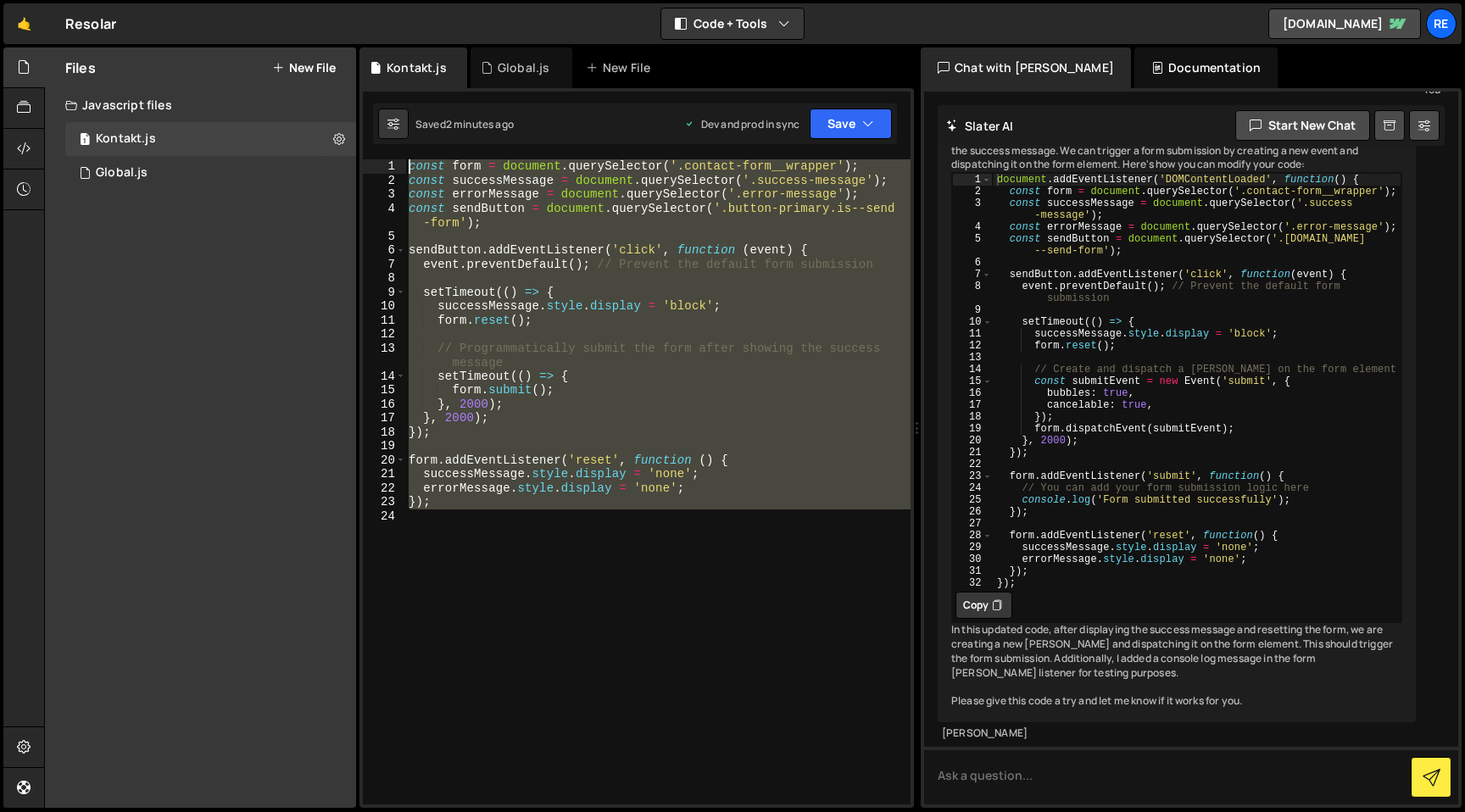
drag, startPoint x: 757, startPoint y: 563, endPoint x: 357, endPoint y: 140, distance: 582.2
click at [357, 140] on div "Files New File Create your first file Get started by starting a Javascript or C…" at bounding box center [753, 427] width 1420 height 761
paste textarea "}"
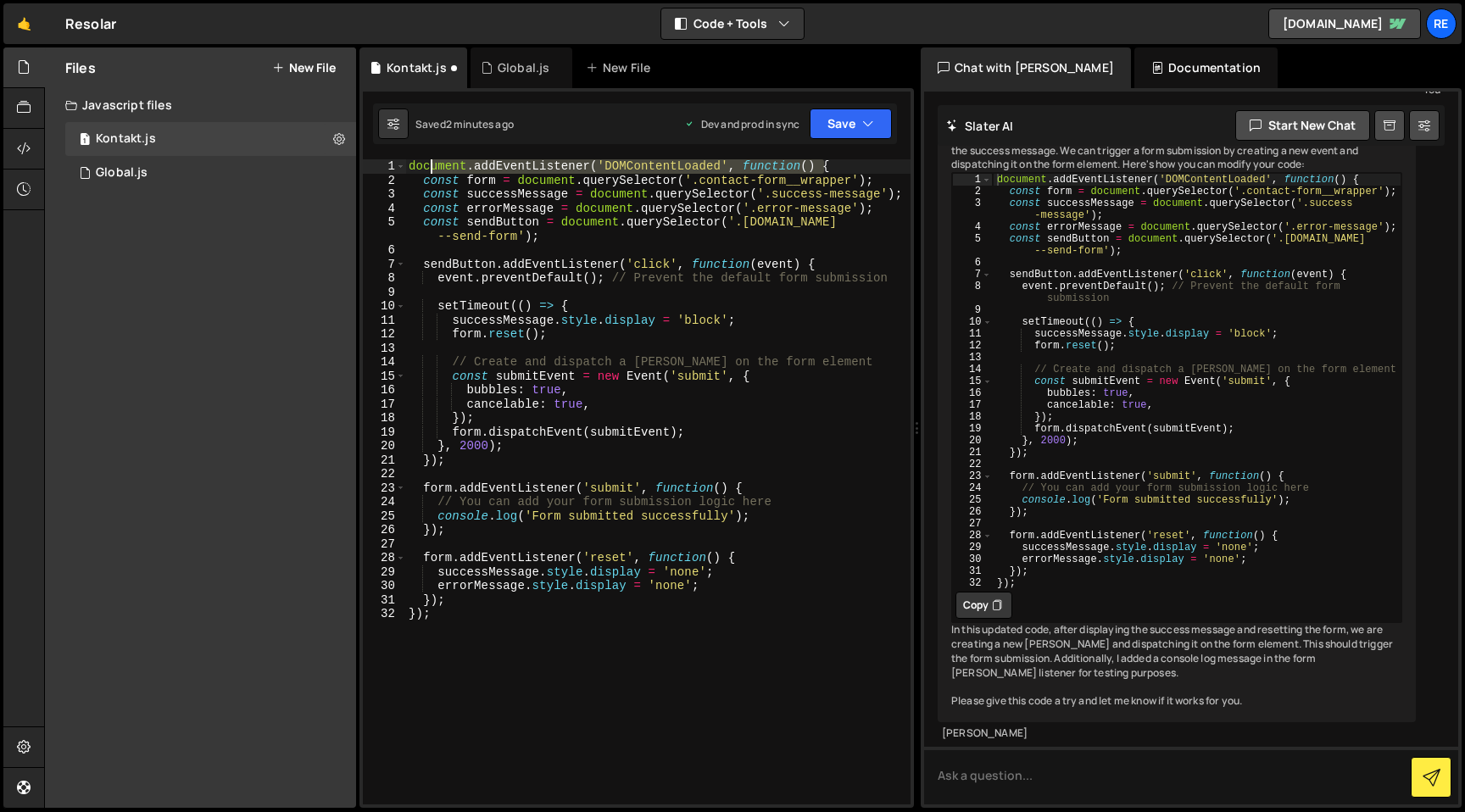
drag, startPoint x: 824, startPoint y: 163, endPoint x: 434, endPoint y: 163, distance: 390.0
click at [434, 163] on div "document . addEventListener ( 'DOMContentLoaded' , function ( ) { const form = …" at bounding box center [658, 496] width 505 height 673
type textarea "document.addEventListener('DOMContentLoaded', function() {"
click at [548, 164] on div "document . addEventListener ( 'DOMContentLoaded' , function ( ) { const form = …" at bounding box center [658, 496] width 505 height 673
drag, startPoint x: 407, startPoint y: 165, endPoint x: 880, endPoint y: 166, distance: 473.0
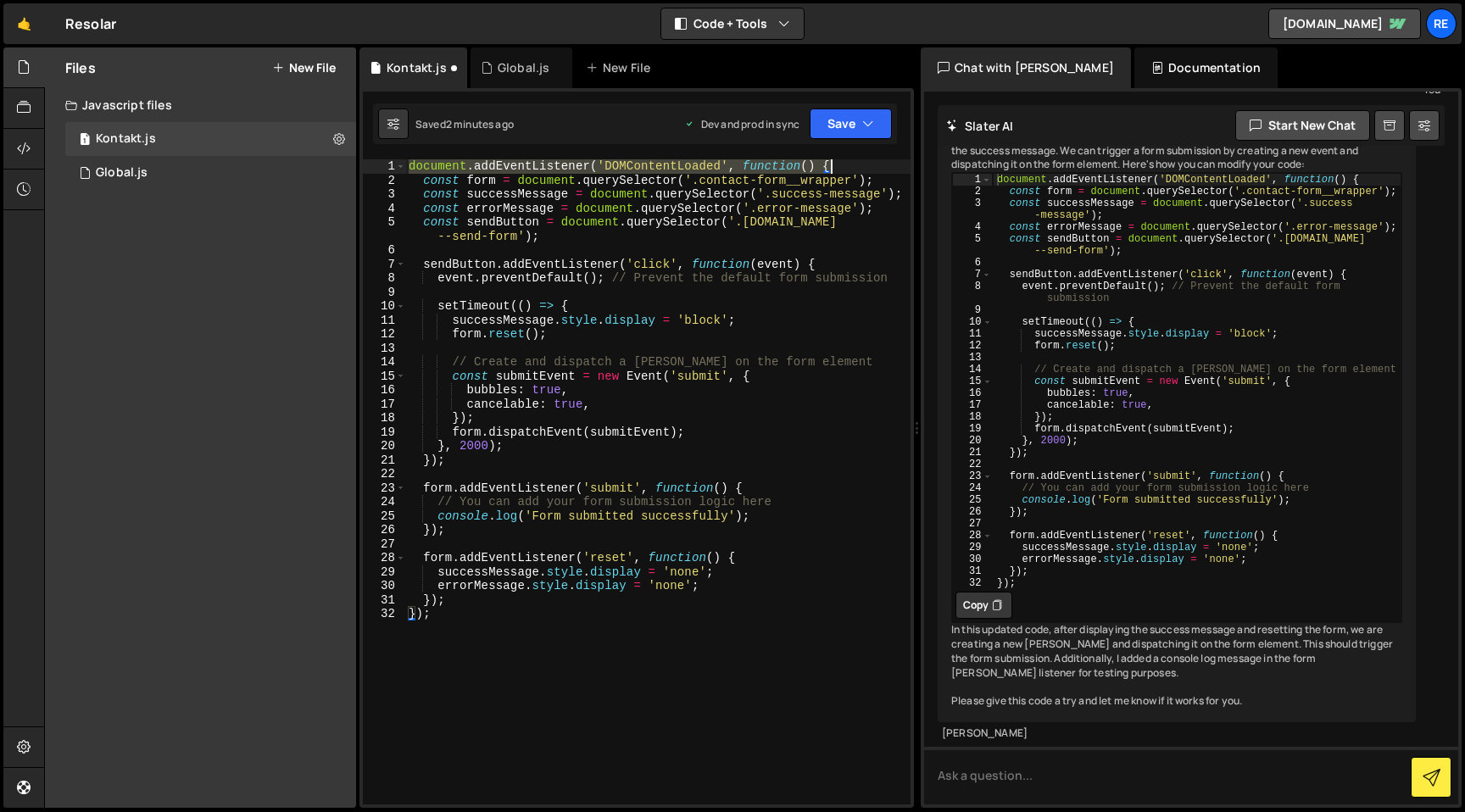
click at [880, 166] on div "document . addEventListener ( 'DOMContentLoaded' , function ( ) { const form = …" at bounding box center [658, 496] width 505 height 673
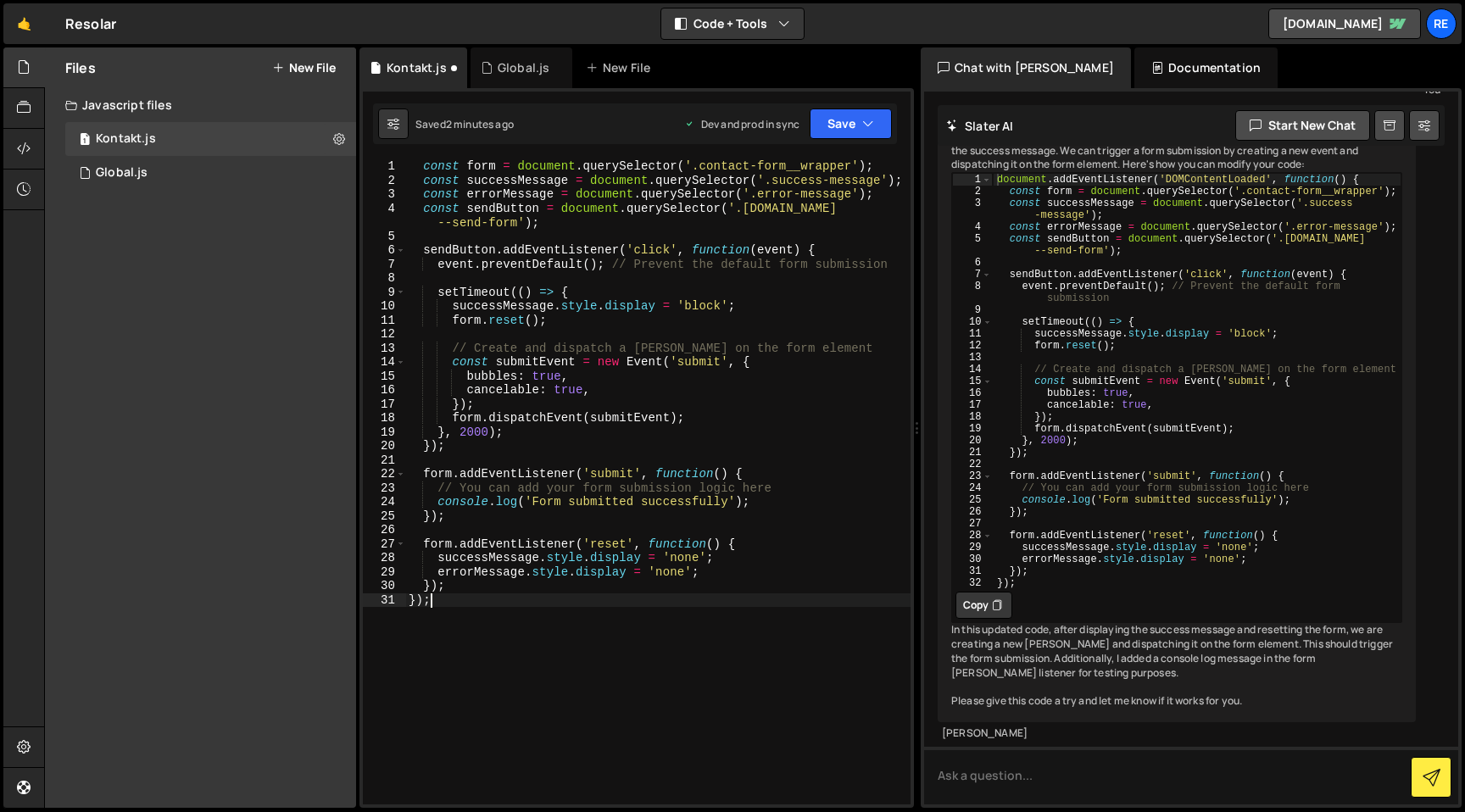
drag, startPoint x: 477, startPoint y: 606, endPoint x: 290, endPoint y: 609, distance: 187.0
click at [290, 607] on div "Files New File Create your first file Get started by starting a Javascript or C…" at bounding box center [753, 427] width 1420 height 761
type textarea "}"
type textarea "});"
click at [834, 124] on button "Save" at bounding box center [851, 123] width 82 height 31
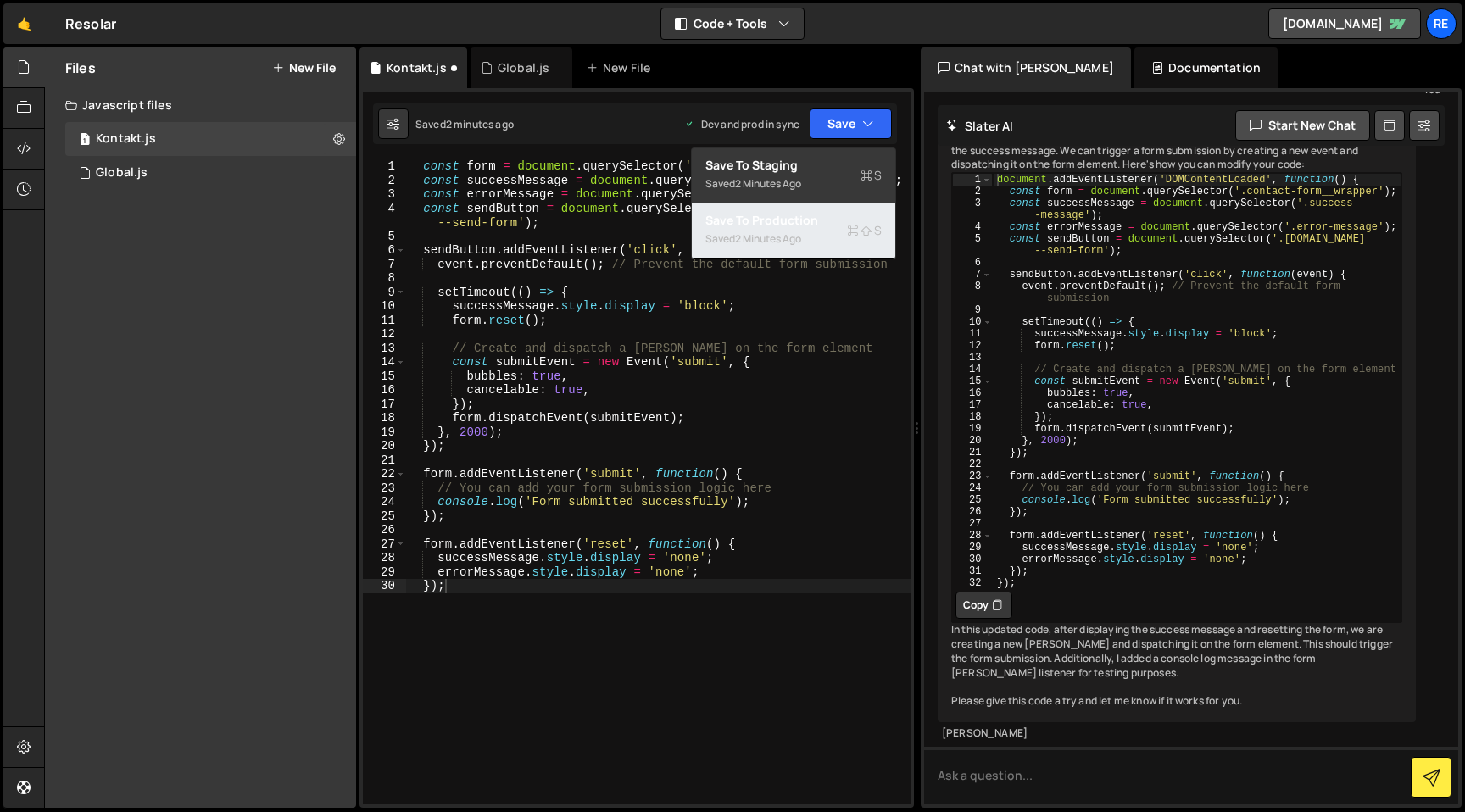
click at [823, 244] on div "Saved 2 minutes ago" at bounding box center [794, 239] width 177 height 20
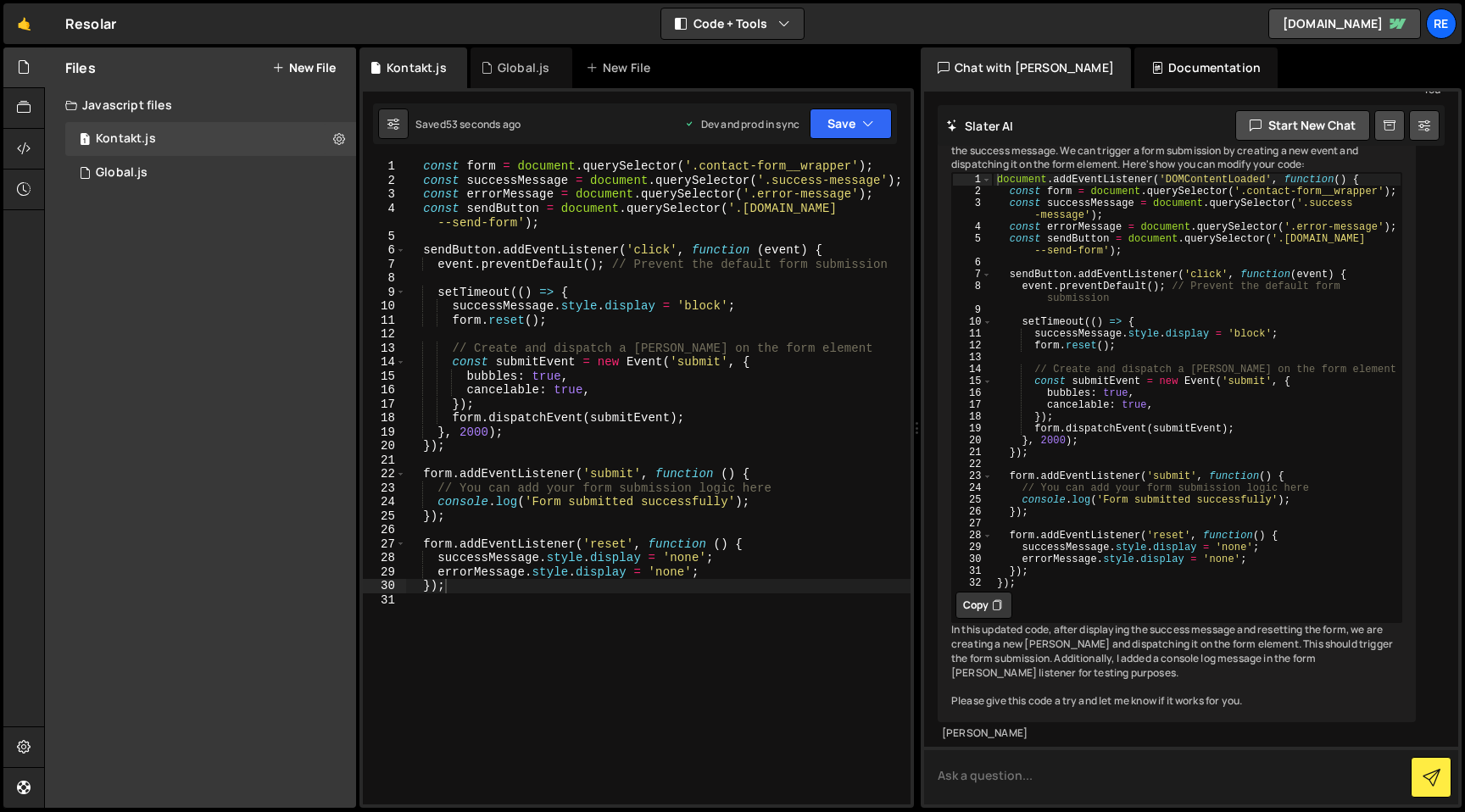
click at [1136, 767] on textarea at bounding box center [1191, 775] width 534 height 58
click at [1094, 780] on textarea "do I need to publish project every time when I make changes in [PERSON_NAME]?" at bounding box center [1191, 775] width 534 height 58
type textarea "do I need to publish project in Webflow every time when I make changes in [PERS…"
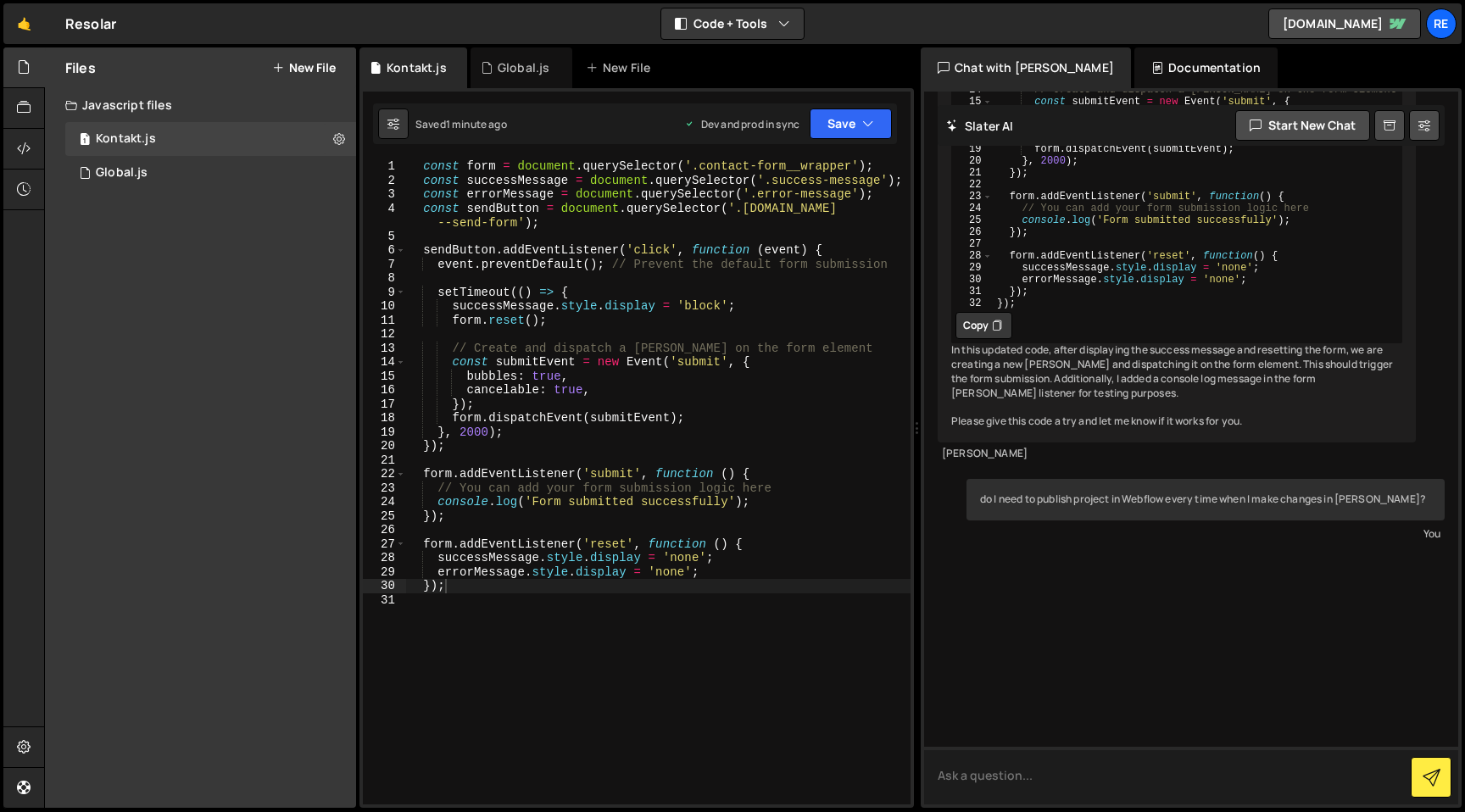
scroll to position [3837, 0]
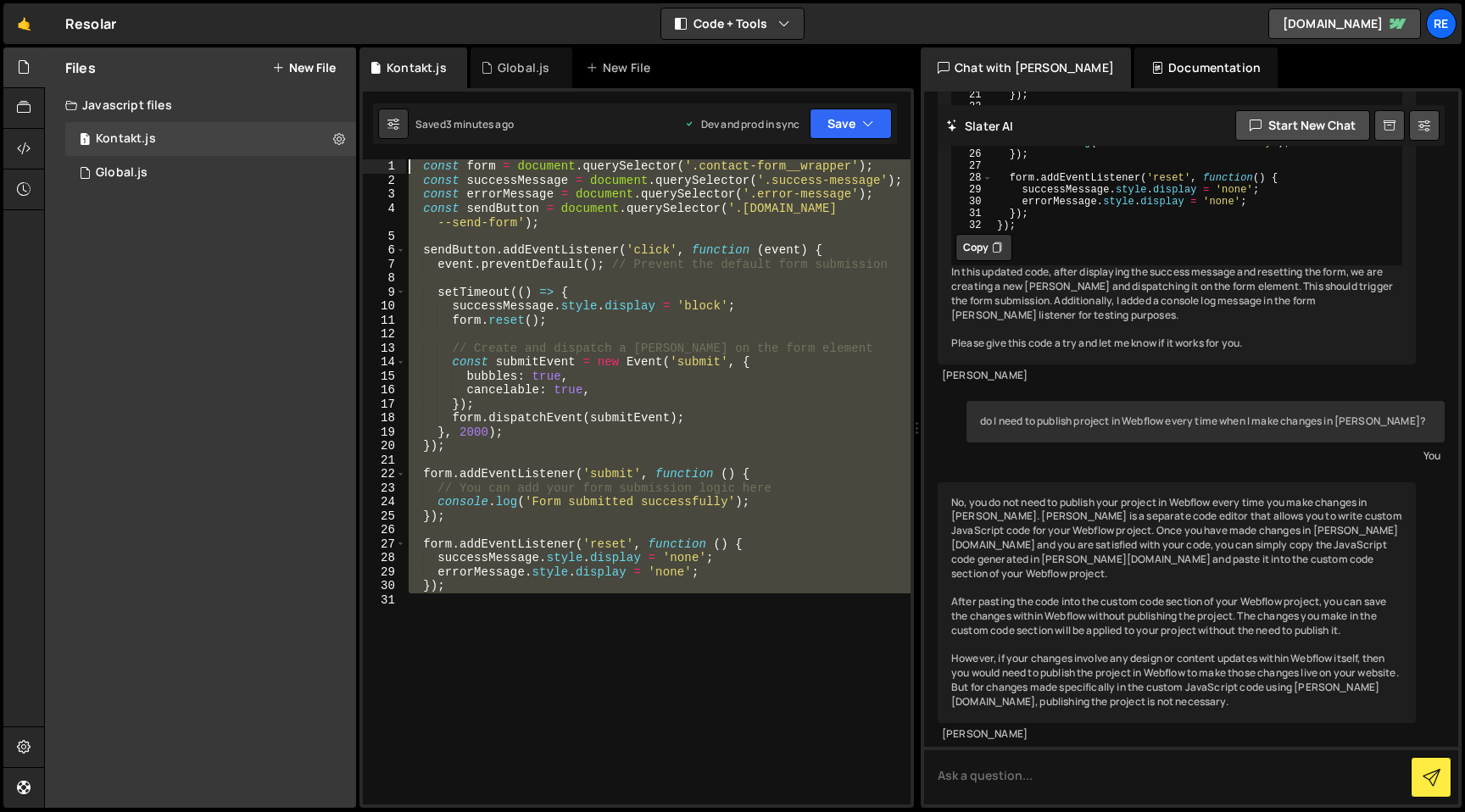
drag, startPoint x: 486, startPoint y: 599, endPoint x: 377, endPoint y: 159, distance: 453.3
click at [377, 159] on div "1 2 3 4 5 6 7 8 9 10 11 12 13 14 15 16 17 18 19 20 21 22 23 24 25 26 27 28 29 3…" at bounding box center [636, 482] width 547 height 645
type textarea "const form = document.querySelector('.contact-form__wrapper'); const successMes…"
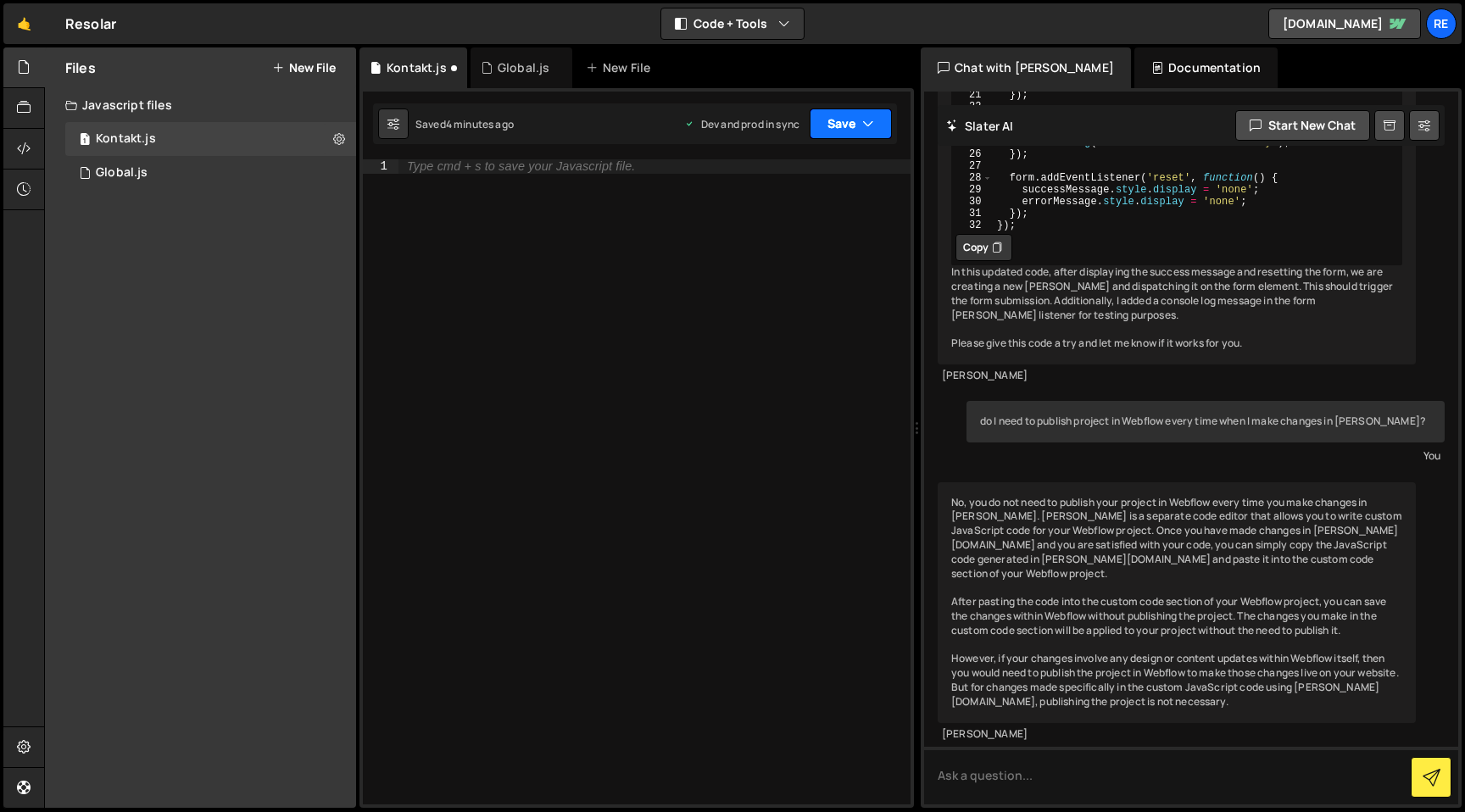
click at [867, 113] on button "Save" at bounding box center [851, 123] width 82 height 31
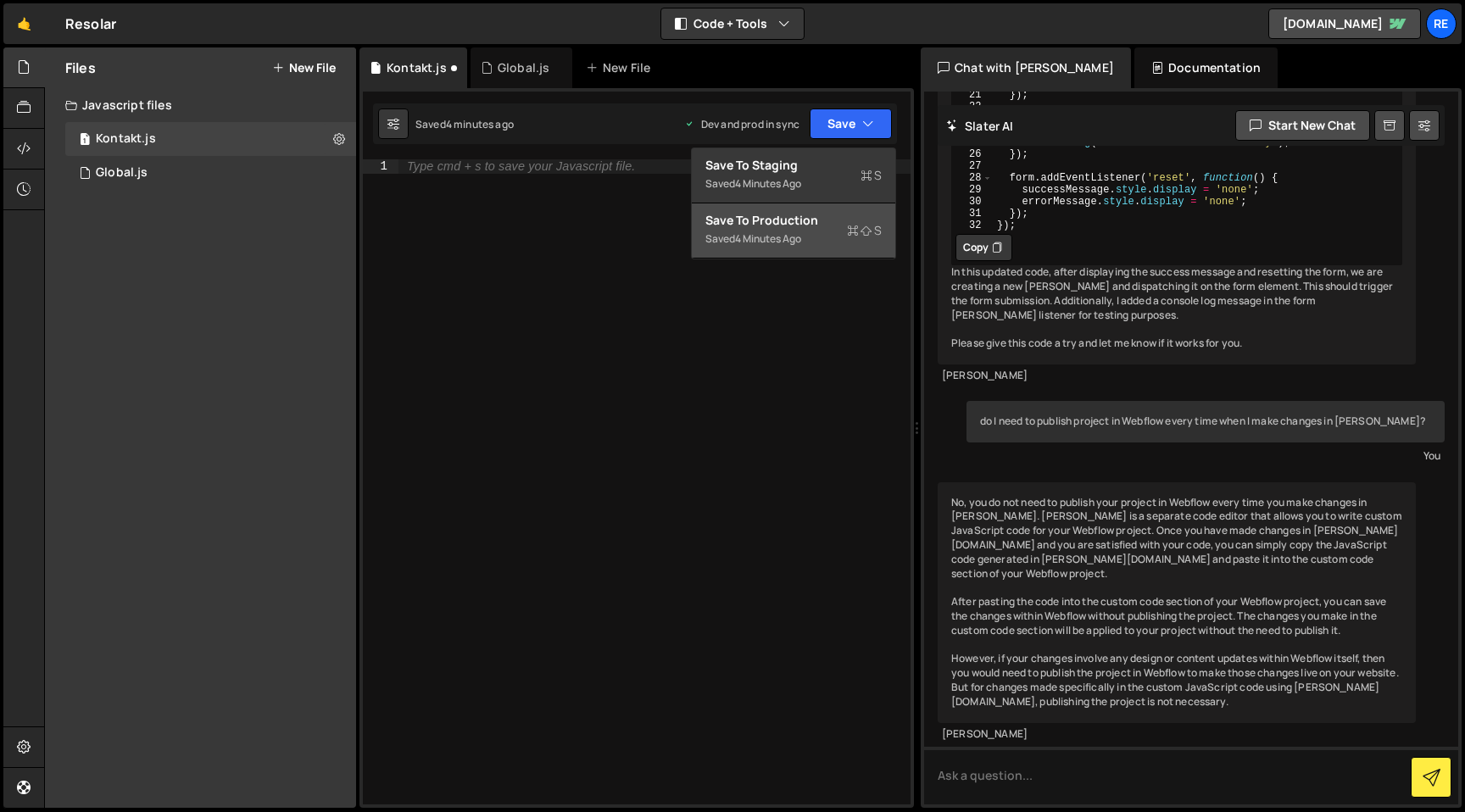
click at [832, 225] on div "Save to Production S" at bounding box center [794, 219] width 177 height 17
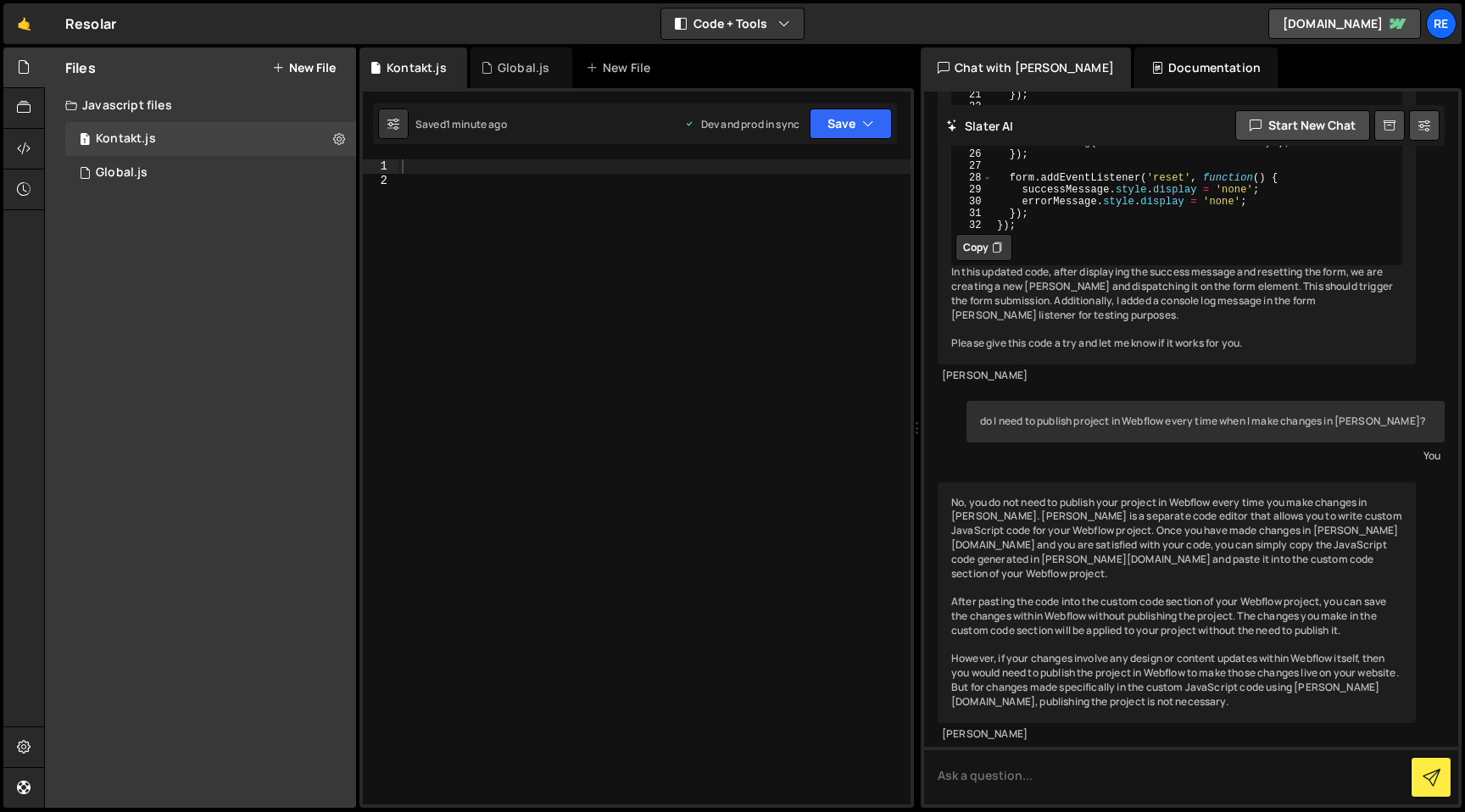
click at [477, 211] on div at bounding box center [655, 496] width 512 height 673
type textarea "});"
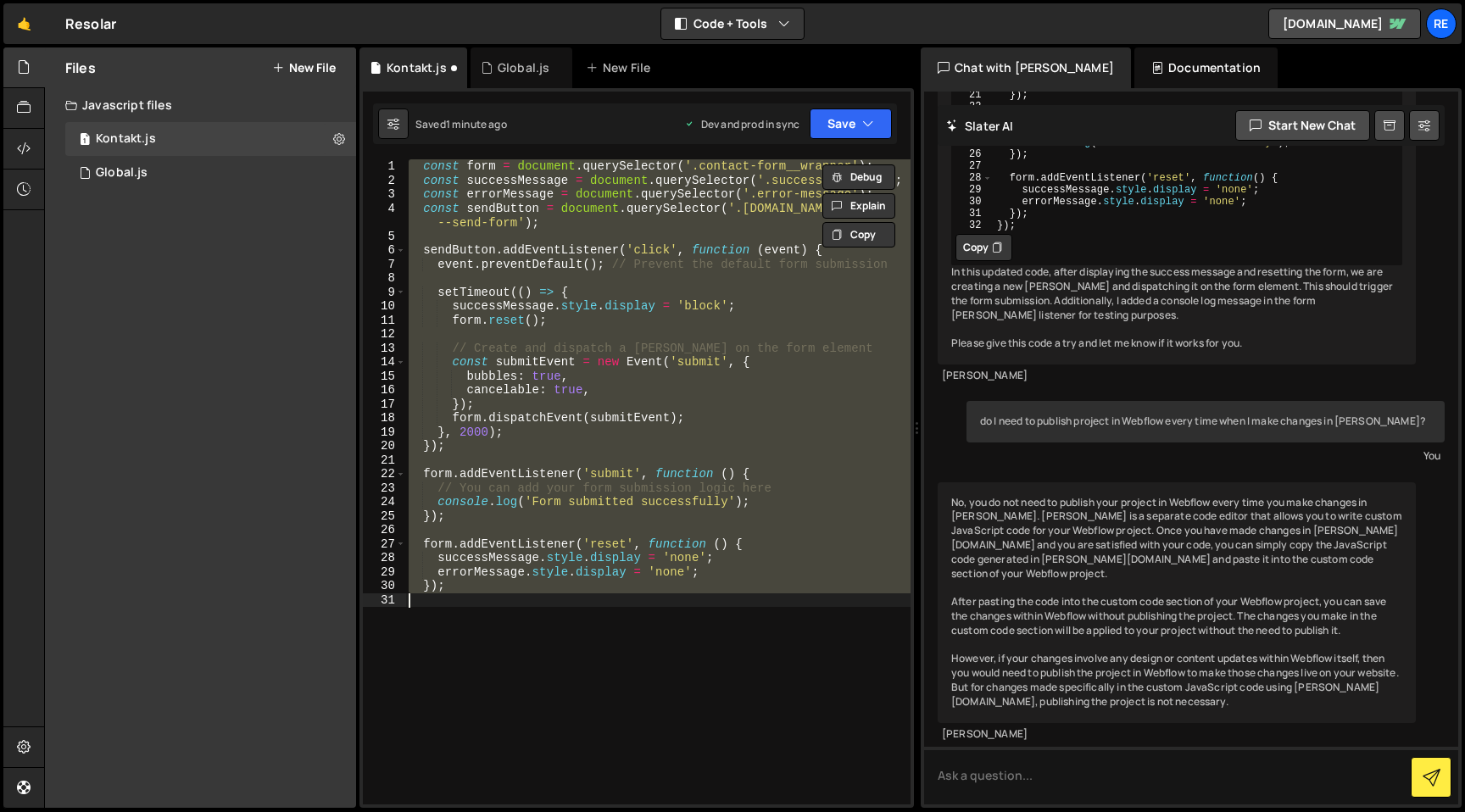
click at [537, 661] on div "const form = document . querySelector ( '.contact-form__wrapper' ) ; const succ…" at bounding box center [658, 482] width 505 height 645
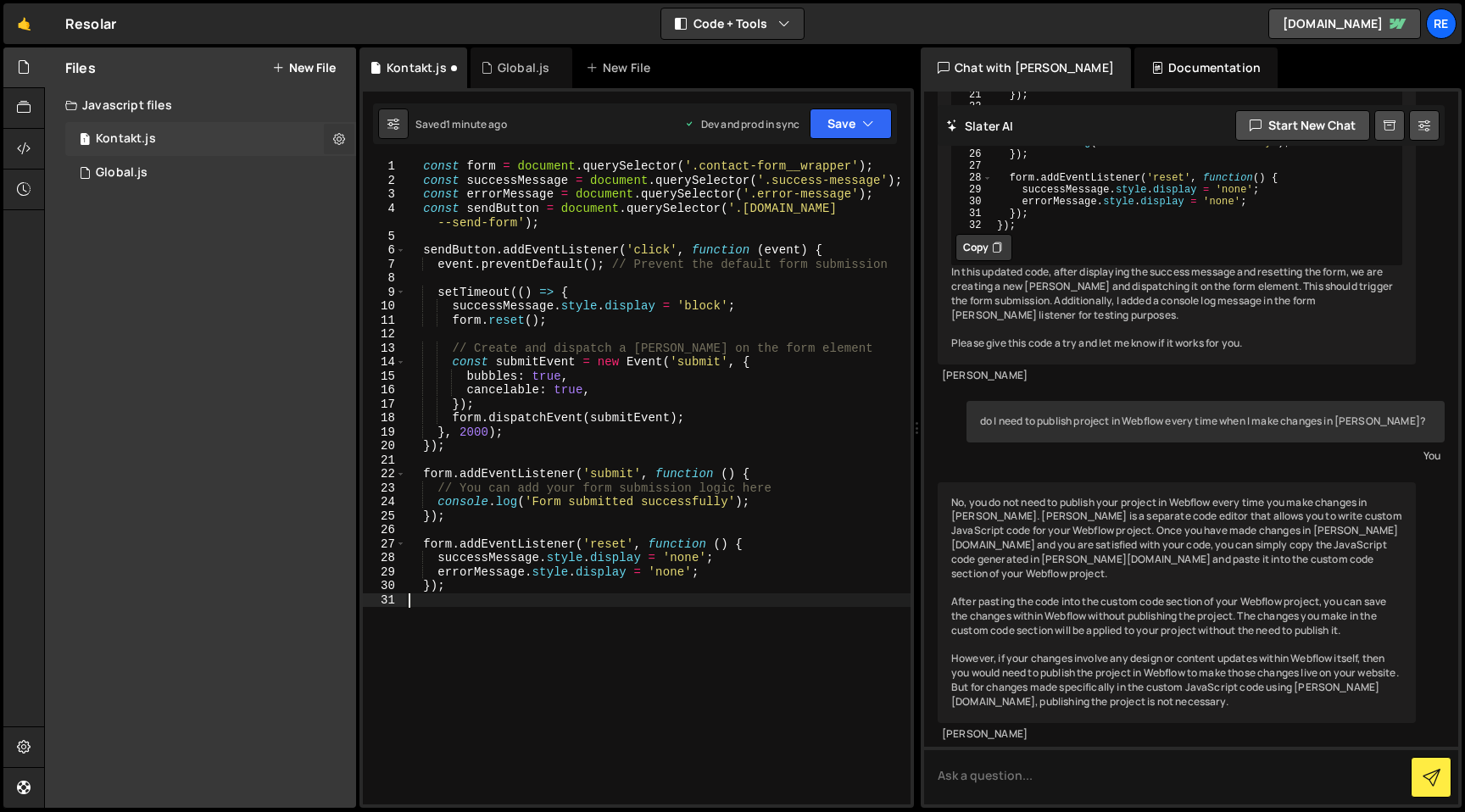
click at [340, 134] on icon at bounding box center [339, 138] width 12 height 16
type input "Kontakt"
radio input "true"
checkbox input "true"
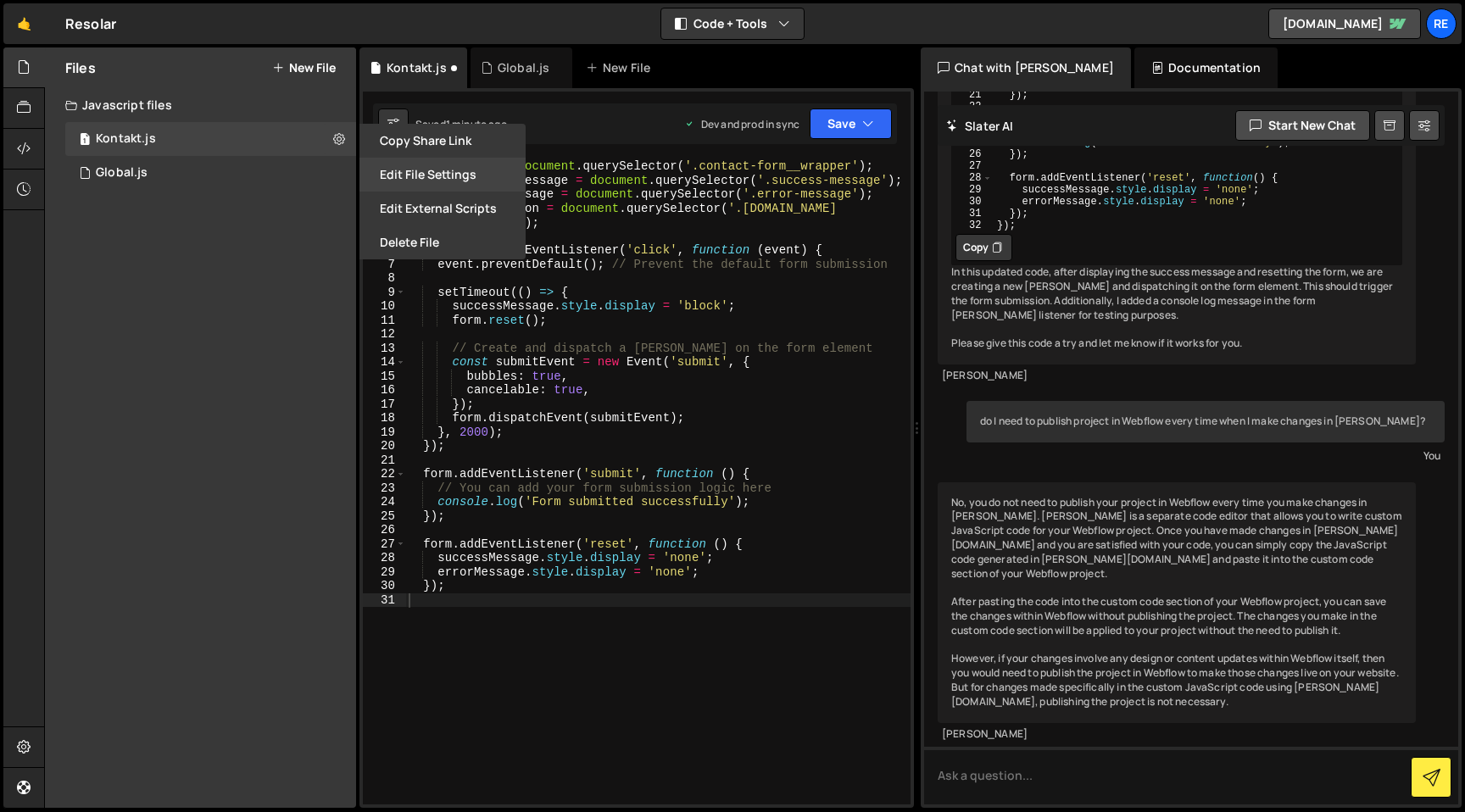
click at [391, 175] on button "Edit File Settings" at bounding box center [442, 174] width 166 height 34
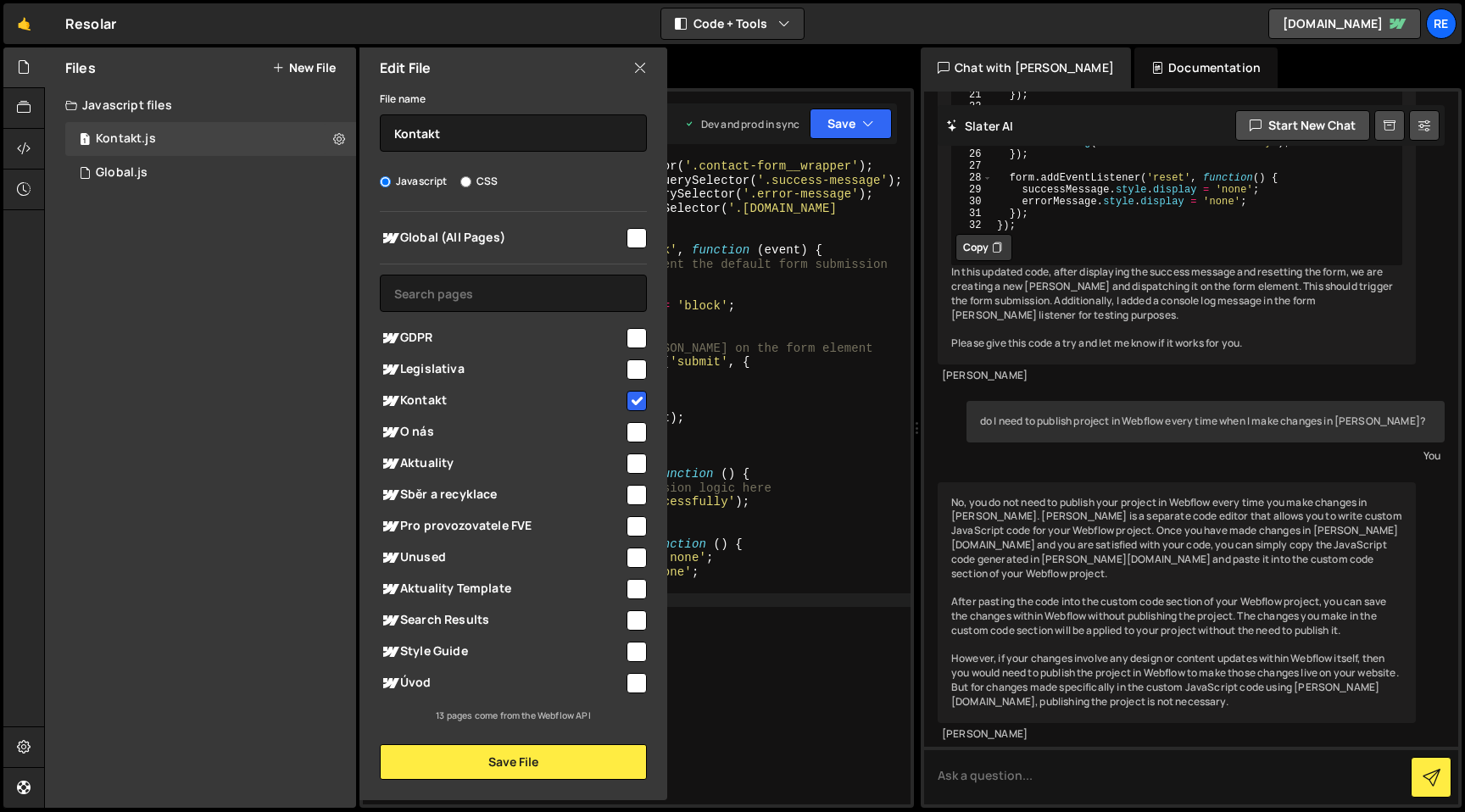
click at [631, 66] on div "Edit File" at bounding box center [513, 67] width 308 height 41
click at [637, 66] on icon at bounding box center [640, 67] width 14 height 18
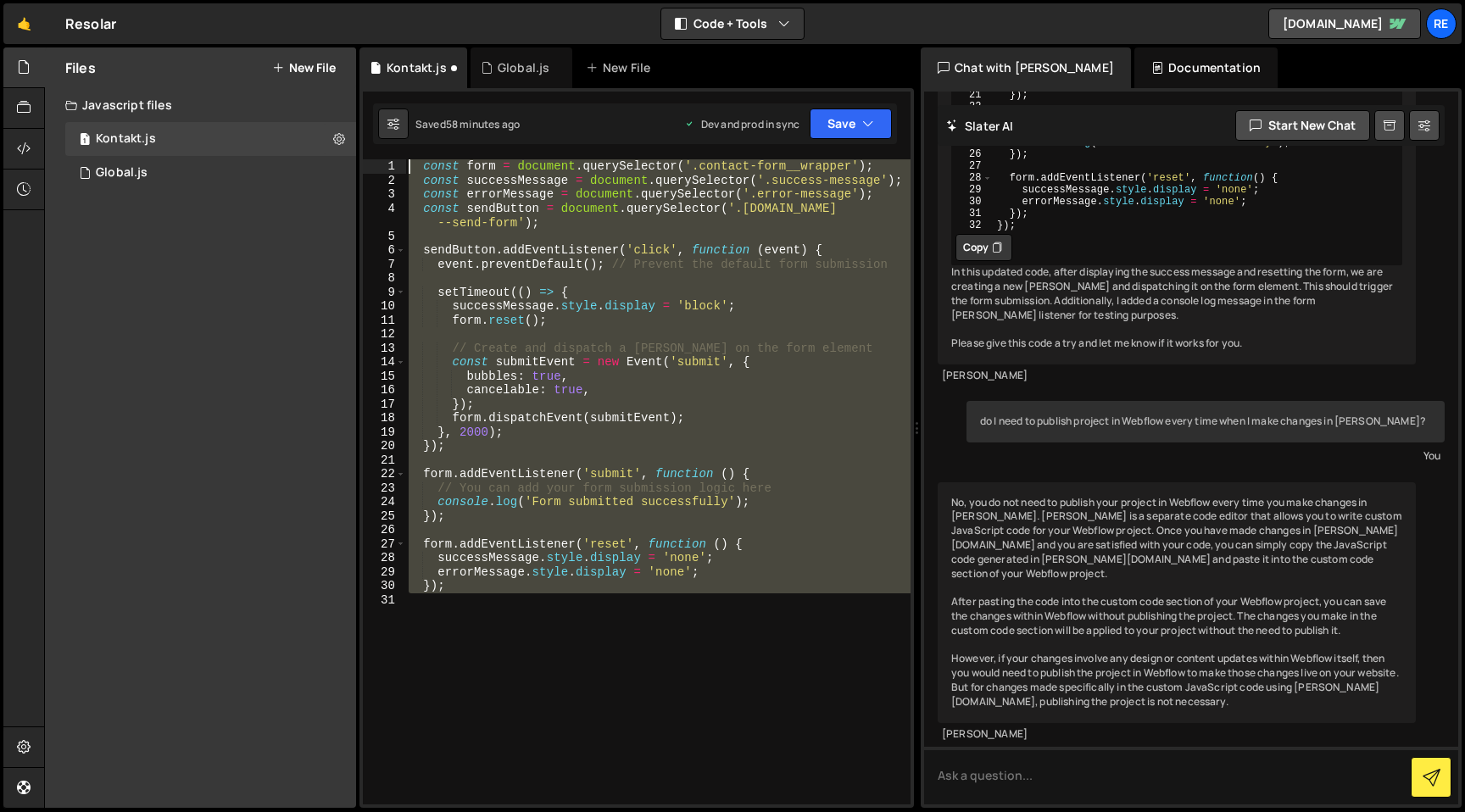
drag, startPoint x: 750, startPoint y: 600, endPoint x: 340, endPoint y: 118, distance: 632.8
click at [340, 118] on div "Files New File Create your first file Get started by starting a Javascript or C…" at bounding box center [753, 427] width 1420 height 761
paste textarea "</script>"
type textarea "</script>"
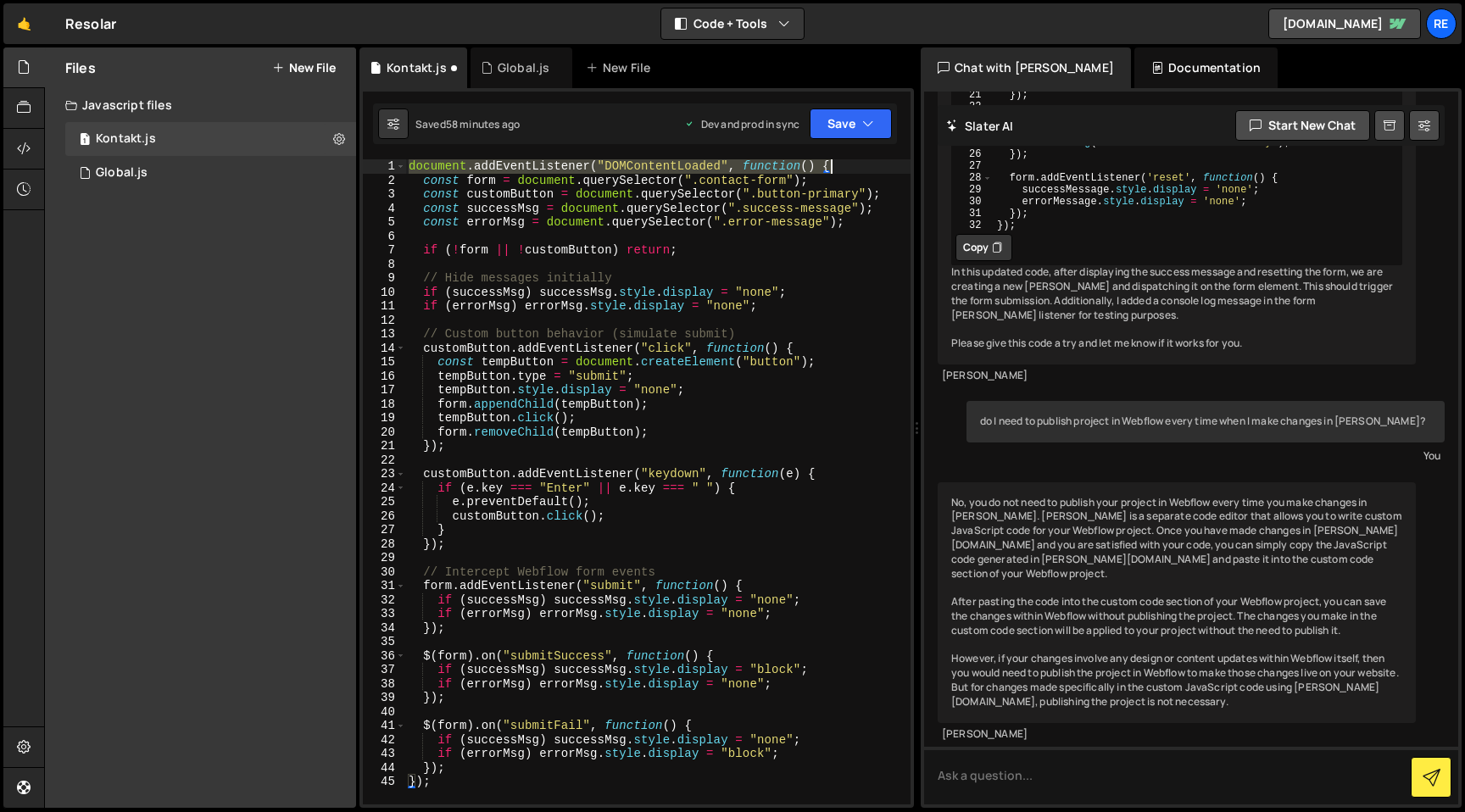
drag, startPoint x: 411, startPoint y: 168, endPoint x: 883, endPoint y: 163, distance: 472.0
click at [883, 163] on div "document . addEventListener ( "DOMContentLoaded" , function ( ) { const form = …" at bounding box center [658, 496] width 505 height 673
type textarea "document.addEventListener("DOMContentLoaded", function() {"
drag, startPoint x: 360, startPoint y: 780, endPoint x: 342, endPoint y: 779, distance: 18.0
click at [342, 779] on div "Files New File Create your first file Get started by starting a Javascript or C…" at bounding box center [753, 427] width 1420 height 761
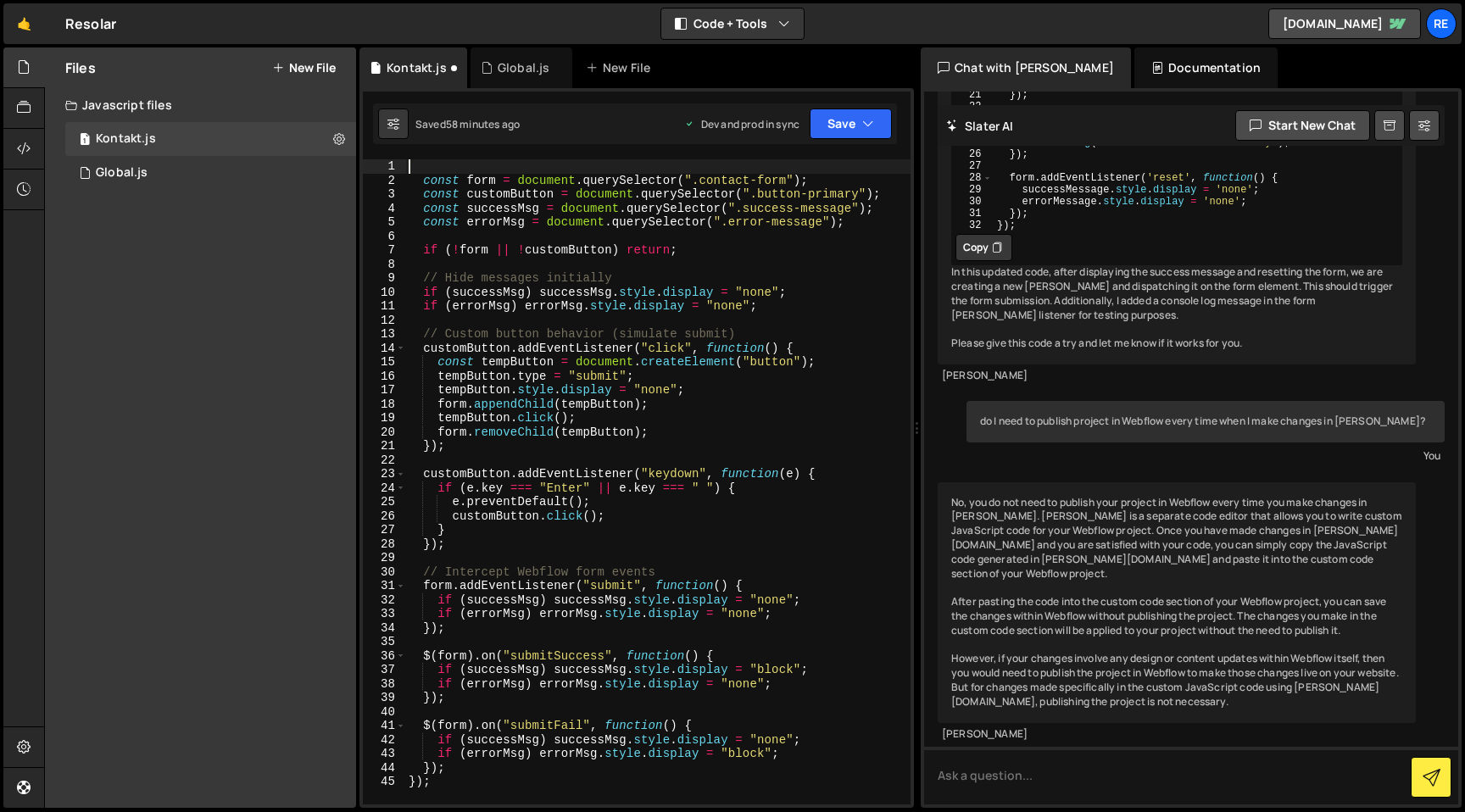
type textarea "});"
type textarea "document.addEventListener("DOMContentLoaded", function() {"
click at [834, 119] on button "Save" at bounding box center [851, 123] width 82 height 31
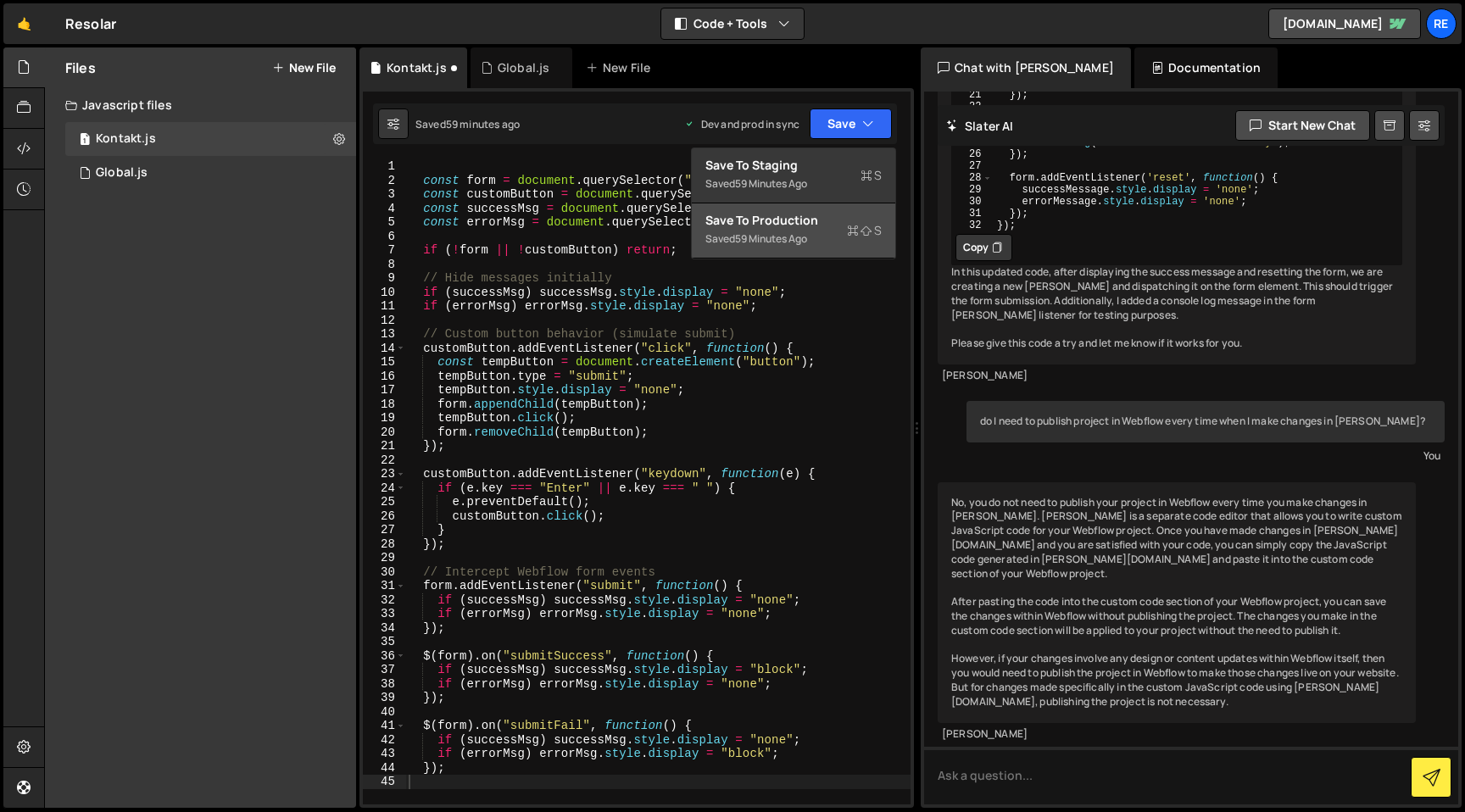
click at [829, 250] on button "Save to Production S Saved 59 minutes ago" at bounding box center [793, 231] width 204 height 55
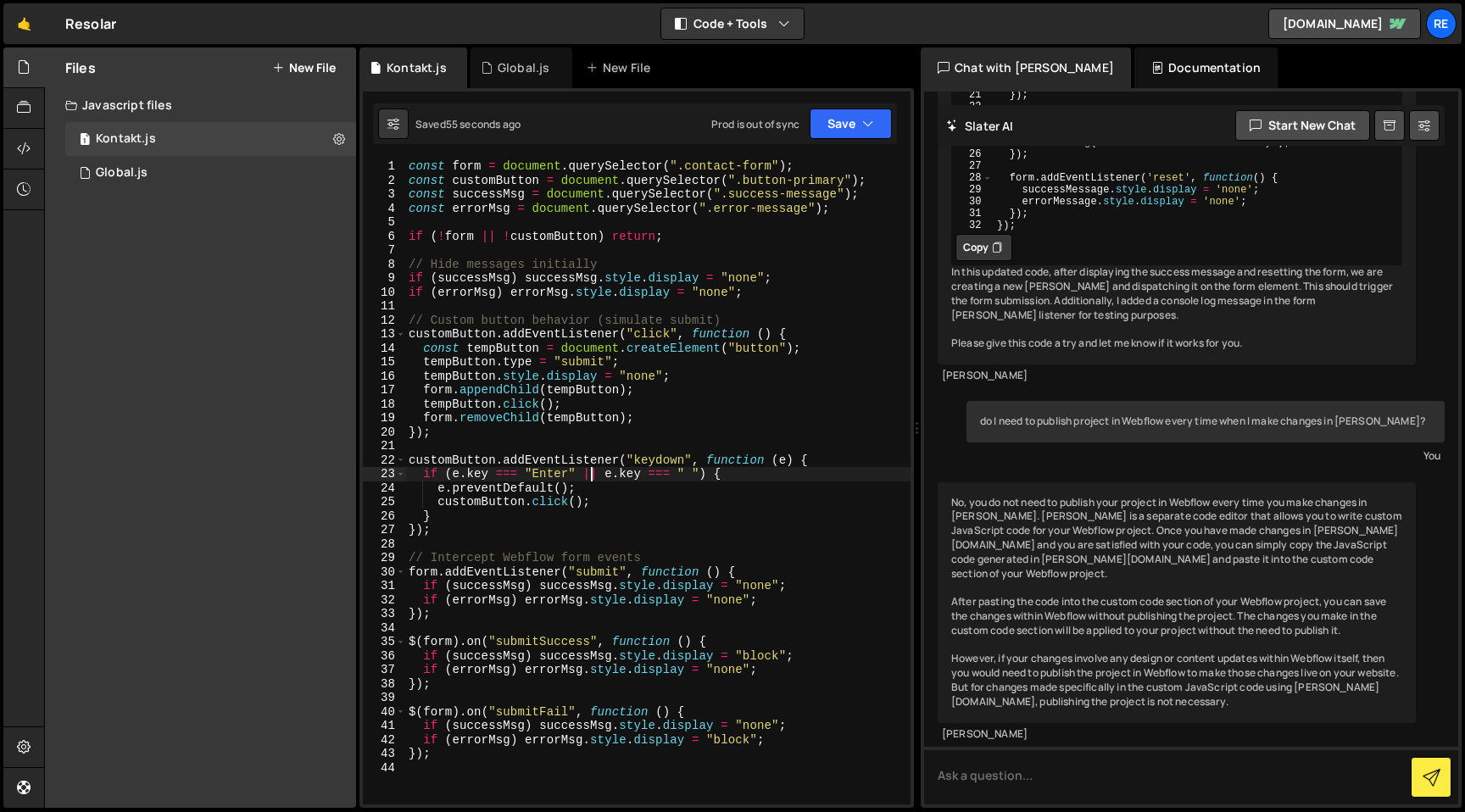
click at [594, 467] on div "const form = document . querySelector ( ".contact-form" ) ; const customButton …" at bounding box center [658, 496] width 505 height 673
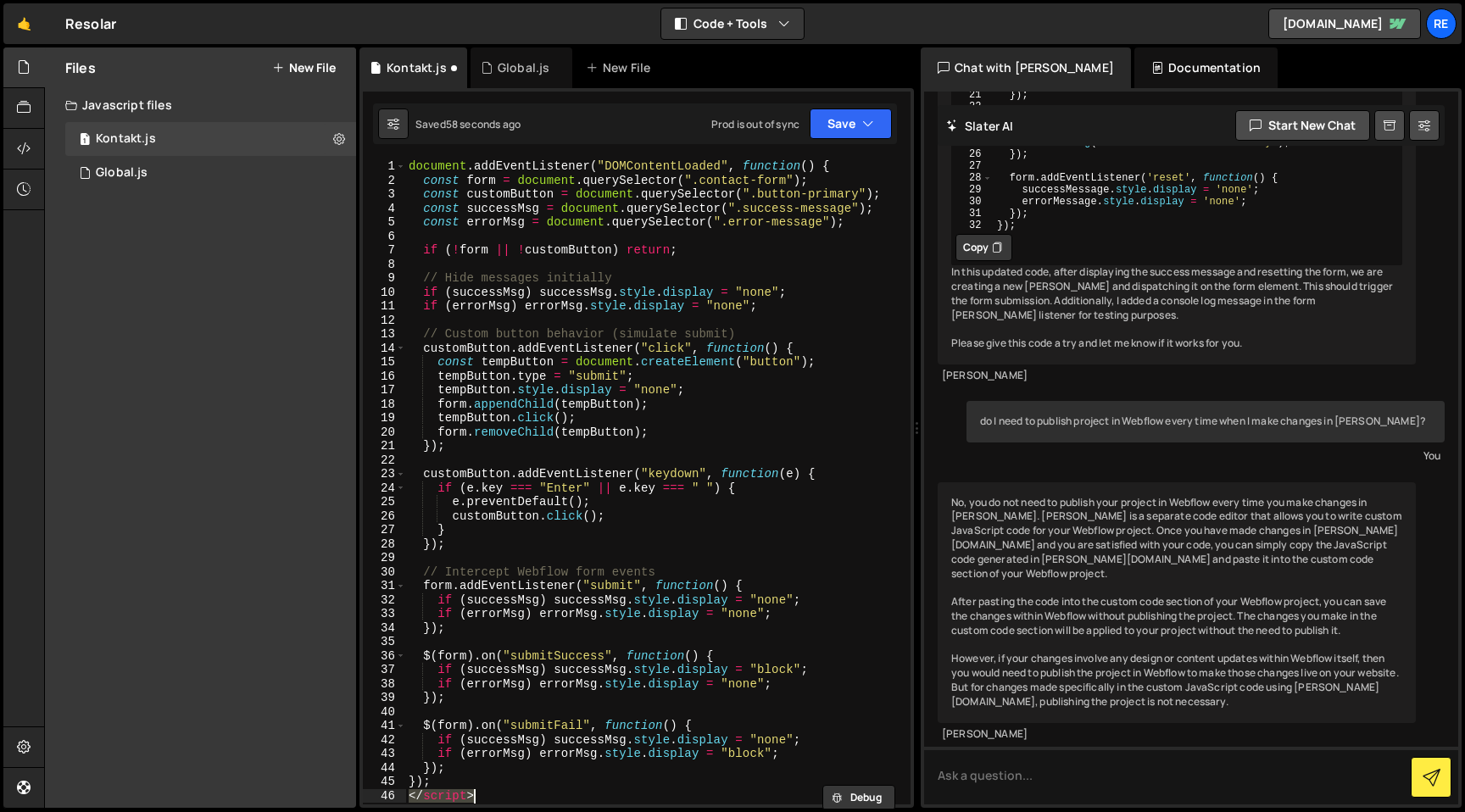
type textarea "});"
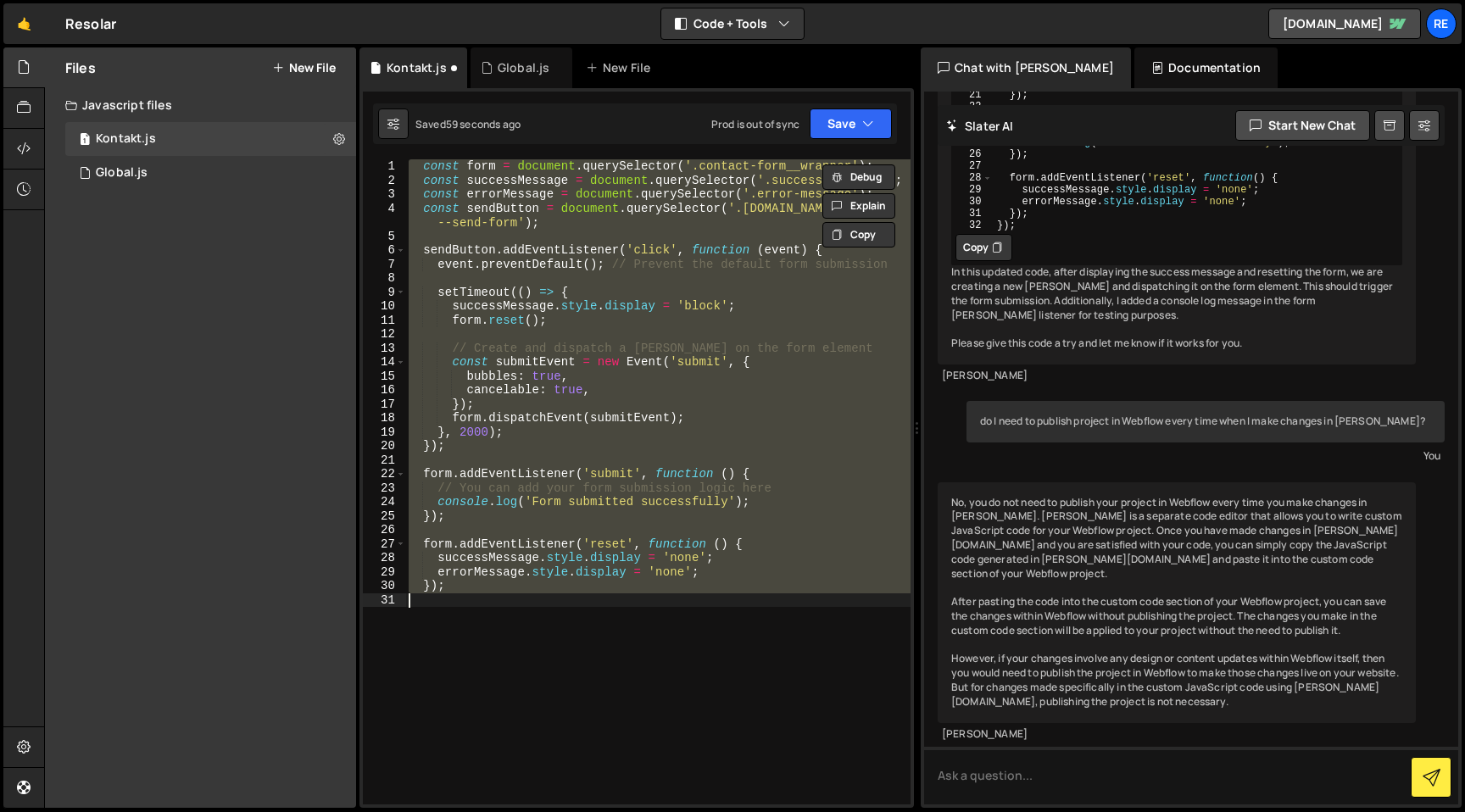
click at [696, 623] on div "const form = document . querySelector ( '.contact-form__wrapper' ) ; const succ…" at bounding box center [658, 482] width 505 height 645
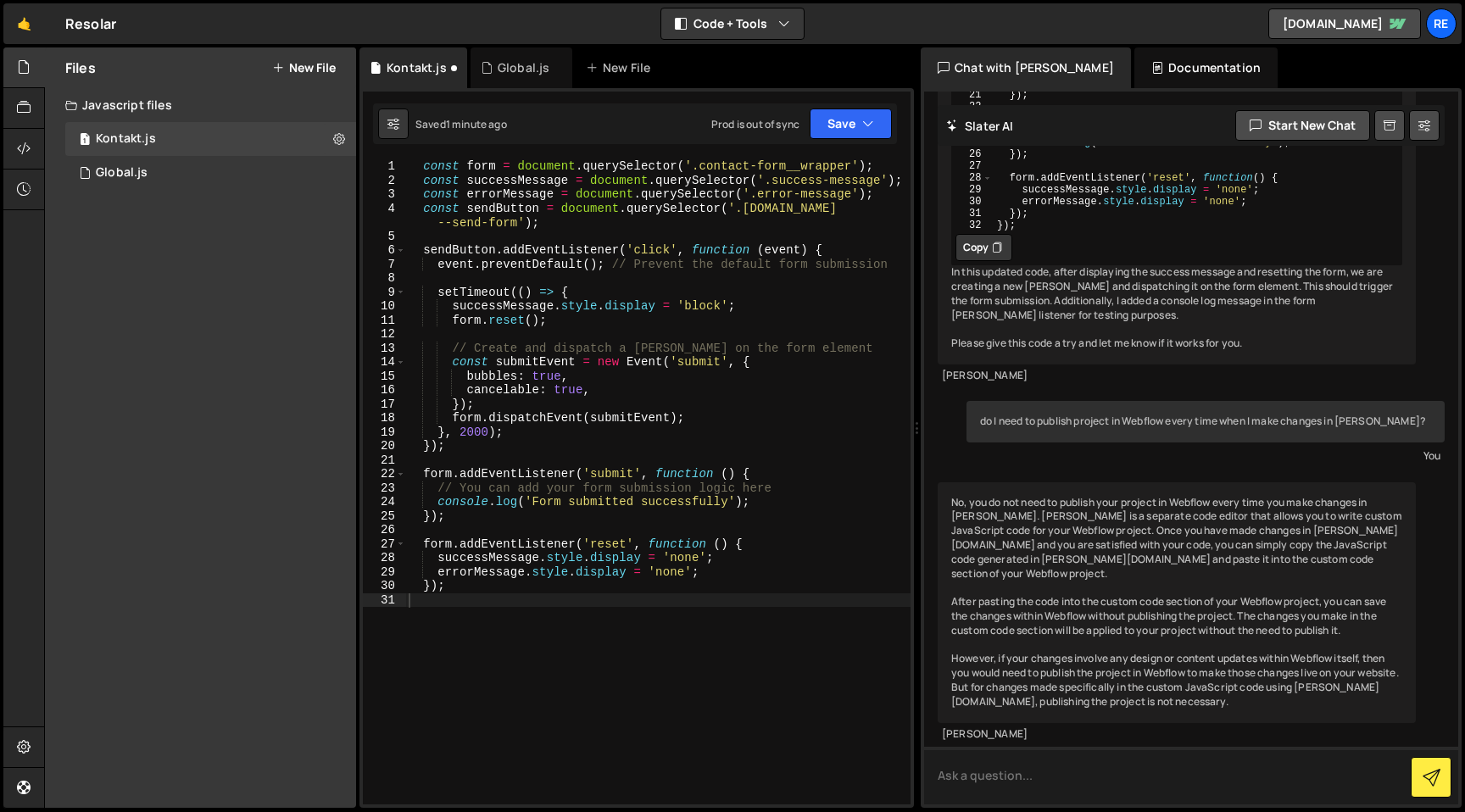
click at [1045, 767] on textarea at bounding box center [1191, 775] width 534 height 58
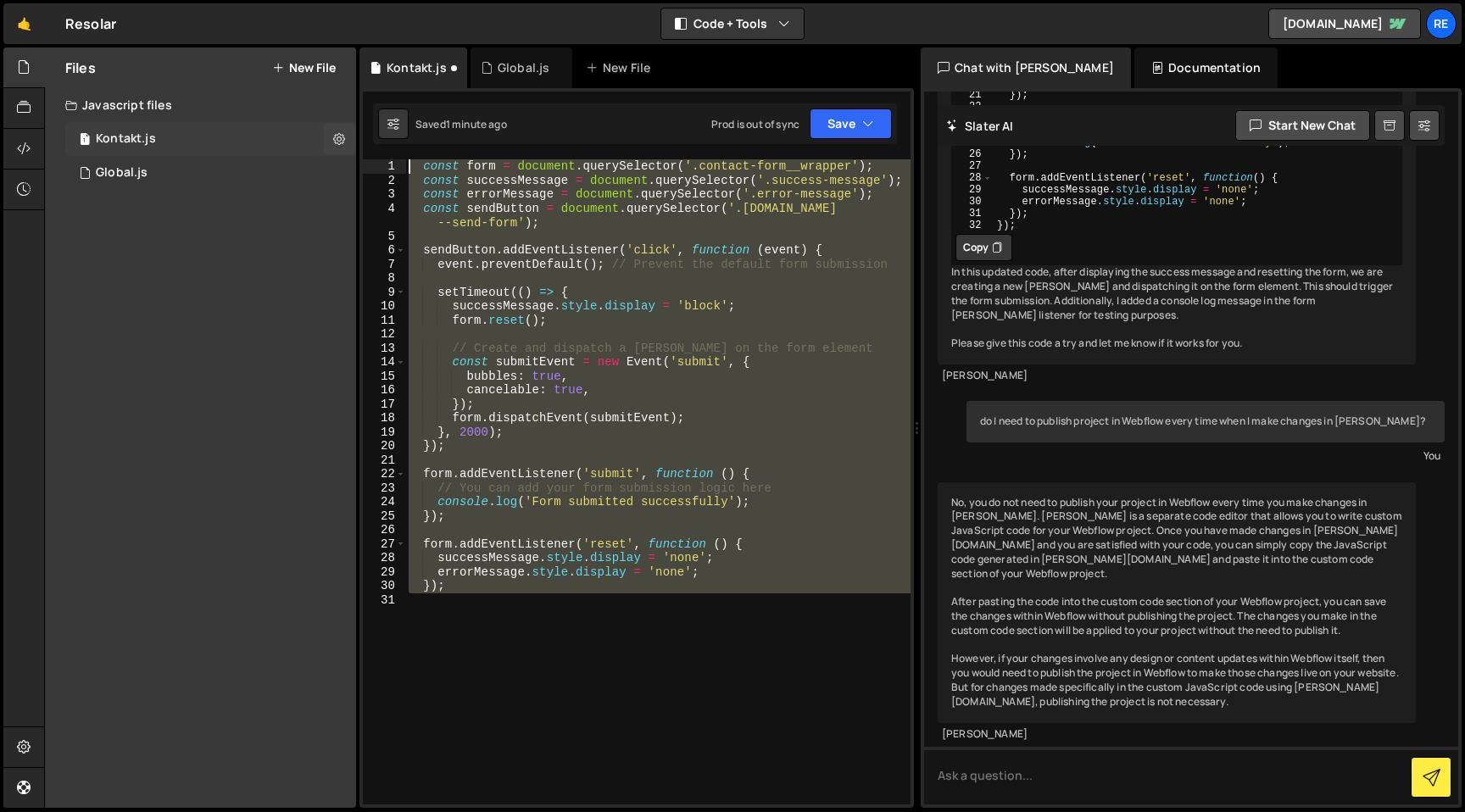
drag, startPoint x: 494, startPoint y: 604, endPoint x: 261, endPoint y: 138, distance: 521.0
click at [261, 138] on div "Files New File Create your first file Get started by starting a Javascript or C…" at bounding box center [753, 427] width 1420 height 761
type textarea "const form = document.querySelector('.contact-form__wrapper'); const successMes…"
click at [521, 71] on div "Global.js" at bounding box center [523, 67] width 52 height 17
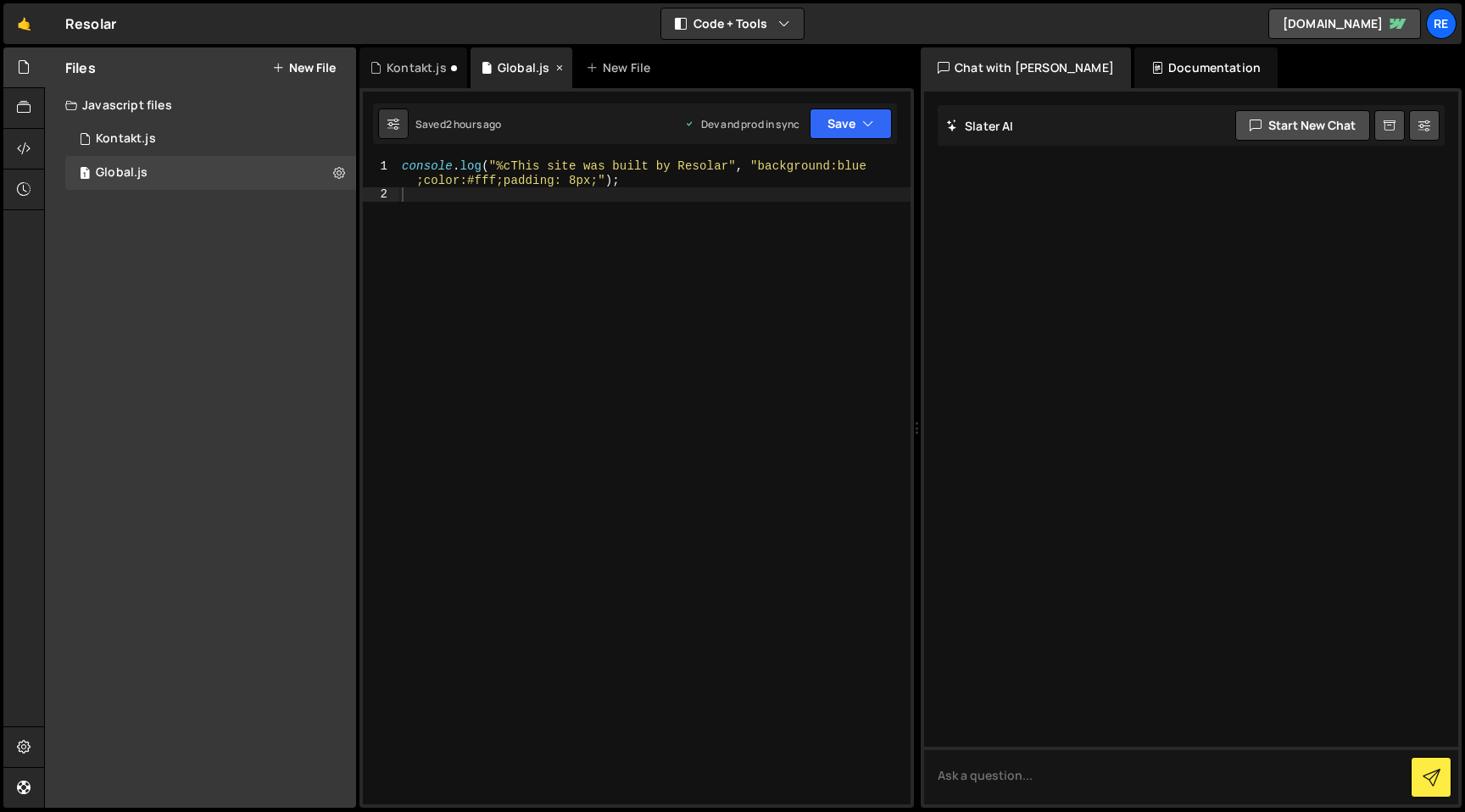
scroll to position [0, 0]
click at [537, 231] on div "console . log ( "%cThis site was built by Resolar" , "background:blue ;color:#f…" at bounding box center [655, 503] width 512 height 687
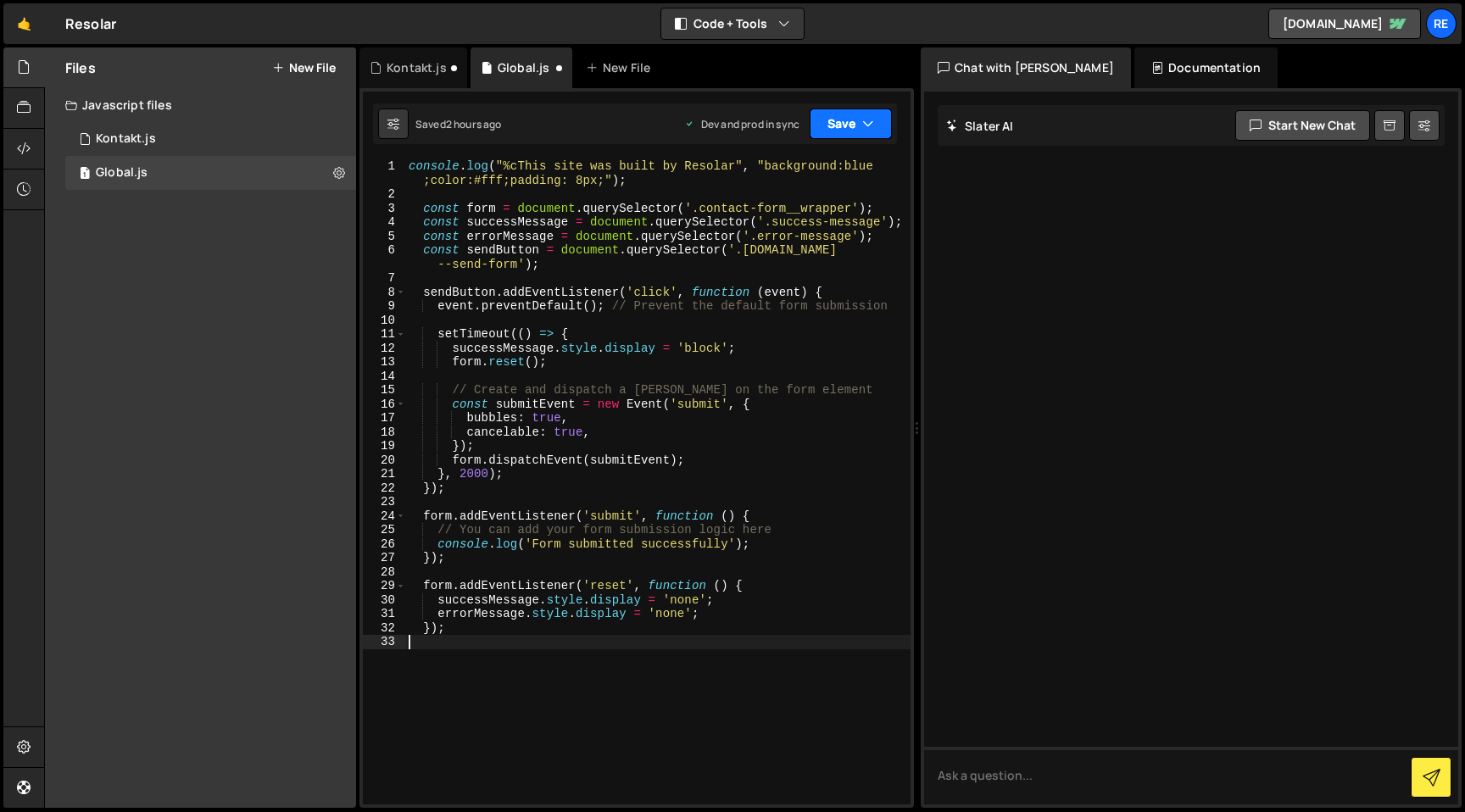
click at [865, 120] on icon "button" at bounding box center [868, 123] width 12 height 17
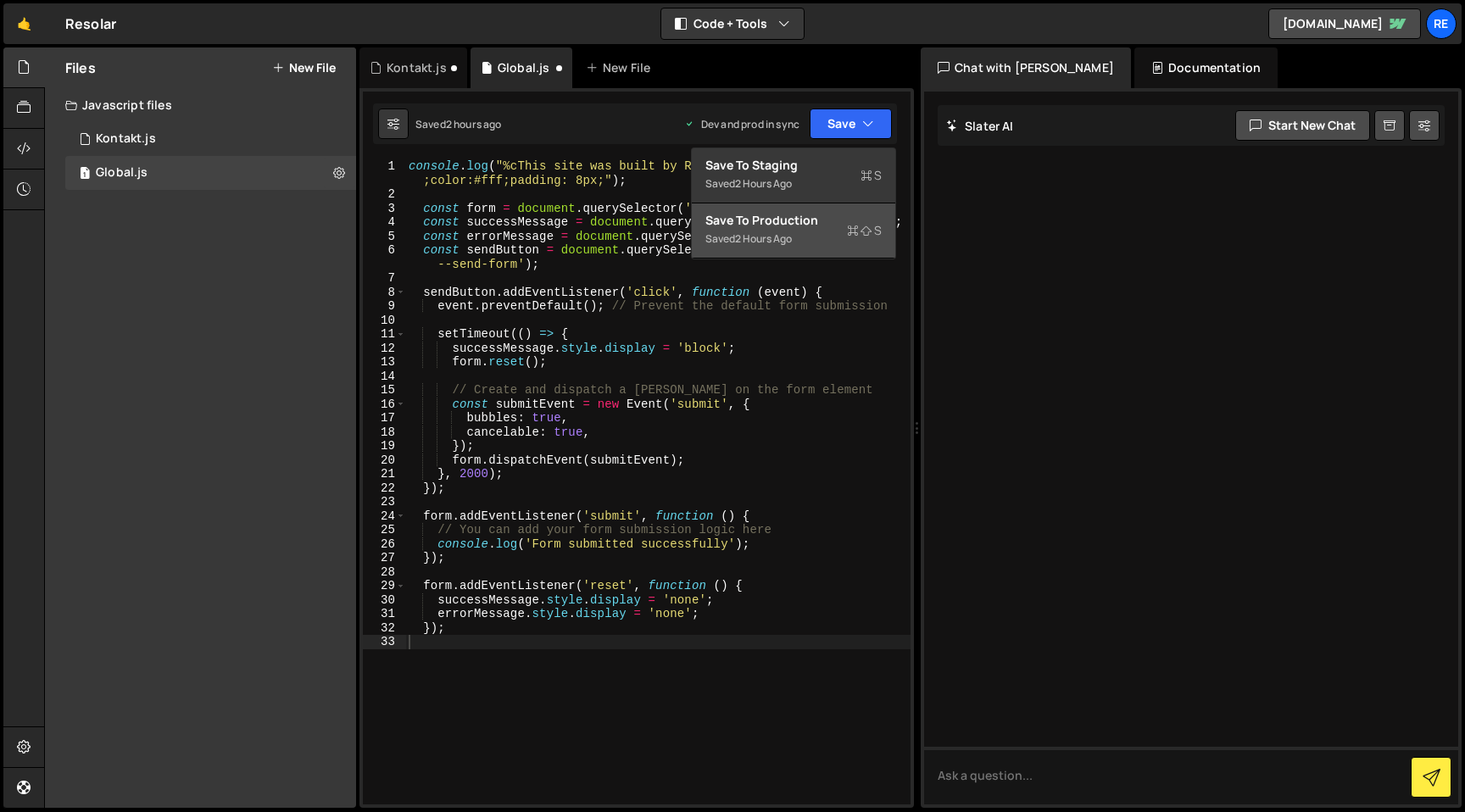
click at [846, 227] on div "Save to Production S" at bounding box center [794, 219] width 177 height 17
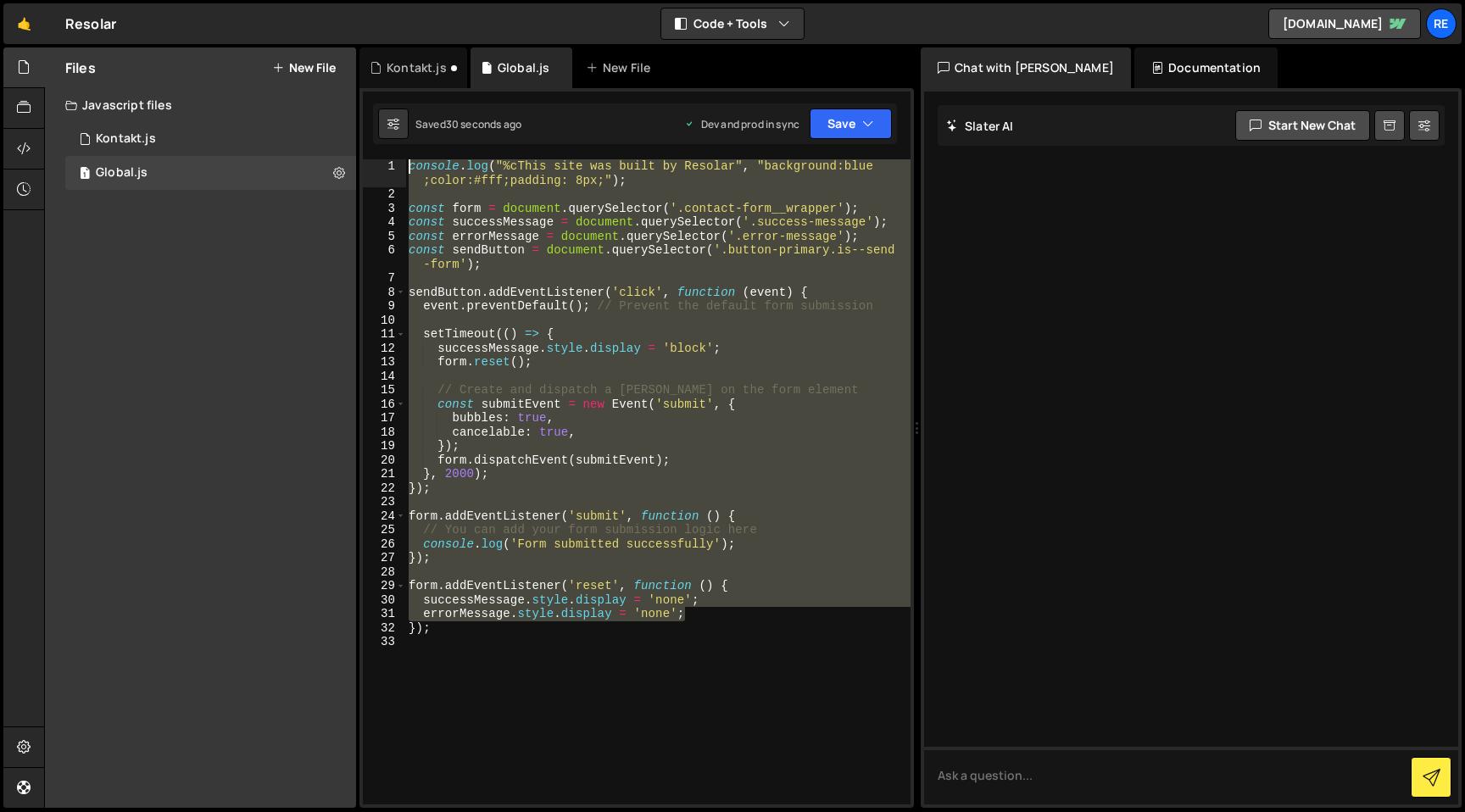
drag, startPoint x: 726, startPoint y: 621, endPoint x: 393, endPoint y: 142, distance: 583.4
click at [393, 142] on div "Debug Explain Copy Kontakt.js Global.js New File Saved 30 seconds ago Dev and p…" at bounding box center [636, 427] width 554 height 761
type textarea "console.log("%cThis site was built by Resolar", "background:blue;color:#fff;pad…"
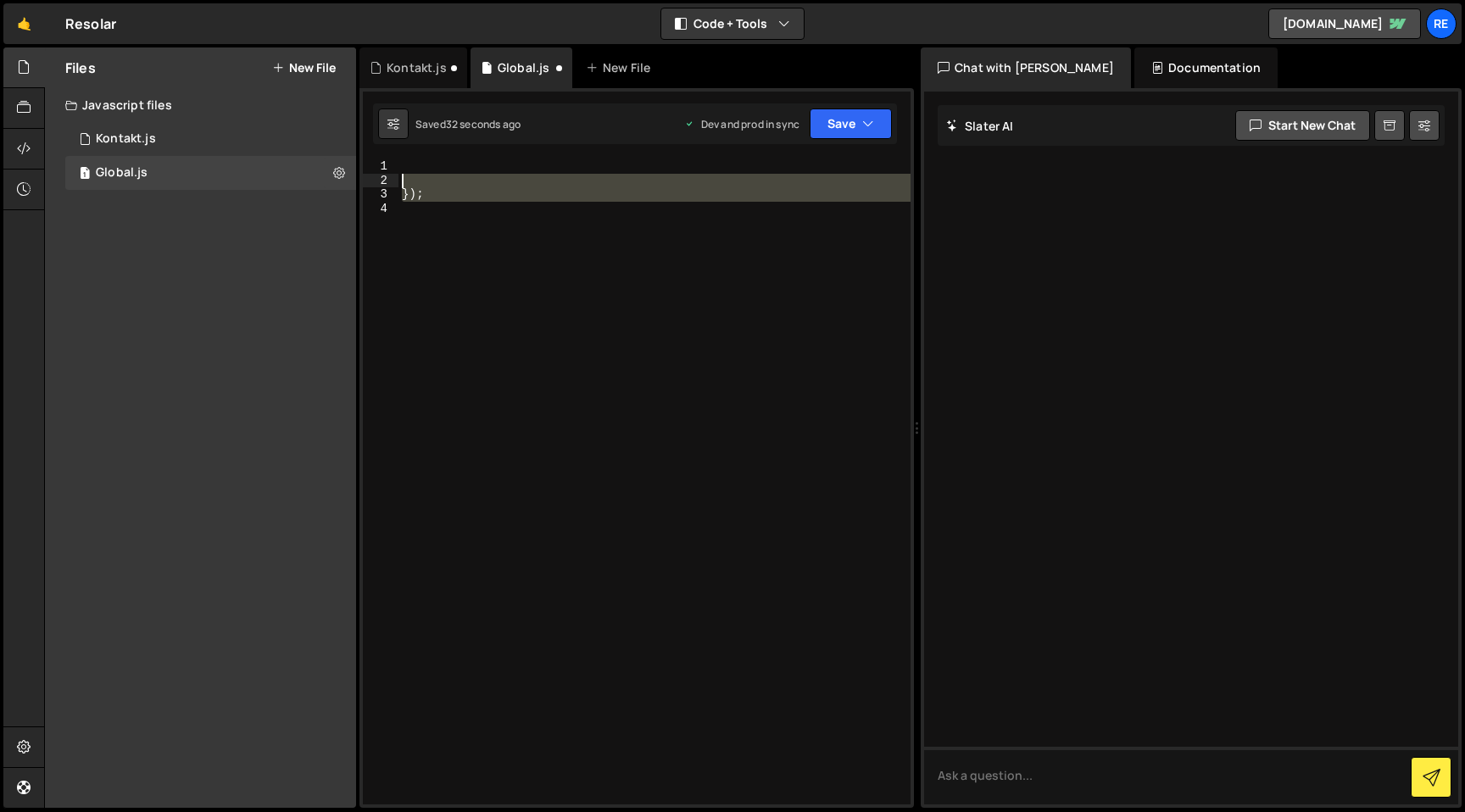
drag, startPoint x: 487, startPoint y: 232, endPoint x: 416, endPoint y: 182, distance: 86.8
click at [416, 182] on div "}) ;" at bounding box center [655, 496] width 512 height 673
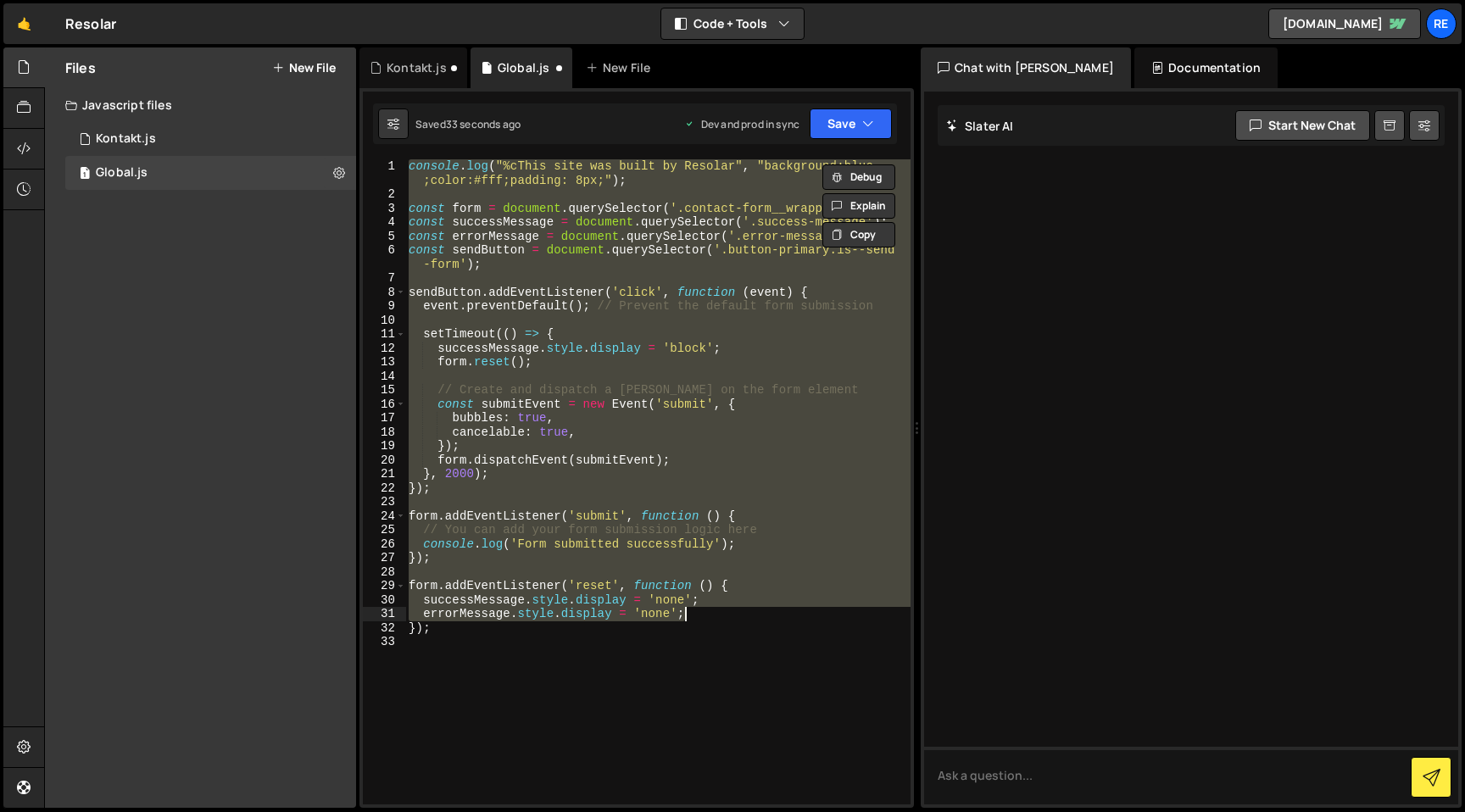
type textarea "});"
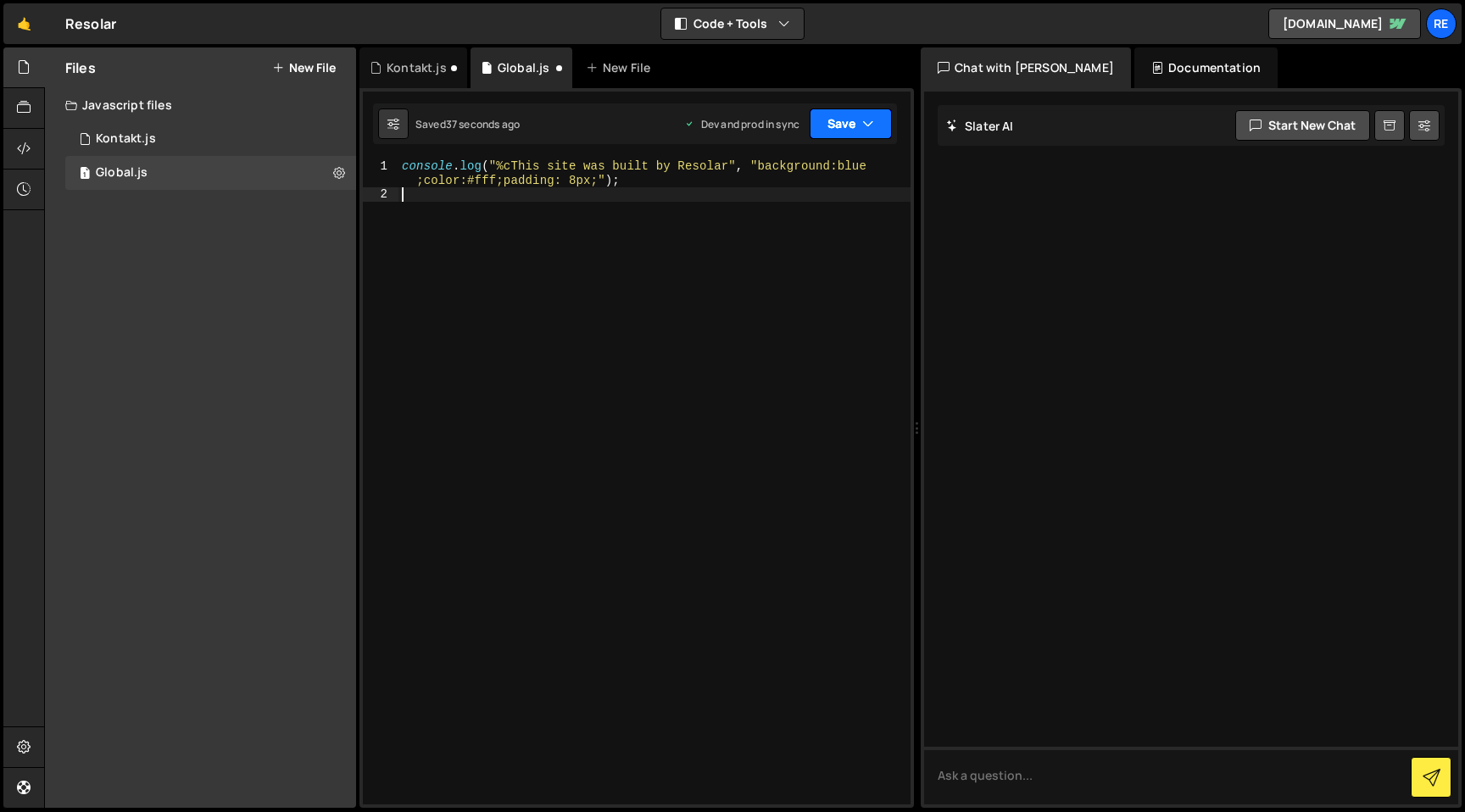
click at [863, 130] on icon "button" at bounding box center [868, 123] width 12 height 17
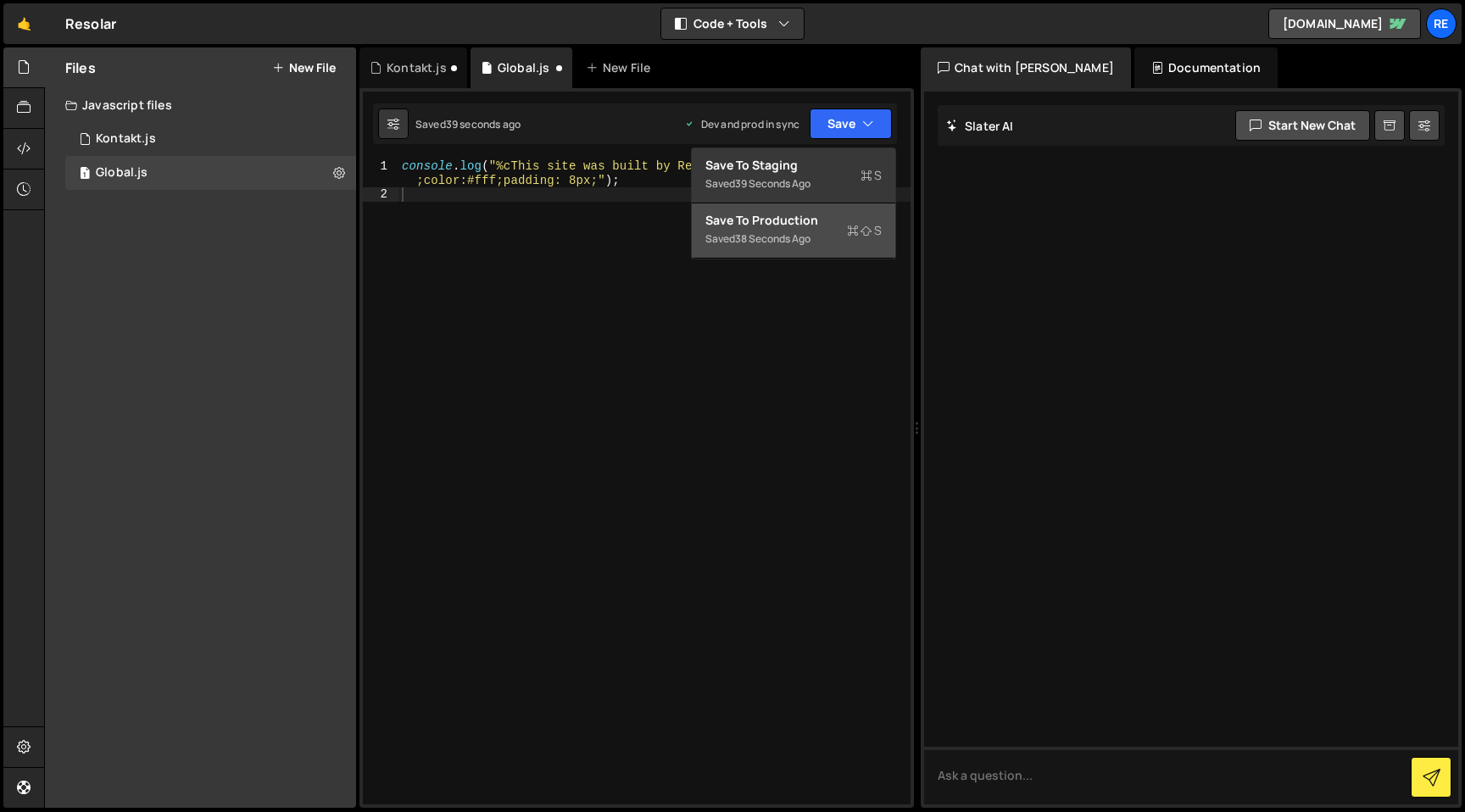
click at [760, 250] on button "Save to Production S Saved 38 seconds ago" at bounding box center [793, 231] width 204 height 55
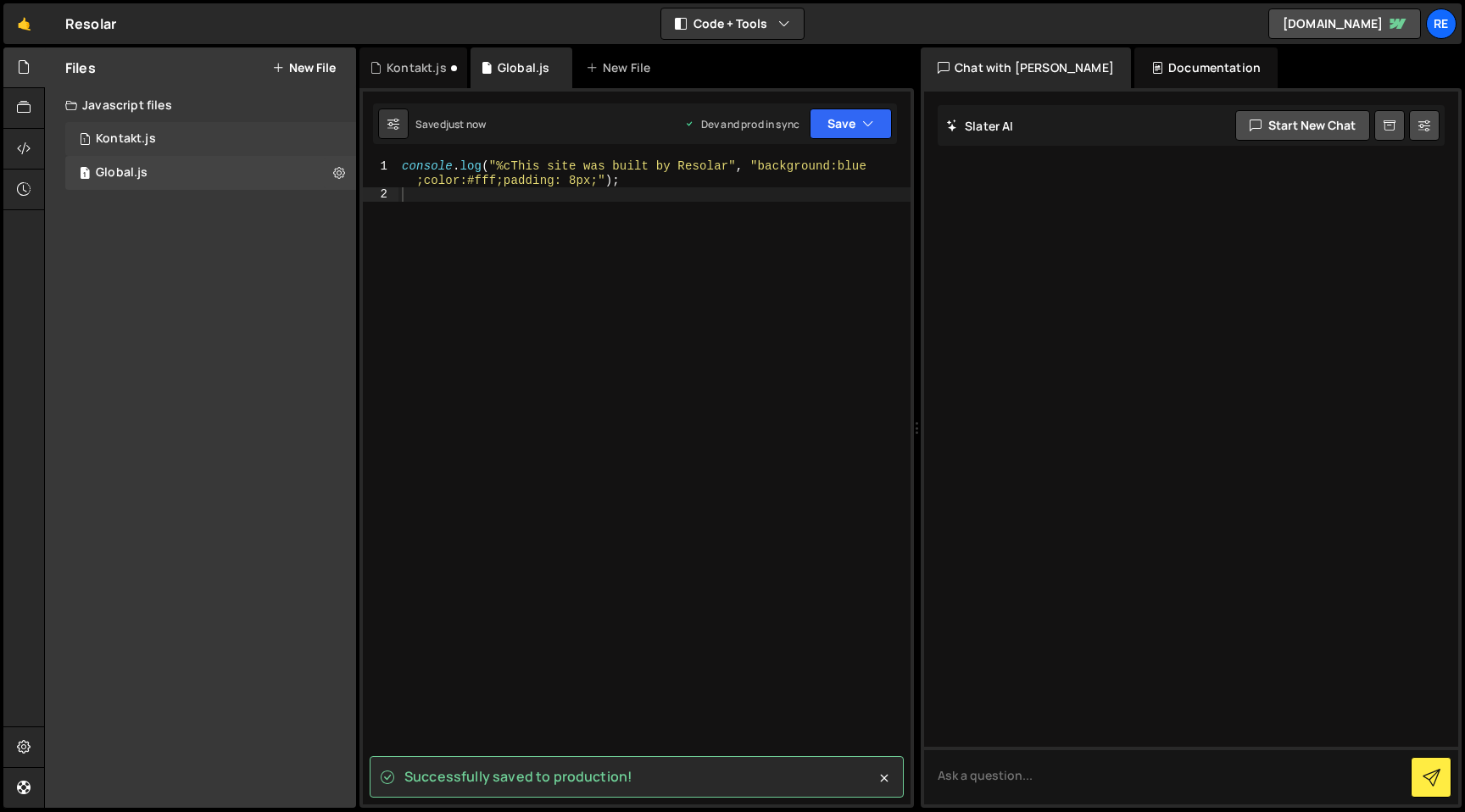
click at [210, 139] on div "1 Kontakt.js 0" at bounding box center [211, 139] width 291 height 34
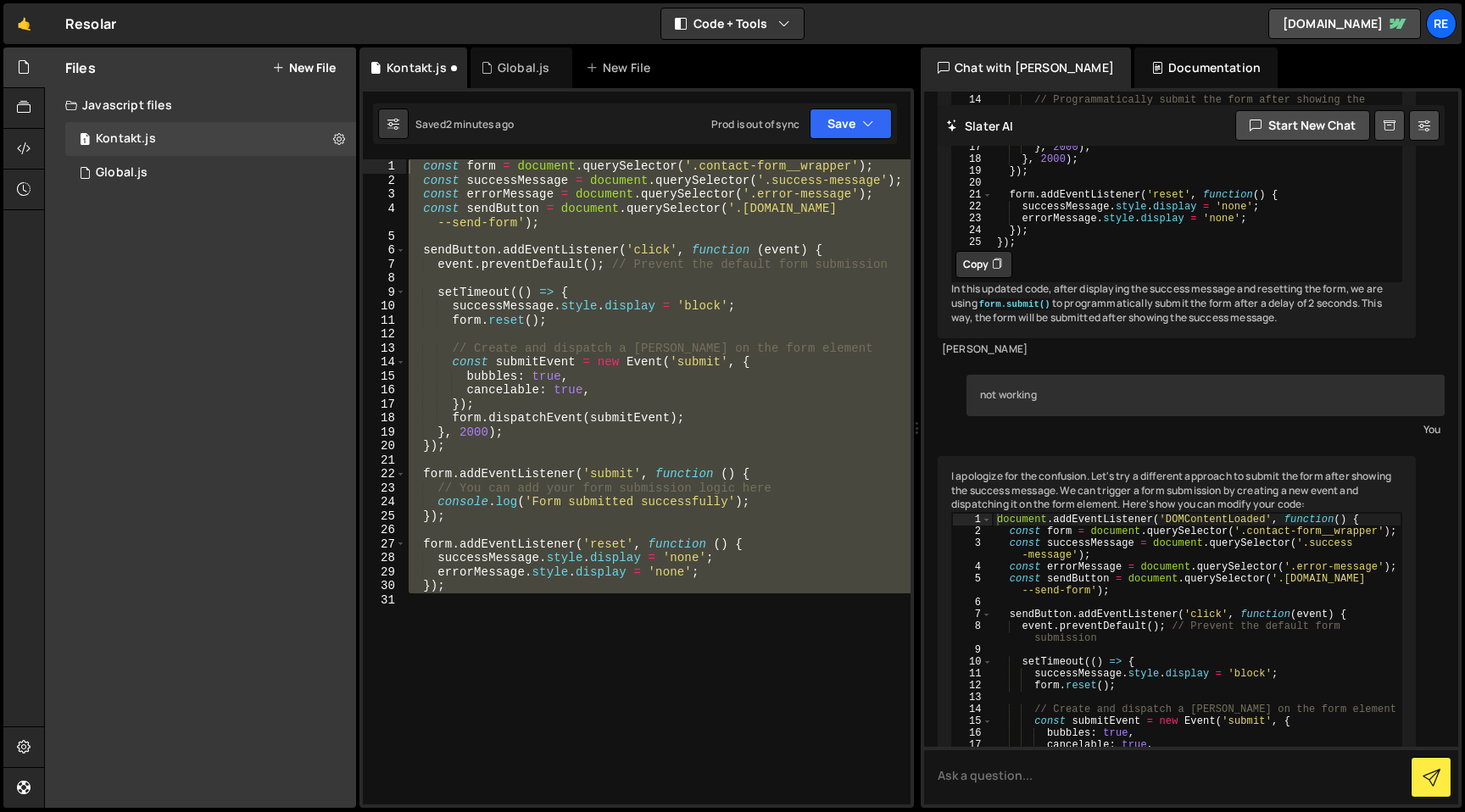
scroll to position [3070, 0]
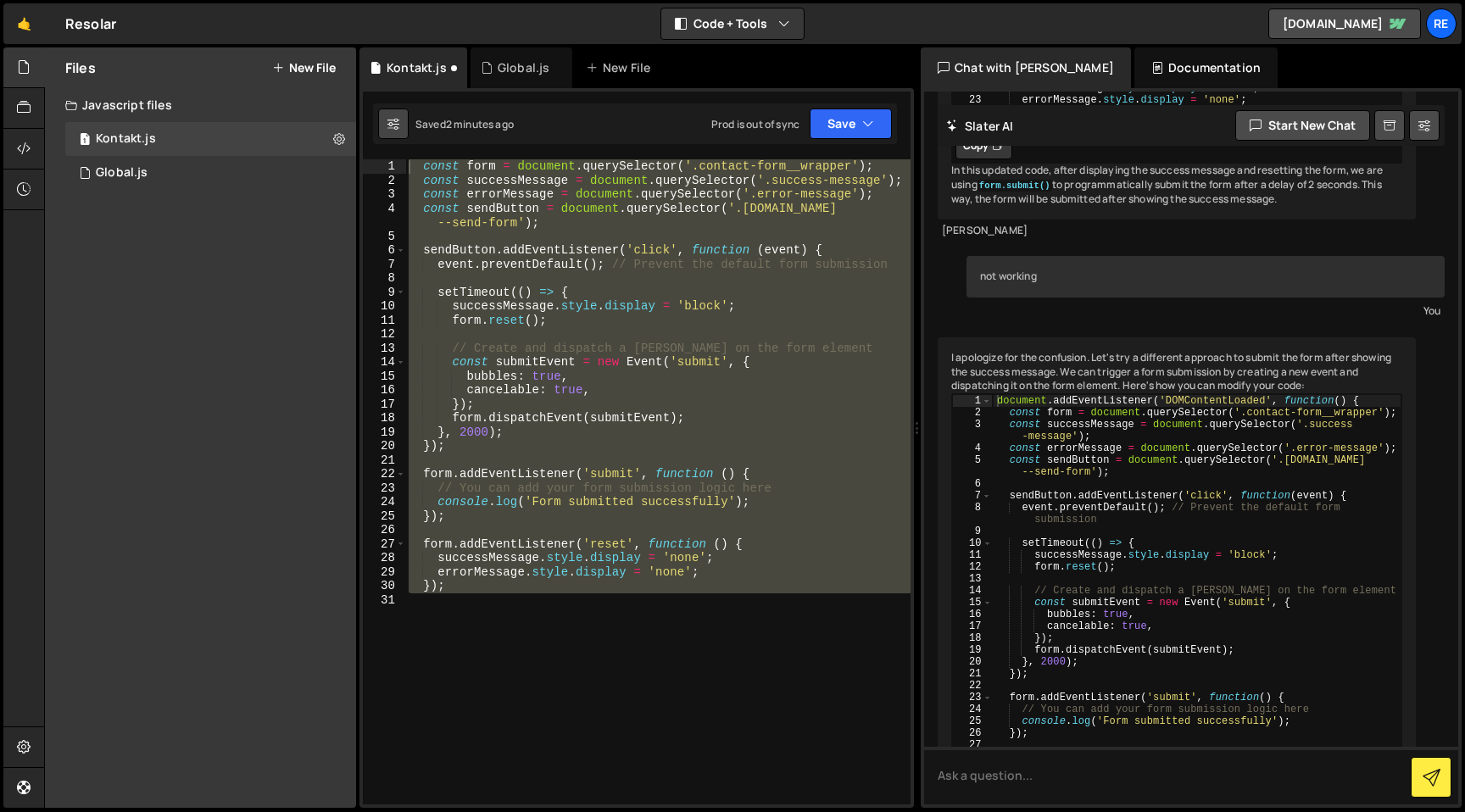
click at [404, 131] on button at bounding box center [393, 123] width 31 height 31
select select "editor"
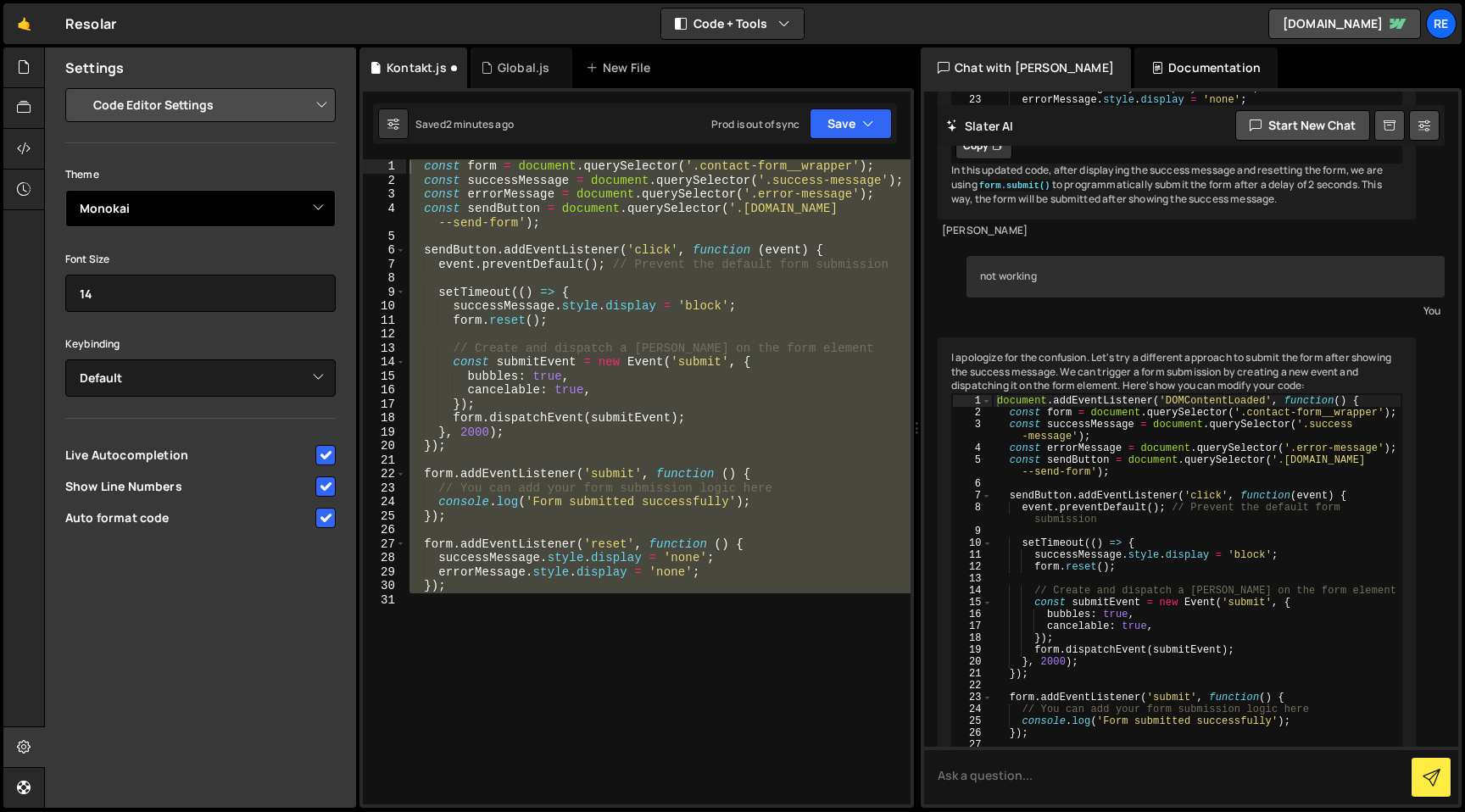
click at [278, 208] on select "Ambiance Chaos Clouds Midnight Dracula Cobalt Gruvbox Green on Black idle Finge…" at bounding box center [200, 208] width 270 height 38
select select "ace/theme/mono_industrial"
click at [66, 190] on select "Ambiance Chaos Clouds Midnight Dracula Cobalt Gruvbox Green on Black idle Finge…" at bounding box center [200, 208] width 270 height 38
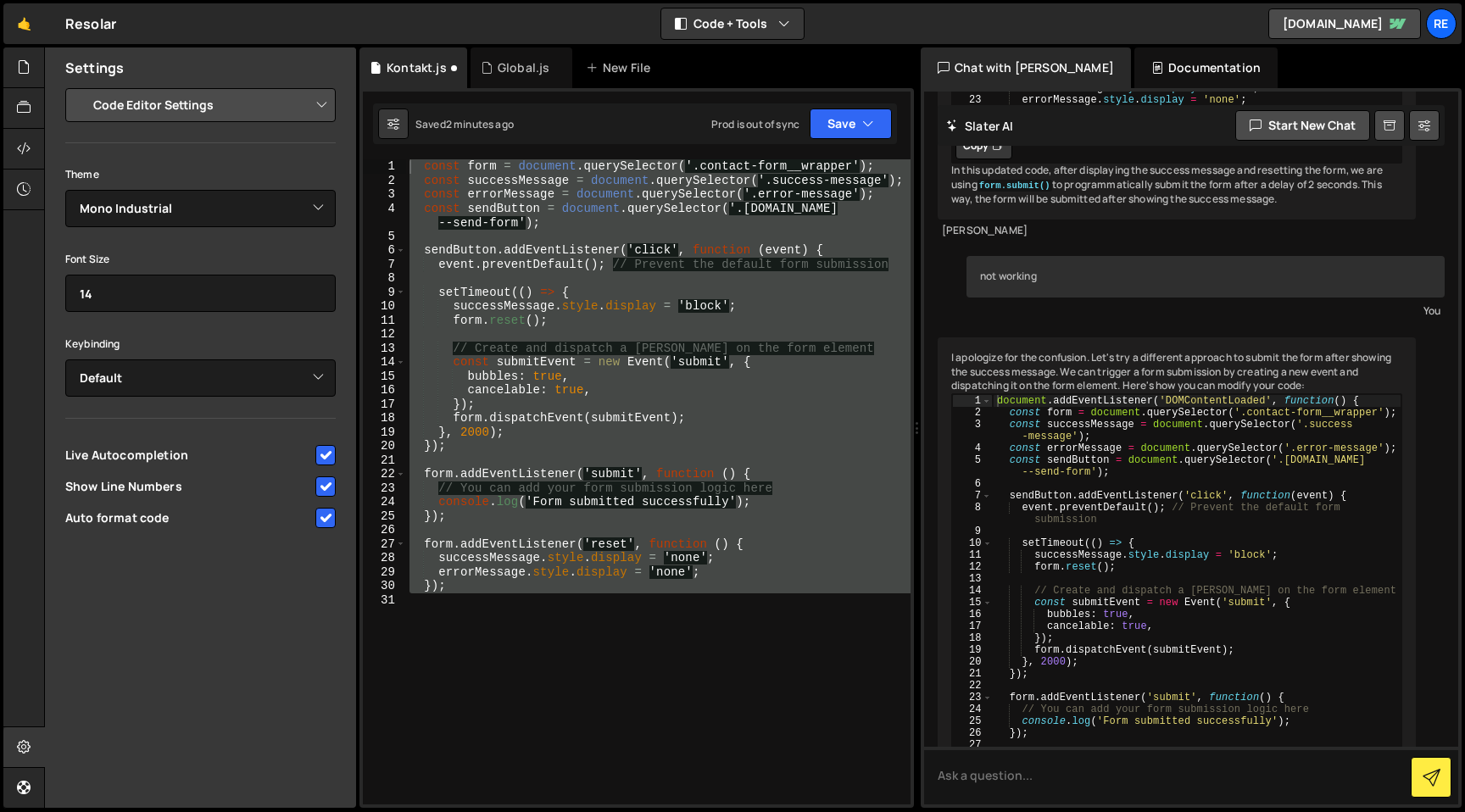
click at [520, 667] on div "const form = document . querySelector ( '.contact-form__wrapper' ) ; const succ…" at bounding box center [658, 482] width 504 height 645
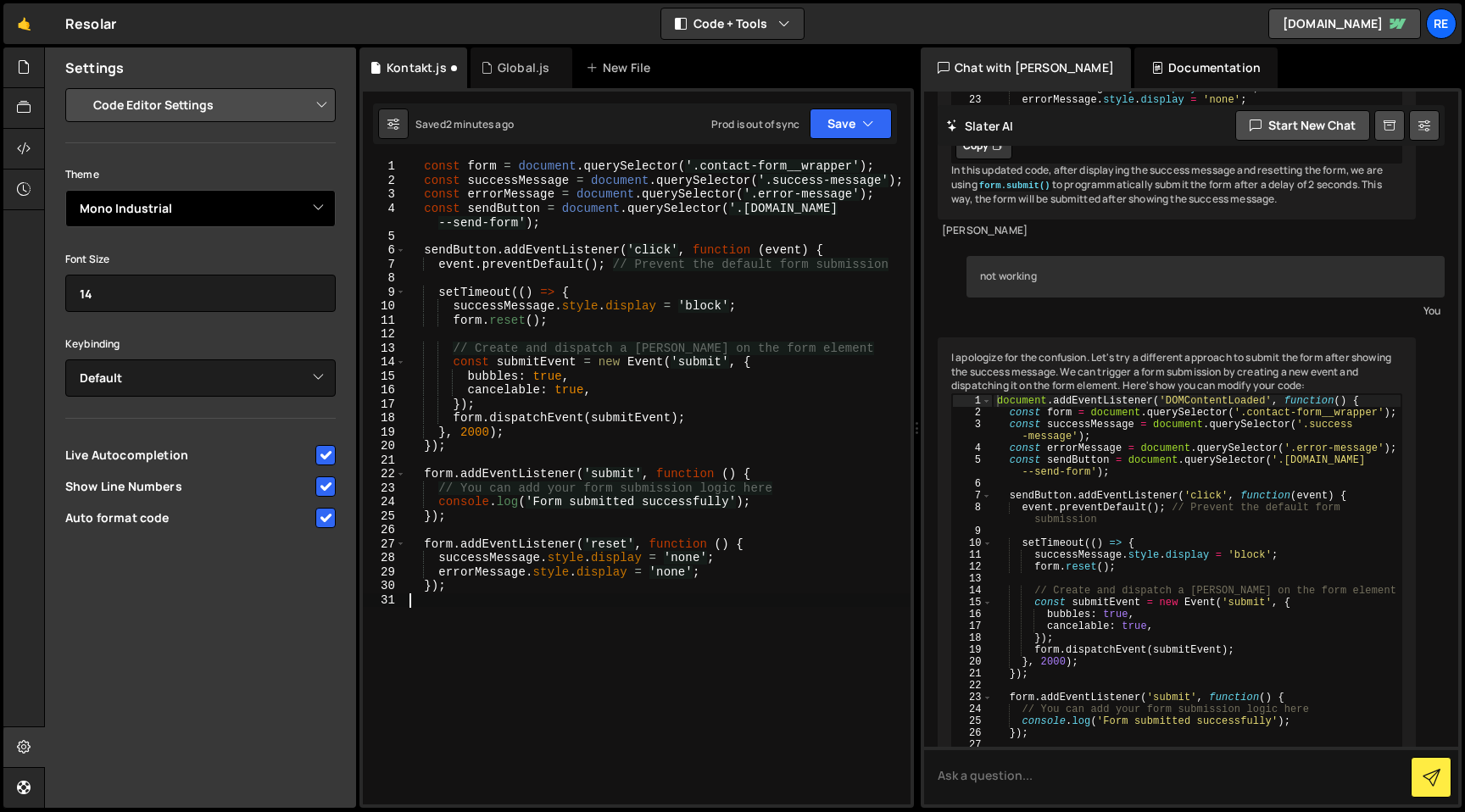
click at [296, 211] on select "Ambiance Chaos Clouds Midnight Dracula Cobalt Gruvbox Green on Black idle Finge…" at bounding box center [200, 208] width 270 height 38
click at [66, 190] on select "Ambiance Chaos Clouds Midnight Dracula Cobalt Gruvbox Green on Black idle Finge…" at bounding box center [200, 208] width 270 height 38
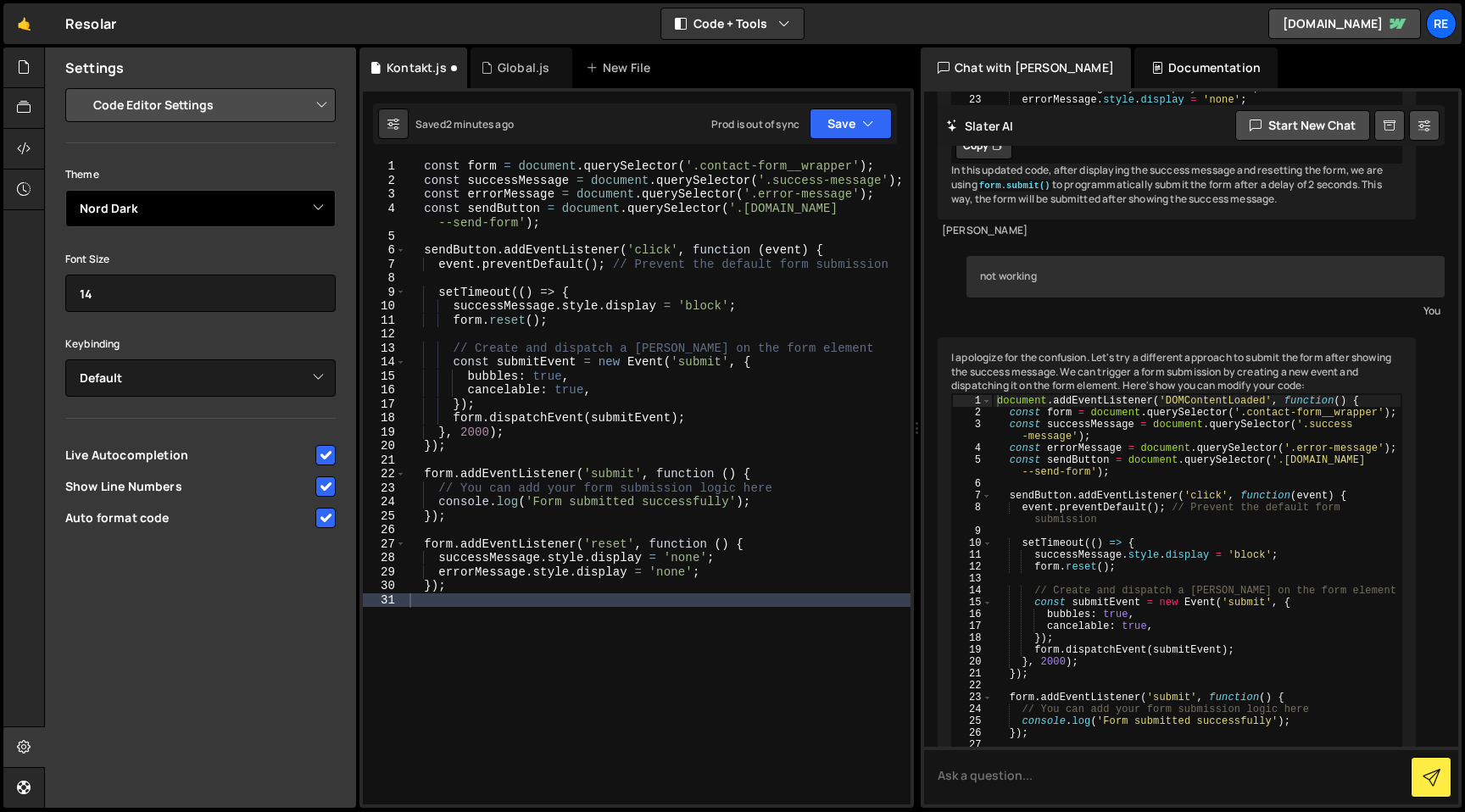
click at [291, 203] on select "Ambiance Chaos Clouds Midnight Dracula Cobalt Gruvbox Green on Black idle Finge…" at bounding box center [200, 208] width 270 height 38
click at [66, 190] on select "Ambiance Chaos Clouds Midnight Dracula Cobalt Gruvbox Green on Black idle Finge…" at bounding box center [200, 208] width 270 height 38
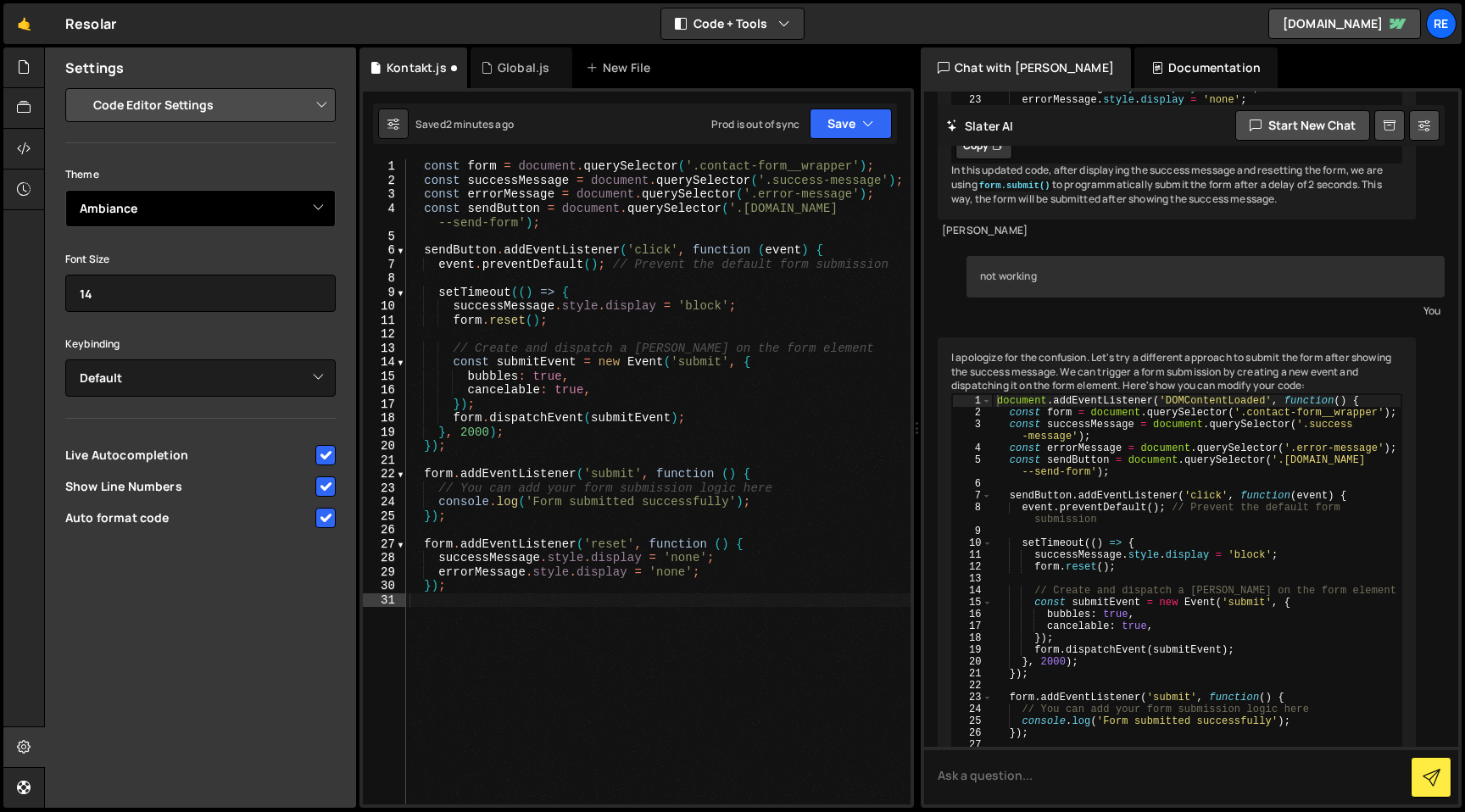
click at [292, 199] on select "Ambiance Chaos Clouds Midnight Dracula Cobalt Gruvbox Green on Black idle Finge…" at bounding box center [200, 208] width 270 height 38
click at [66, 190] on select "Ambiance Chaos Clouds Midnight Dracula Cobalt Gruvbox Green on Black idle Finge…" at bounding box center [200, 208] width 270 height 38
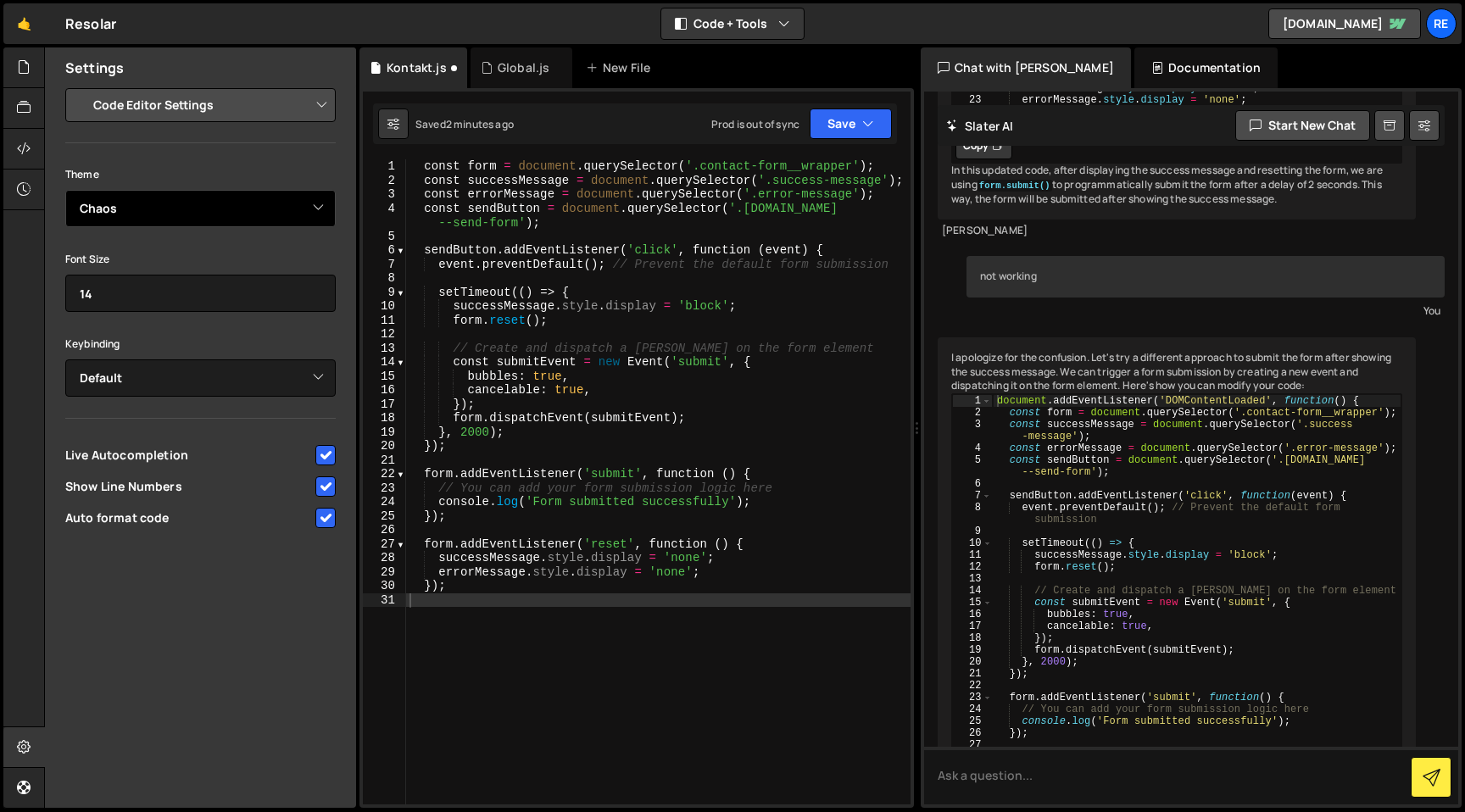
click at [237, 191] on select "Ambiance Chaos Clouds Midnight Dracula Cobalt Gruvbox Green on Black idle Finge…" at bounding box center [200, 208] width 270 height 38
click at [66, 190] on select "Ambiance Chaos Clouds Midnight Dracula Cobalt Gruvbox Green on Black idle Finge…" at bounding box center [200, 208] width 270 height 38
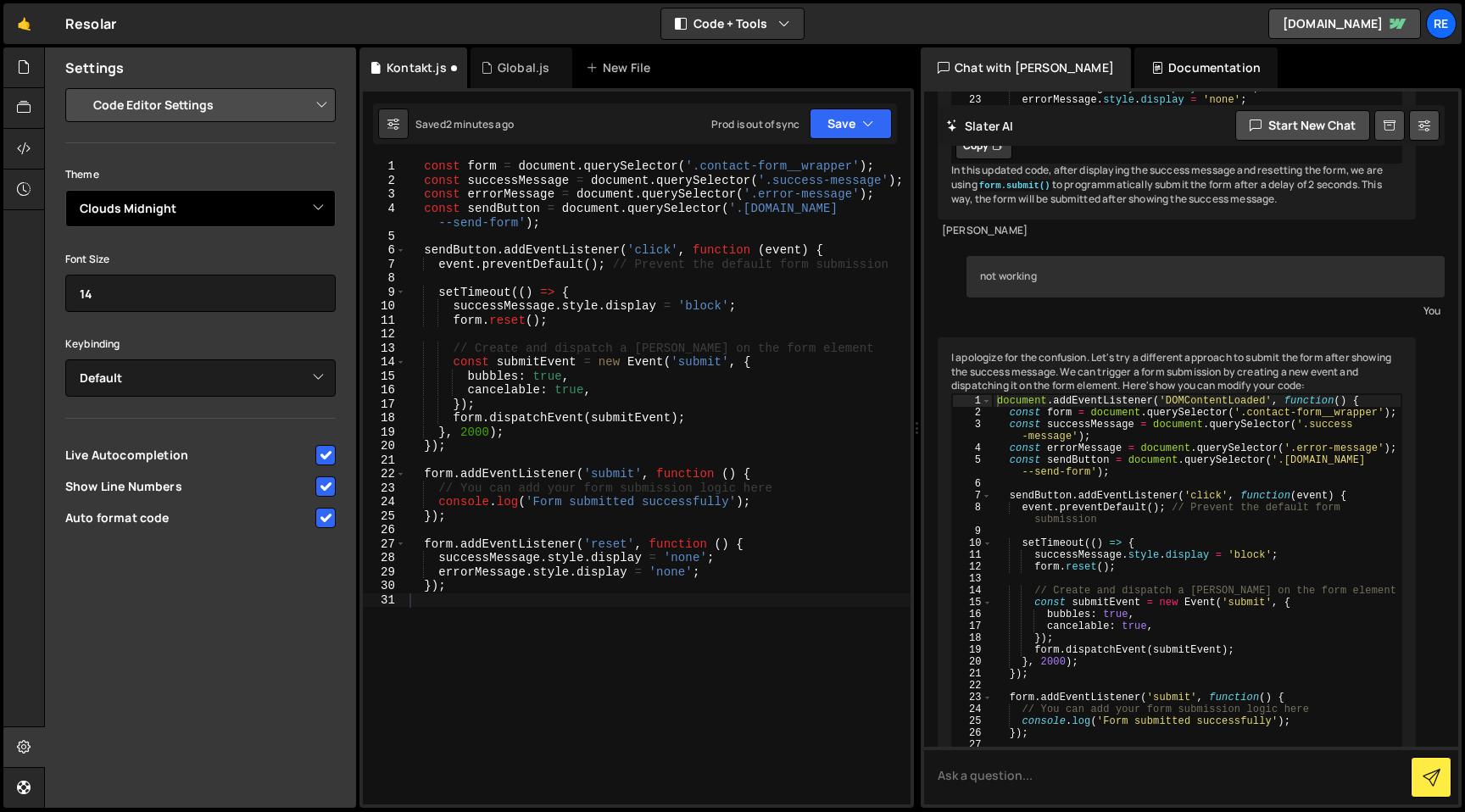
click at [253, 210] on select "Ambiance Chaos Clouds Midnight Dracula Cobalt Gruvbox Green on Black idle Finge…" at bounding box center [200, 208] width 270 height 38
click at [66, 190] on select "Ambiance Chaos Clouds Midnight Dracula Cobalt Gruvbox Green on Black idle Finge…" at bounding box center [200, 208] width 270 height 38
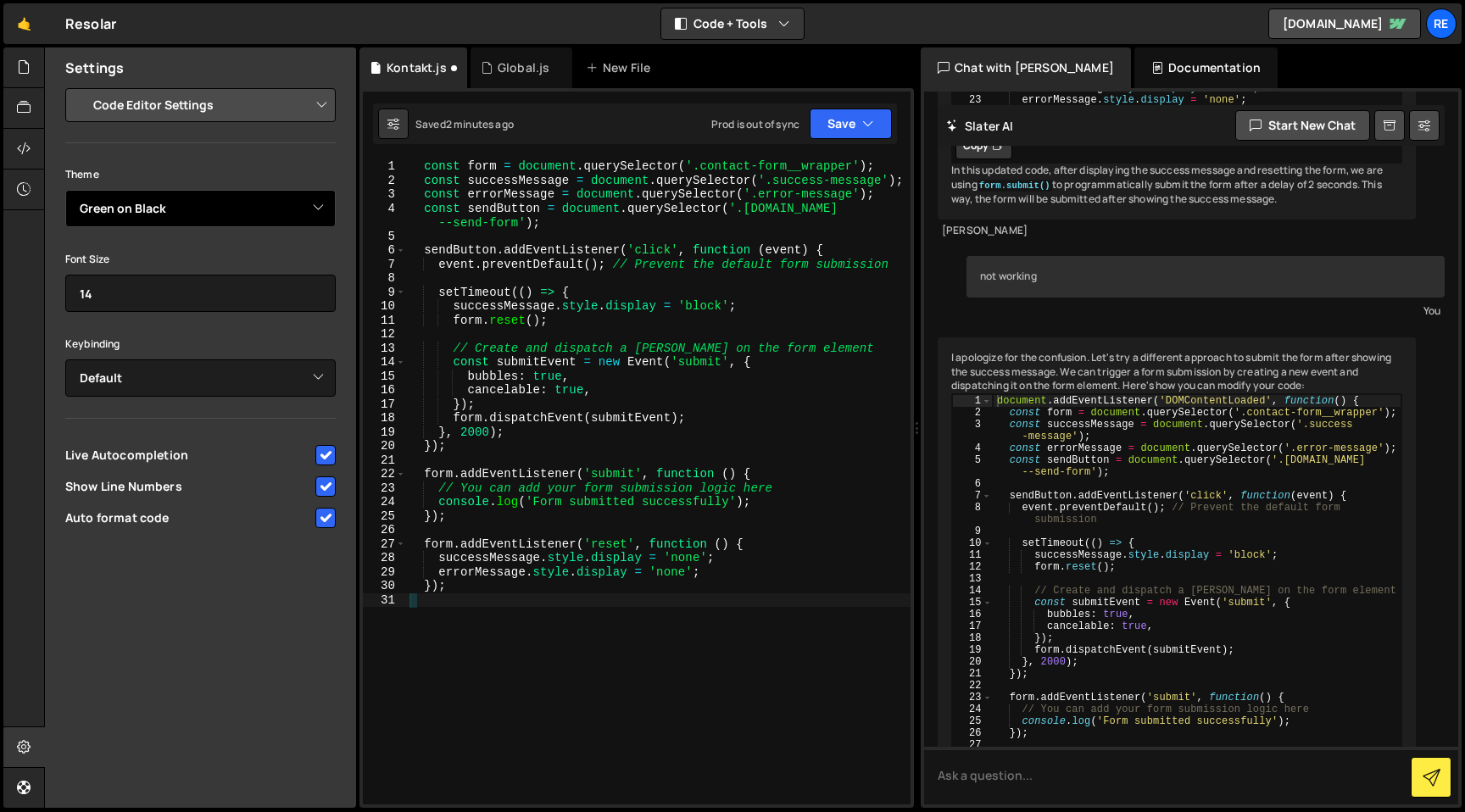
click at [257, 212] on select "Ambiance Chaos Clouds Midnight Dracula Cobalt Gruvbox Green on Black idle Finge…" at bounding box center [200, 208] width 270 height 38
click at [66, 190] on select "Ambiance Chaos Clouds Midnight Dracula Cobalt Gruvbox Green on Black idle Finge…" at bounding box center [200, 208] width 270 height 38
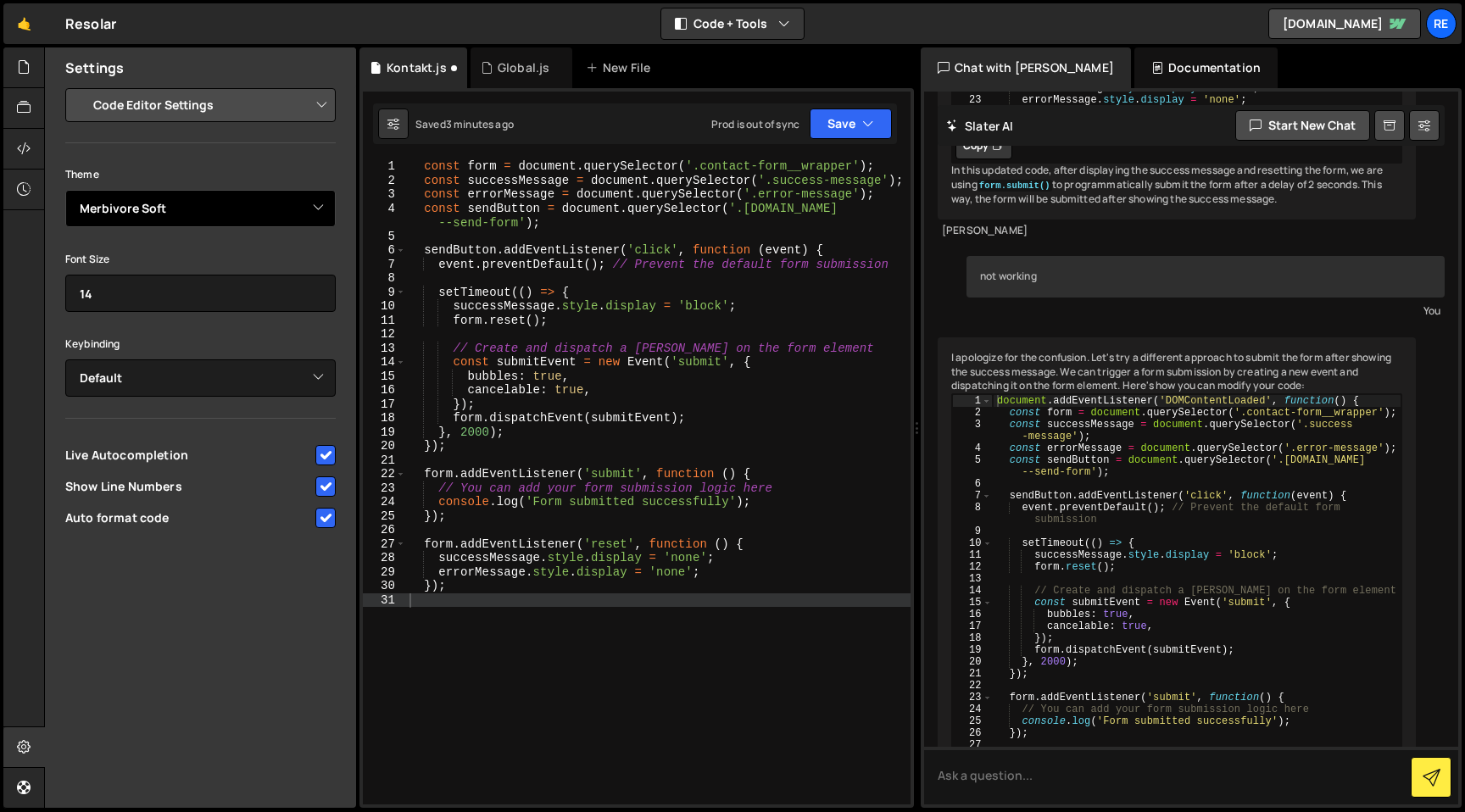
click at [253, 212] on select "Ambiance Chaos Clouds Midnight Dracula Cobalt Gruvbox Green on Black idle Finge…" at bounding box center [200, 208] width 270 height 38
click at [66, 190] on select "Ambiance Chaos Clouds Midnight Dracula Cobalt Gruvbox Green on Black idle Finge…" at bounding box center [200, 208] width 270 height 38
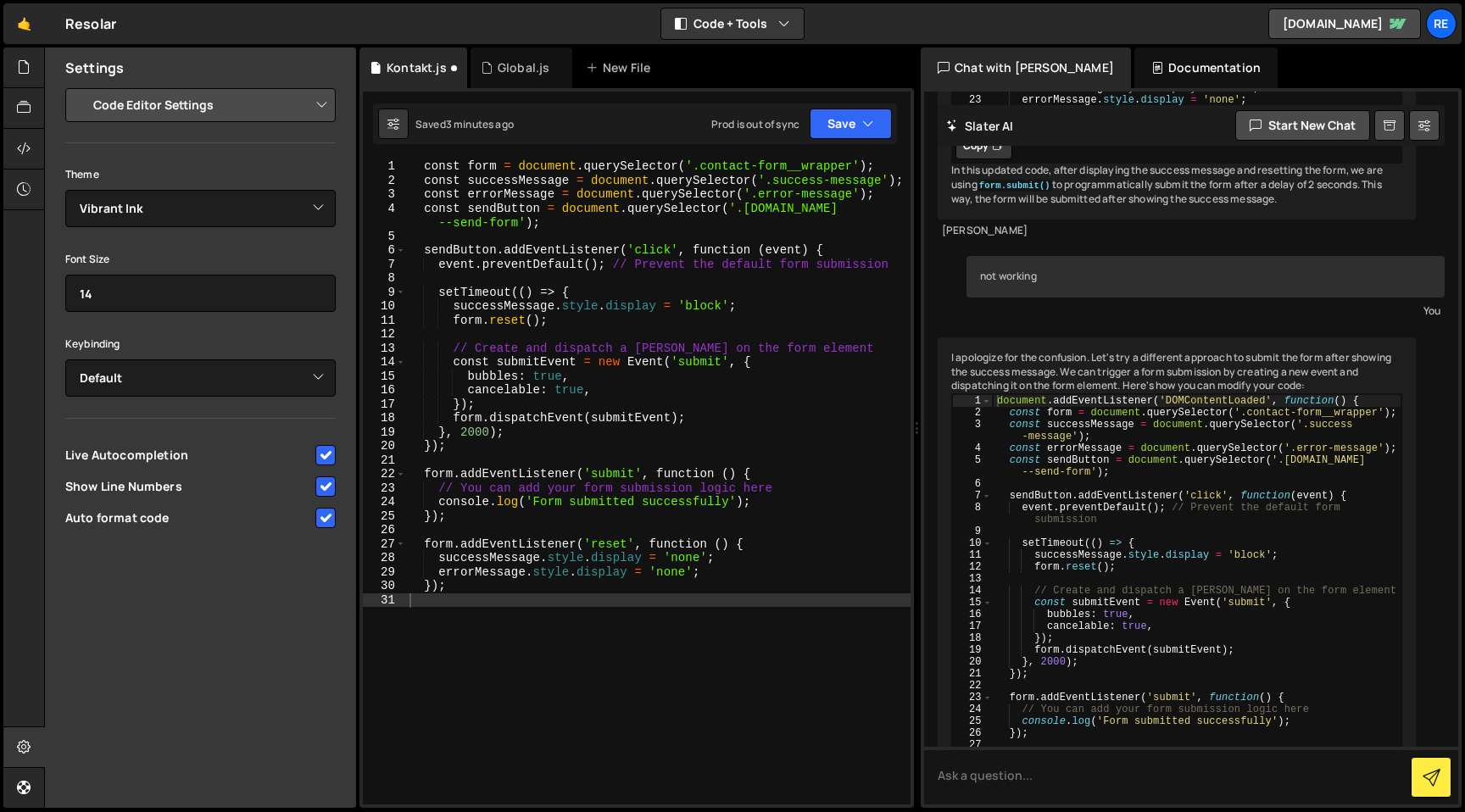
click at [262, 112] on select "Project Settings Code Editor Settings Chat Settings" at bounding box center [204, 105] width 248 height 38
click at [228, 214] on select "Ambiance Chaos Clouds Midnight Dracula Cobalt Gruvbox Green on Black idle Finge…" at bounding box center [200, 208] width 270 height 38
click at [66, 190] on select "Ambiance Chaos Clouds Midnight Dracula Cobalt Gruvbox Green on Black idle Finge…" at bounding box center [200, 208] width 270 height 38
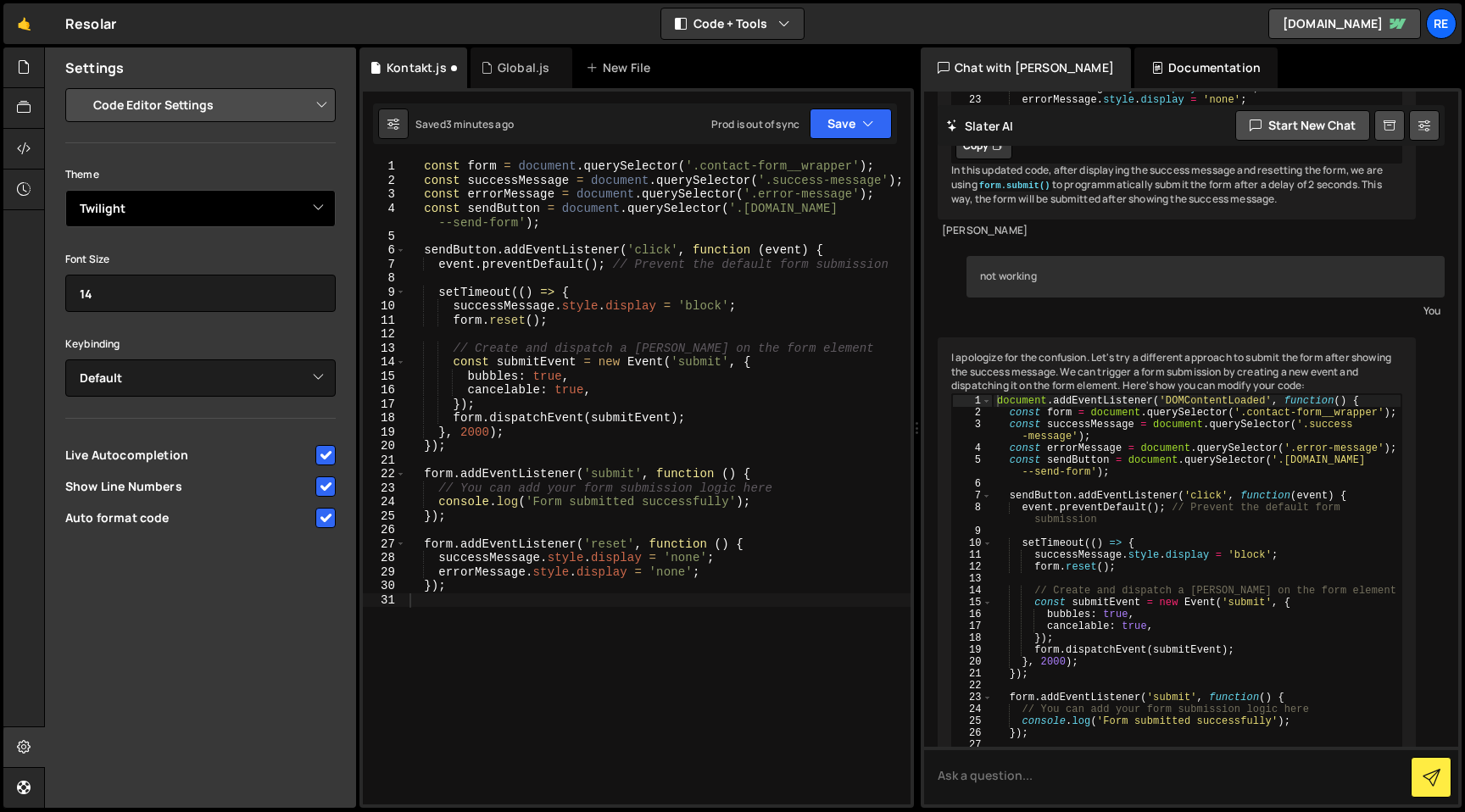
click at [228, 205] on select "Ambiance Chaos Clouds Midnight Dracula Cobalt Gruvbox Green on Black idle Finge…" at bounding box center [200, 208] width 270 height 38
click at [66, 190] on select "Ambiance Chaos Clouds Midnight Dracula Cobalt Gruvbox Green on Black idle Finge…" at bounding box center [200, 208] width 270 height 38
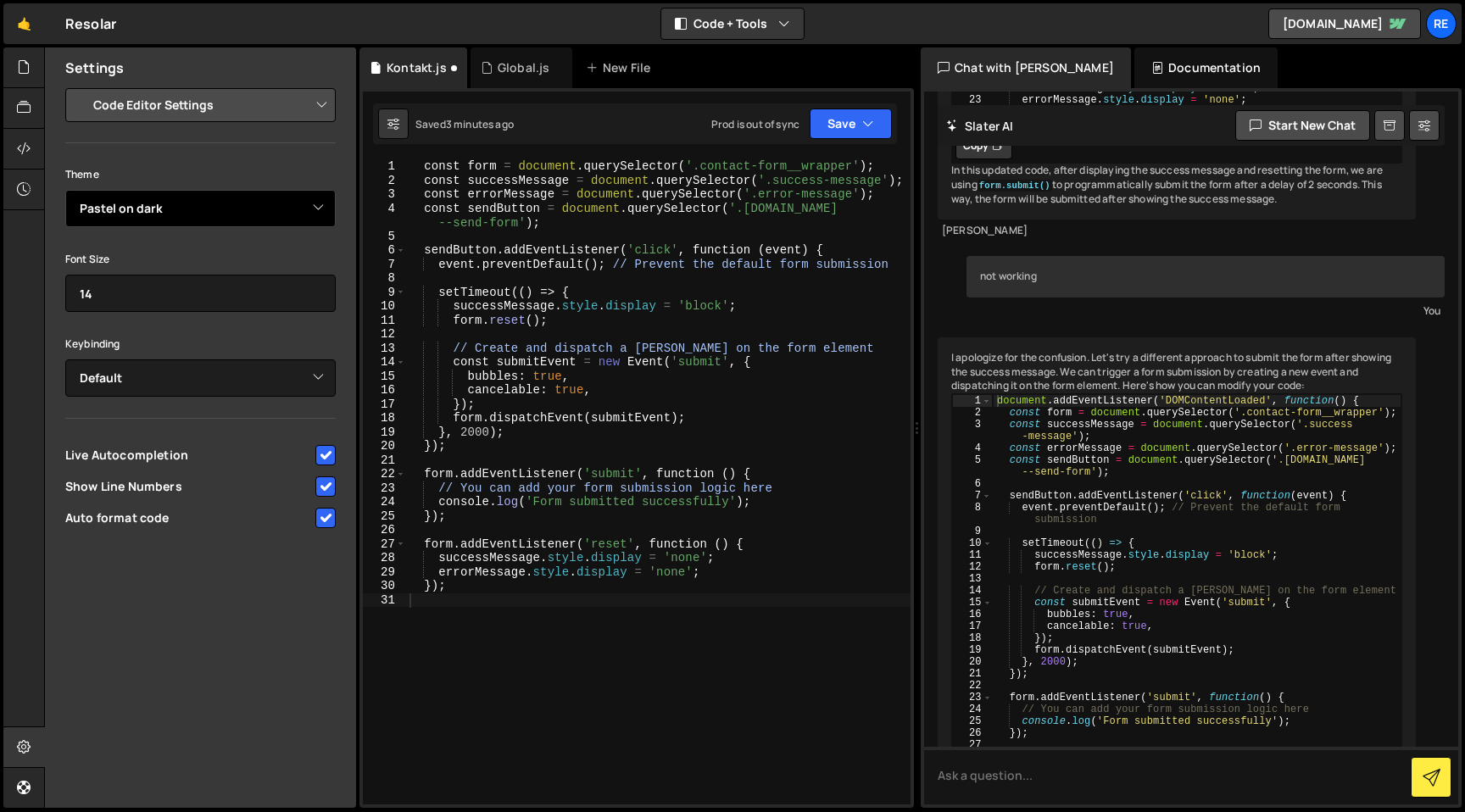
click at [223, 211] on select "Ambiance Chaos Clouds Midnight Dracula Cobalt Gruvbox Green on Black idle Finge…" at bounding box center [200, 208] width 270 height 38
click at [66, 190] on select "Ambiance Chaos Clouds Midnight Dracula Cobalt Gruvbox Green on Black idle Finge…" at bounding box center [200, 208] width 270 height 38
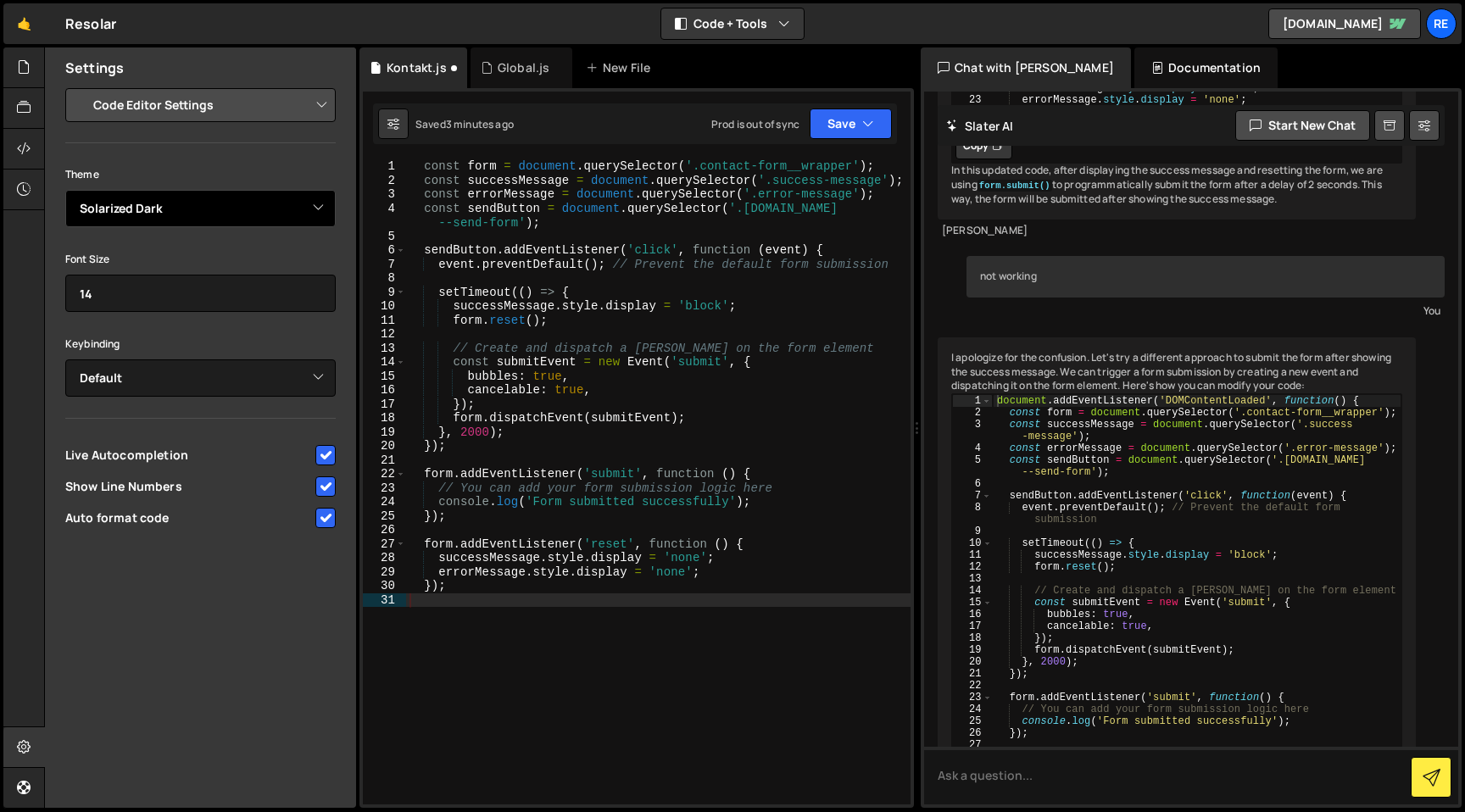
click at [228, 210] on select "Ambiance Chaos Clouds Midnight Dracula Cobalt Gruvbox Green on Black idle Finge…" at bounding box center [200, 208] width 270 height 38
click at [66, 190] on select "Ambiance Chaos Clouds Midnight Dracula Cobalt Gruvbox Green on Black idle Finge…" at bounding box center [200, 208] width 270 height 38
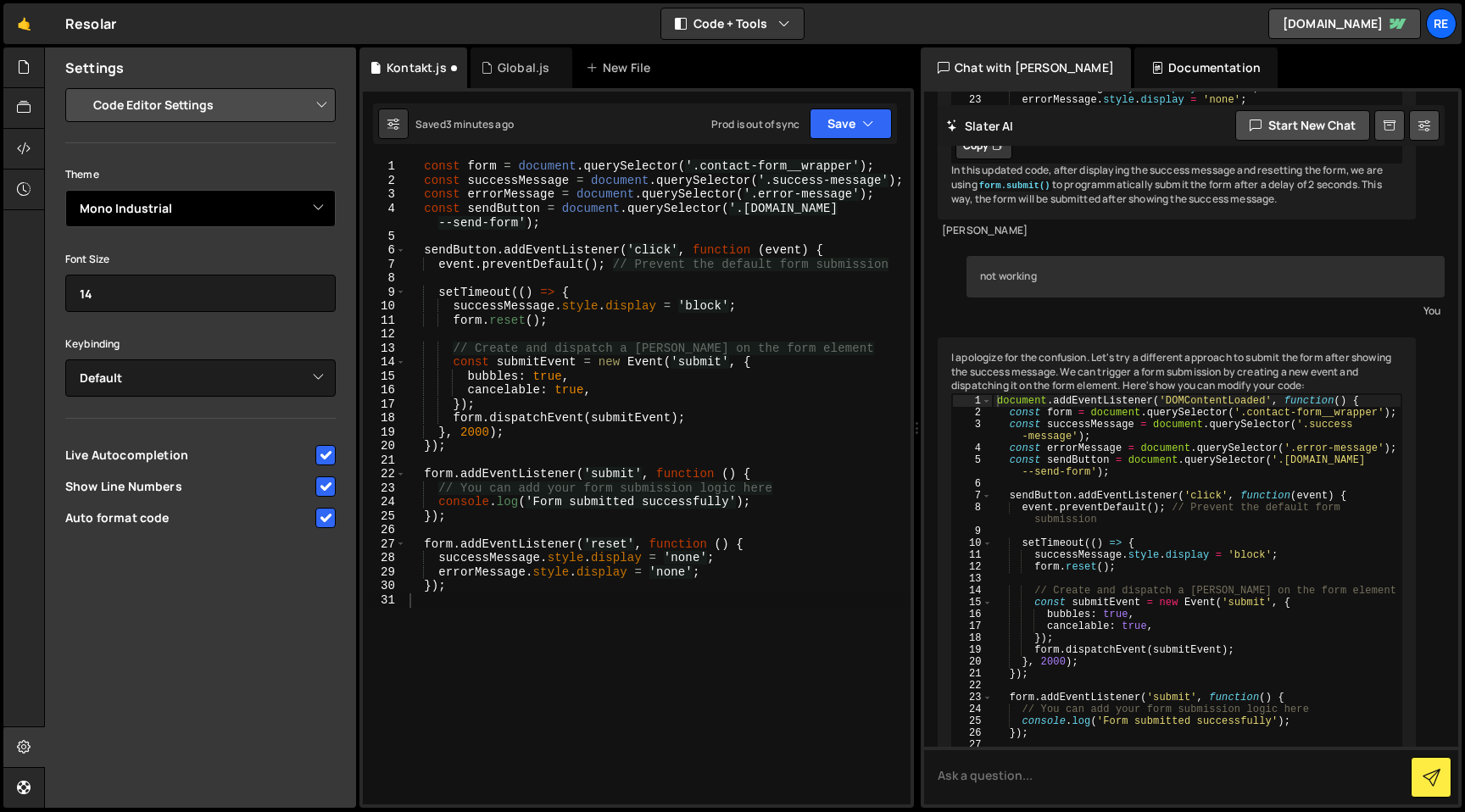
click at [195, 219] on select "Ambiance Chaos Clouds Midnight Dracula Cobalt Gruvbox Green on Black idle Finge…" at bounding box center [200, 208] width 270 height 38
click at [66, 190] on select "Ambiance Chaos Clouds Midnight Dracula Cobalt Gruvbox Green on Black idle Finge…" at bounding box center [200, 208] width 270 height 38
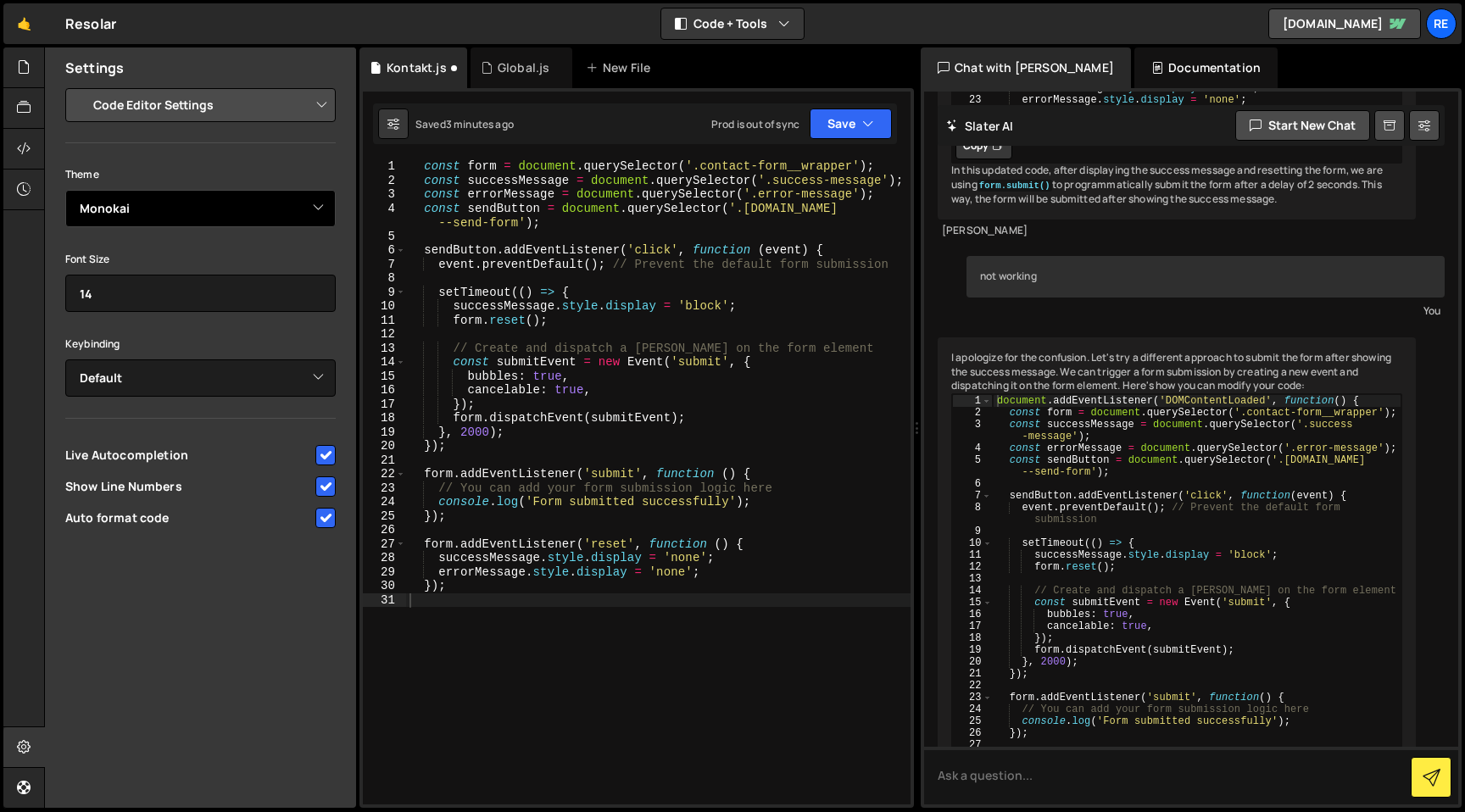
click at [291, 206] on select "Ambiance Chaos Clouds Midnight Dracula Cobalt Gruvbox Green on Black idle Finge…" at bounding box center [200, 208] width 270 height 38
click at [66, 190] on select "Ambiance Chaos Clouds Midnight Dracula Cobalt Gruvbox Green on Black idle Finge…" at bounding box center [200, 208] width 270 height 38
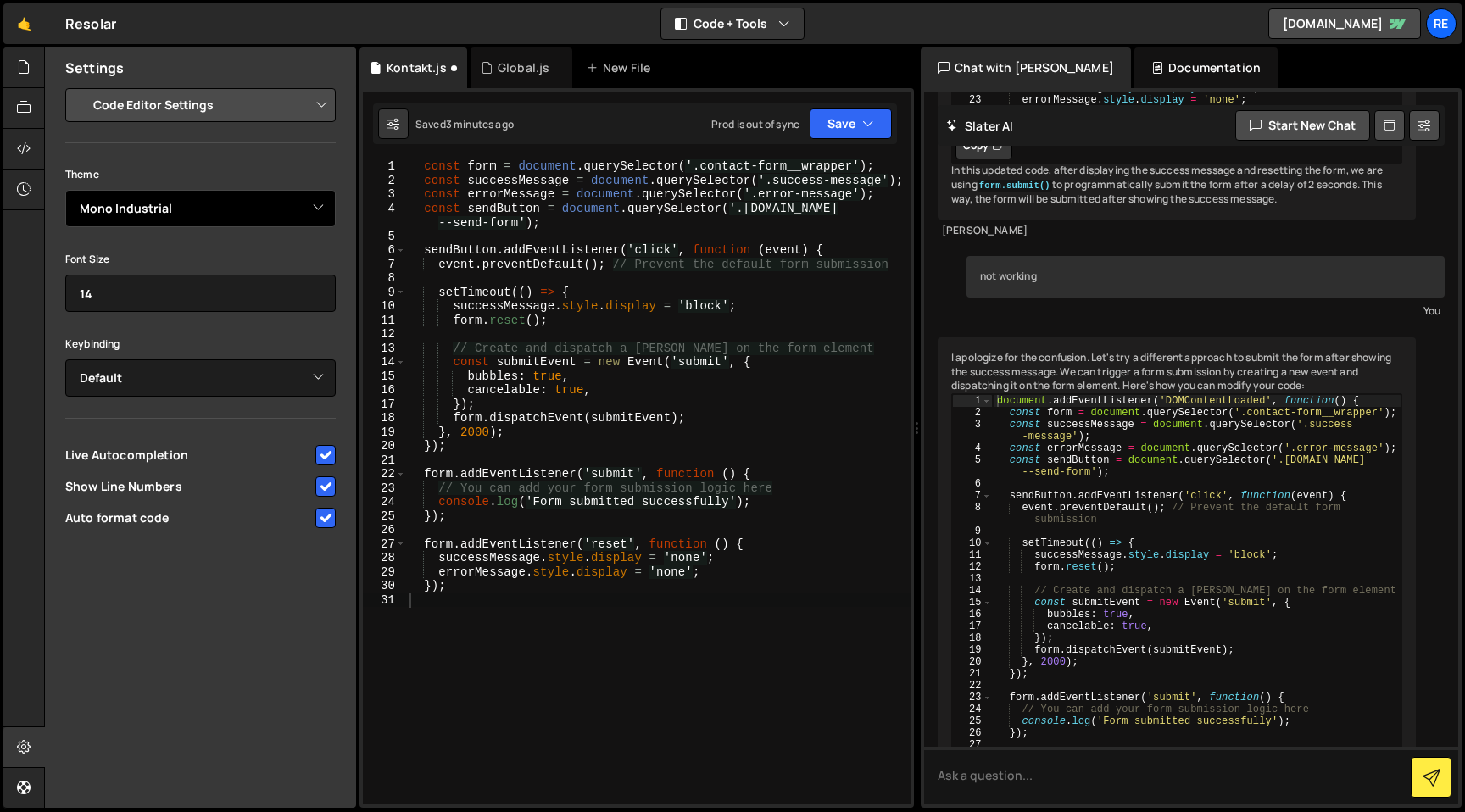
click at [263, 220] on select "Ambiance Chaos Clouds Midnight Dracula Cobalt Gruvbox Green on Black idle Finge…" at bounding box center [200, 208] width 270 height 38
click at [66, 190] on select "Ambiance Chaos Clouds Midnight Dracula Cobalt Gruvbox Green on Black idle Finge…" at bounding box center [200, 208] width 270 height 38
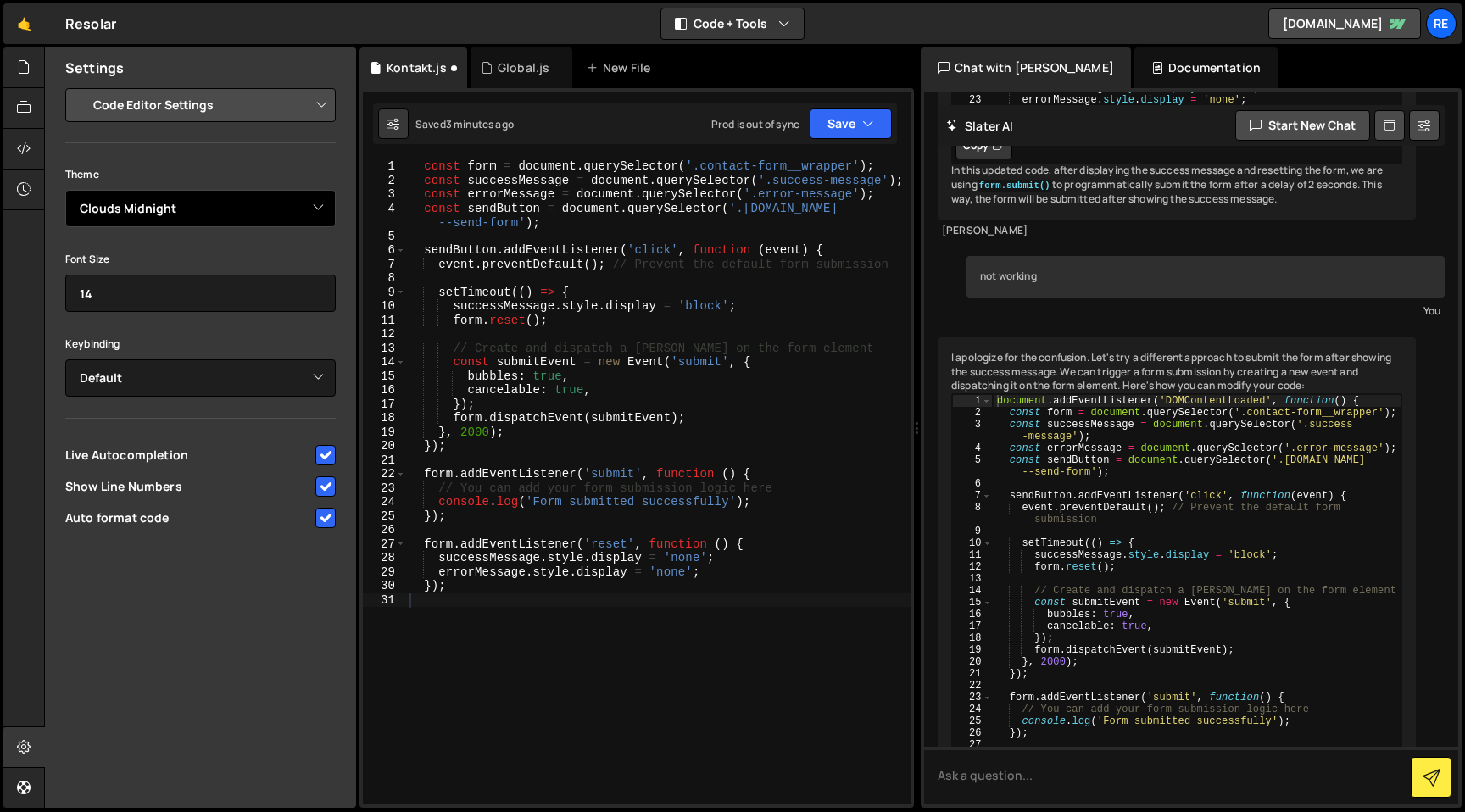
click at [206, 212] on select "Ambiance Chaos Clouds Midnight Dracula Cobalt Gruvbox Green on Black idle Finge…" at bounding box center [200, 208] width 270 height 38
click at [66, 190] on select "Ambiance Chaos Clouds Midnight Dracula Cobalt Gruvbox Green on Black idle Finge…" at bounding box center [200, 208] width 270 height 38
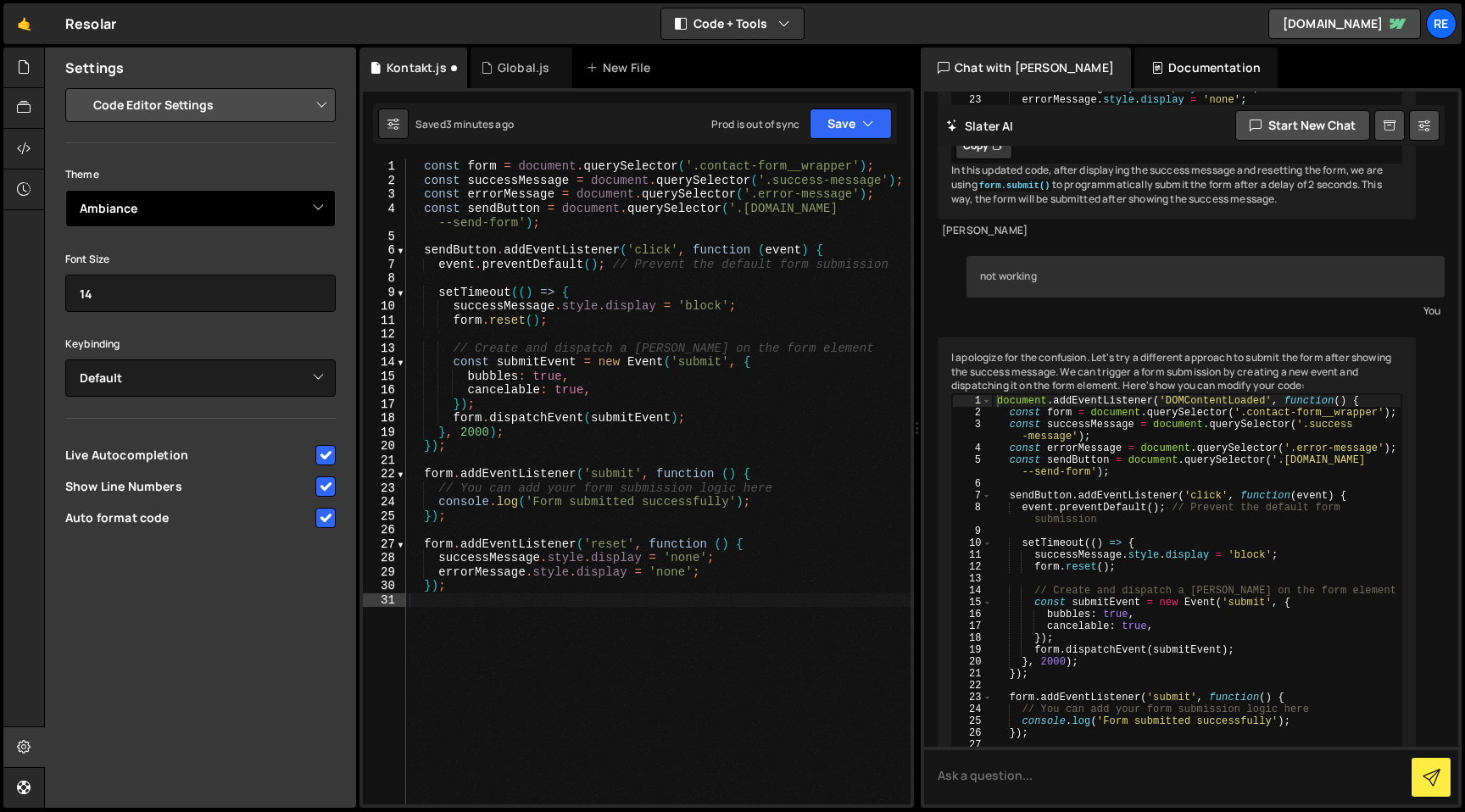
click at [202, 210] on select "Ambiance Chaos Clouds Midnight Dracula Cobalt Gruvbox Green on Black idle Finge…" at bounding box center [200, 208] width 270 height 38
click at [66, 190] on select "Ambiance Chaos Clouds Midnight Dracula Cobalt Gruvbox Green on Black idle Finge…" at bounding box center [200, 208] width 270 height 38
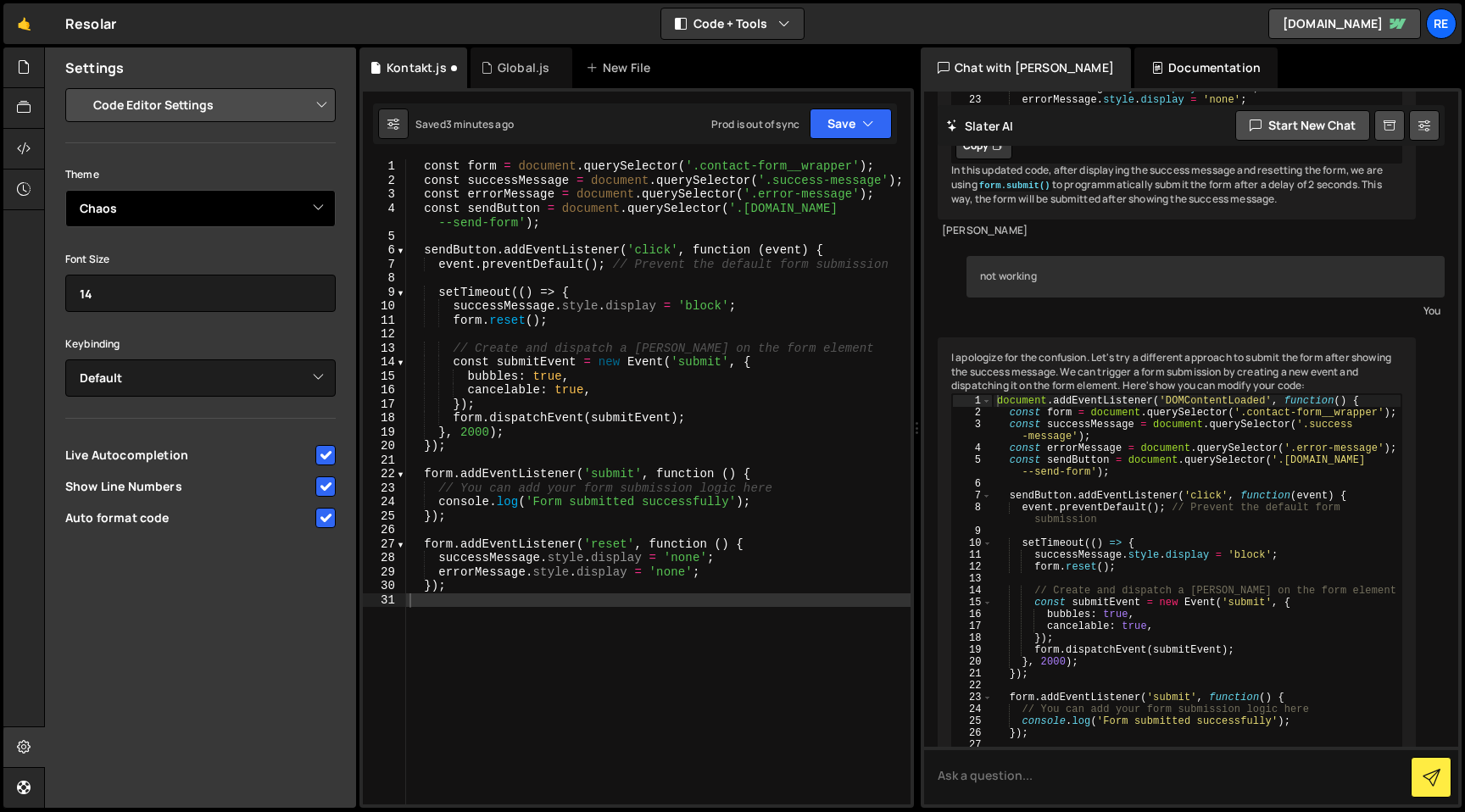
click at [235, 210] on select "Ambiance Chaos Clouds Midnight Dracula Cobalt Gruvbox Green on Black idle Finge…" at bounding box center [200, 208] width 270 height 38
click at [66, 190] on select "Ambiance Chaos Clouds Midnight Dracula Cobalt Gruvbox Green on Black idle Finge…" at bounding box center [200, 208] width 270 height 38
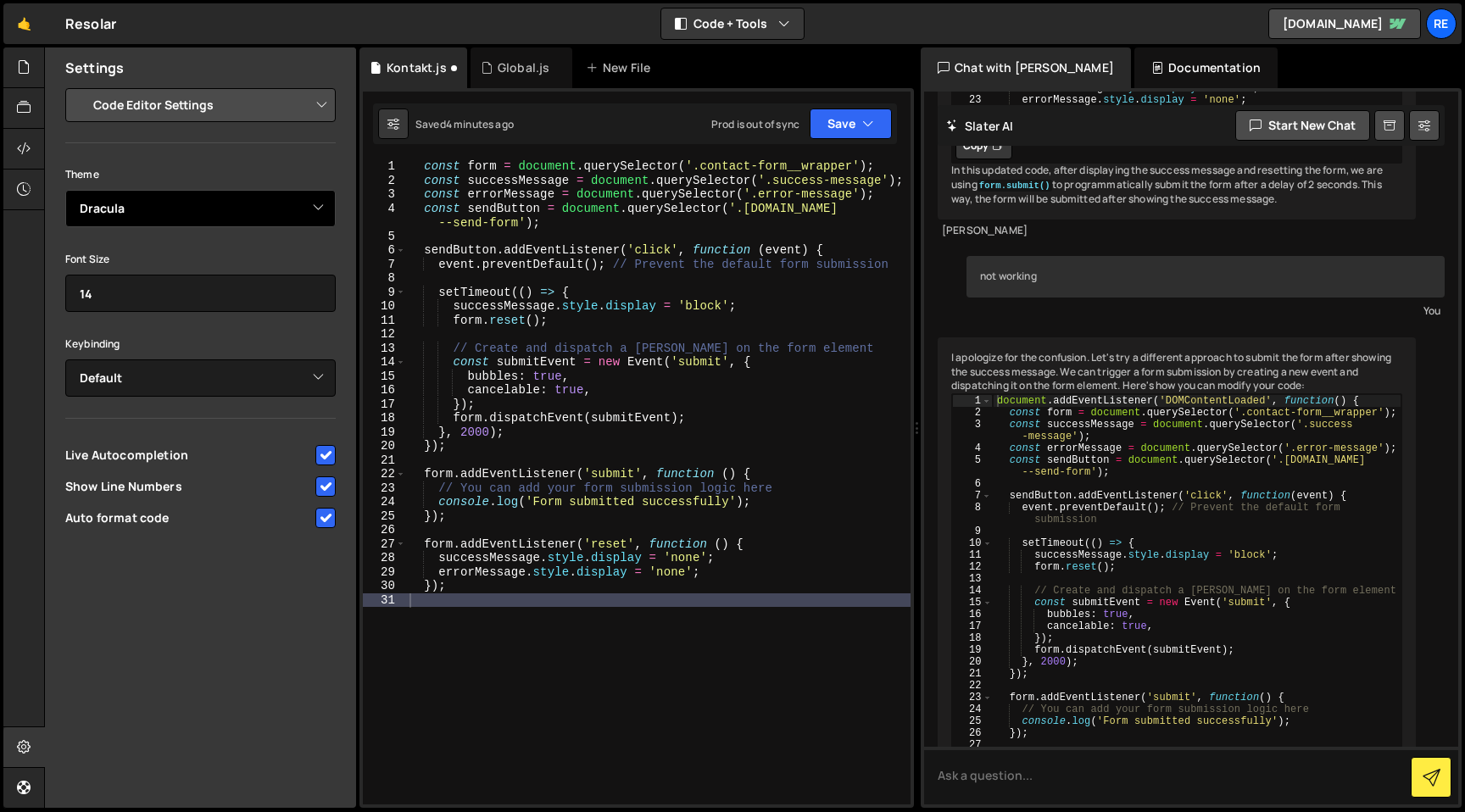
click at [222, 205] on select "Ambiance Chaos Clouds Midnight Dracula Cobalt Gruvbox Green on Black idle Finge…" at bounding box center [200, 208] width 270 height 38
click at [66, 190] on select "Ambiance Chaos Clouds Midnight Dracula Cobalt Gruvbox Green on Black idle Finge…" at bounding box center [200, 208] width 270 height 38
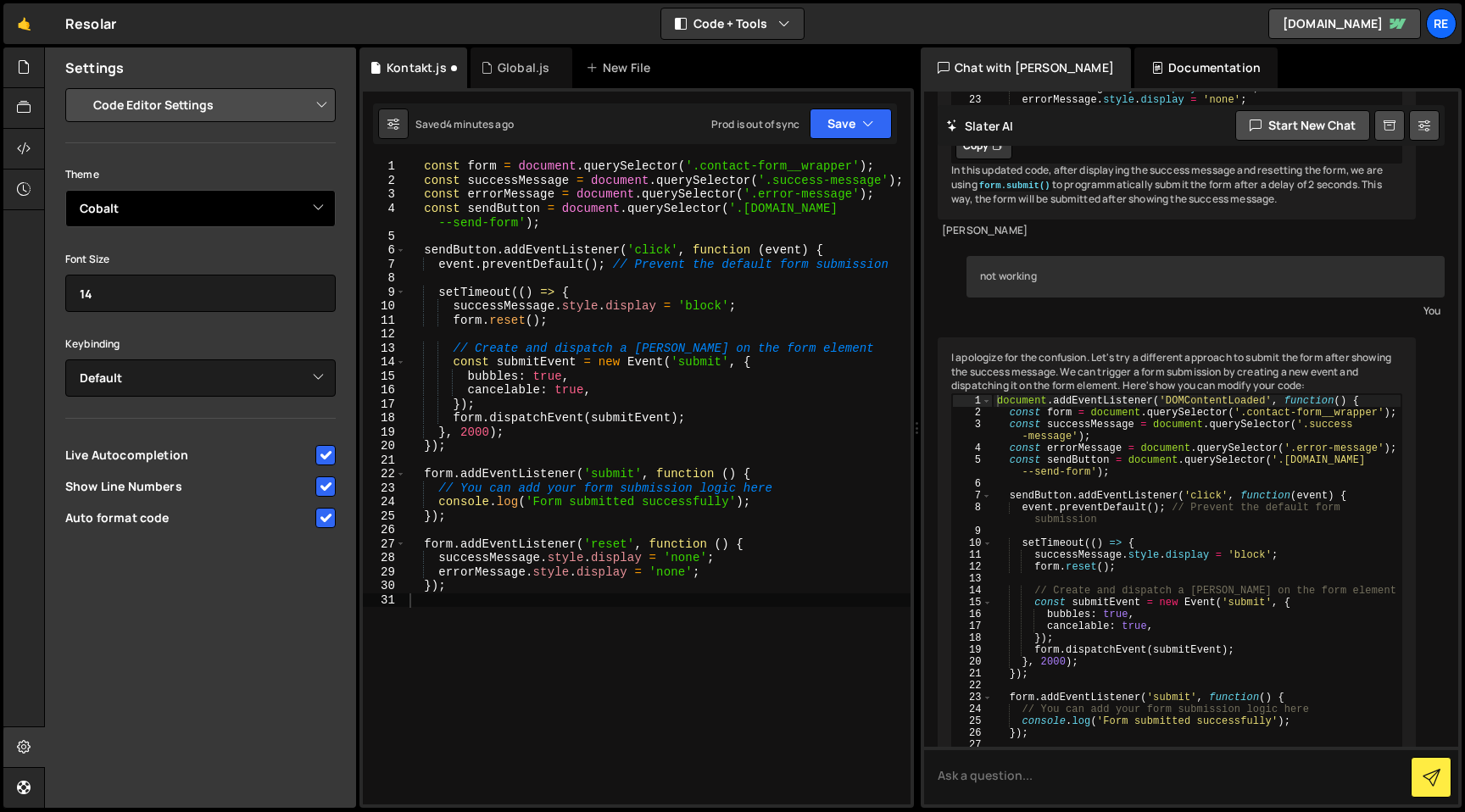
click at [221, 205] on select "Ambiance Chaos Clouds Midnight Dracula Cobalt Gruvbox Green on Black idle Finge…" at bounding box center [200, 208] width 270 height 38
click at [66, 190] on select "Ambiance Chaos Clouds Midnight Dracula Cobalt Gruvbox Green on Black idle Finge…" at bounding box center [200, 208] width 270 height 38
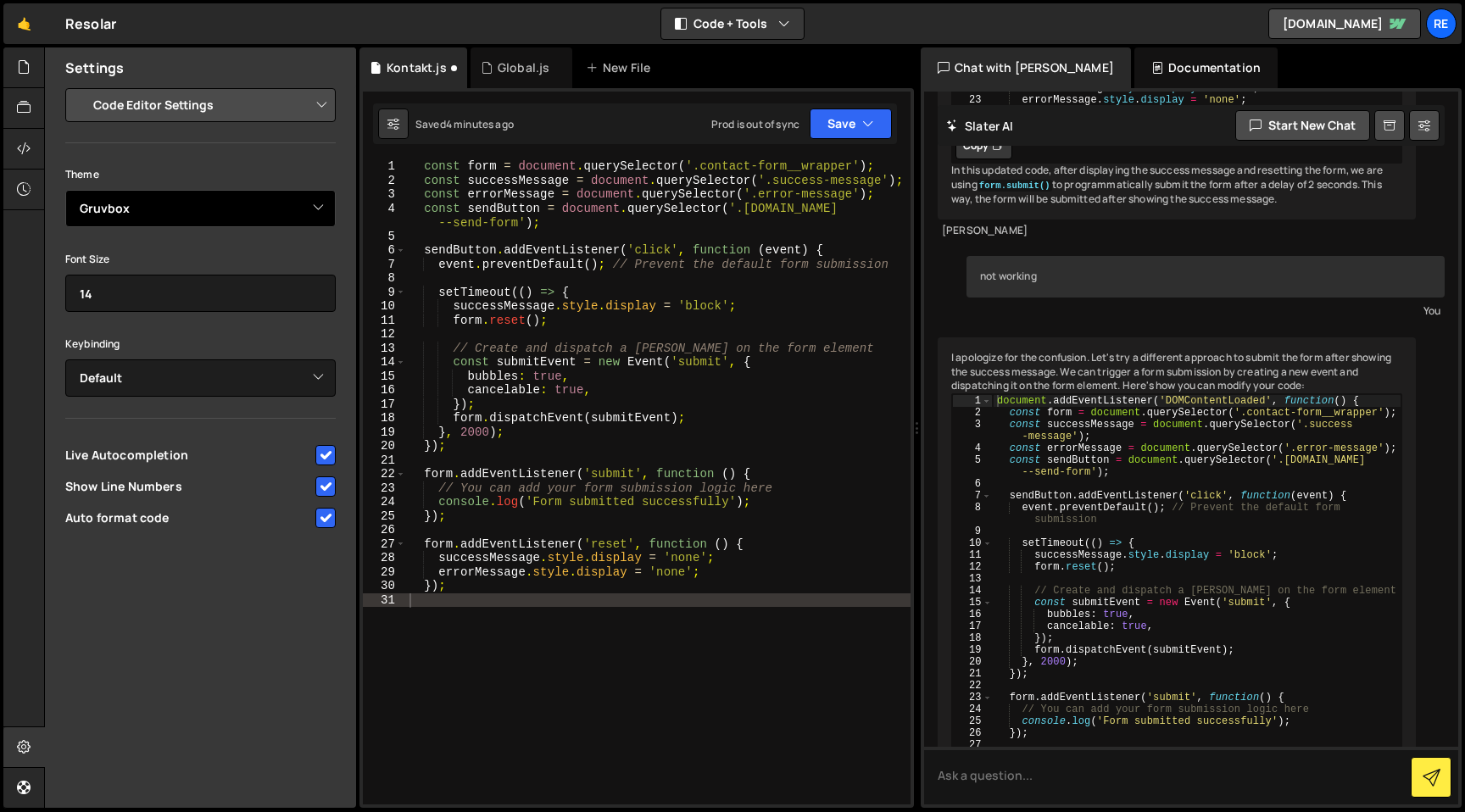
click at [219, 205] on select "Ambiance Chaos Clouds Midnight Dracula Cobalt Gruvbox Green on Black idle Finge…" at bounding box center [200, 208] width 270 height 38
click at [66, 190] on select "Ambiance Chaos Clouds Midnight Dracula Cobalt Gruvbox Green on Black idle Finge…" at bounding box center [200, 208] width 270 height 38
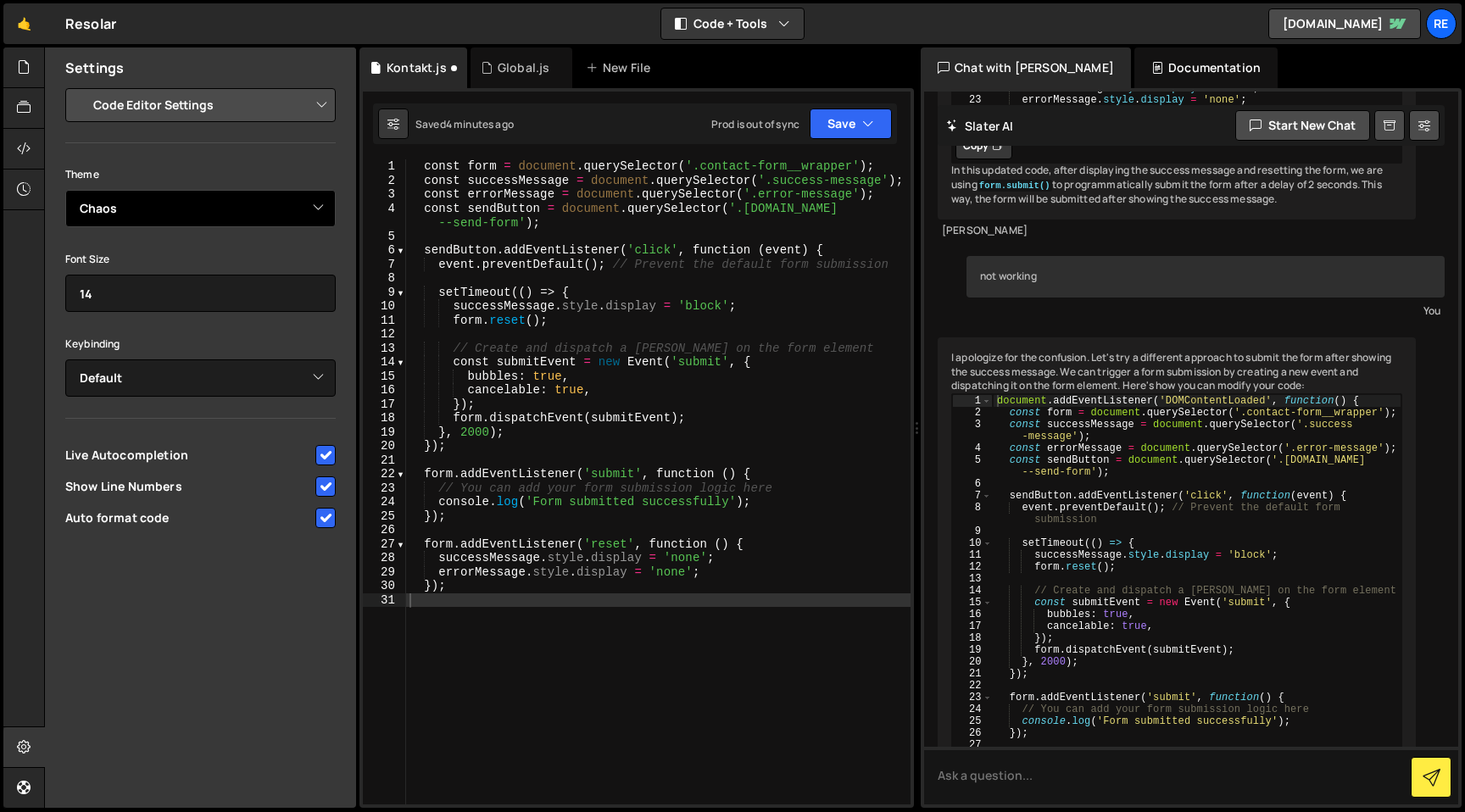
click at [170, 198] on select "Ambiance Chaos Clouds Midnight Dracula Cobalt Gruvbox Green on Black idle Finge…" at bounding box center [200, 208] width 270 height 38
click at [66, 190] on select "Ambiance Chaos Clouds Midnight Dracula Cobalt Gruvbox Green on Black idle Finge…" at bounding box center [200, 208] width 270 height 38
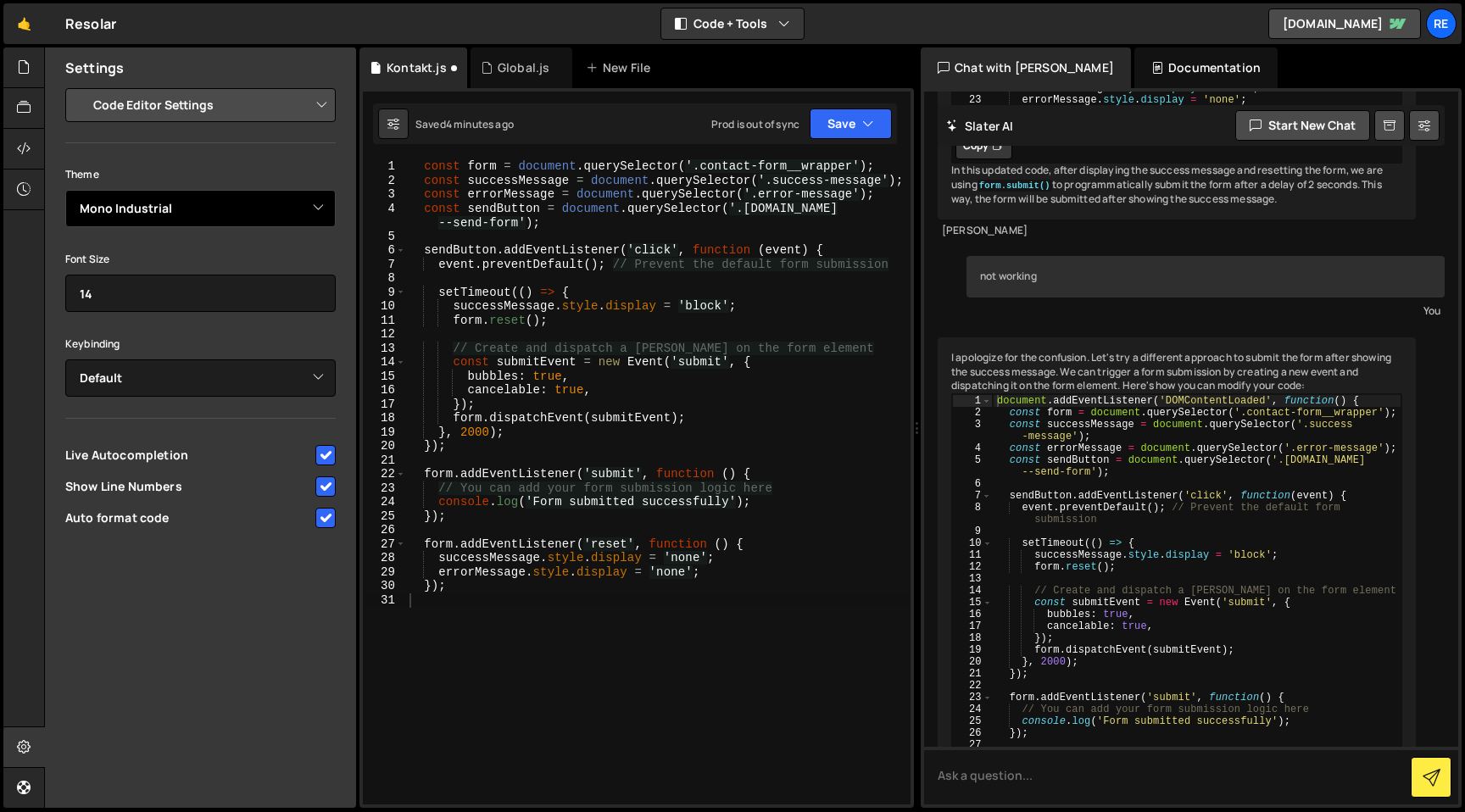
click at [165, 211] on select "Ambiance Chaos Clouds Midnight Dracula Cobalt Gruvbox Green on Black idle Finge…" at bounding box center [200, 208] width 270 height 38
select select "ace/theme/merbivore_soft"
click at [66, 190] on select "Ambiance Chaos Clouds Midnight Dracula Cobalt Gruvbox Green on Black idle Finge…" at bounding box center [200, 208] width 270 height 38
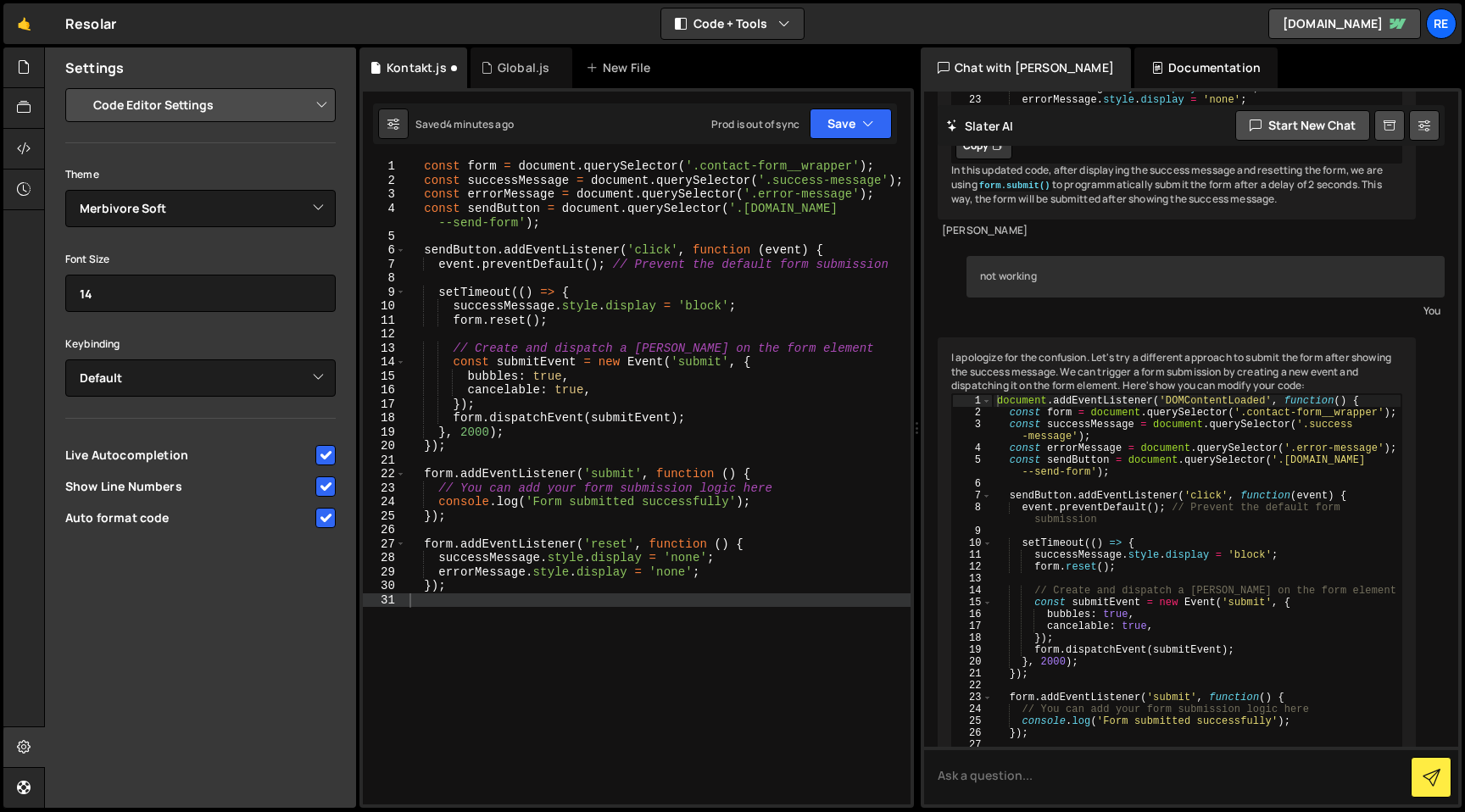
click at [1030, 297] on div "not working" at bounding box center [1205, 277] width 478 height 42
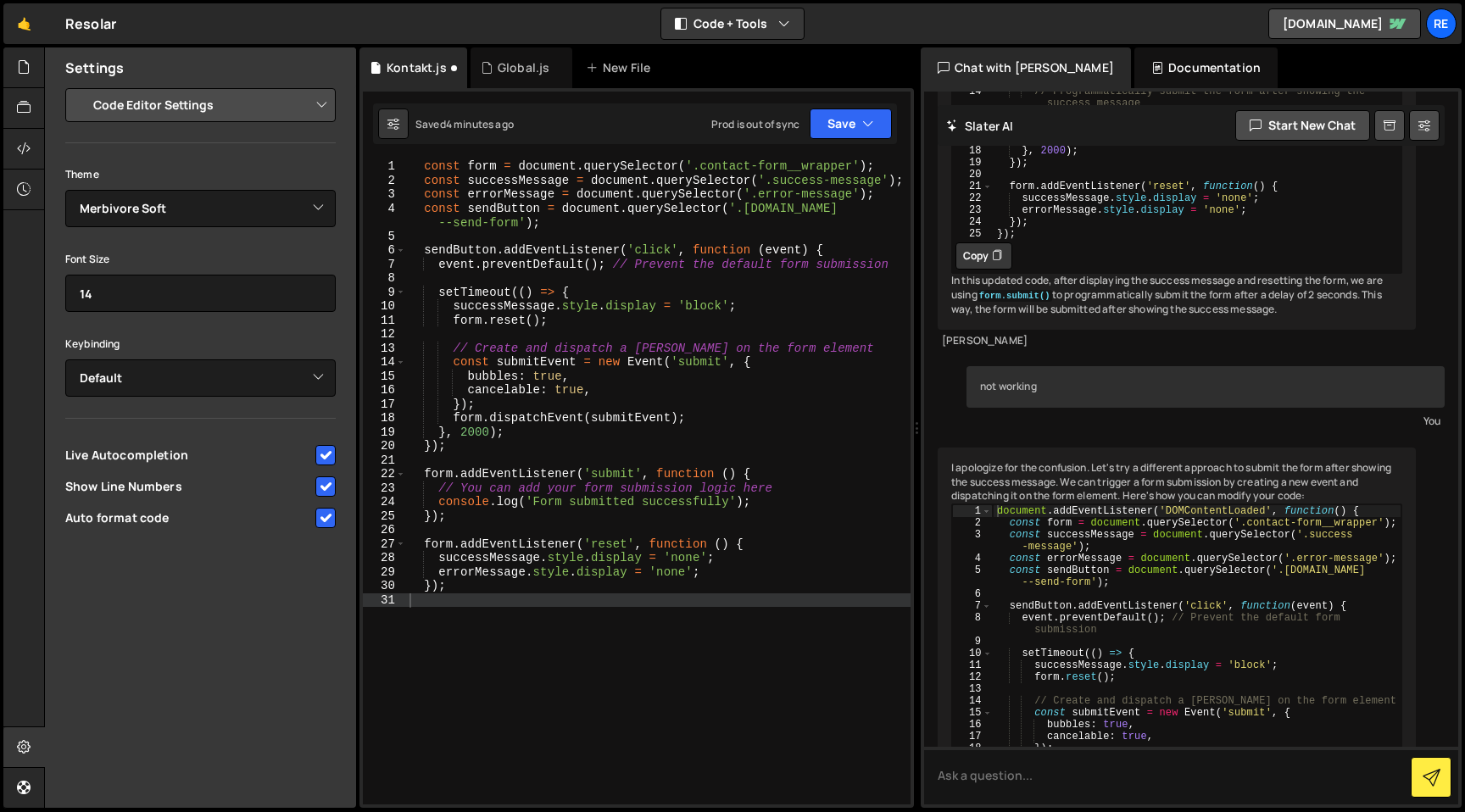
scroll to position [2949, 0]
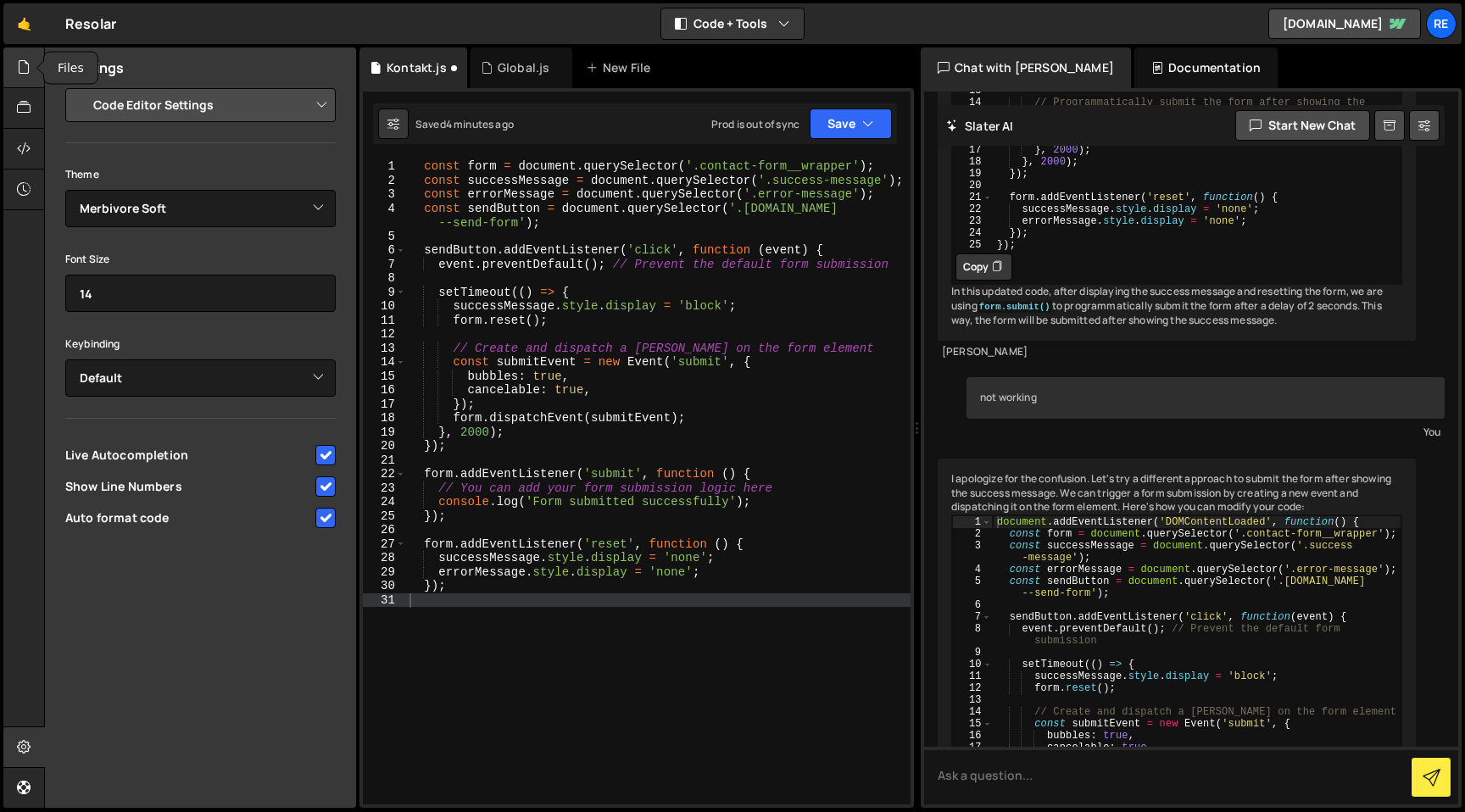
click at [24, 73] on icon at bounding box center [24, 66] width 14 height 18
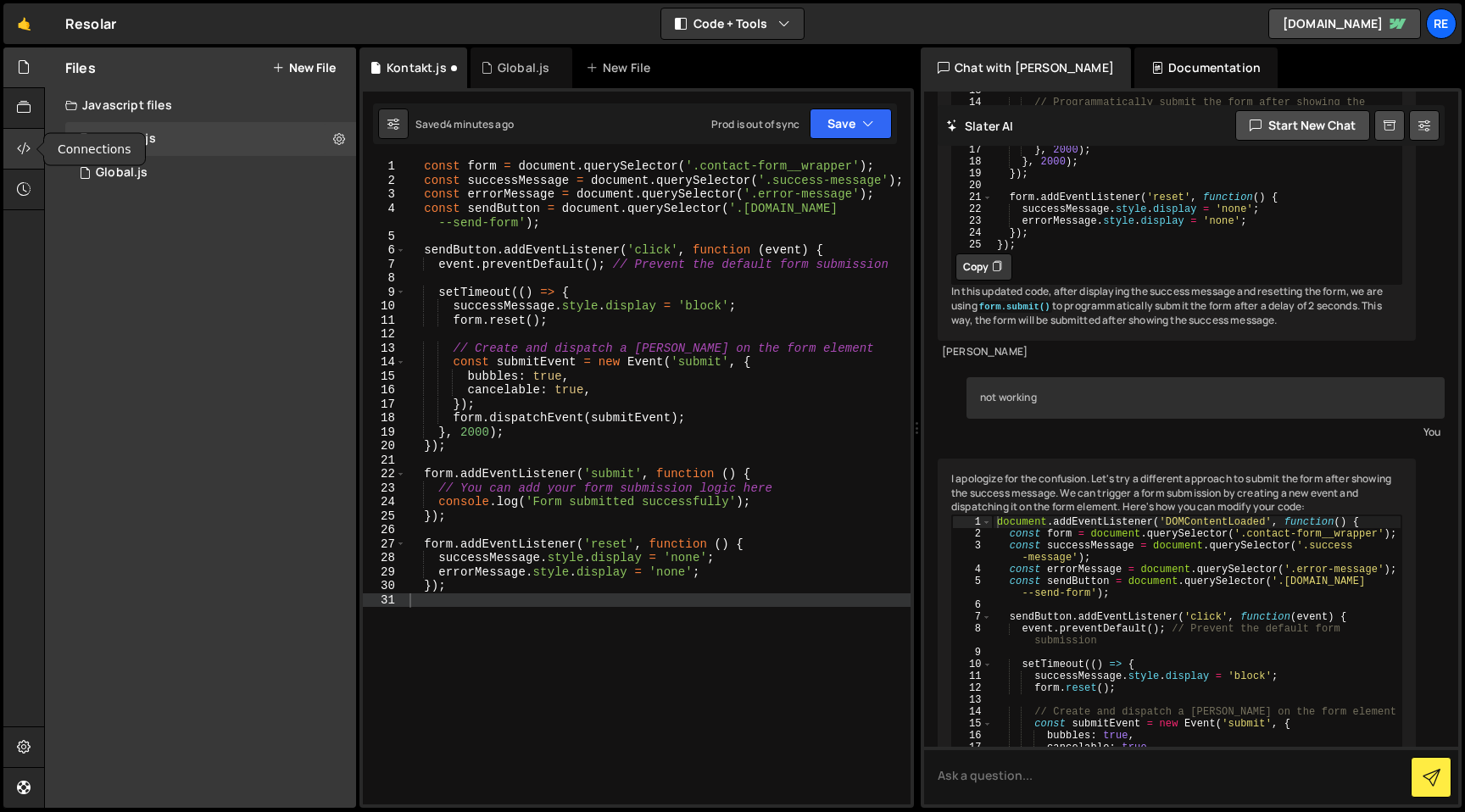
click at [18, 136] on div at bounding box center [24, 149] width 42 height 41
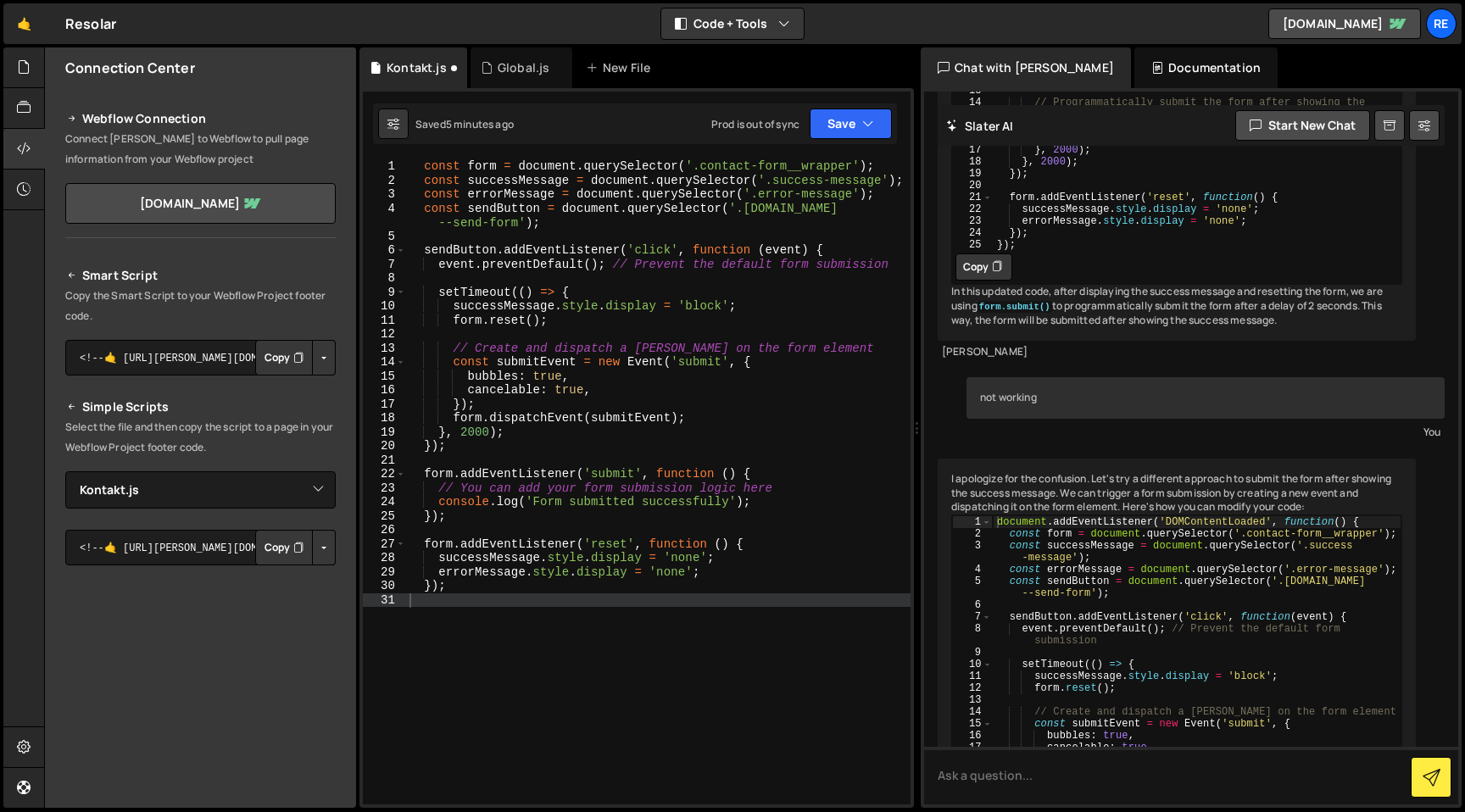
click at [323, 557] on button "Button group with nested dropdown" at bounding box center [323, 547] width 24 height 36
click at [320, 554] on button "Button group with nested dropdown" at bounding box center [323, 547] width 24 height 36
click at [274, 548] on button "Copy" at bounding box center [284, 547] width 58 height 36
